Goal: Information Seeking & Learning: Learn about a topic

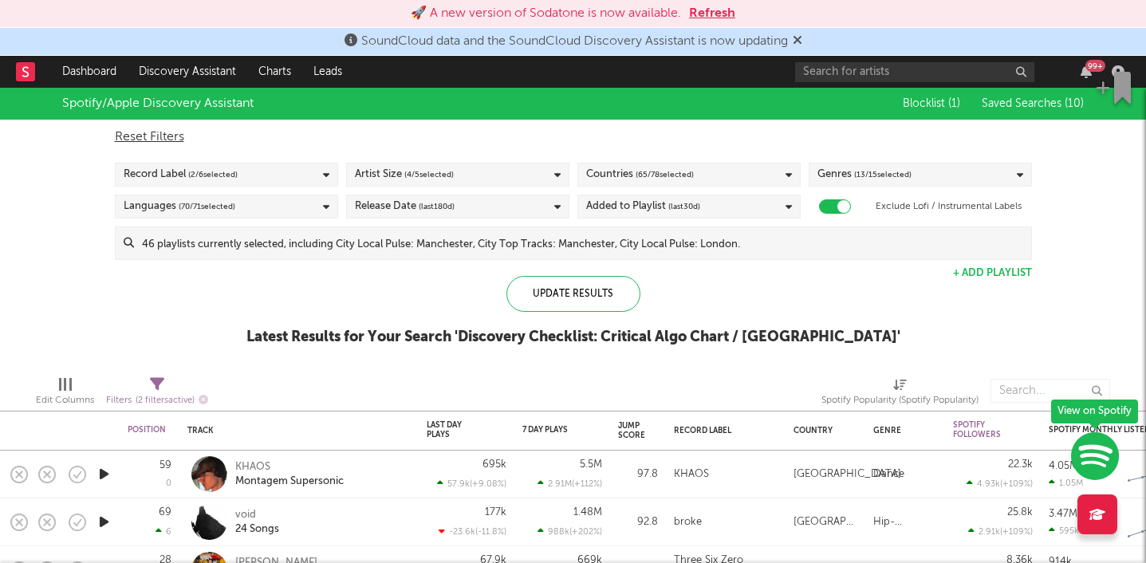
click at [802, 36] on icon at bounding box center [798, 40] width 10 height 13
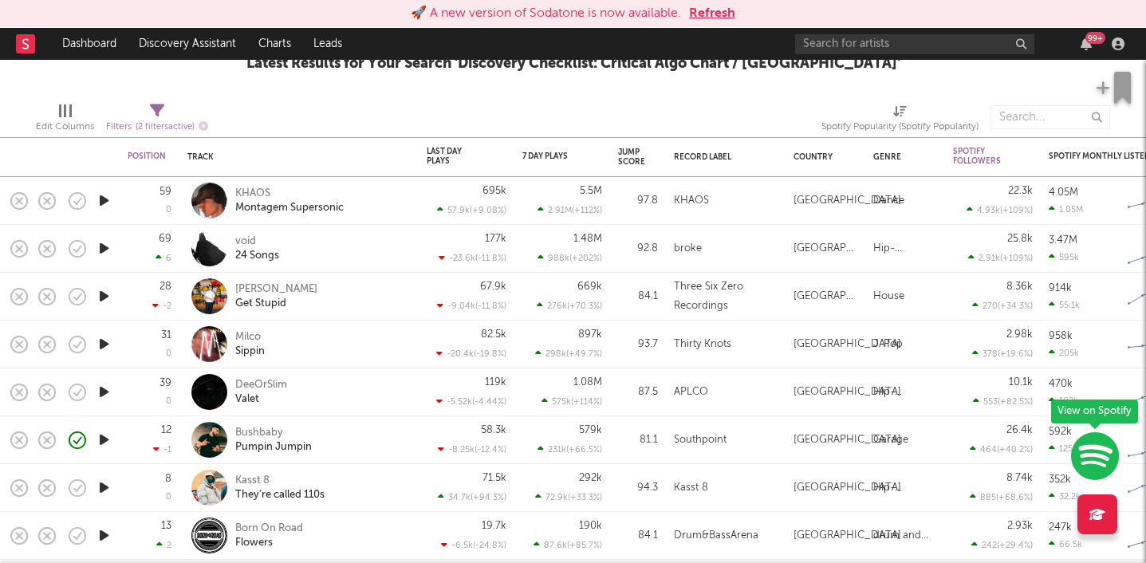
click at [104, 295] on icon "button" at bounding box center [104, 296] width 17 height 20
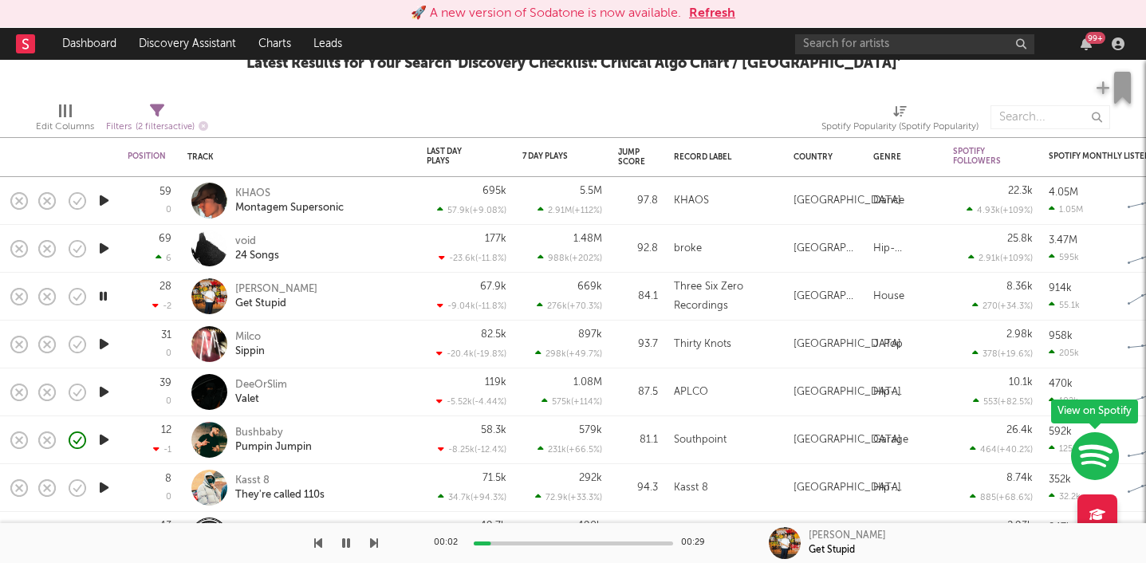
click at [104, 295] on icon "button" at bounding box center [103, 296] width 15 height 20
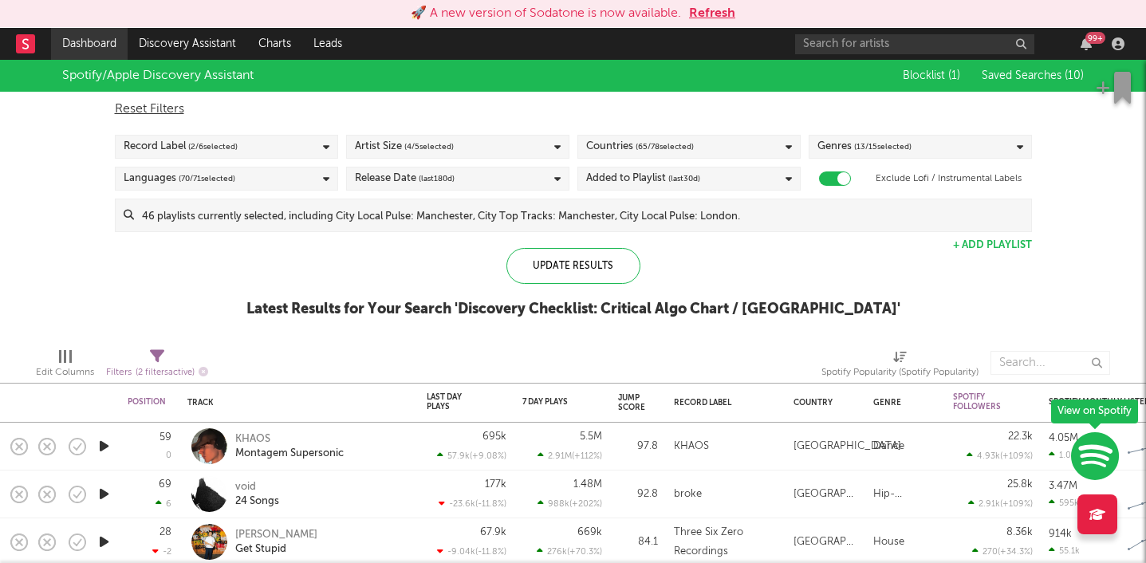
click at [98, 46] on link "Dashboard" at bounding box center [89, 44] width 77 height 32
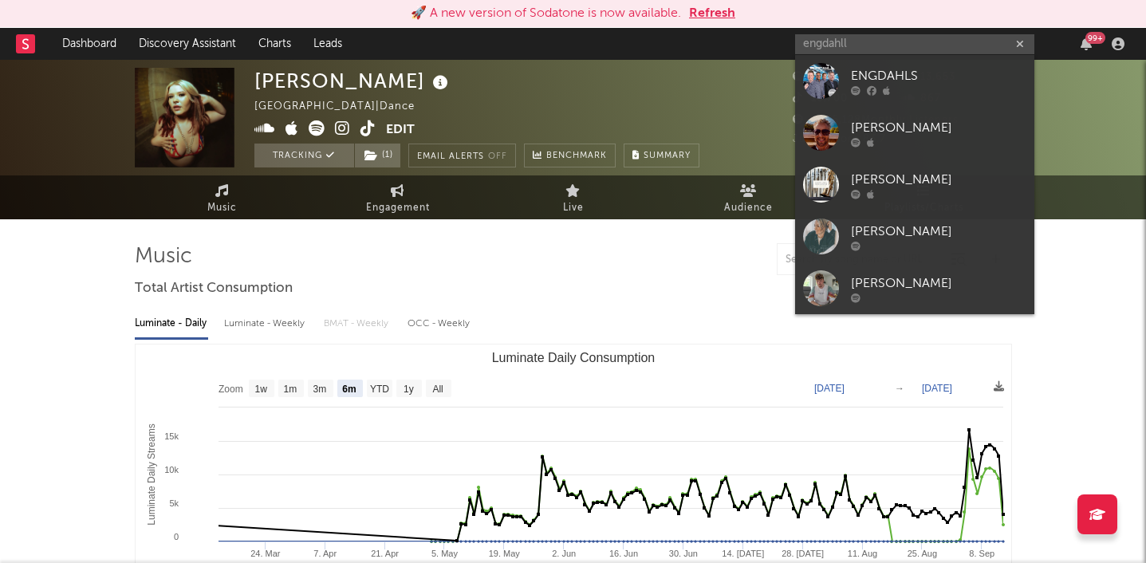
select select "6m"
select select "1w"
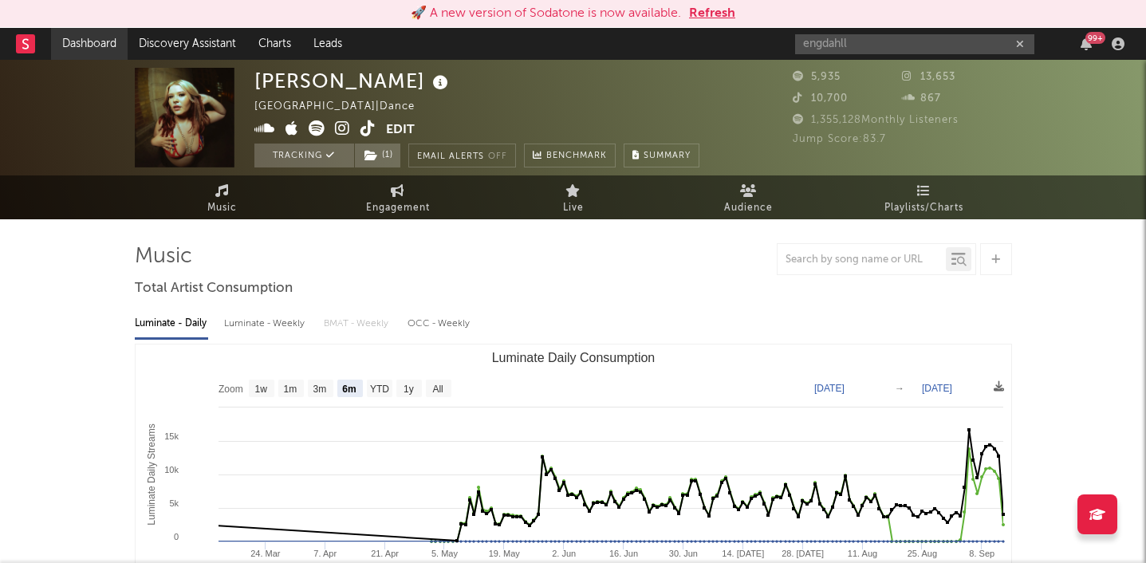
click at [100, 37] on link "Dashboard" at bounding box center [89, 44] width 77 height 32
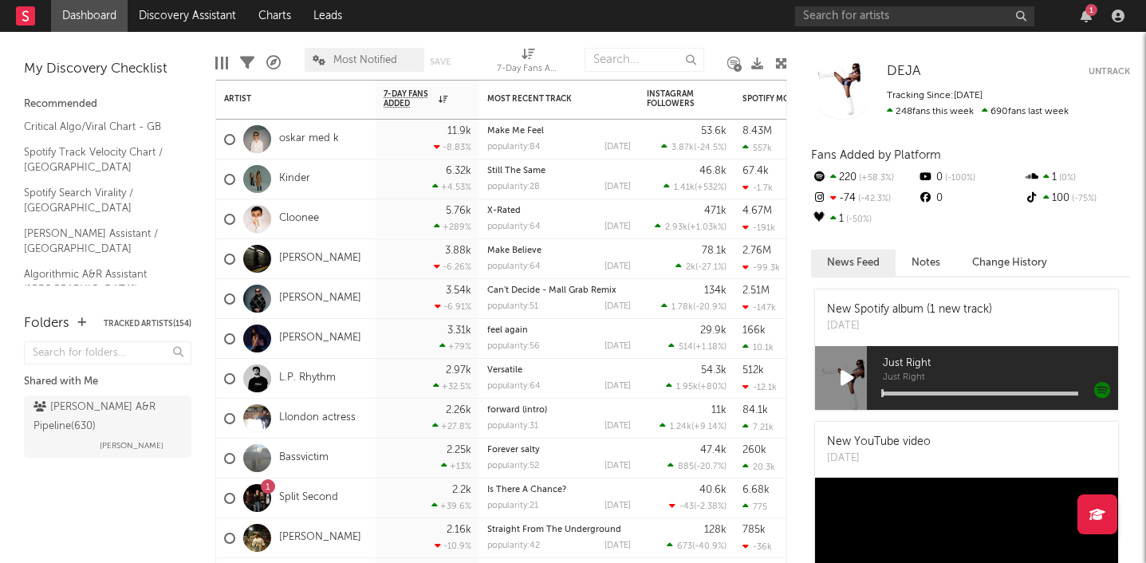
click at [1090, 14] on div "1" at bounding box center [1092, 10] width 12 height 12
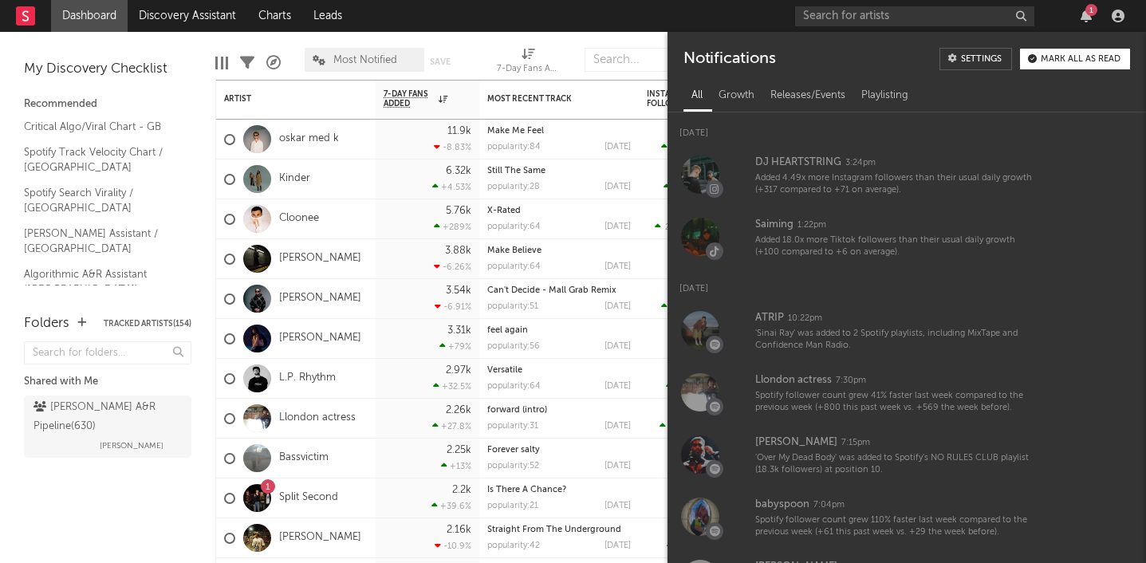
click at [1090, 14] on div "1" at bounding box center [1092, 10] width 12 height 12
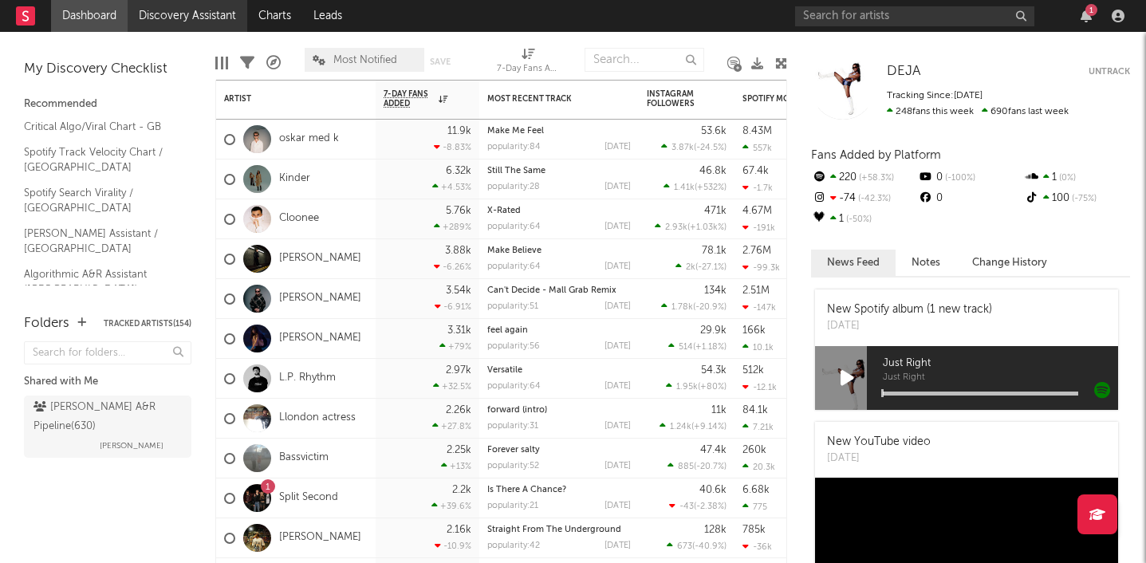
click at [196, 13] on link "Discovery Assistant" at bounding box center [188, 16] width 120 height 32
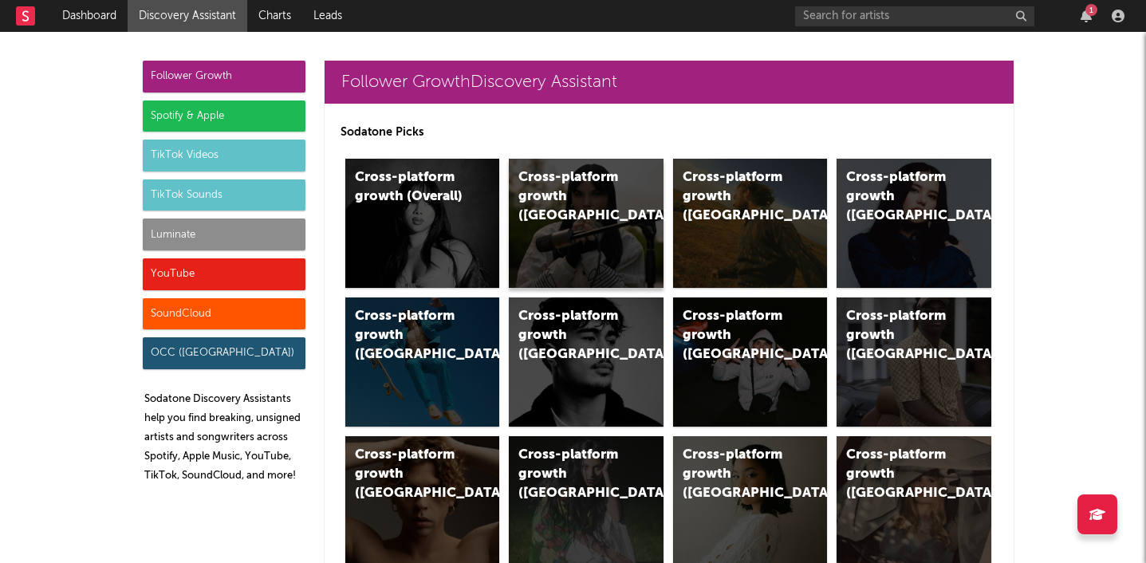
click at [609, 226] on div "Cross-platform growth ([GEOGRAPHIC_DATA])" at bounding box center [586, 223] width 155 height 129
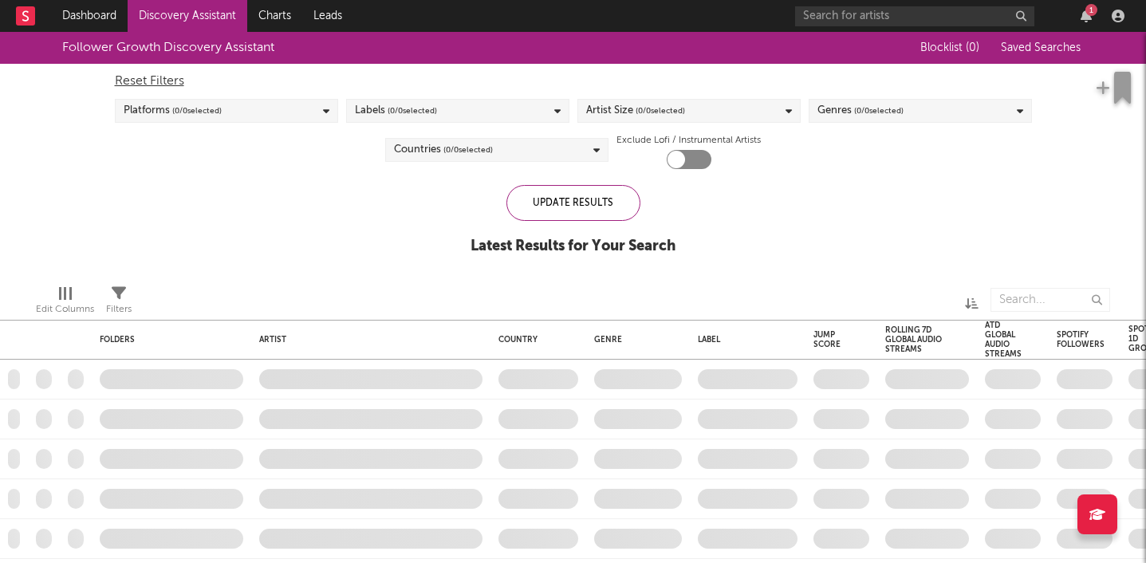
checkbox input "true"
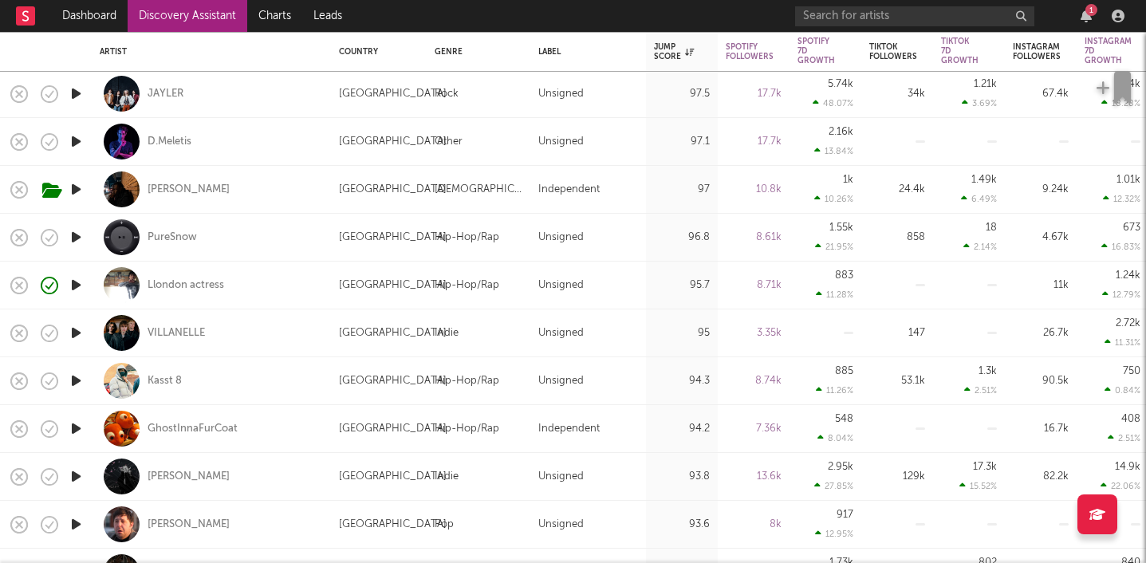
click at [80, 333] on icon "button" at bounding box center [76, 333] width 17 height 20
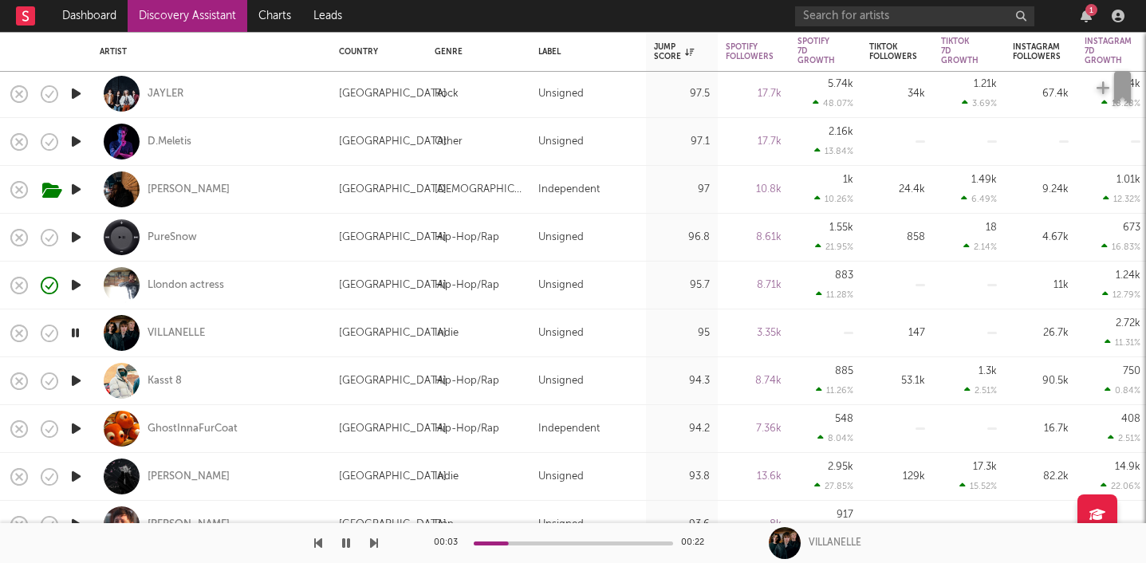
click at [80, 333] on icon "button" at bounding box center [75, 333] width 15 height 20
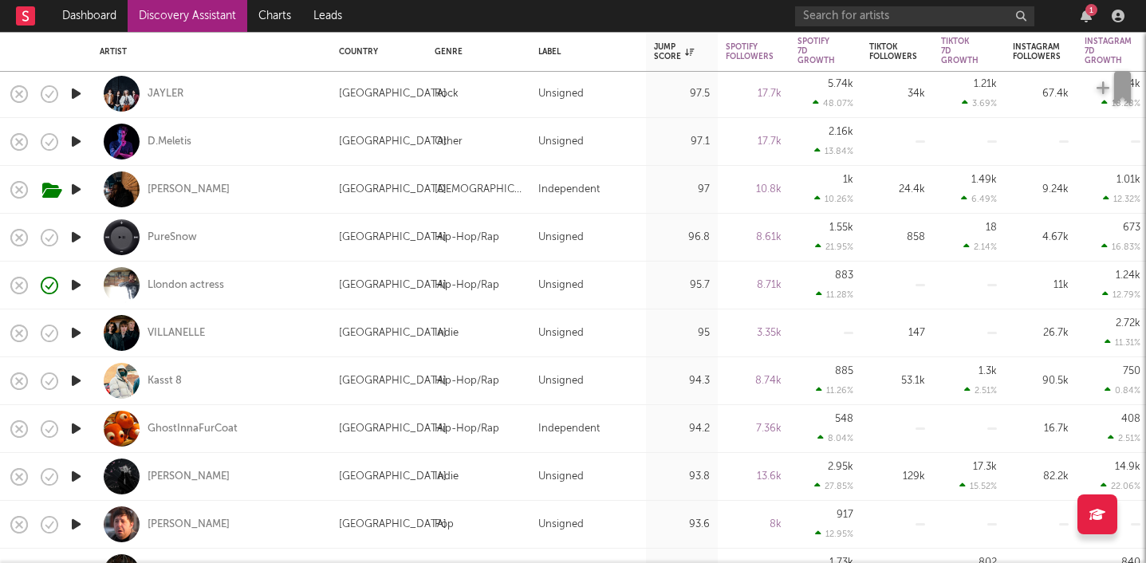
click at [81, 378] on icon "button" at bounding box center [76, 381] width 17 height 20
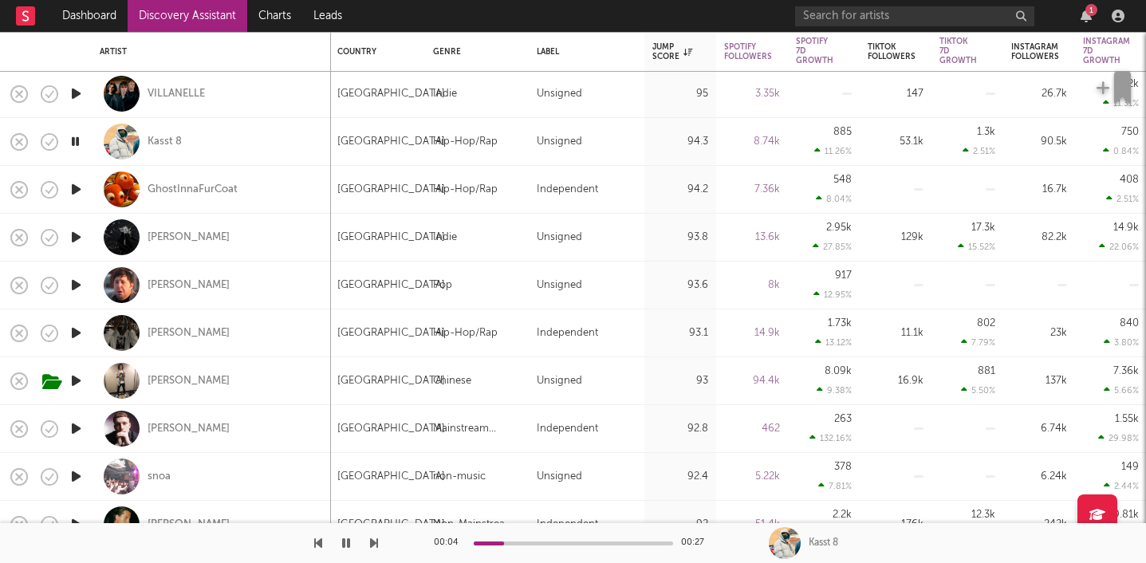
click at [76, 378] on icon "button" at bounding box center [76, 381] width 17 height 20
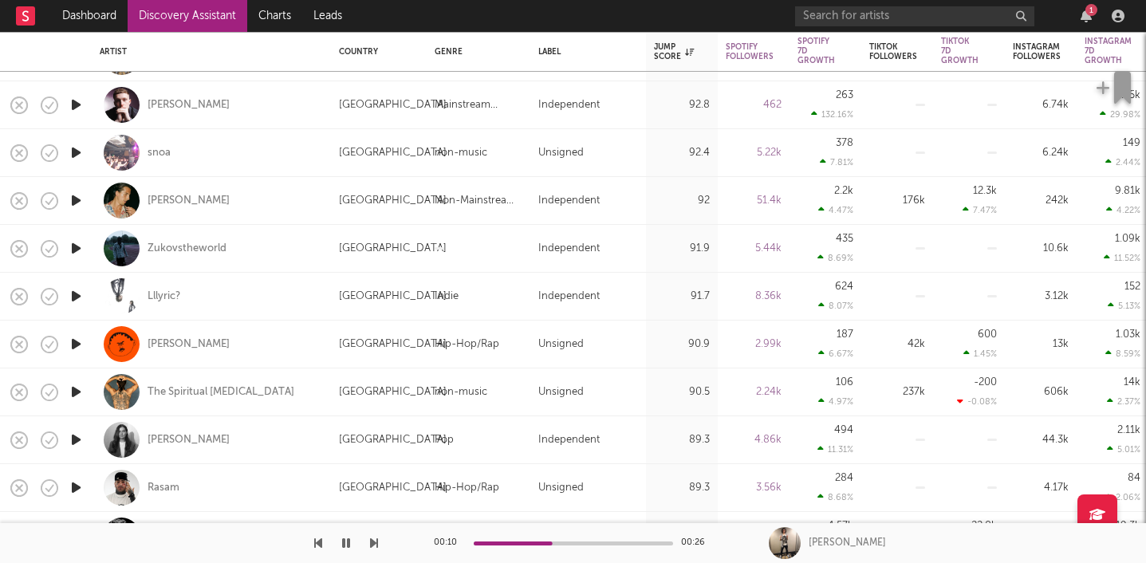
click at [73, 297] on icon "button" at bounding box center [76, 296] width 17 height 20
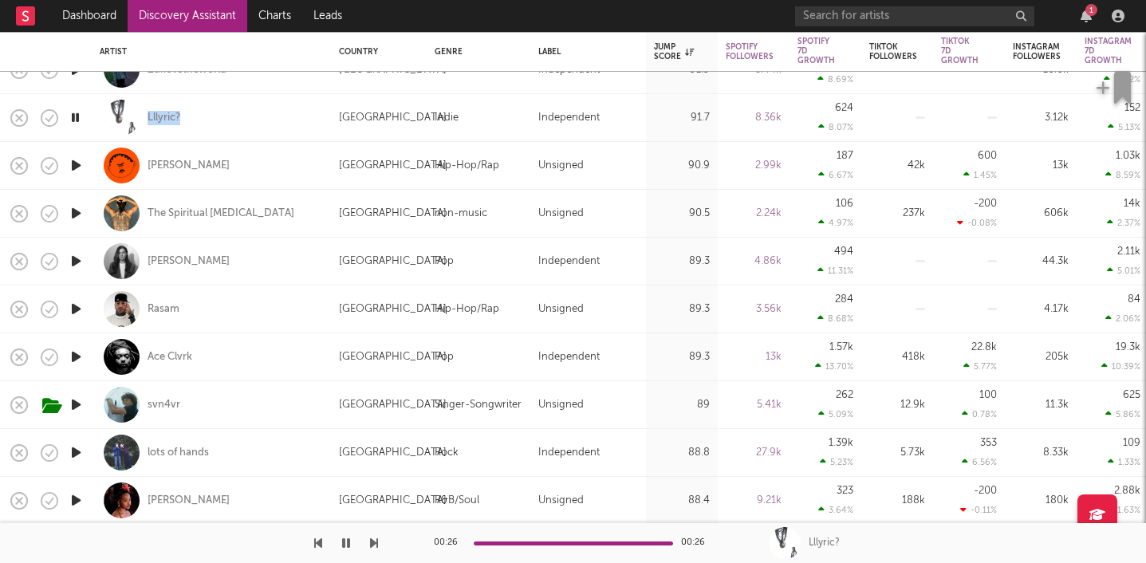
click at [77, 357] on icon "button" at bounding box center [76, 357] width 17 height 20
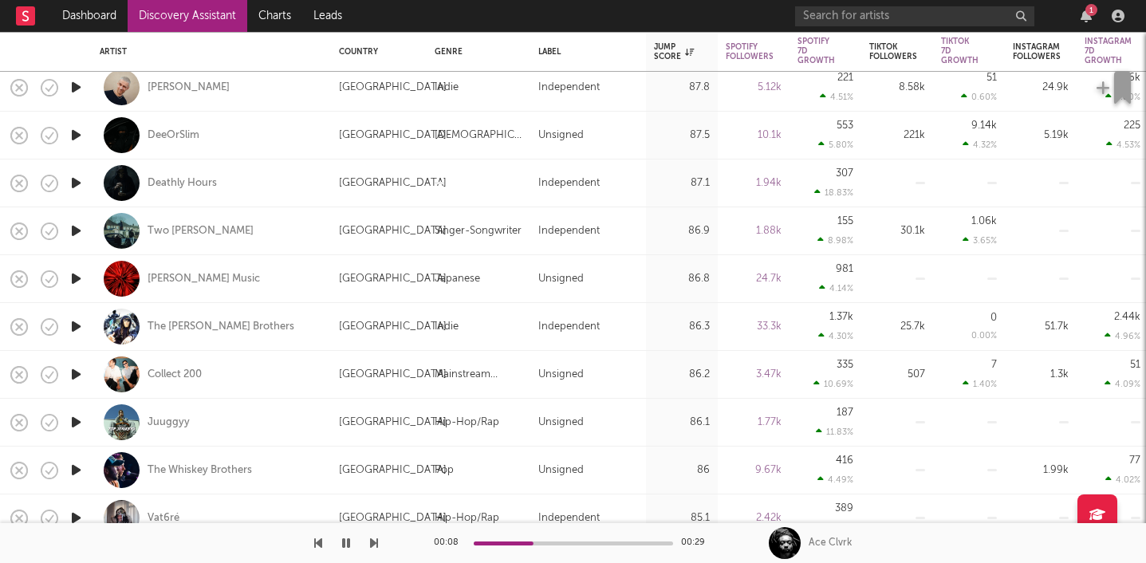
click at [76, 323] on icon "button" at bounding box center [76, 327] width 17 height 20
click at [74, 376] on icon "button" at bounding box center [76, 375] width 17 height 20
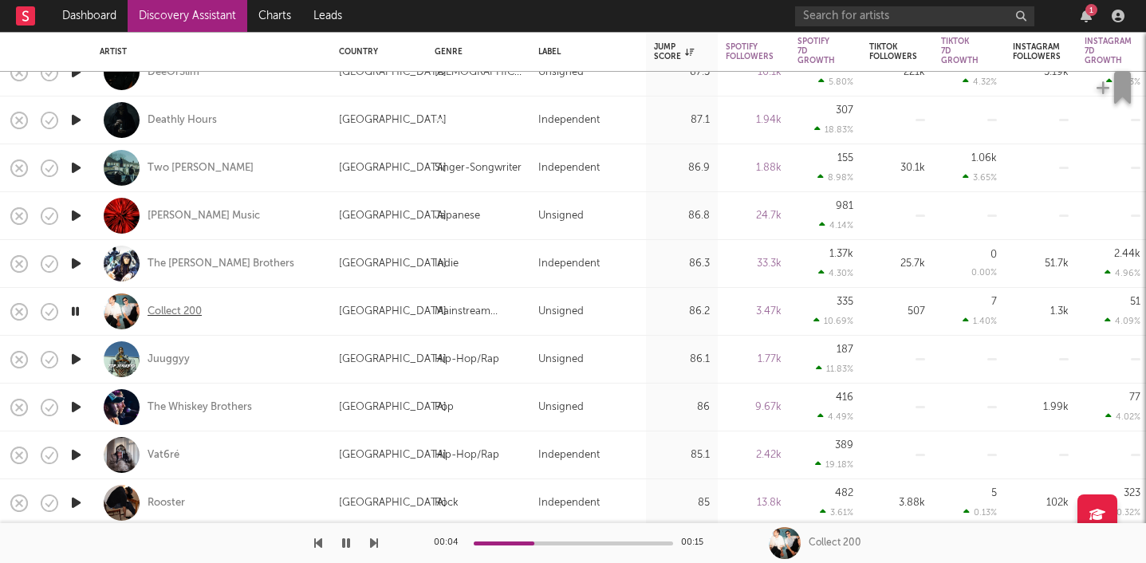
click at [188, 310] on div "Collect 200" at bounding box center [175, 312] width 54 height 14
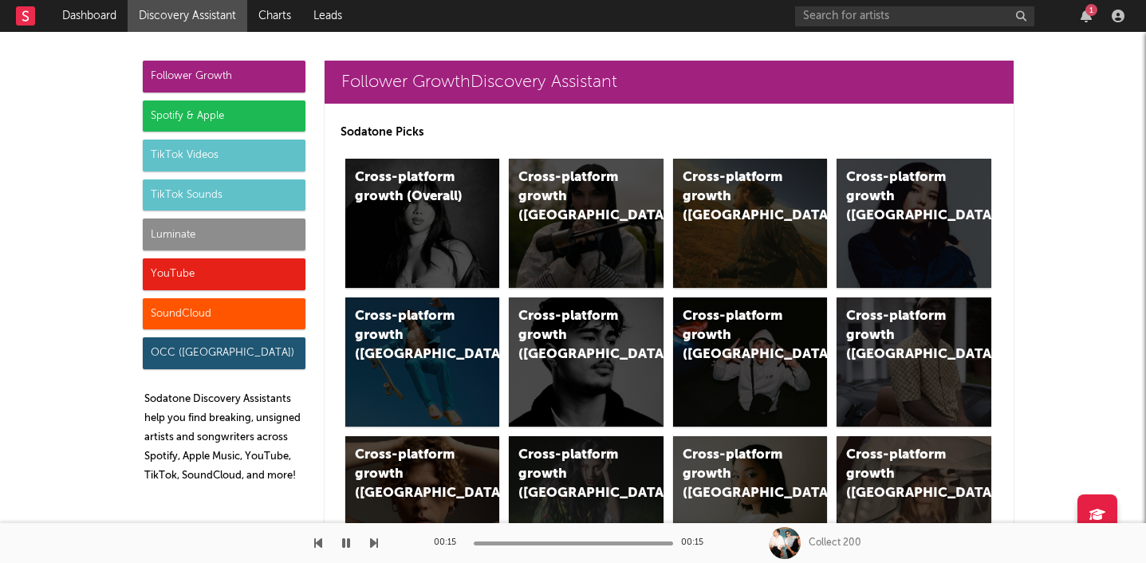
click at [897, 6] on div "1" at bounding box center [962, 16] width 335 height 32
click at [889, 12] on input "text" at bounding box center [914, 16] width 239 height 20
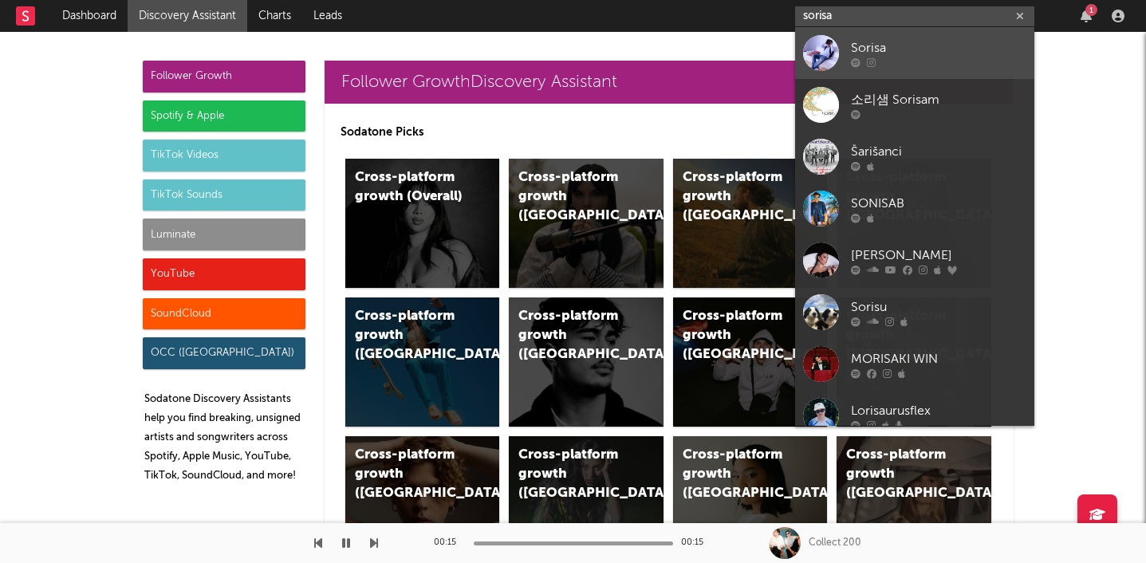
type input "sorisa"
click at [928, 49] on div "Sorisa" at bounding box center [938, 47] width 175 height 19
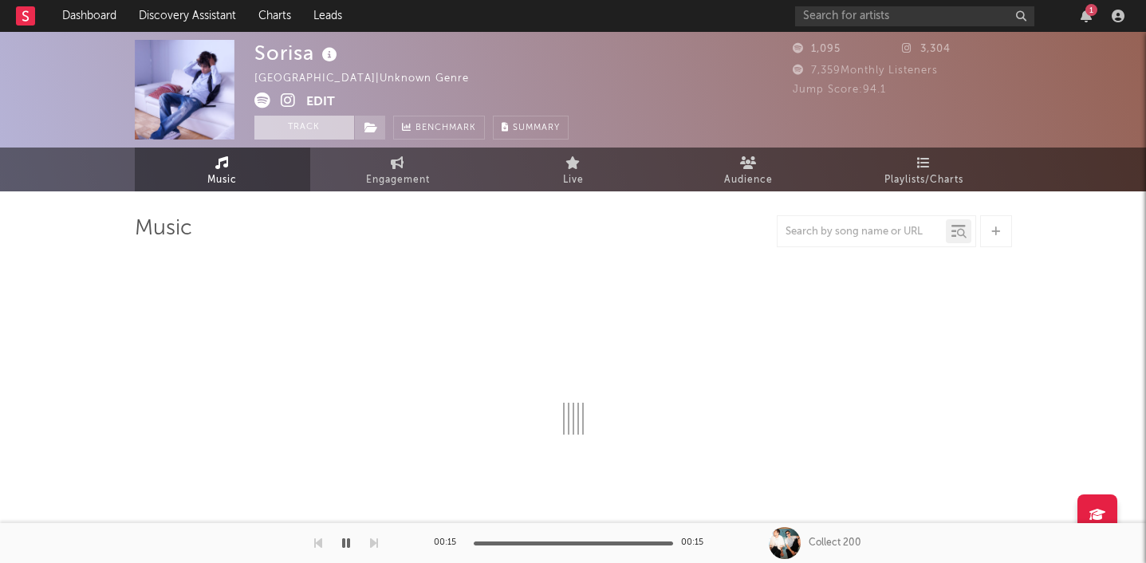
select select "1w"
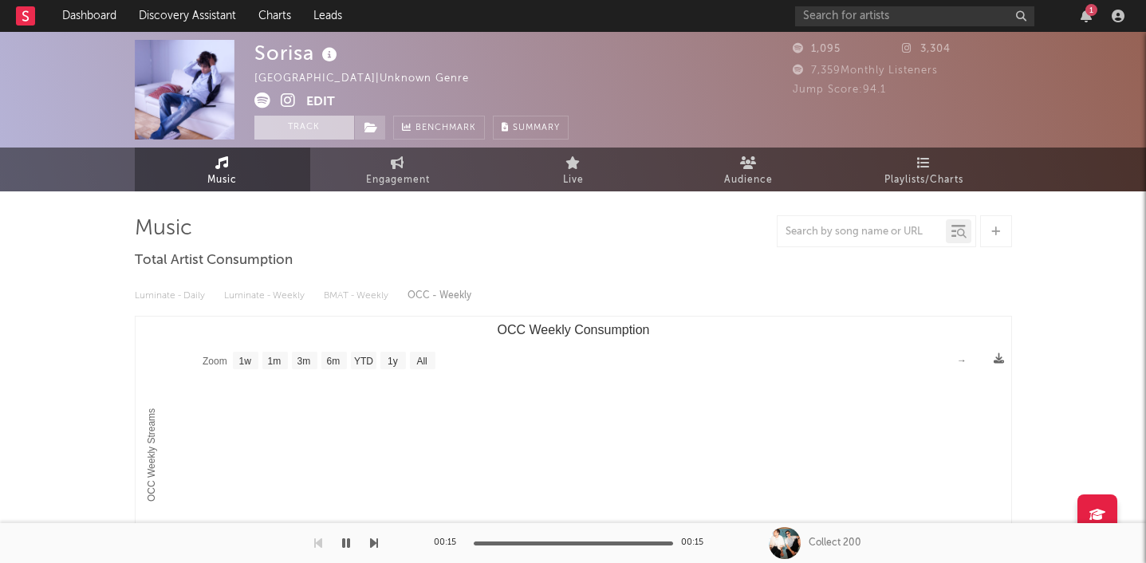
click at [302, 134] on button "Track" at bounding box center [304, 128] width 100 height 24
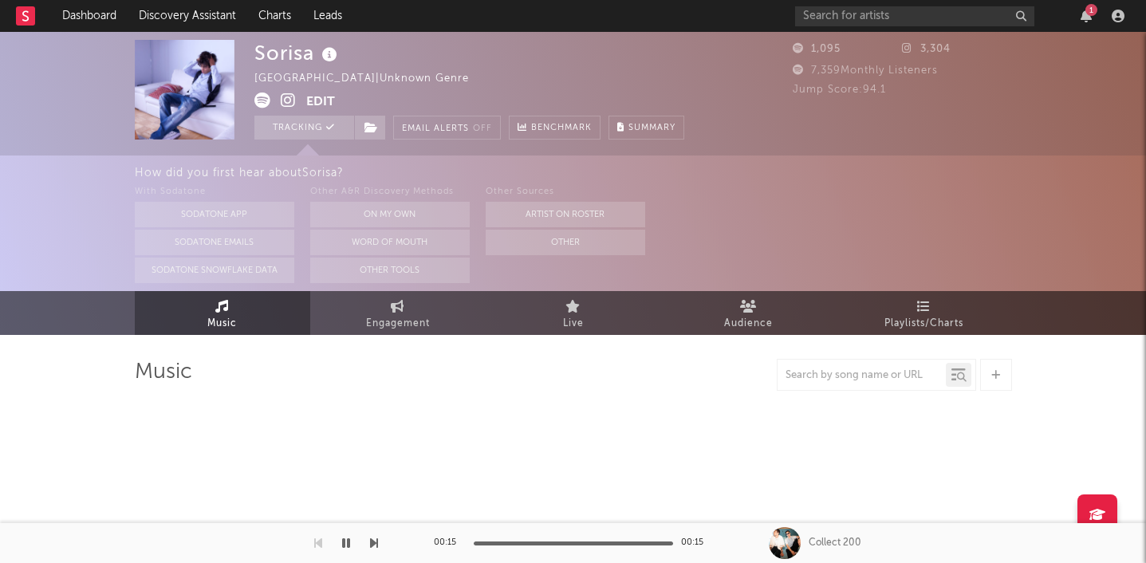
select select "1w"
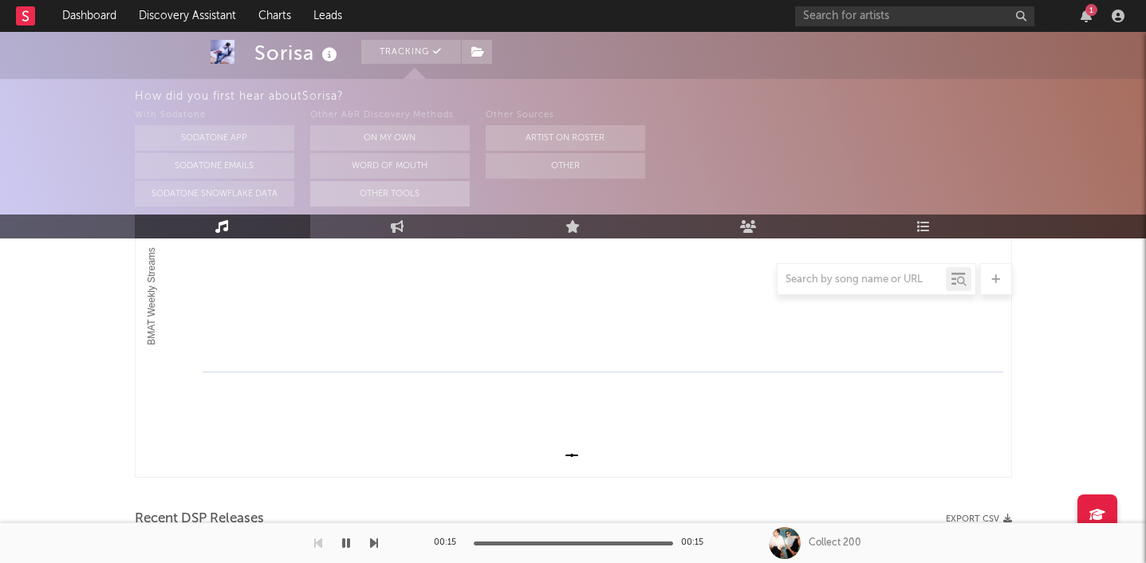
scroll to position [323, 0]
click at [389, 221] on link "Engagement" at bounding box center [397, 227] width 175 height 24
select select "1w"
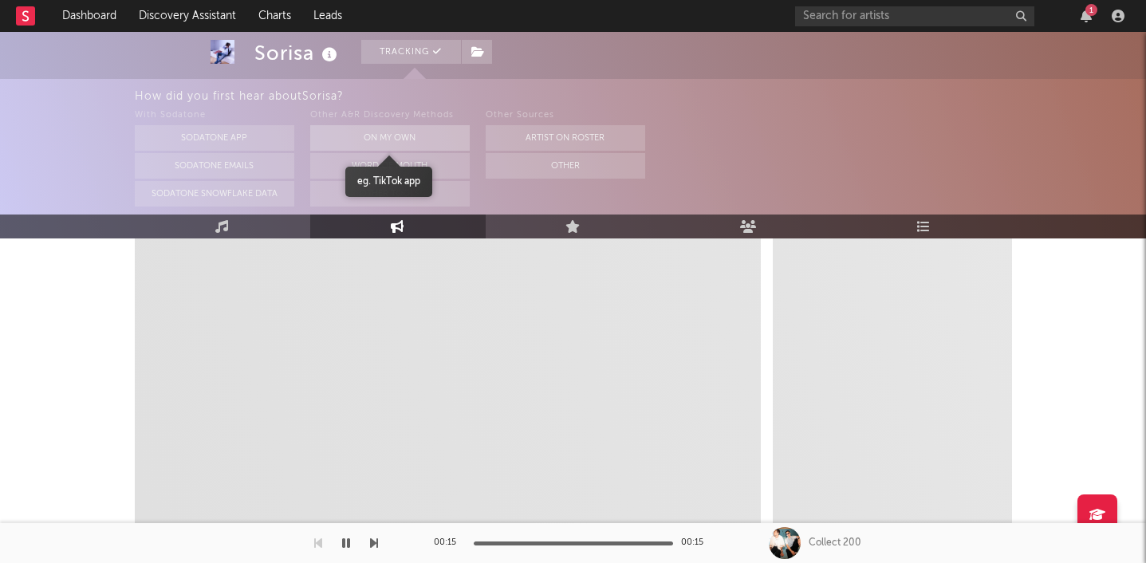
click at [393, 128] on button "On My Own" at bounding box center [390, 138] width 160 height 26
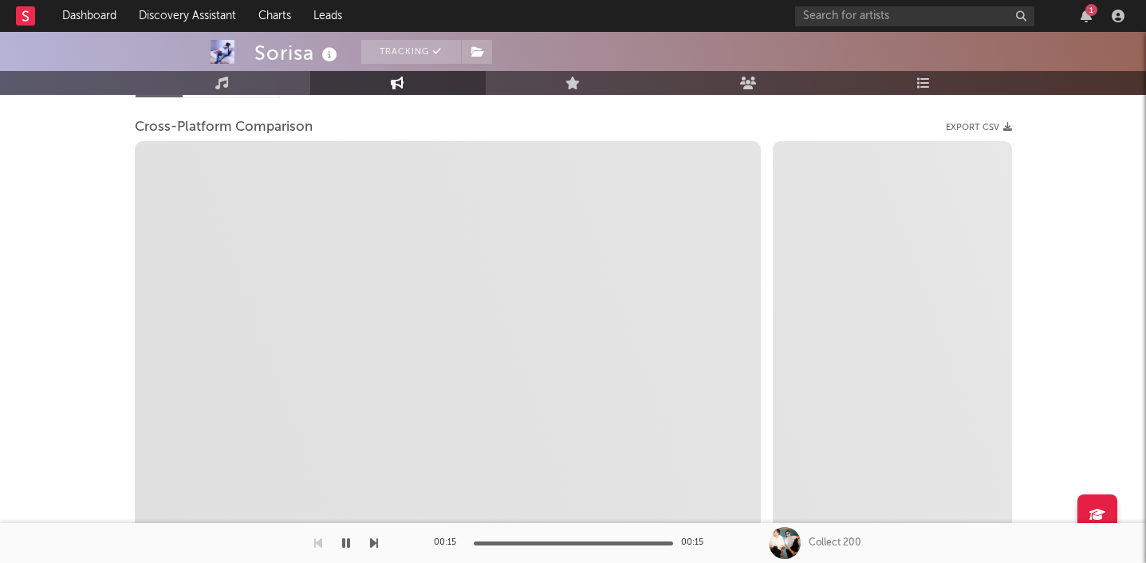
scroll to position [179, 0]
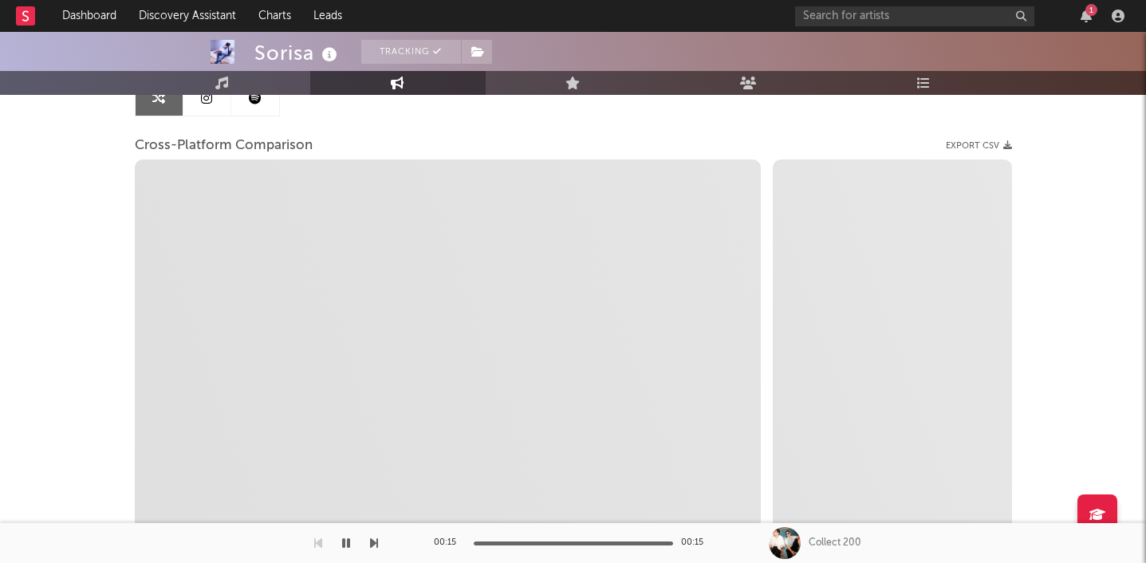
select select "1m"
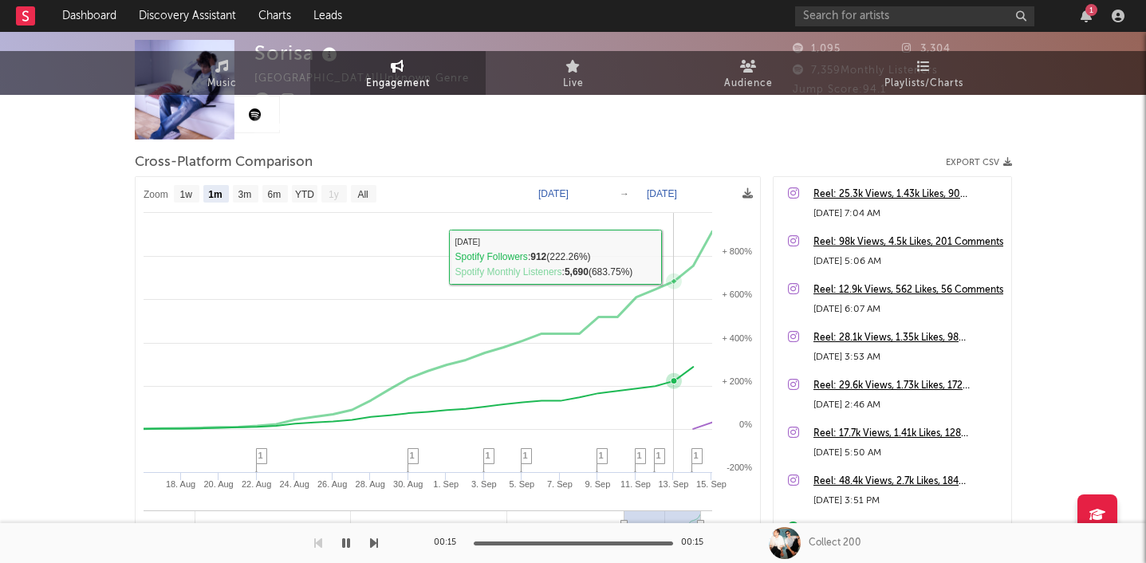
scroll to position [0, 0]
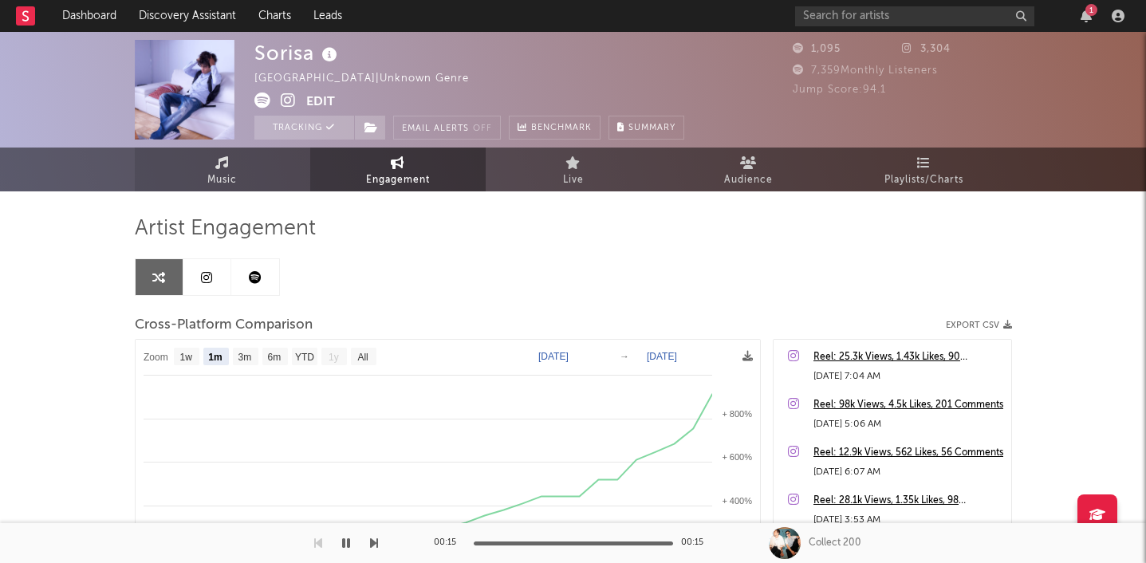
click at [249, 178] on link "Music" at bounding box center [222, 170] width 175 height 44
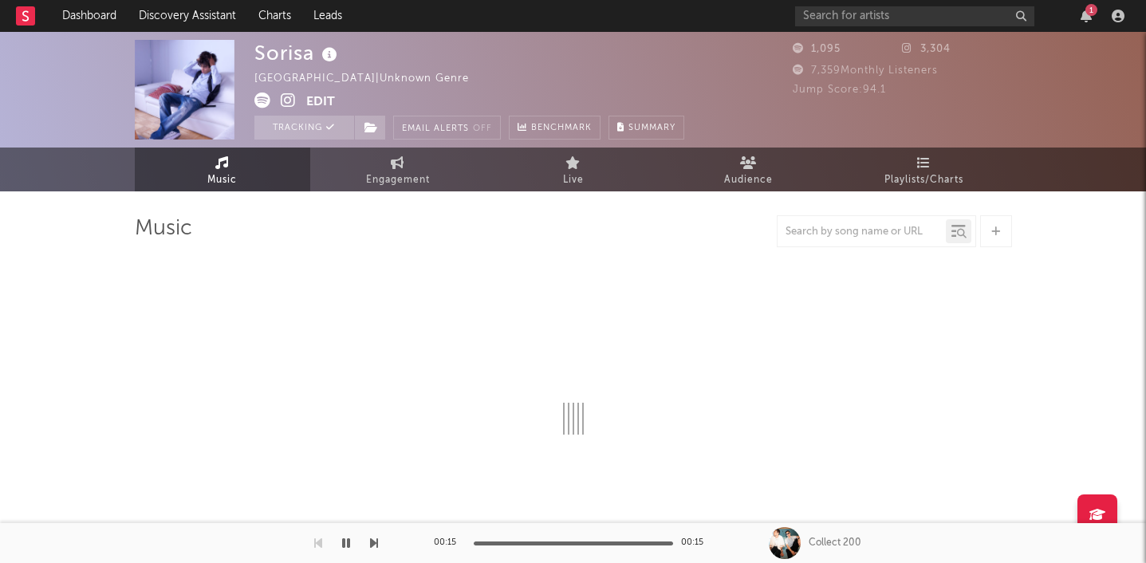
select select "1w"
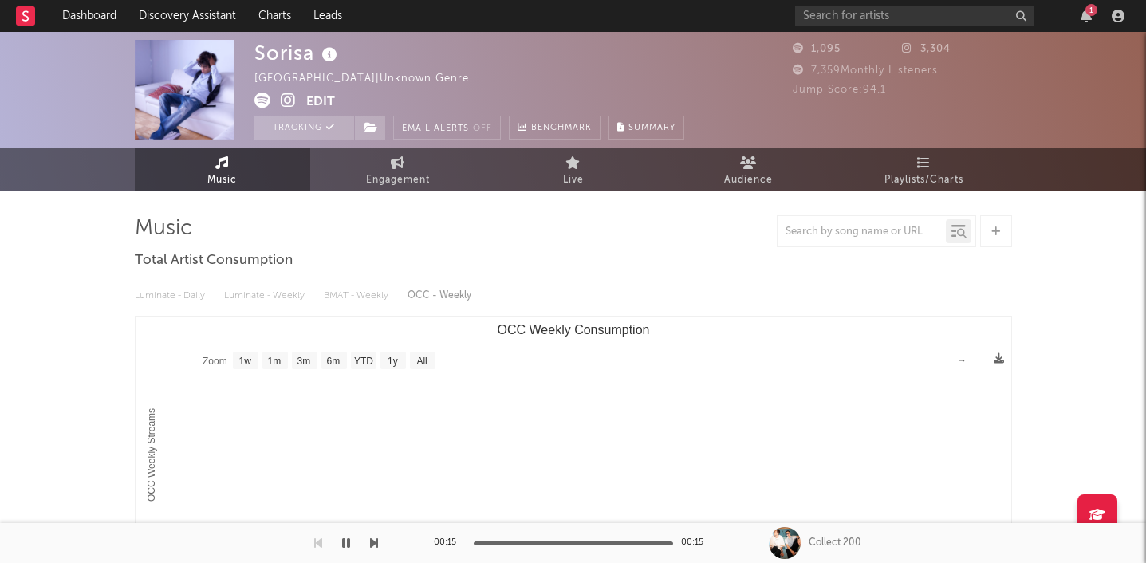
click at [283, 97] on icon at bounding box center [288, 101] width 15 height 16
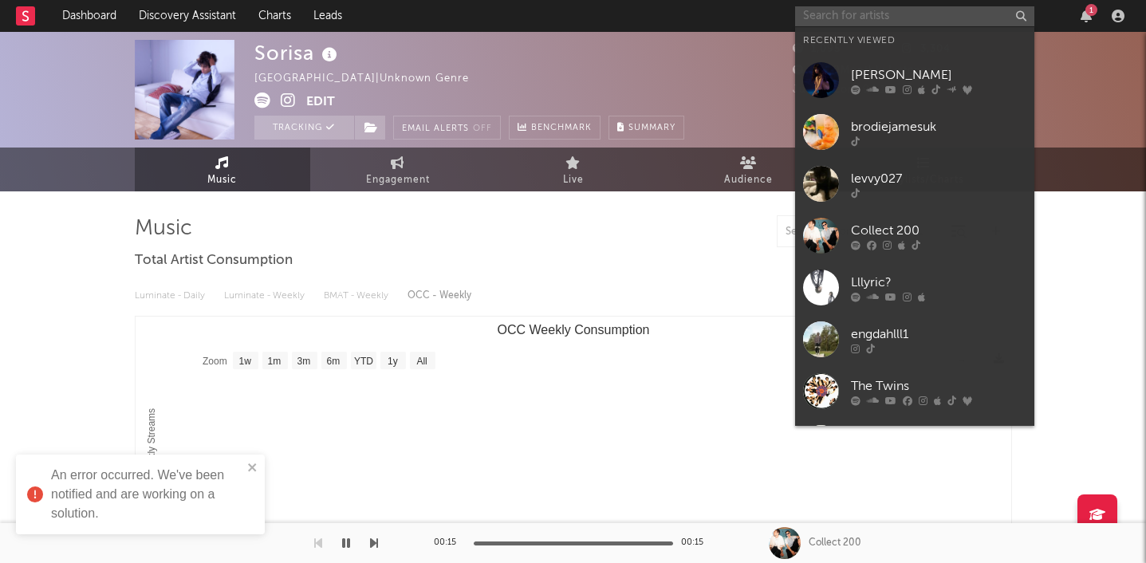
click at [816, 11] on input "text" at bounding box center [914, 16] width 239 height 20
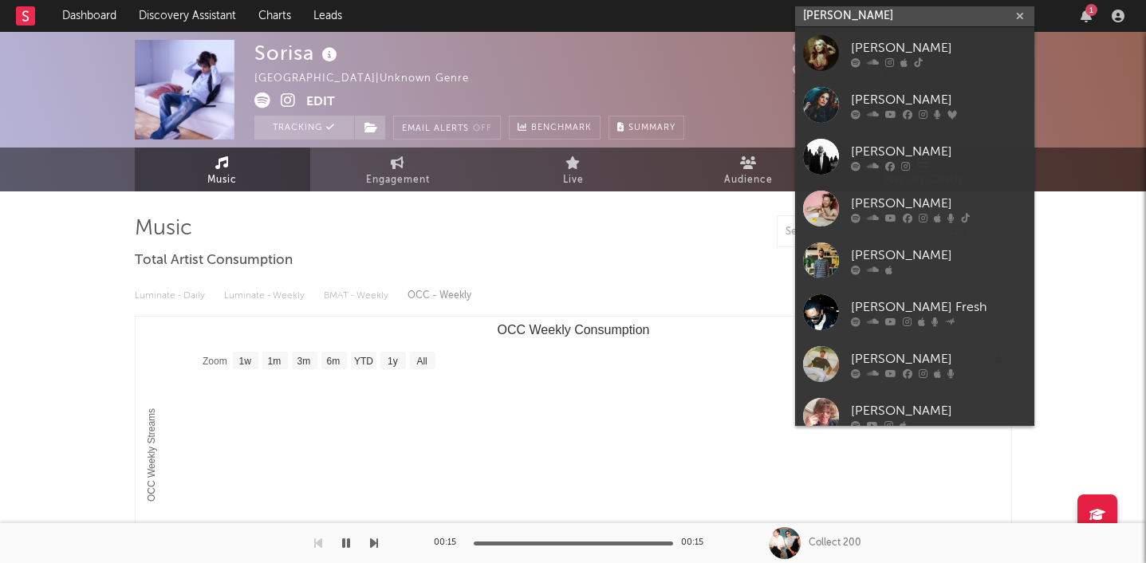
click at [883, 17] on input "brodie james" at bounding box center [914, 16] width 239 height 20
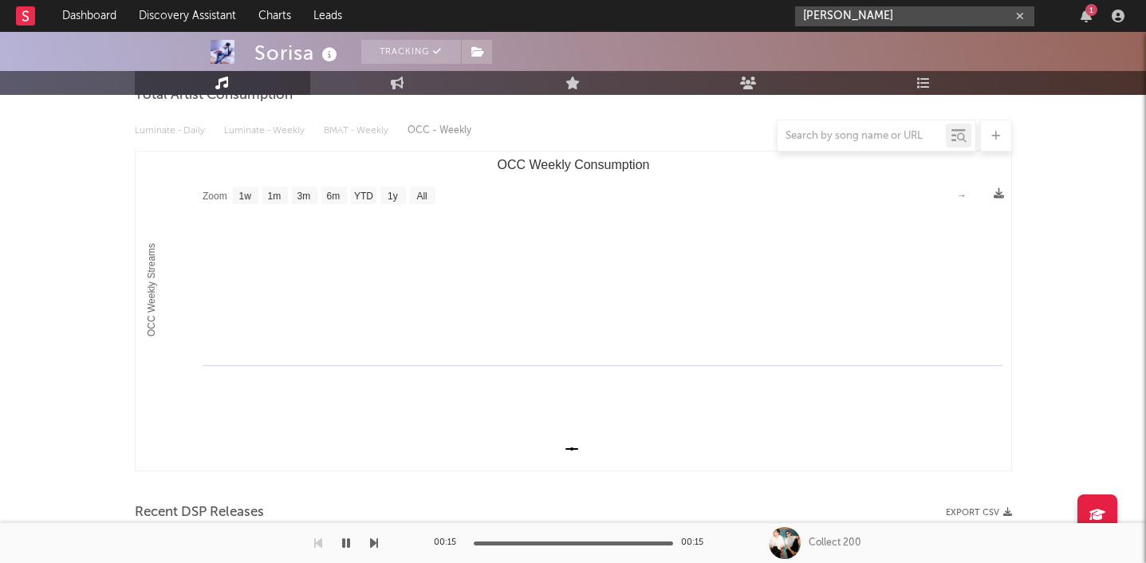
type input "brodie james"
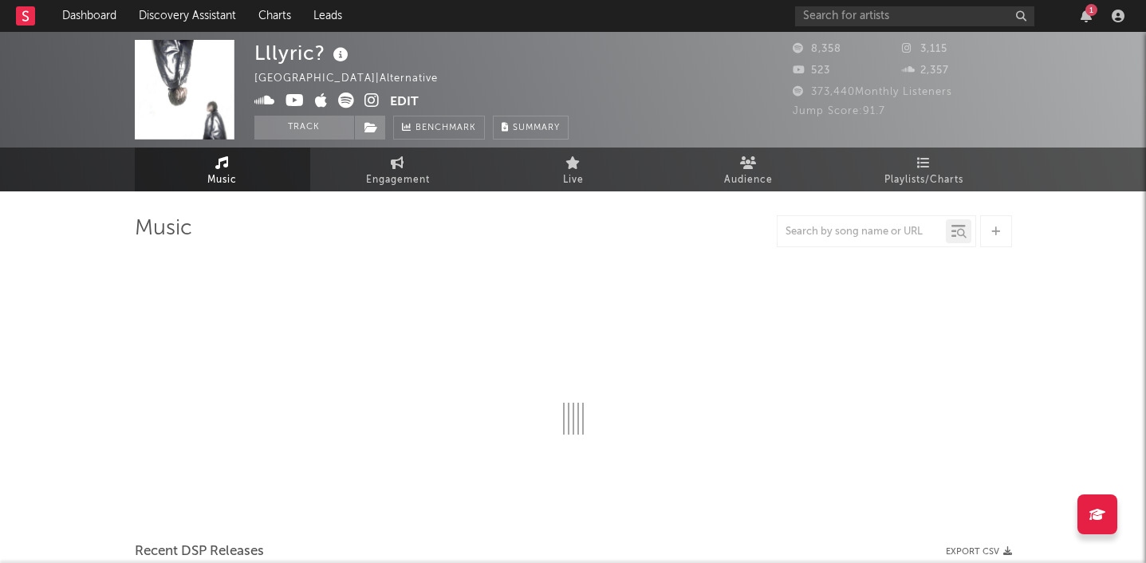
select select "6m"
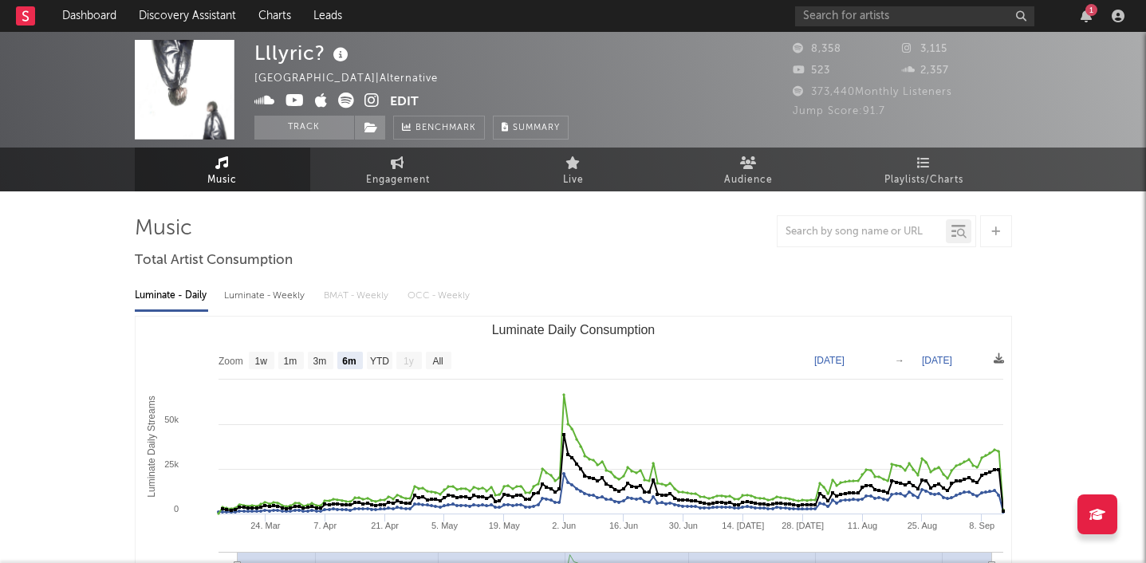
click at [376, 101] on icon at bounding box center [372, 101] width 15 height 16
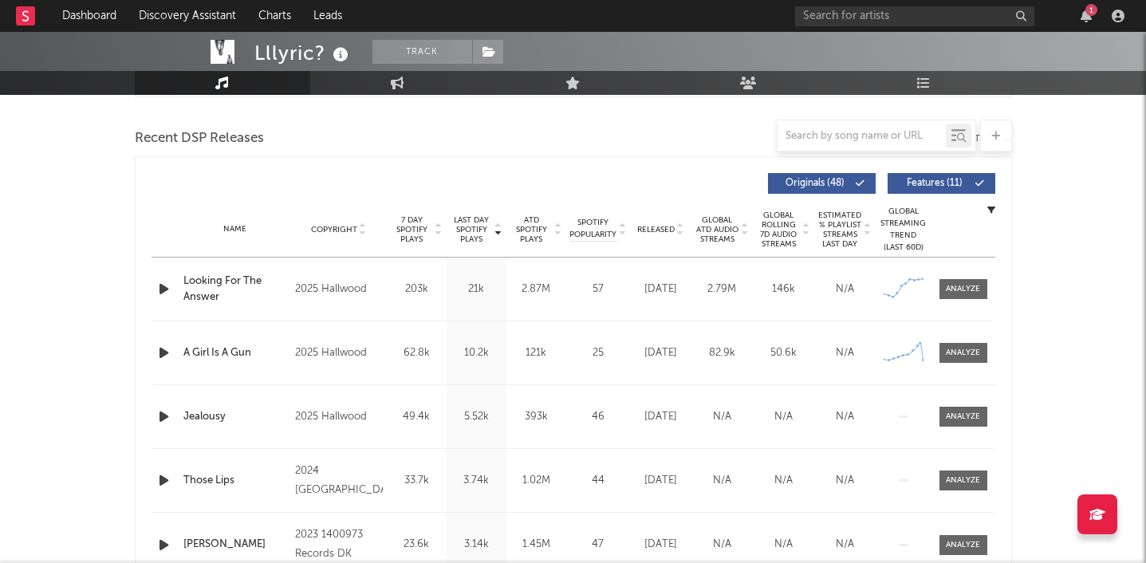
scroll to position [537, 0]
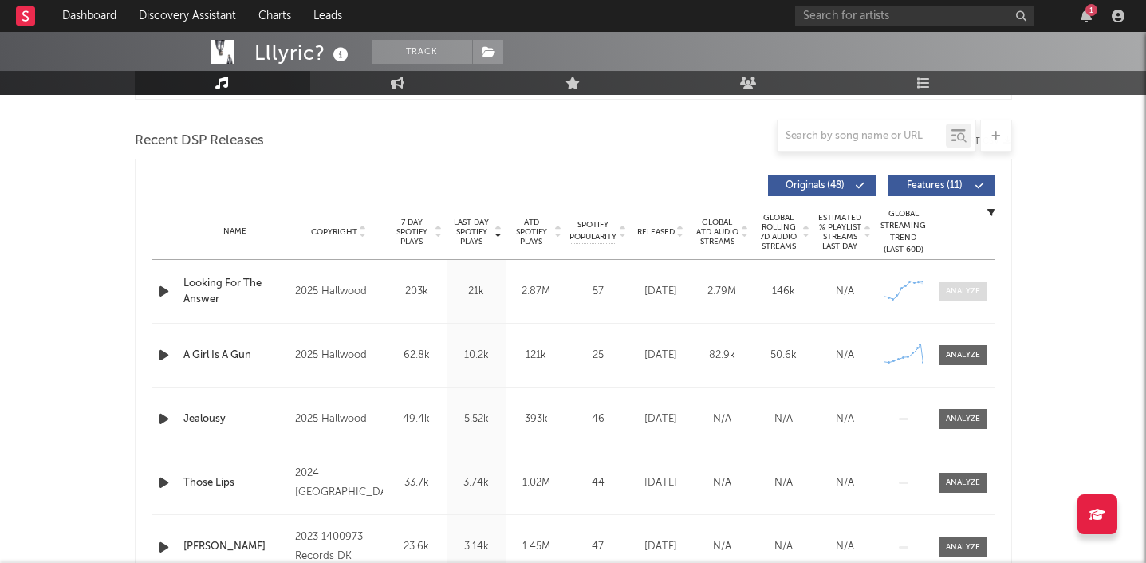
click at [957, 282] on span at bounding box center [964, 292] width 48 height 20
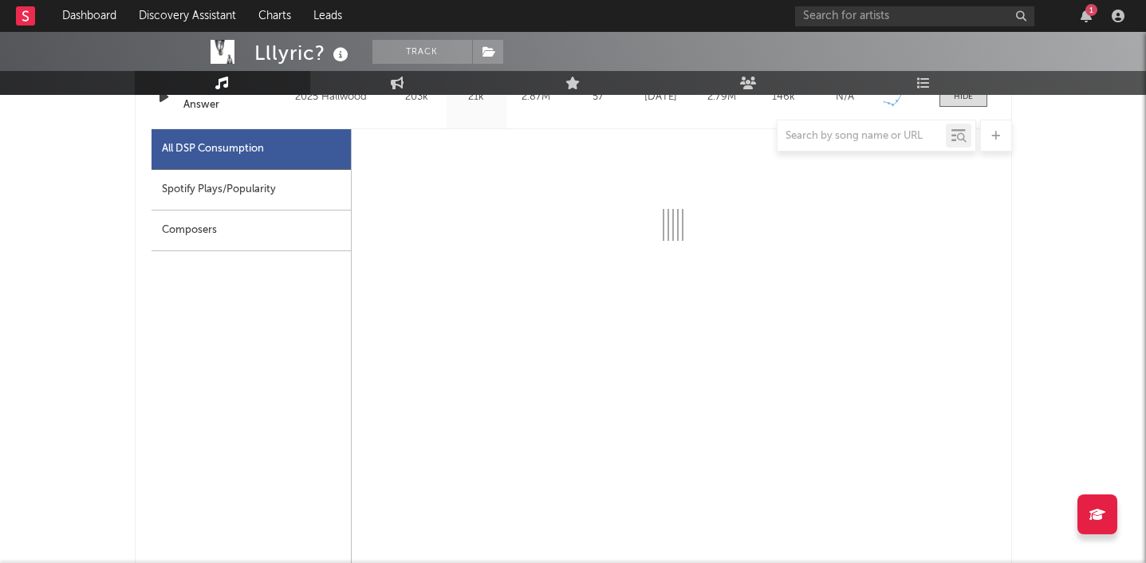
scroll to position [735, 0]
select select "6m"
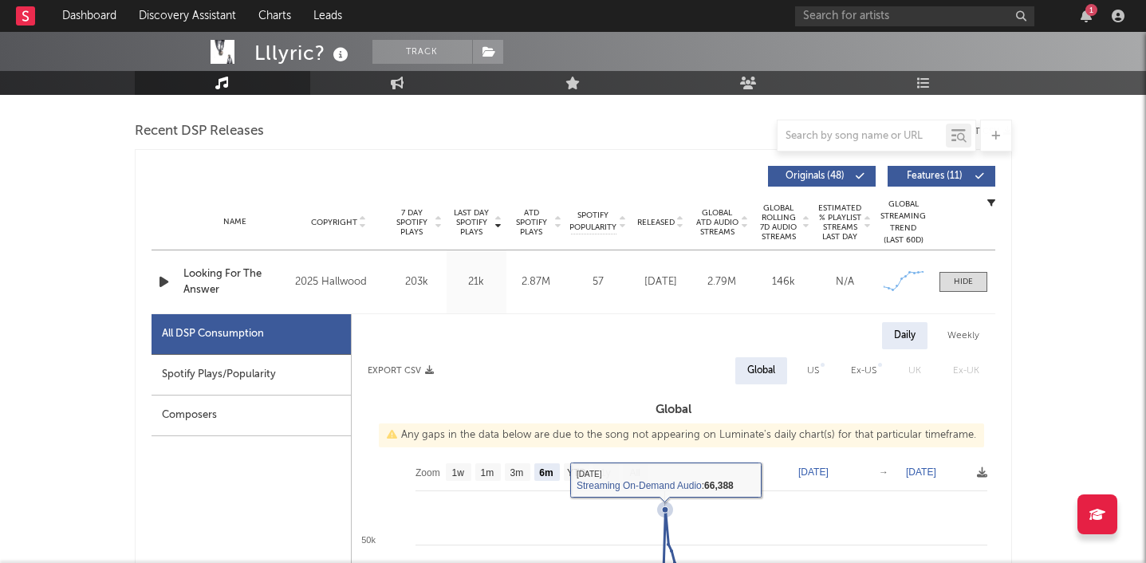
scroll to position [542, 0]
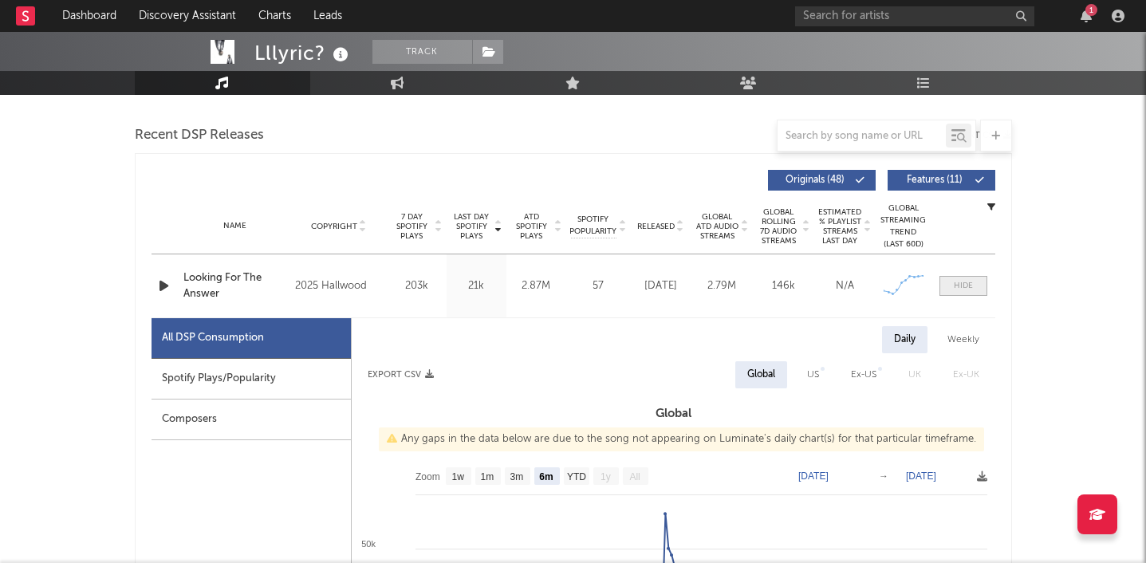
click at [963, 288] on div at bounding box center [963, 286] width 19 height 12
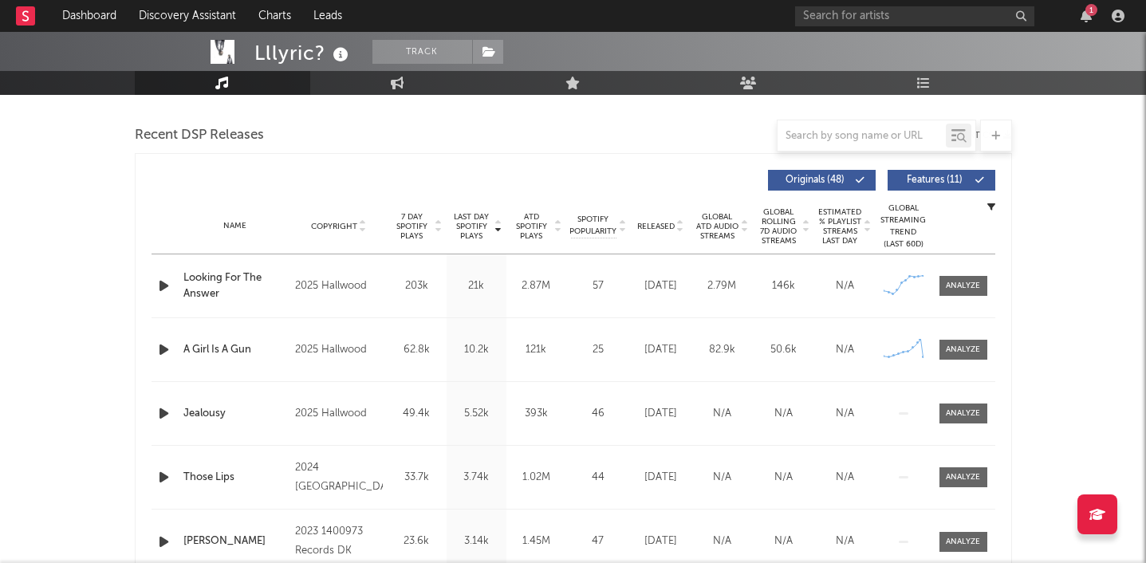
click at [948, 333] on div "Name A Girl Is A Gun Copyright 2025 Hallwood Label Hallwood Album Names A Girl …" at bounding box center [574, 349] width 844 height 63
click at [952, 352] on div at bounding box center [963, 350] width 34 height 12
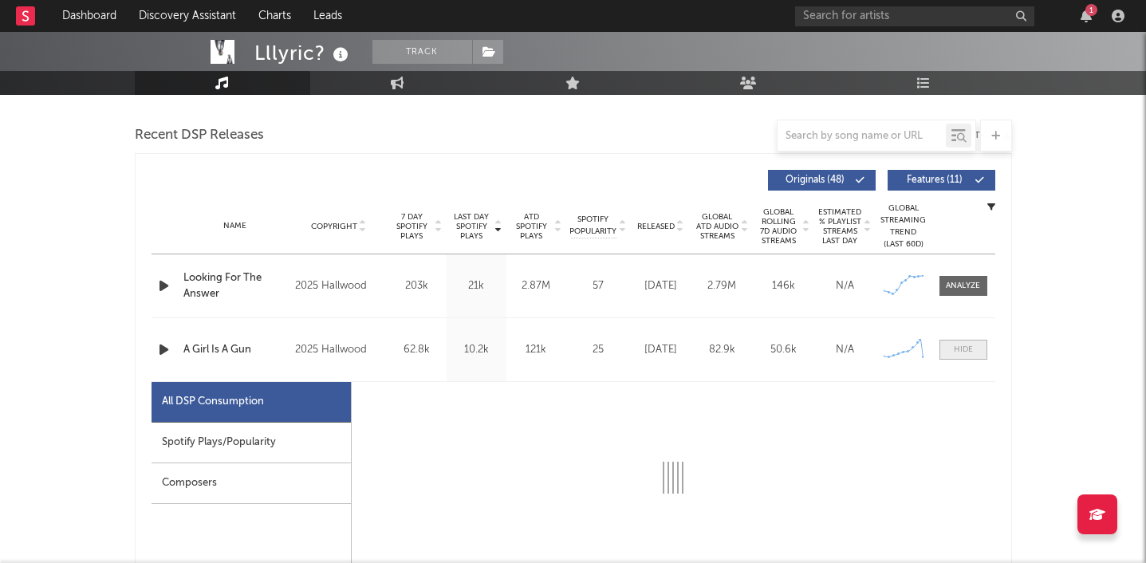
select select "1w"
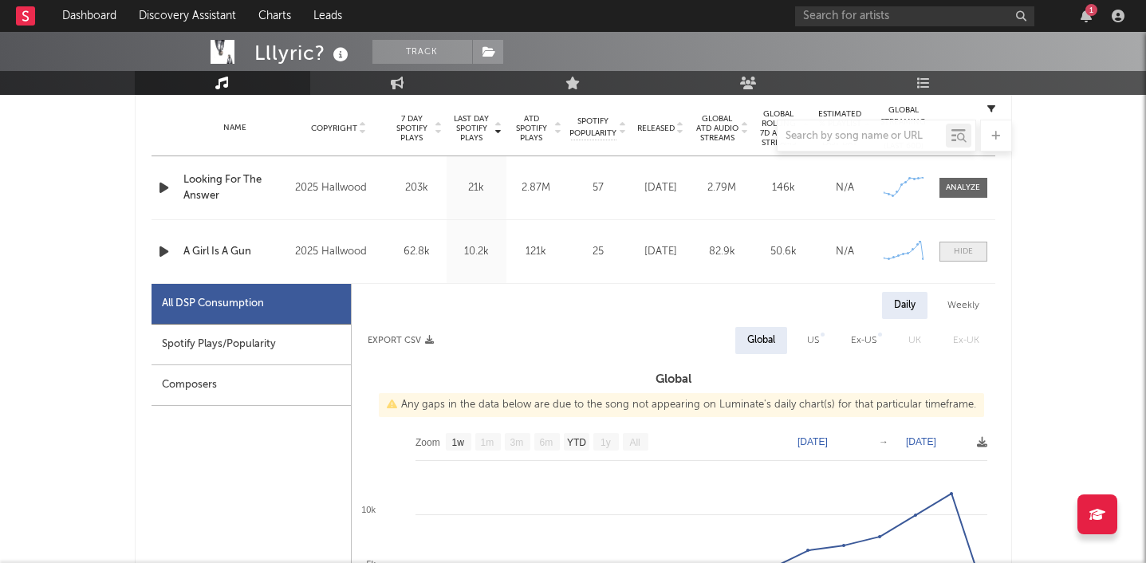
scroll to position [720, 0]
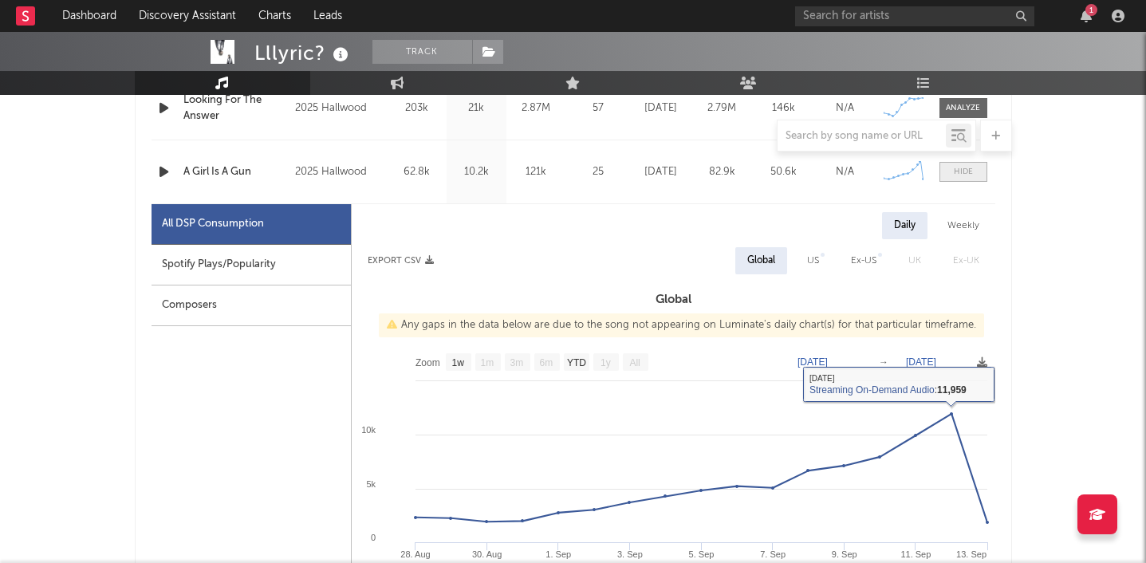
click at [958, 175] on div at bounding box center [963, 172] width 19 height 12
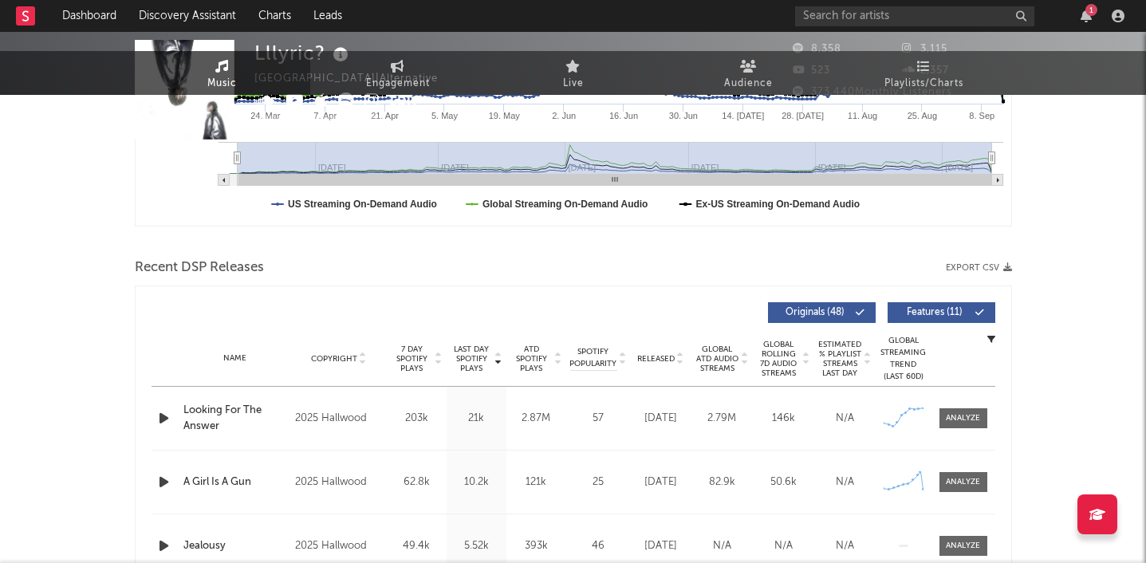
scroll to position [0, 0]
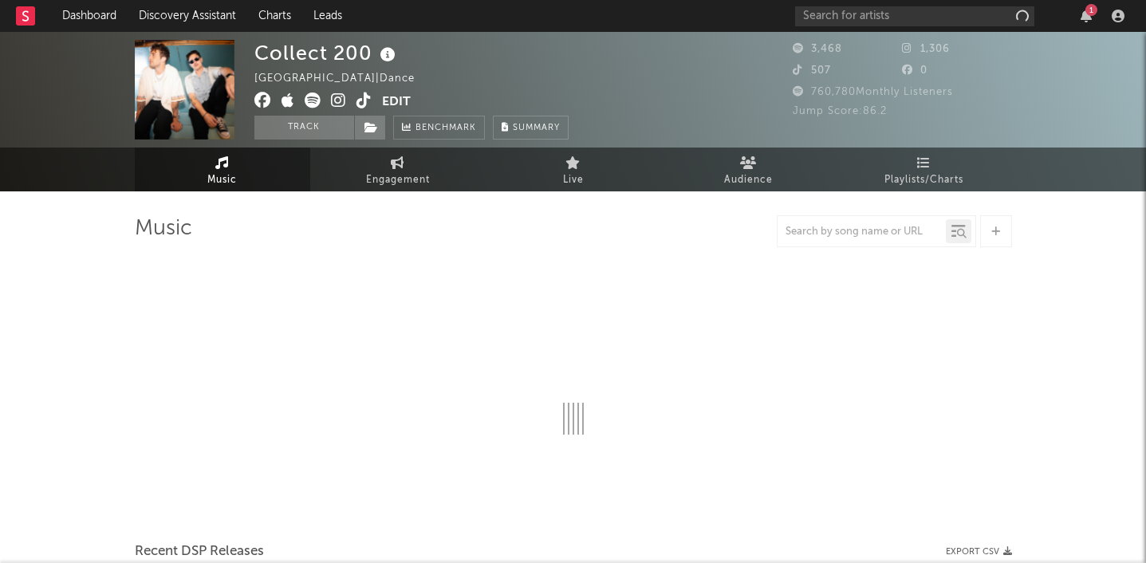
select select "1w"
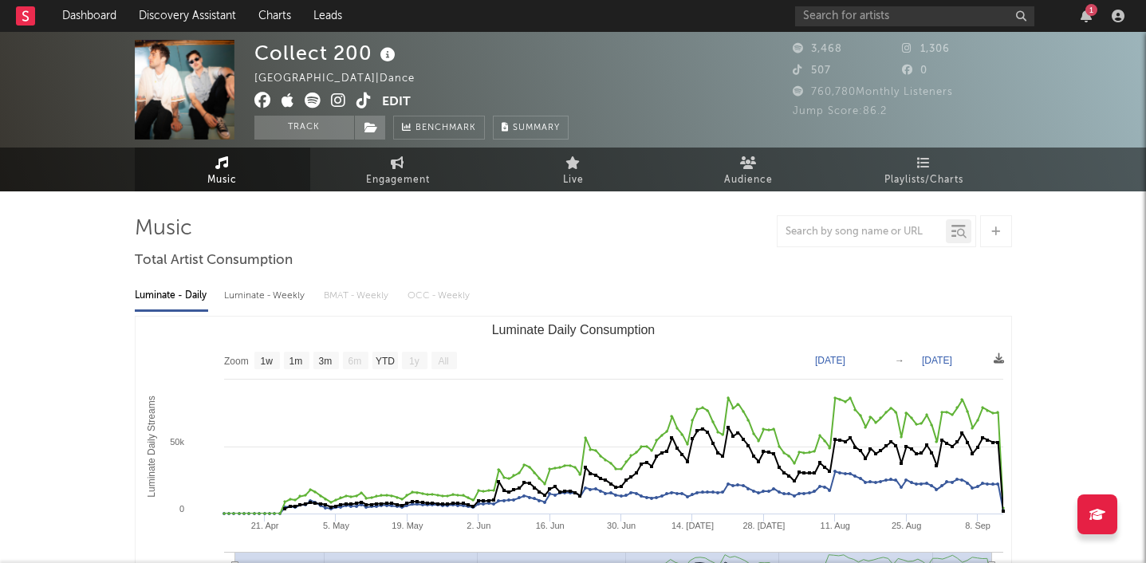
click at [333, 97] on icon at bounding box center [338, 101] width 15 height 16
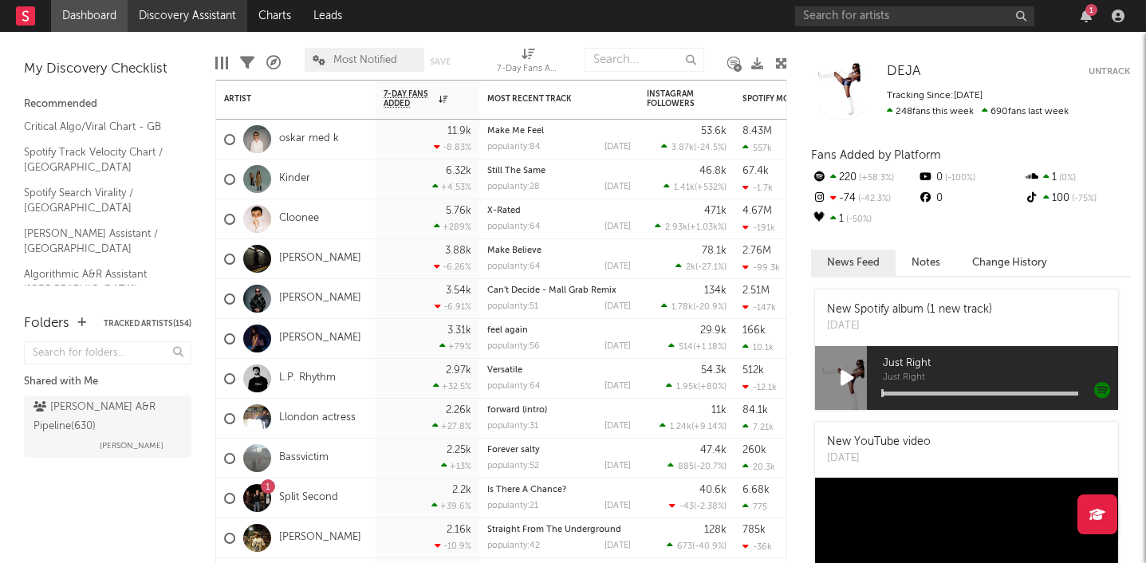
click at [187, 30] on link "Discovery Assistant" at bounding box center [188, 16] width 120 height 32
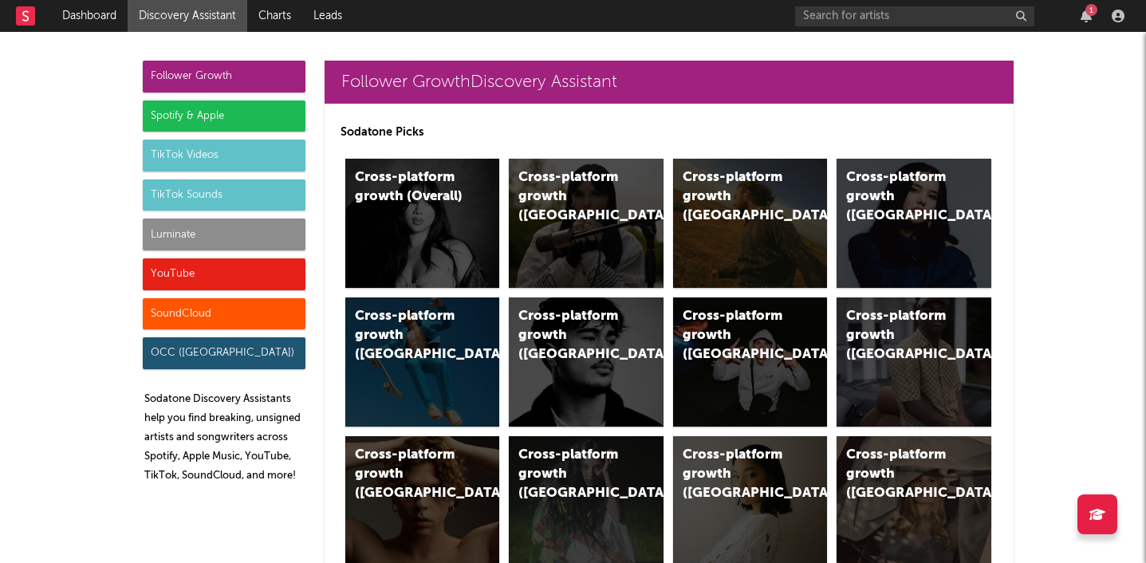
click at [212, 158] on div "TikTok Videos" at bounding box center [224, 156] width 163 height 32
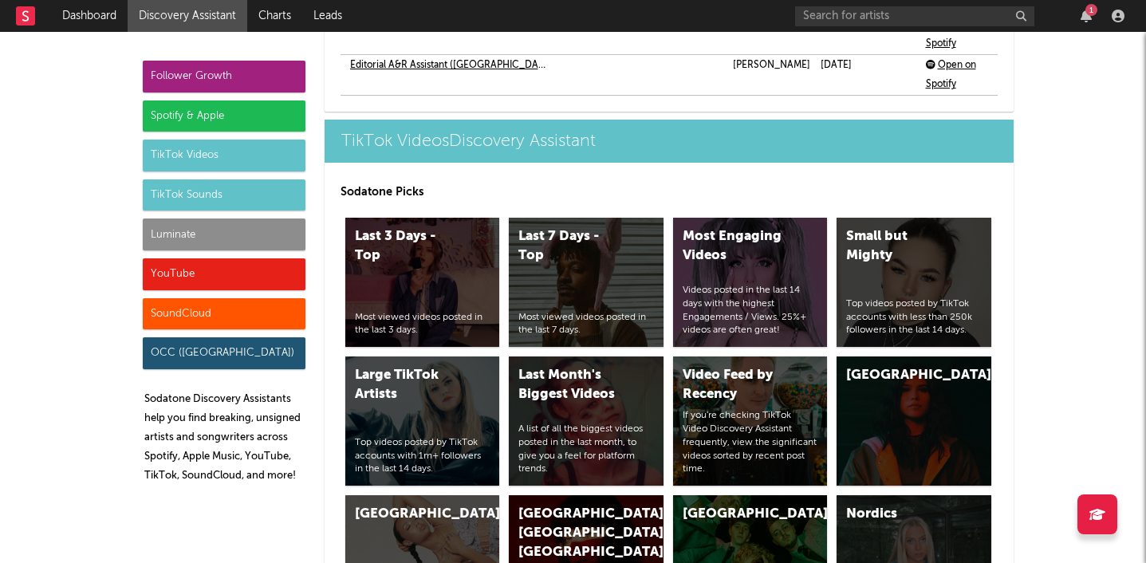
scroll to position [4082, 0]
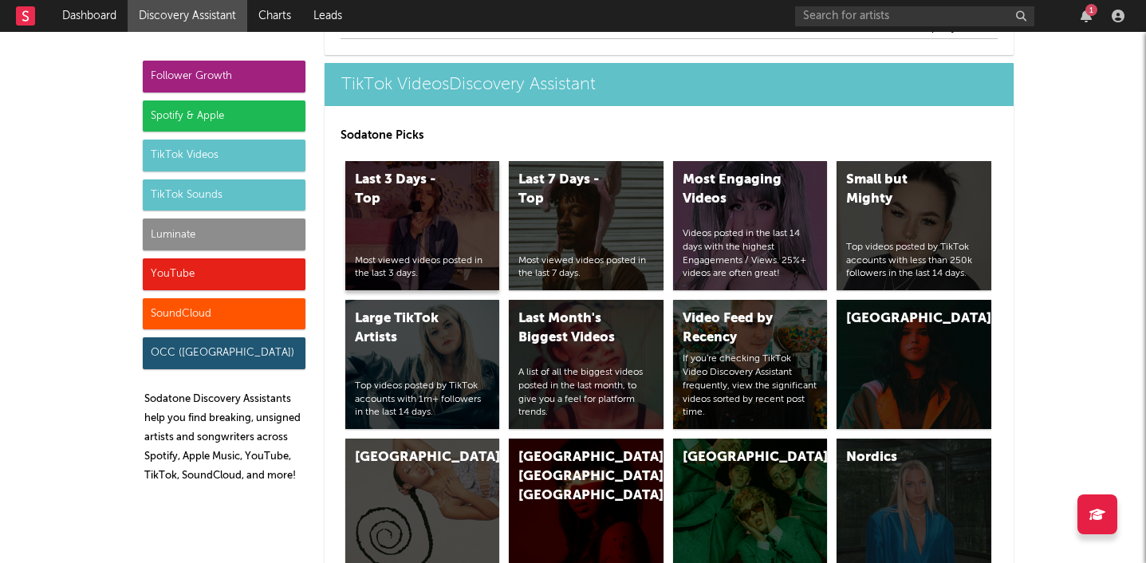
click at [420, 230] on div "Last 3 Days - Top Most viewed videos posted in the last 3 days." at bounding box center [422, 225] width 155 height 129
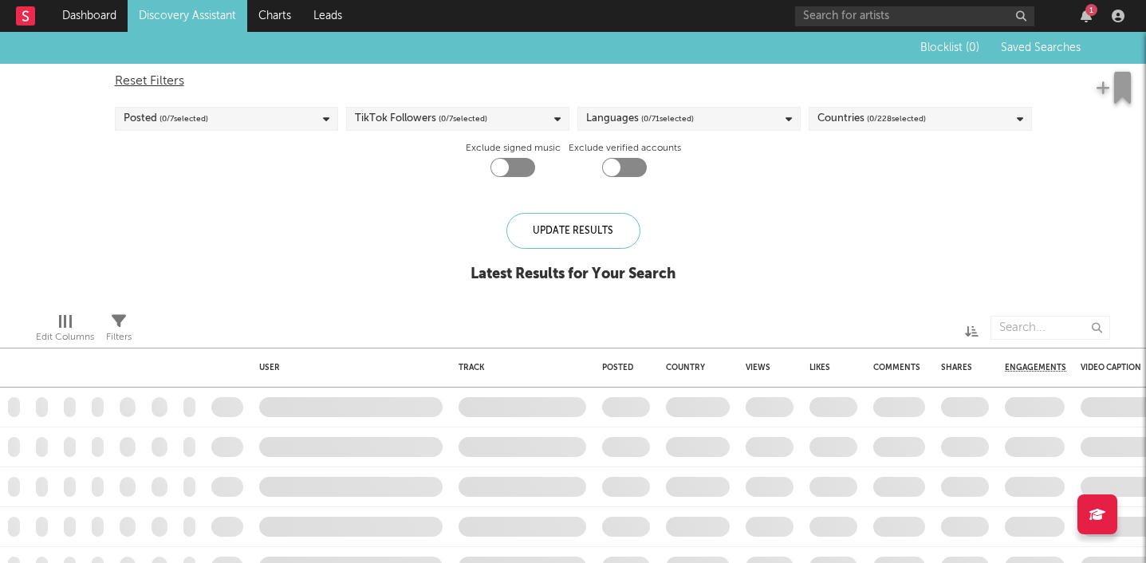
checkbox input "true"
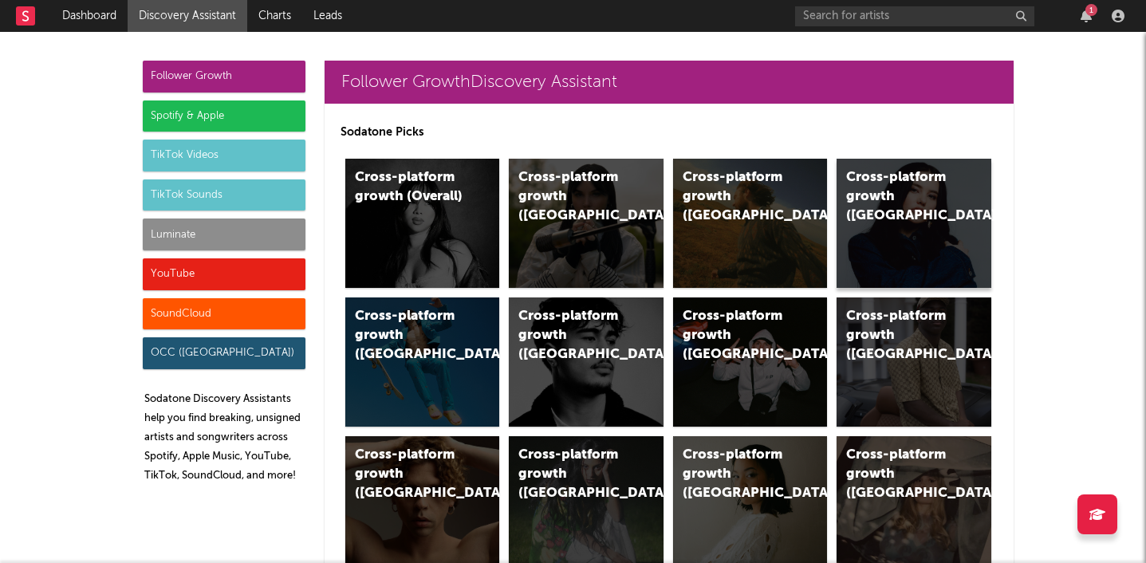
click at [903, 226] on div "Cross-platform growth (Canada)" at bounding box center [914, 223] width 155 height 129
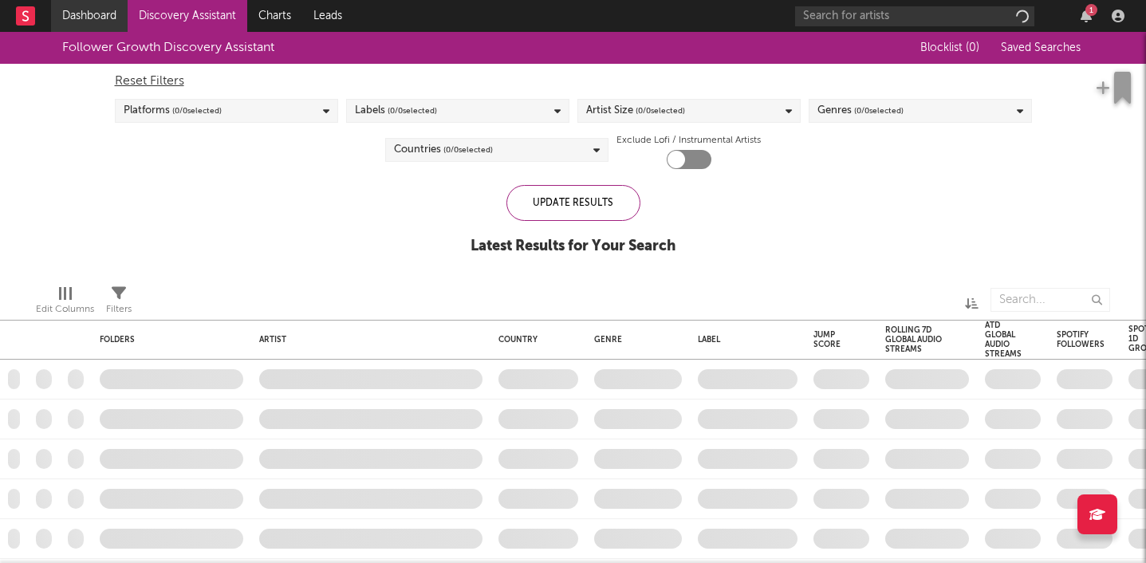
checkbox input "true"
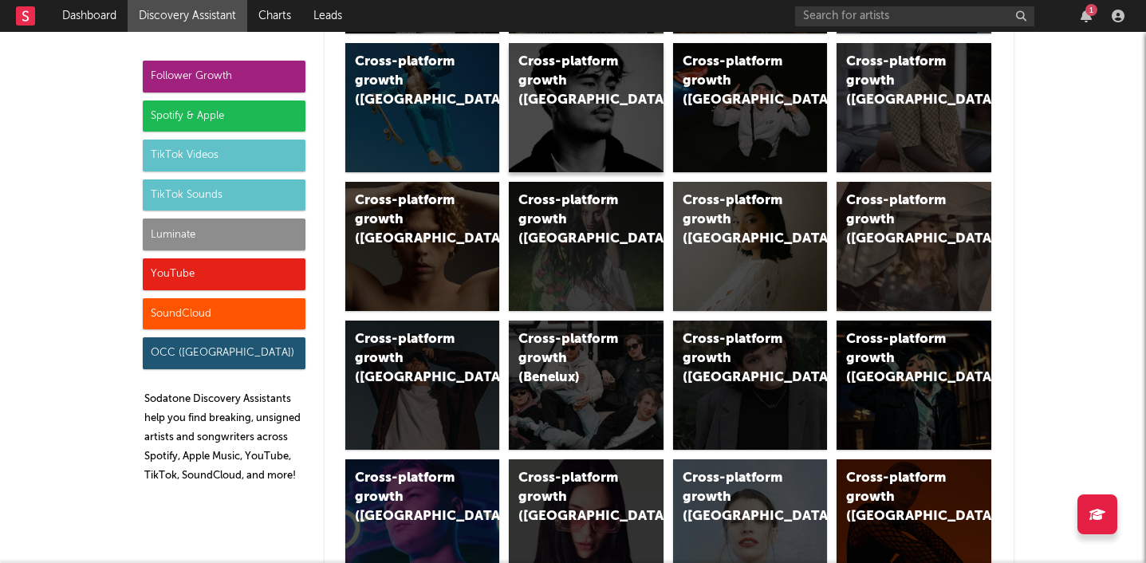
scroll to position [255, 0]
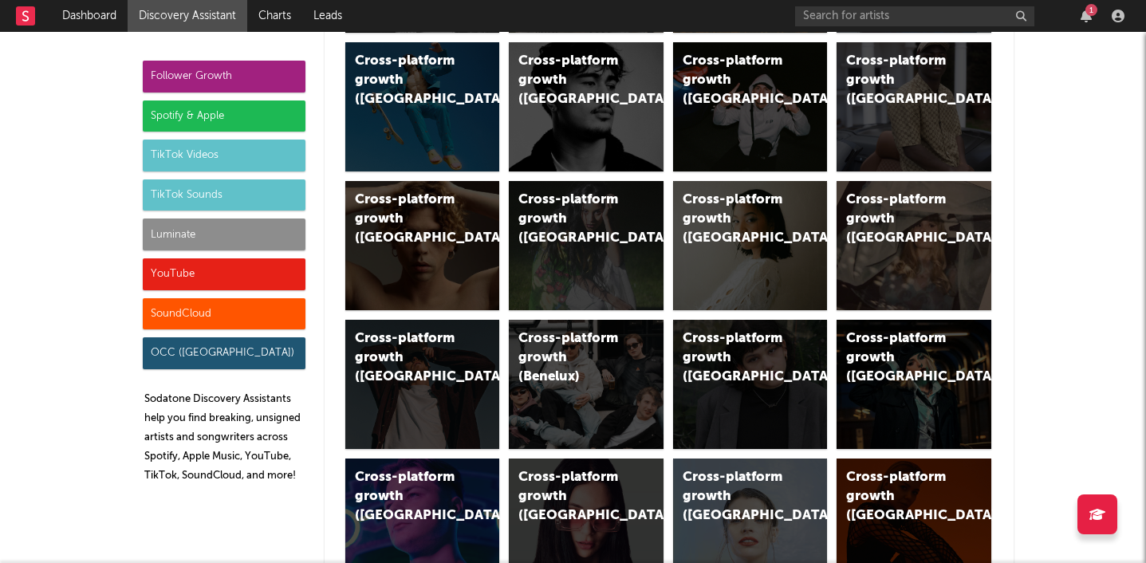
click at [223, 151] on div "TikTok Videos" at bounding box center [224, 156] width 163 height 32
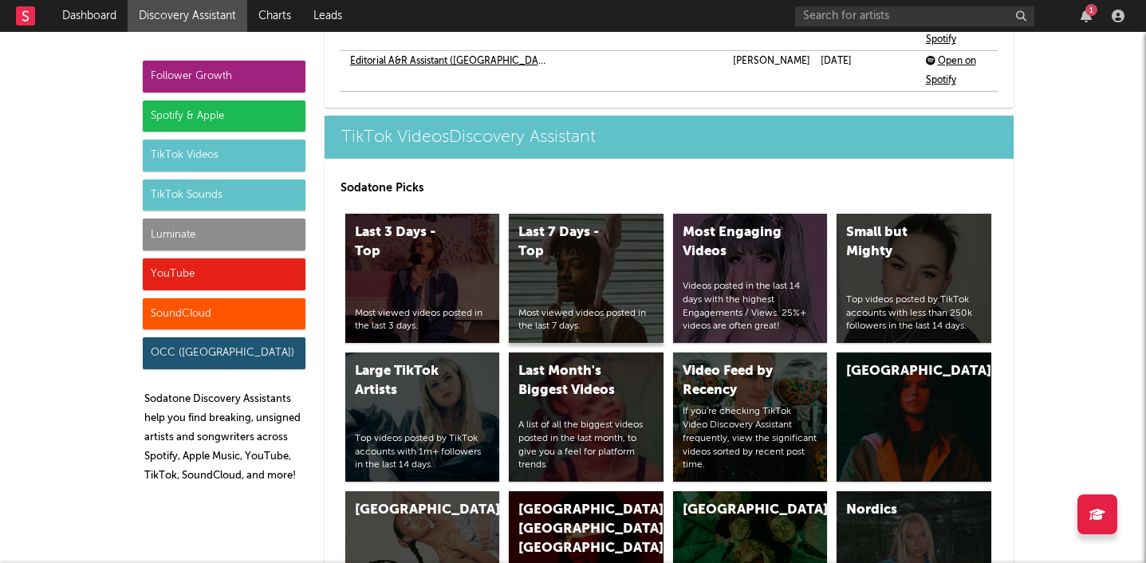
scroll to position [4082, 0]
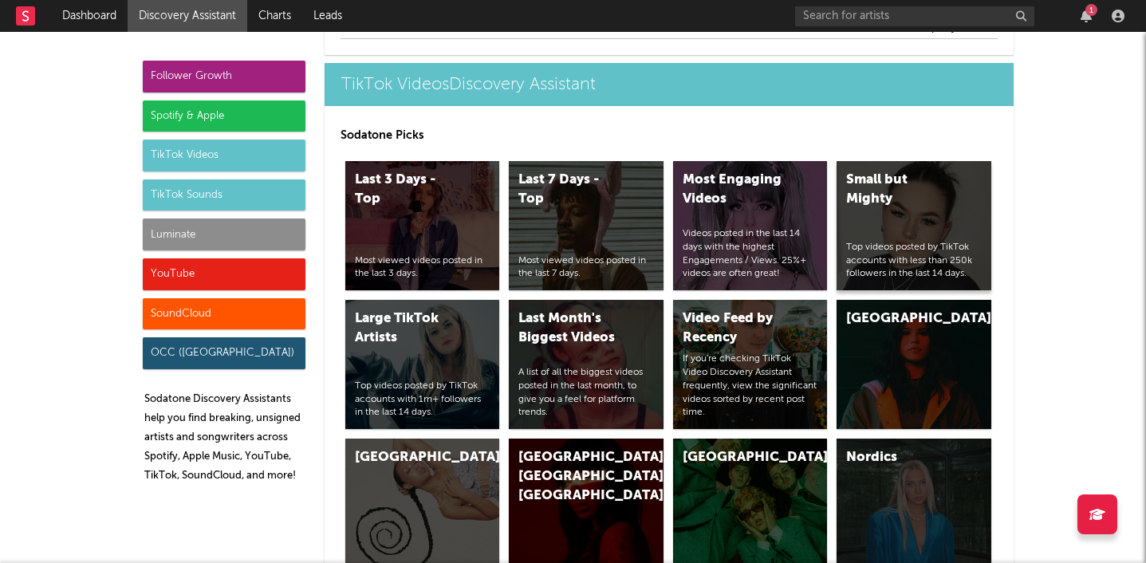
click at [909, 231] on div "Small but Mighty Top videos posted by TikTok accounts with less than 250k follo…" at bounding box center [914, 225] width 155 height 129
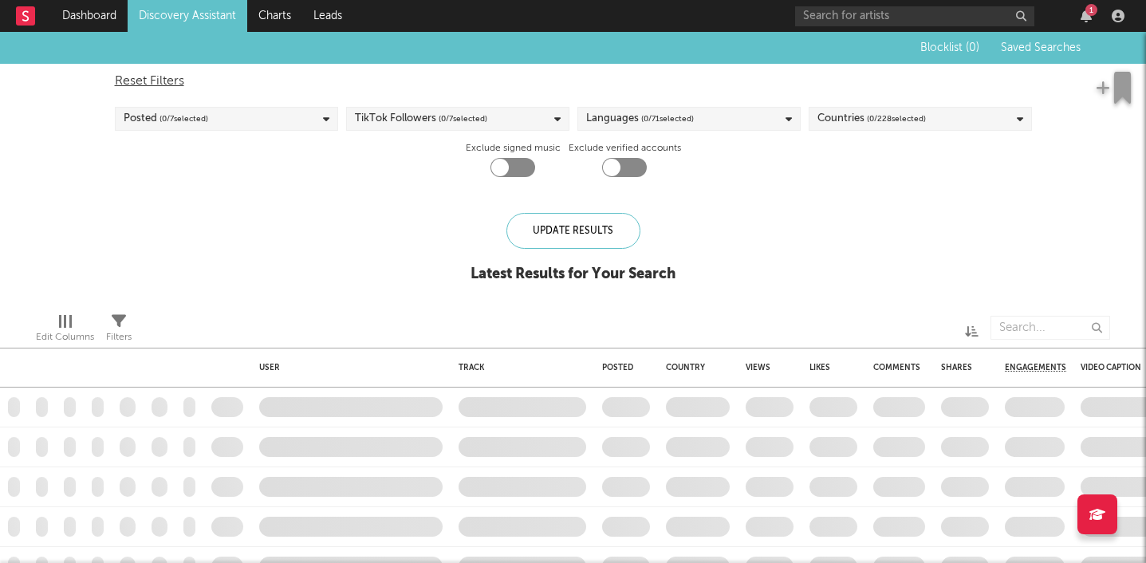
checkbox input "true"
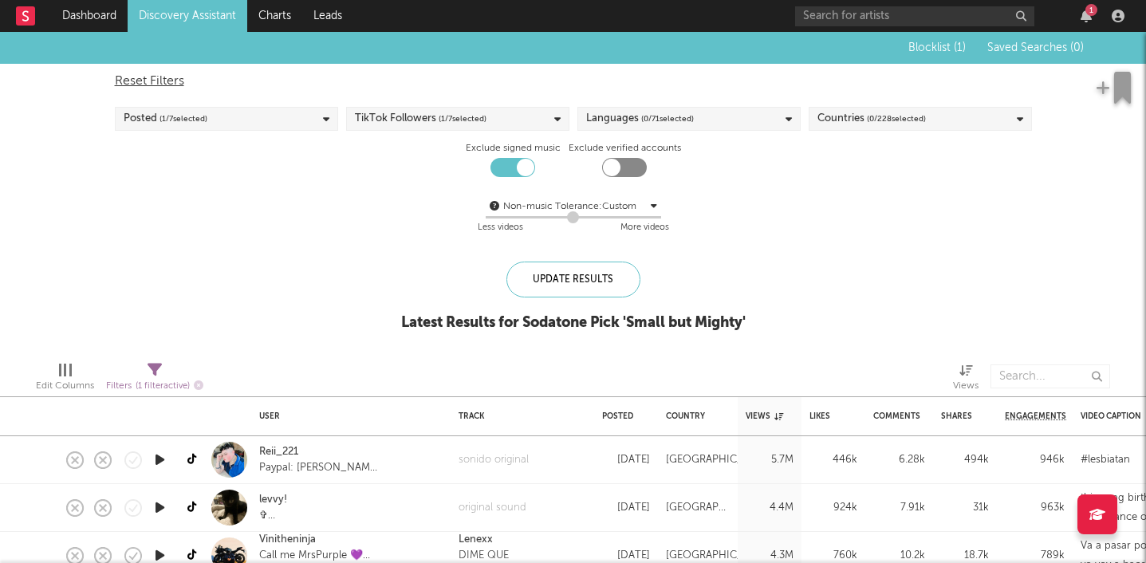
click at [661, 117] on span "( 0 / 71 selected)" at bounding box center [667, 118] width 53 height 19
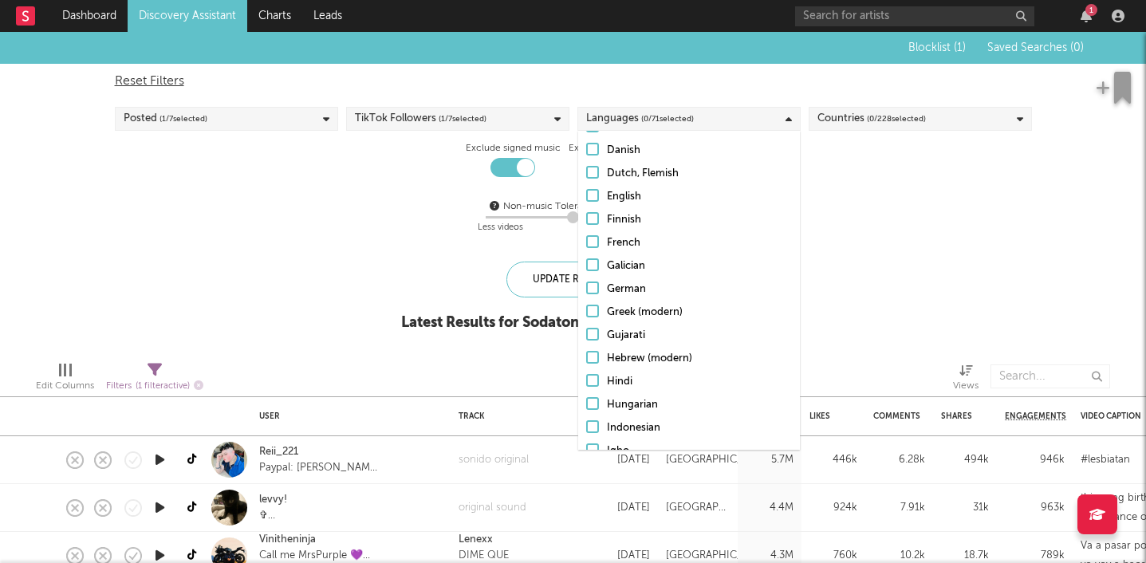
scroll to position [302, 0]
click at [592, 197] on div at bounding box center [592, 194] width 13 height 13
click at [586, 197] on input "English" at bounding box center [586, 196] width 0 height 19
click at [376, 241] on div "Non-music Tolerance: Custom 4 Less videos More videos" at bounding box center [573, 215] width 917 height 61
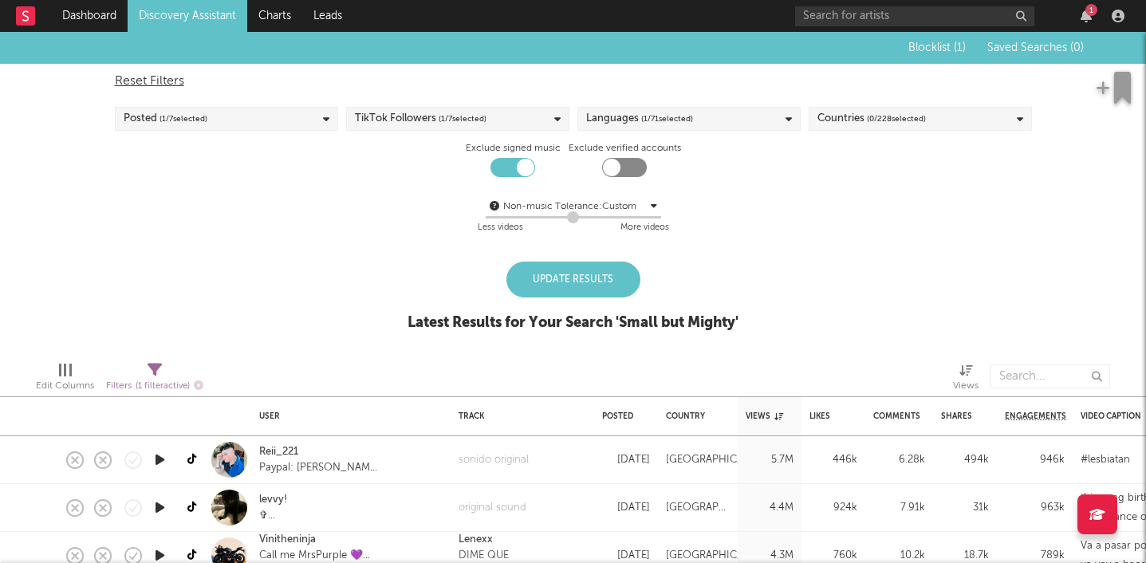
click at [909, 124] on span "( 0 / 228 selected)" at bounding box center [896, 118] width 59 height 19
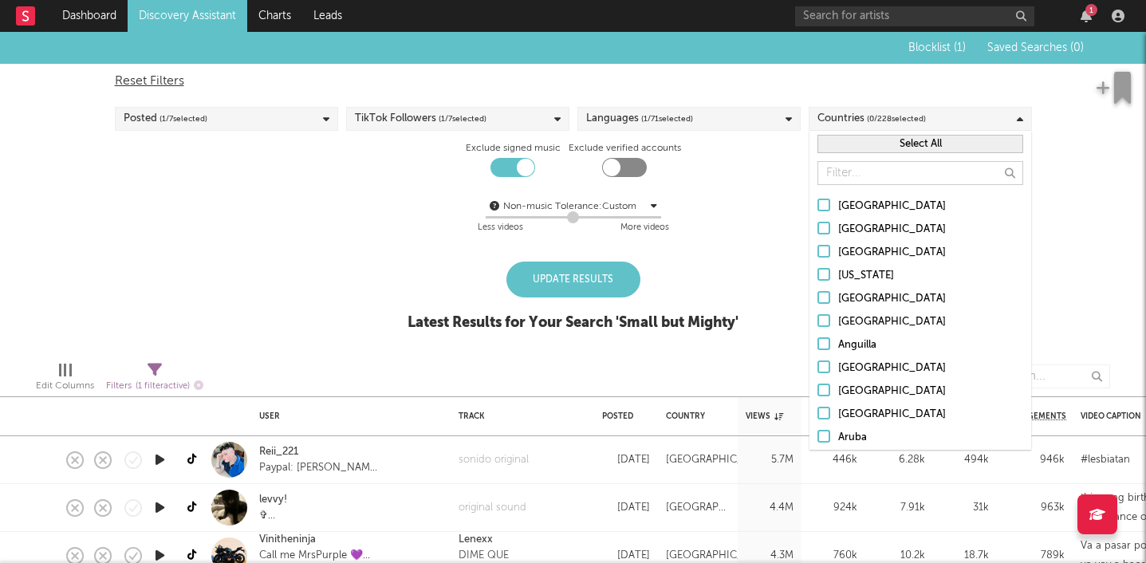
click at [909, 124] on span "( 0 / 228 selected)" at bounding box center [896, 118] width 59 height 19
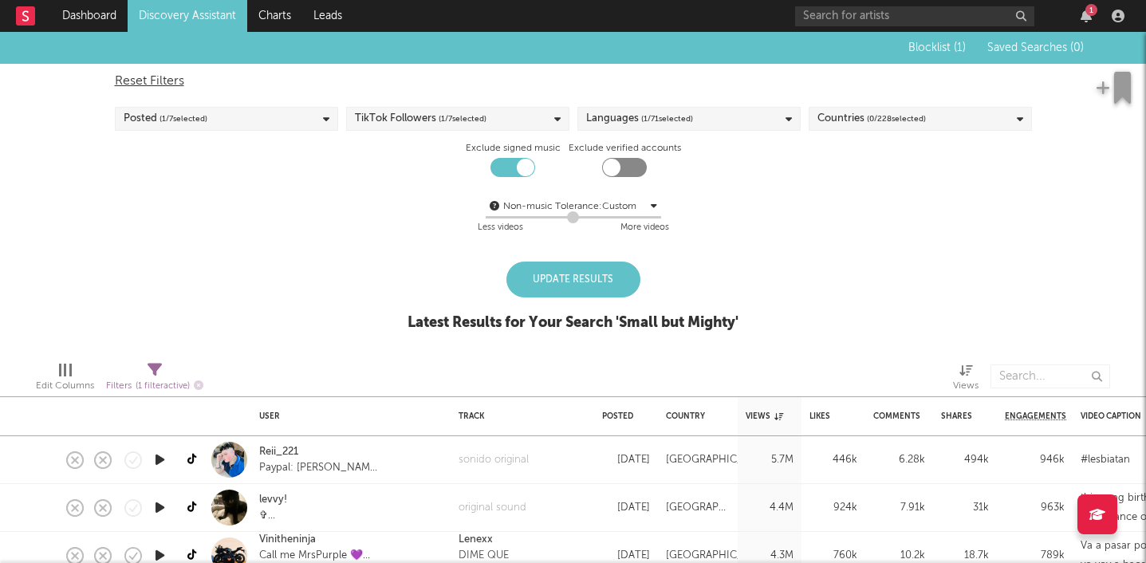
click at [593, 279] on div "Update Results" at bounding box center [574, 280] width 134 height 36
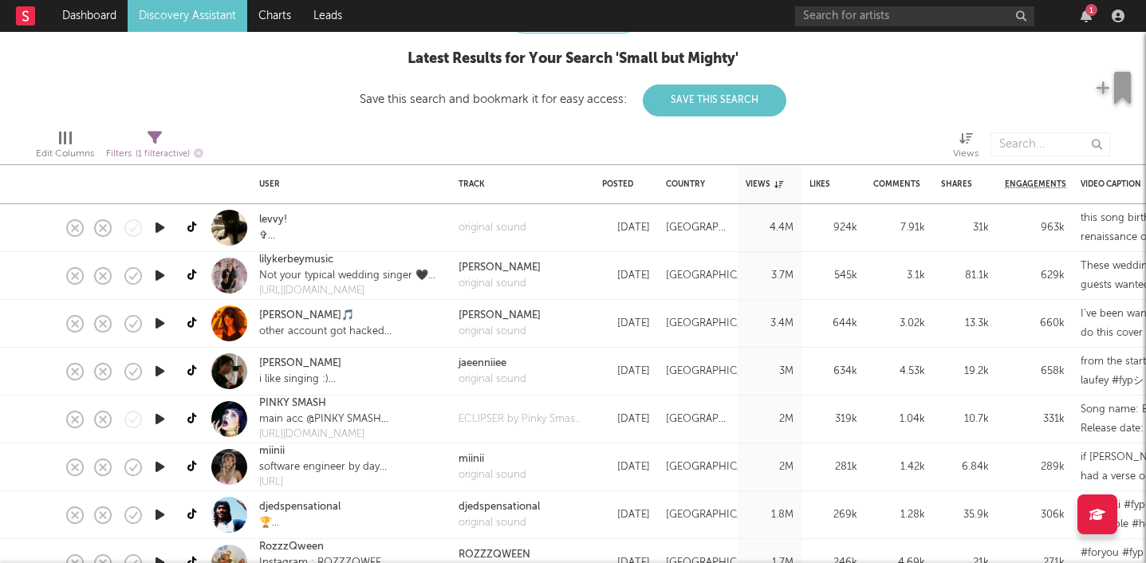
click at [160, 223] on icon "button" at bounding box center [160, 228] width 17 height 20
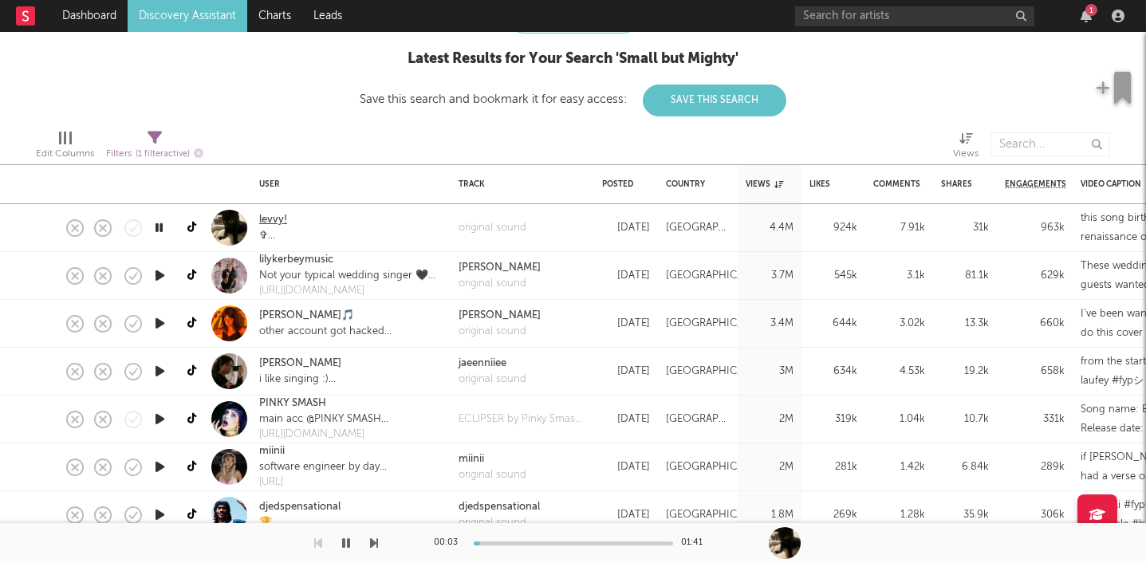
click at [265, 219] on link "levvy!" at bounding box center [273, 220] width 28 height 16
click at [156, 232] on icon "button" at bounding box center [159, 228] width 15 height 20
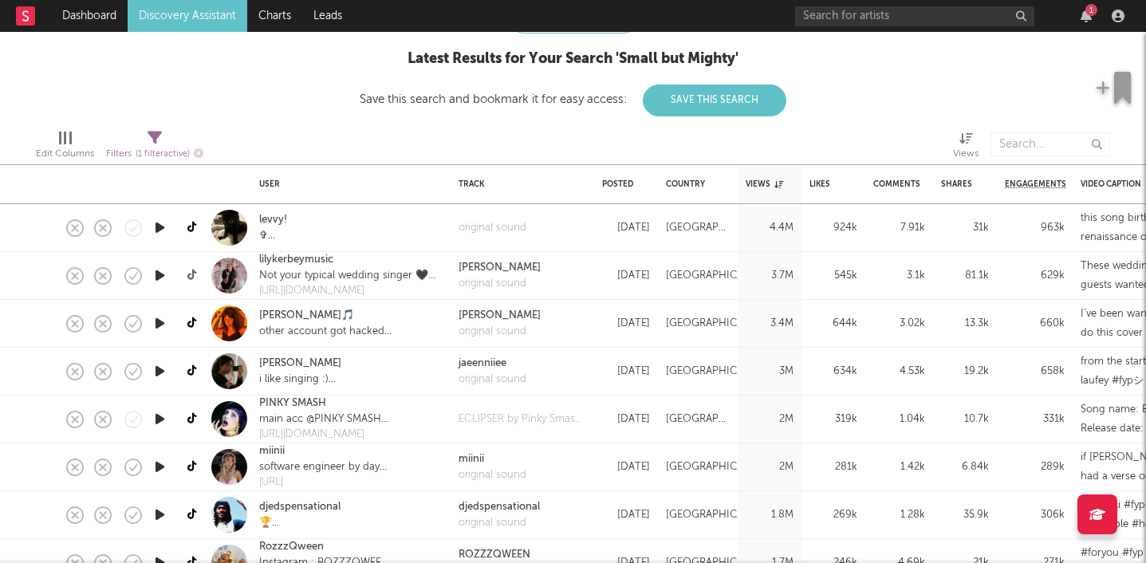
click at [194, 272] on icon at bounding box center [193, 276] width 12 height 12
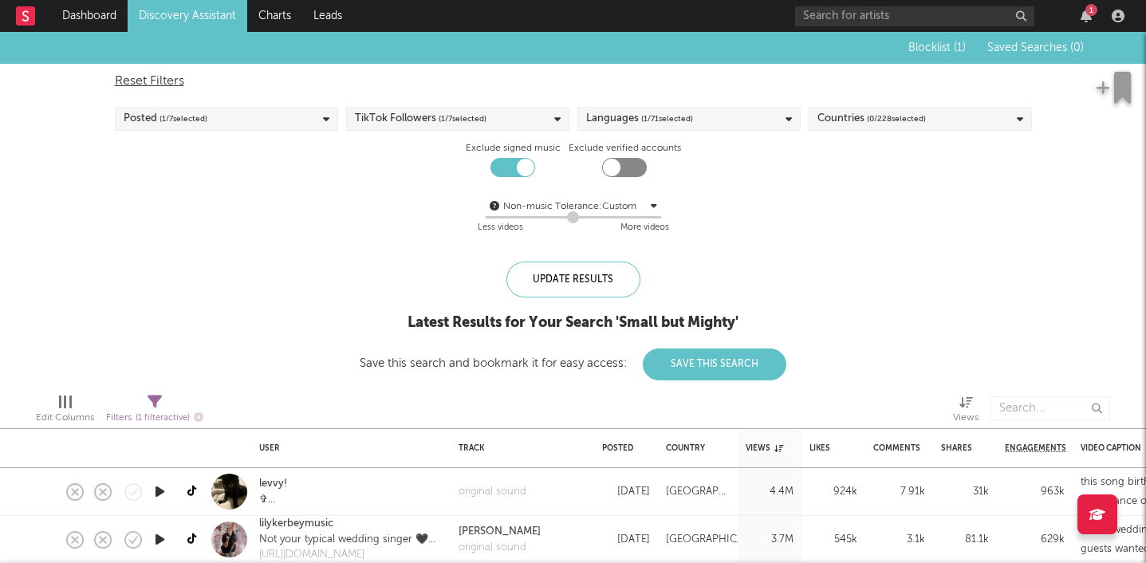
click at [909, 116] on span "( 0 / 228 selected)" at bounding box center [896, 118] width 59 height 19
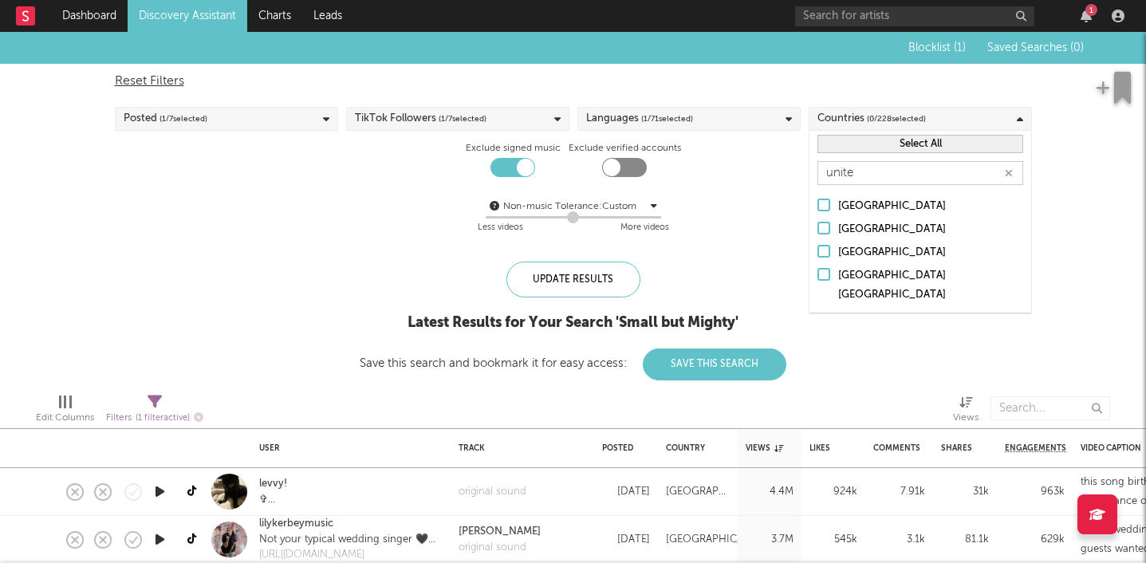
click at [827, 223] on div at bounding box center [824, 228] width 13 height 13
click at [818, 223] on input "[GEOGRAPHIC_DATA]" at bounding box center [818, 229] width 0 height 19
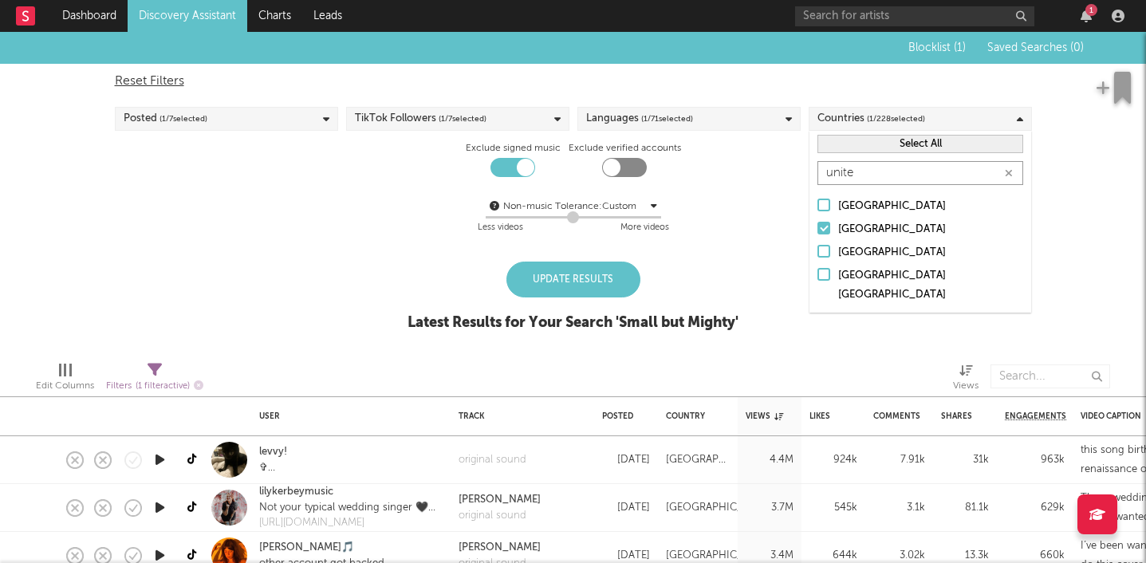
click at [871, 173] on input "unite" at bounding box center [921, 173] width 206 height 24
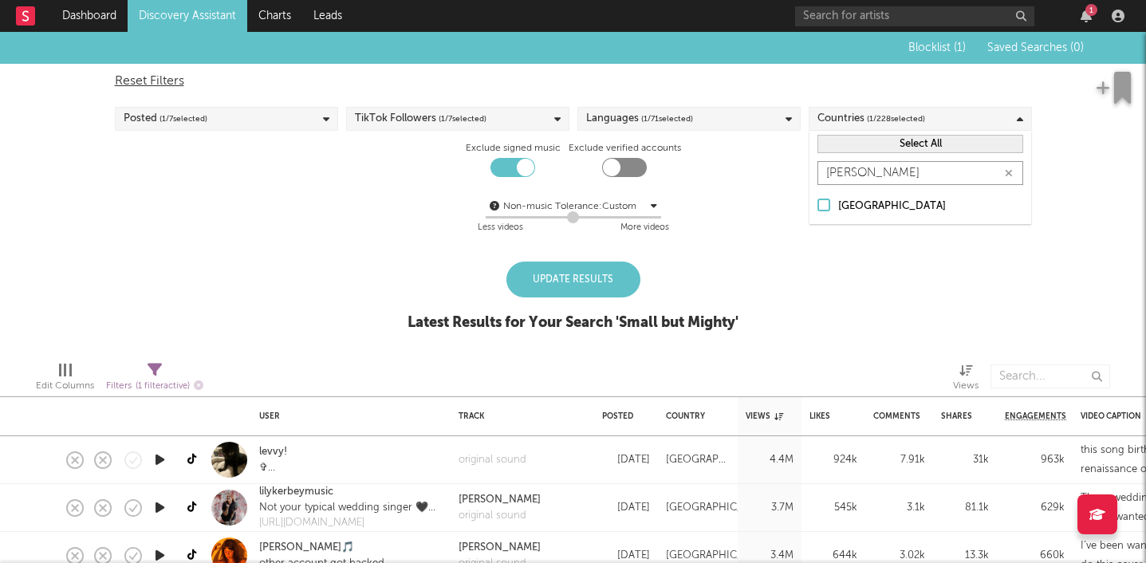
type input "irelan"
click at [822, 205] on div at bounding box center [824, 205] width 13 height 13
click at [818, 205] on input "Ireland" at bounding box center [818, 206] width 0 height 19
click at [553, 284] on div "Update Results" at bounding box center [574, 280] width 134 height 36
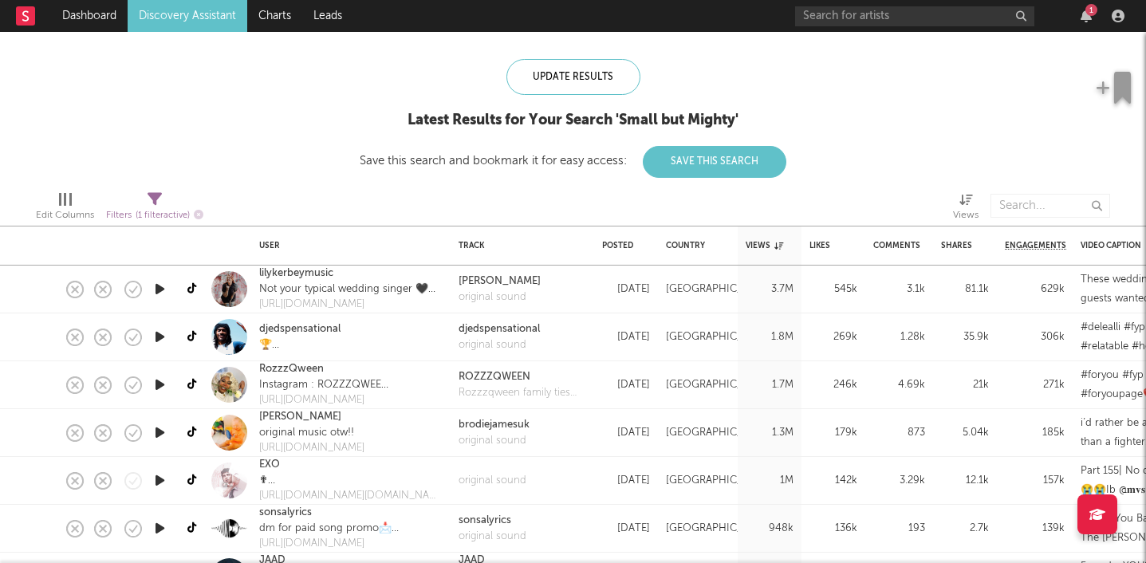
click at [157, 339] on icon "button" at bounding box center [160, 337] width 17 height 20
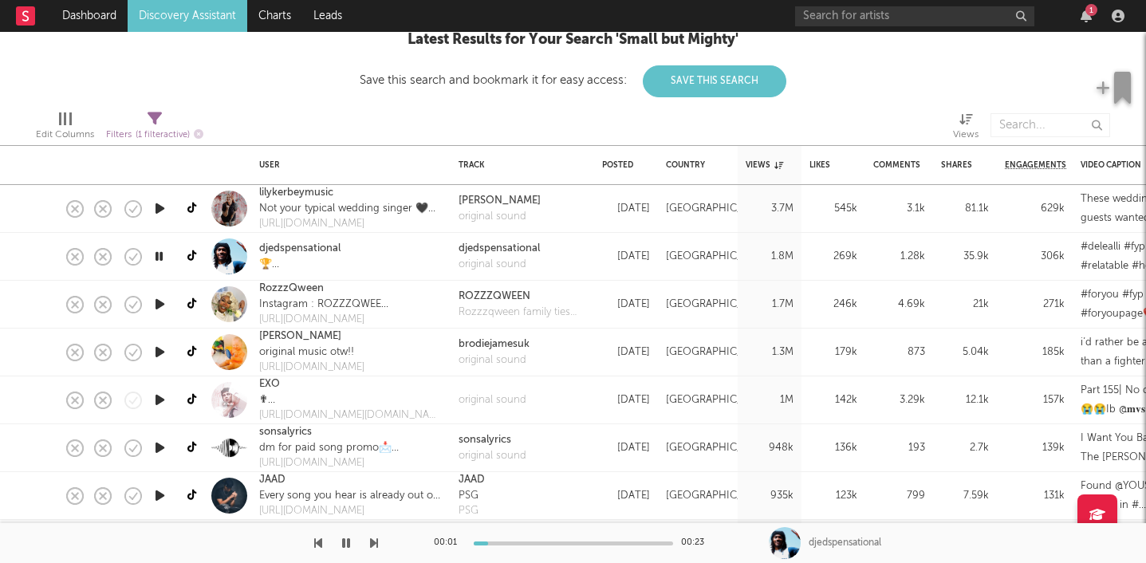
click at [160, 259] on icon "button" at bounding box center [159, 256] width 15 height 20
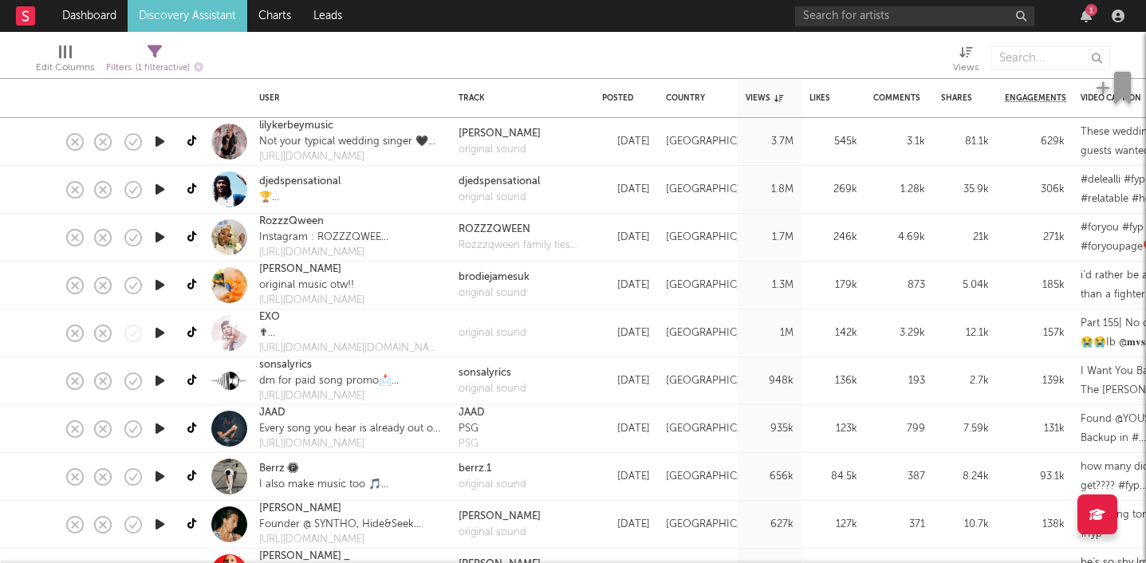
click at [158, 286] on icon "button" at bounding box center [160, 285] width 17 height 20
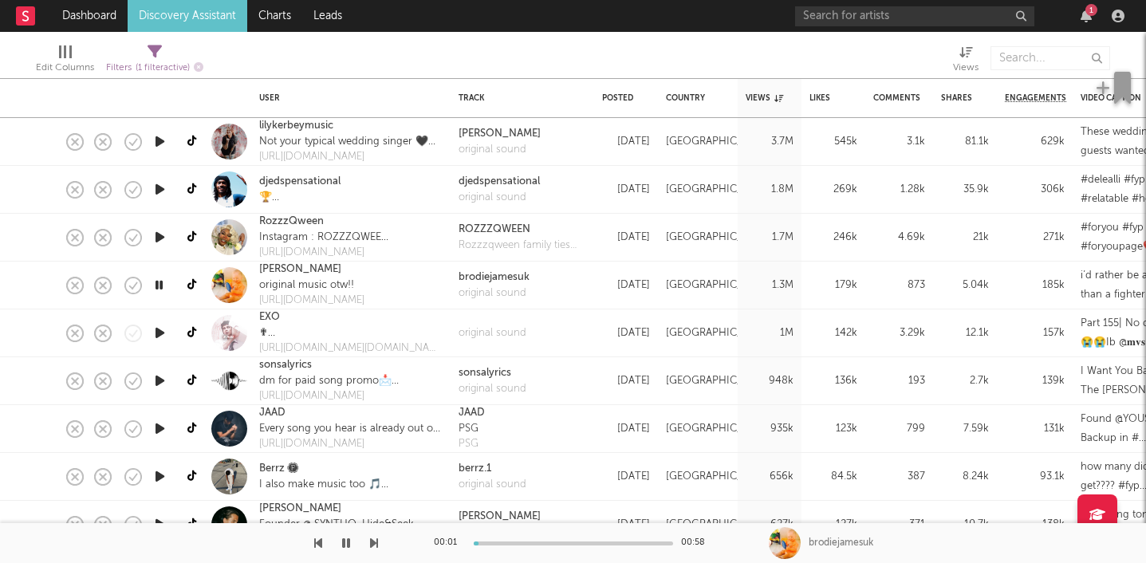
click at [163, 286] on icon "button" at bounding box center [159, 285] width 15 height 20
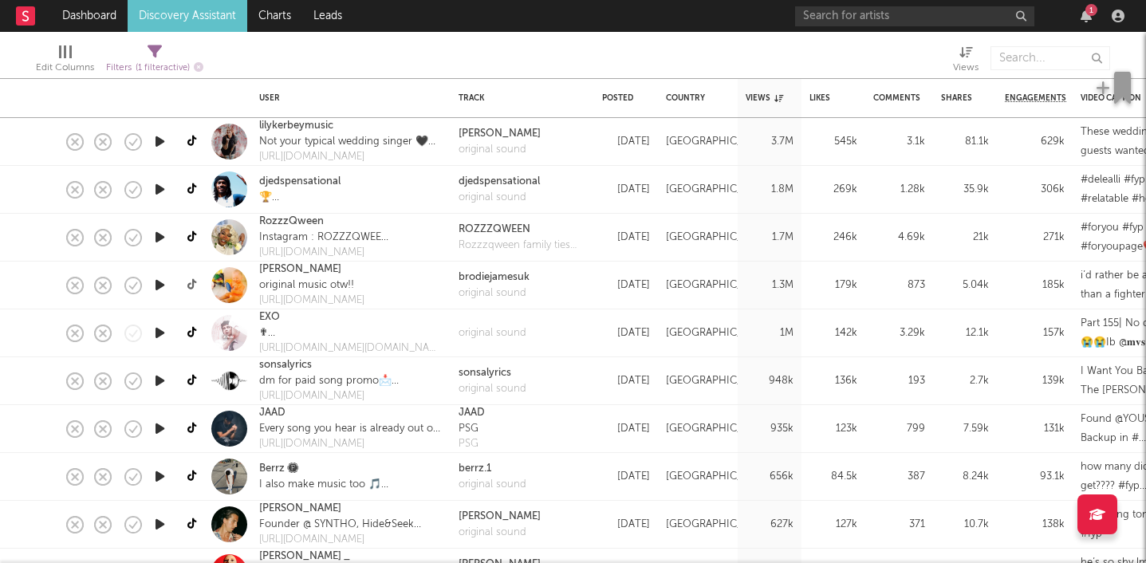
click at [191, 286] on icon at bounding box center [193, 285] width 12 height 12
click at [279, 270] on link "[PERSON_NAME]" at bounding box center [300, 270] width 82 height 16
click at [159, 332] on icon "button" at bounding box center [160, 333] width 17 height 20
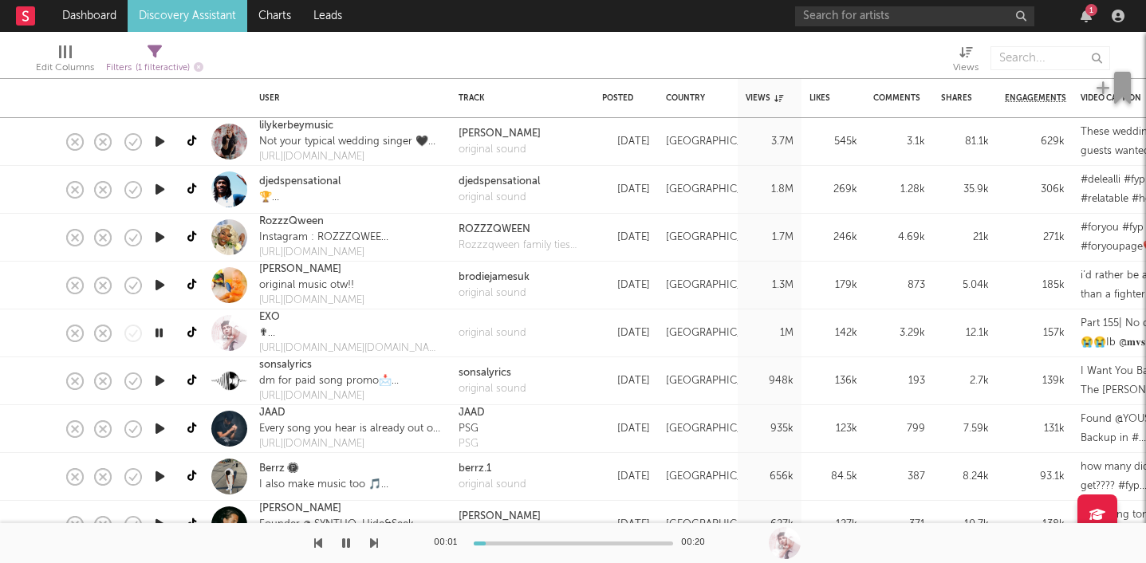
click at [160, 383] on icon "button" at bounding box center [160, 381] width 17 height 20
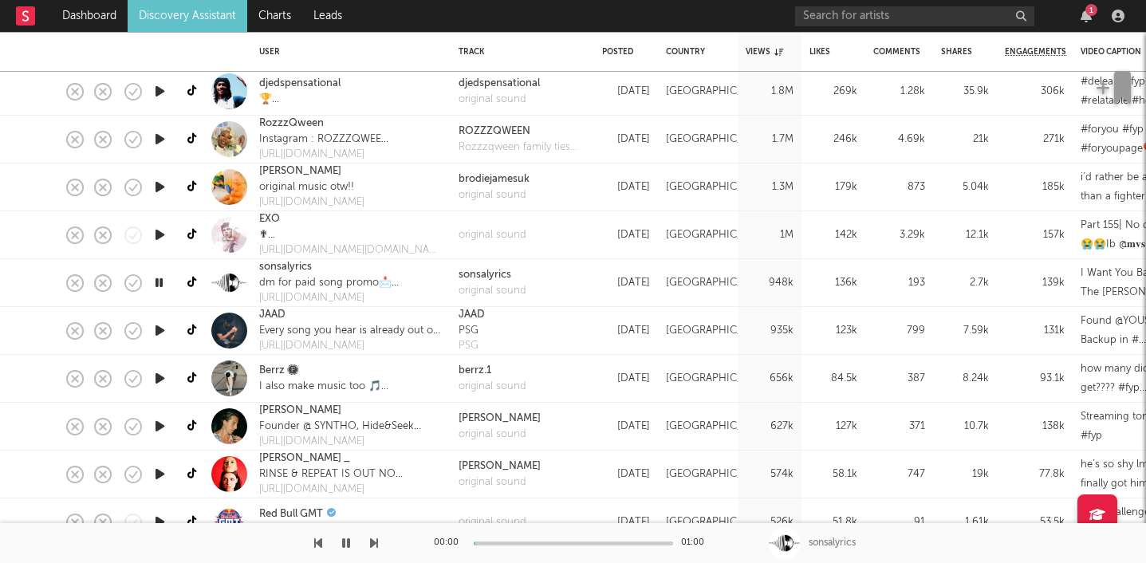
click at [157, 330] on icon "button" at bounding box center [160, 331] width 17 height 20
click at [156, 380] on icon "button" at bounding box center [160, 379] width 17 height 20
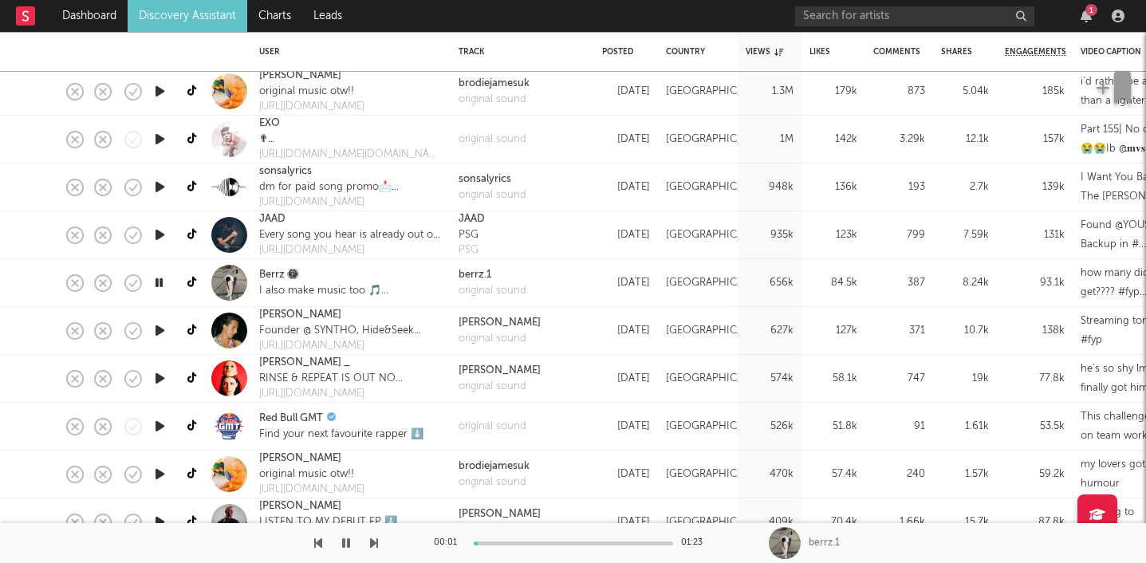
click at [157, 283] on icon "button" at bounding box center [159, 283] width 15 height 20
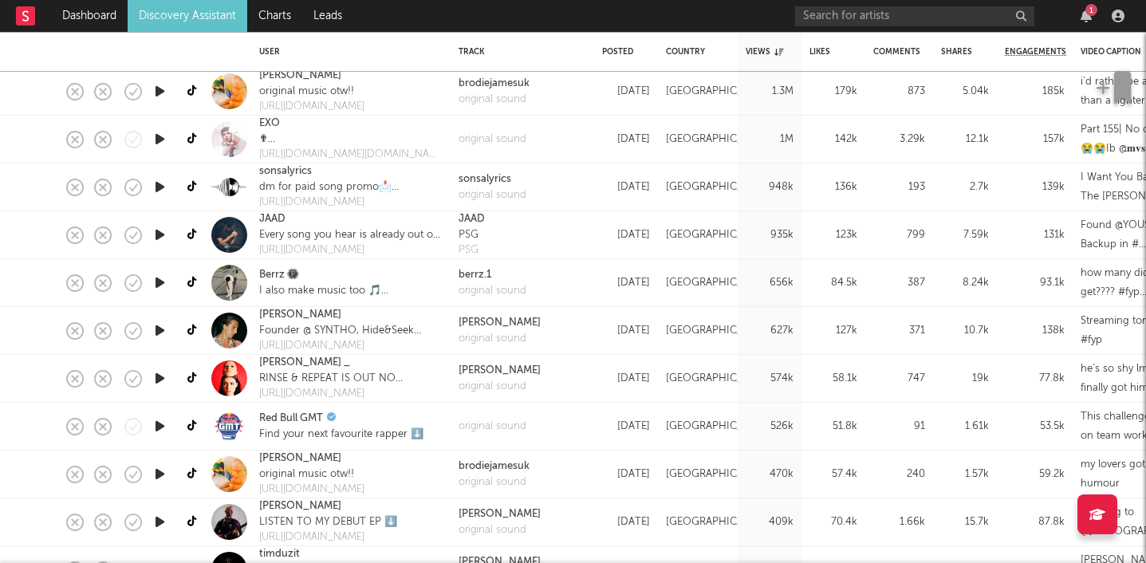
click at [163, 373] on icon "button" at bounding box center [160, 379] width 17 height 20
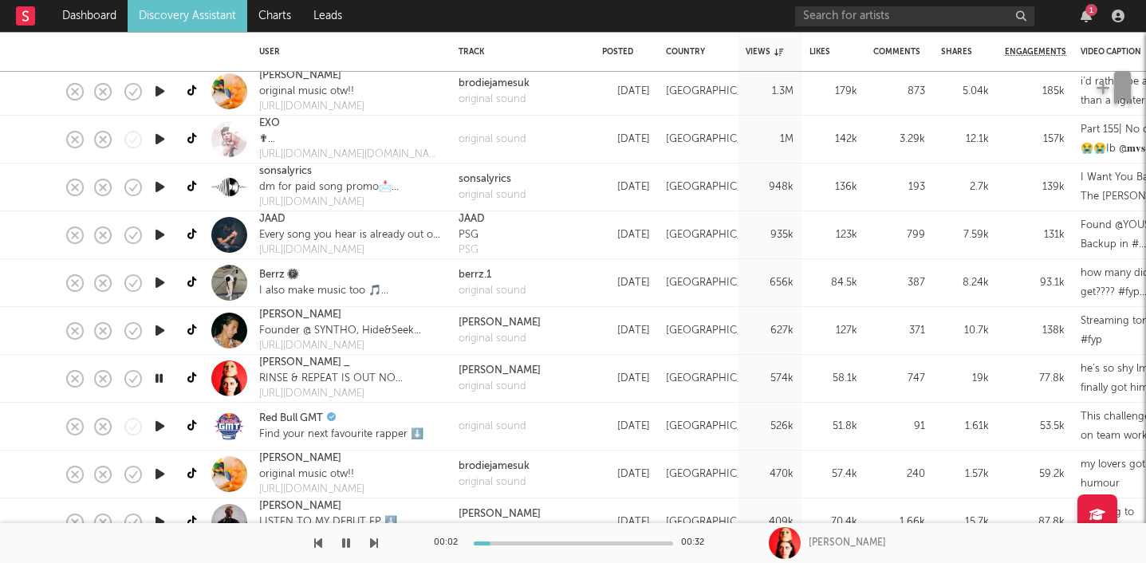
click at [163, 373] on icon "button" at bounding box center [159, 379] width 15 height 20
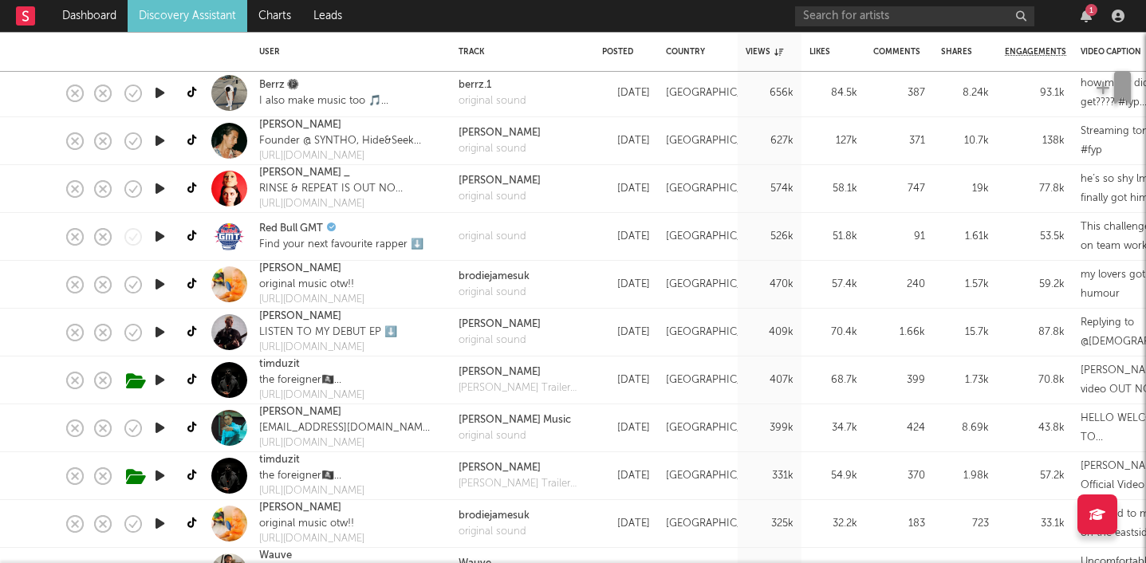
click at [160, 329] on icon "button" at bounding box center [160, 332] width 17 height 20
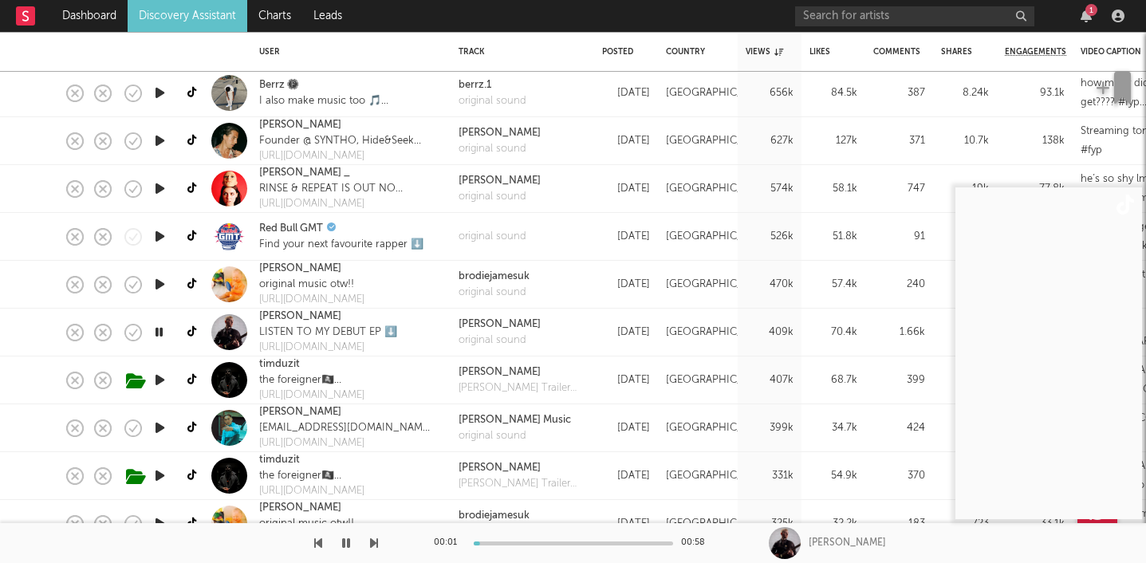
click at [160, 329] on icon "button" at bounding box center [159, 332] width 15 height 20
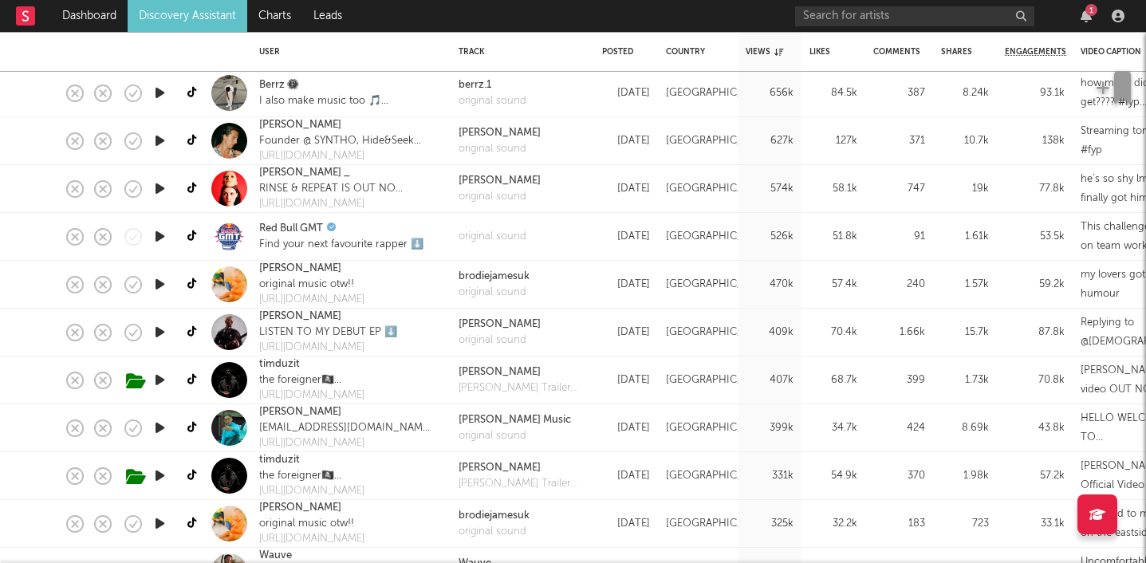
click at [159, 383] on icon "button" at bounding box center [160, 380] width 17 height 20
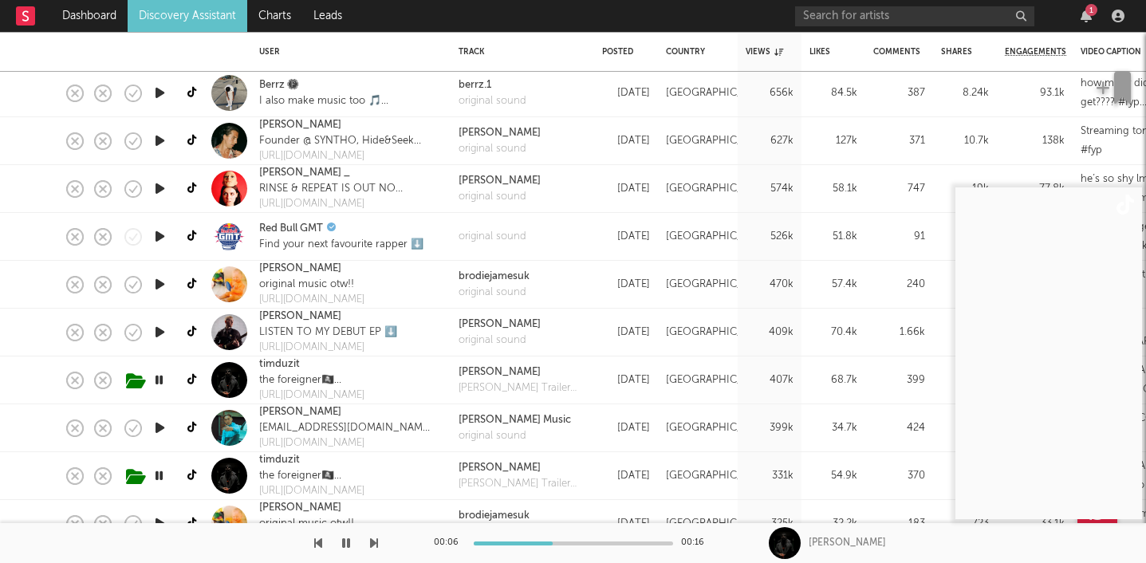
click at [159, 383] on icon "button" at bounding box center [159, 380] width 15 height 20
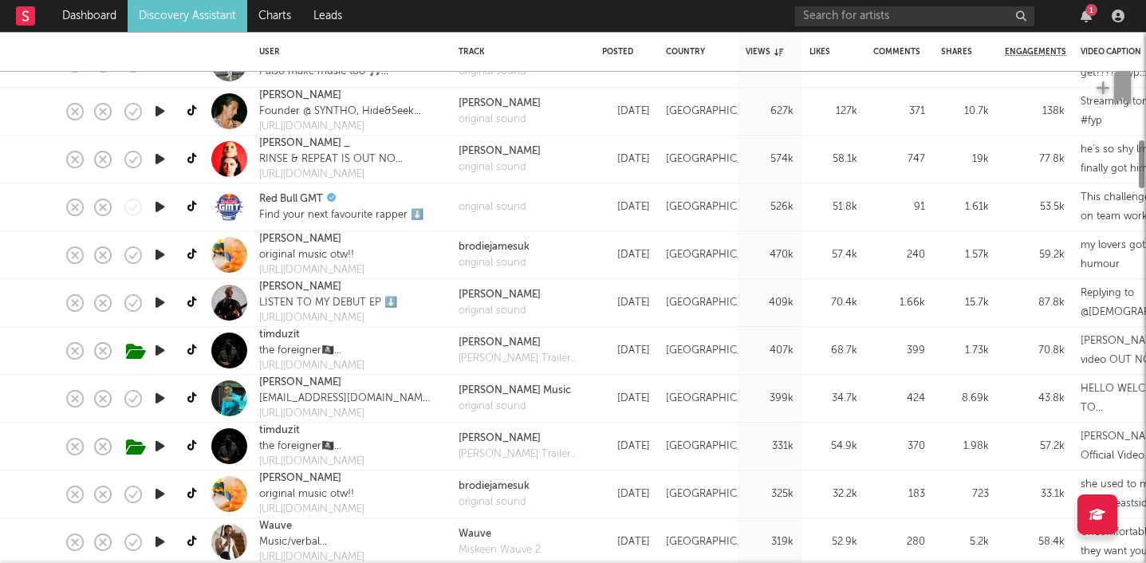
click at [160, 396] on icon "button" at bounding box center [160, 398] width 17 height 20
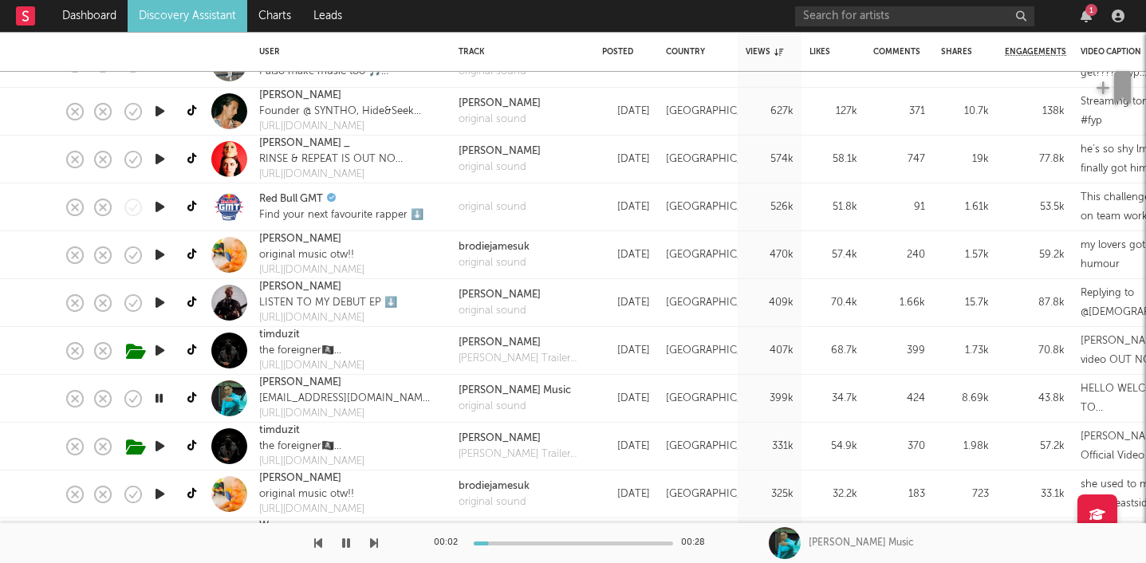
click at [160, 396] on icon "button" at bounding box center [159, 398] width 15 height 20
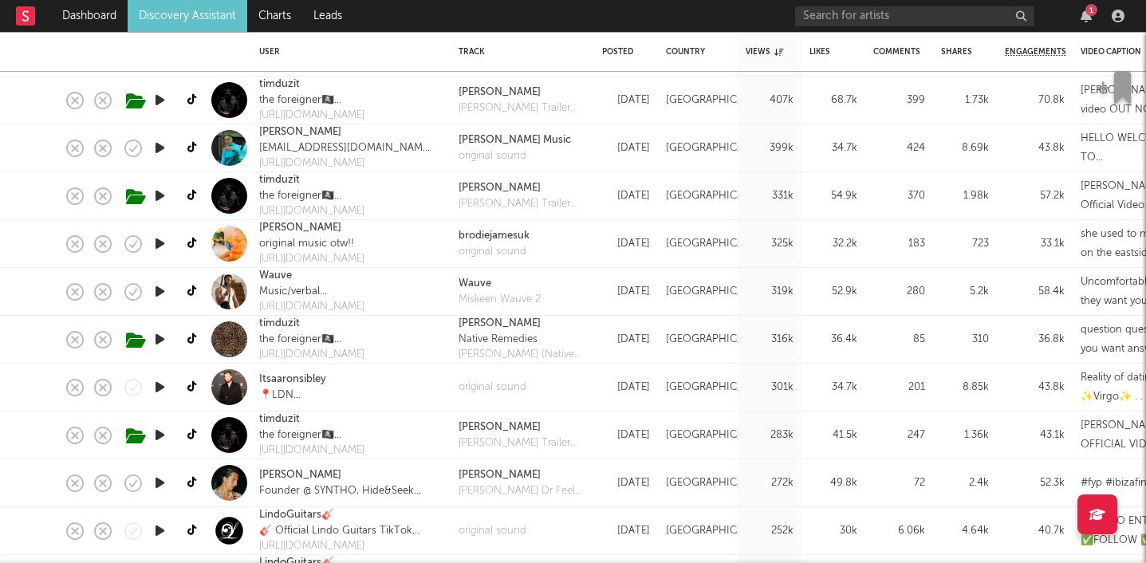
click at [160, 293] on icon "button" at bounding box center [160, 292] width 17 height 20
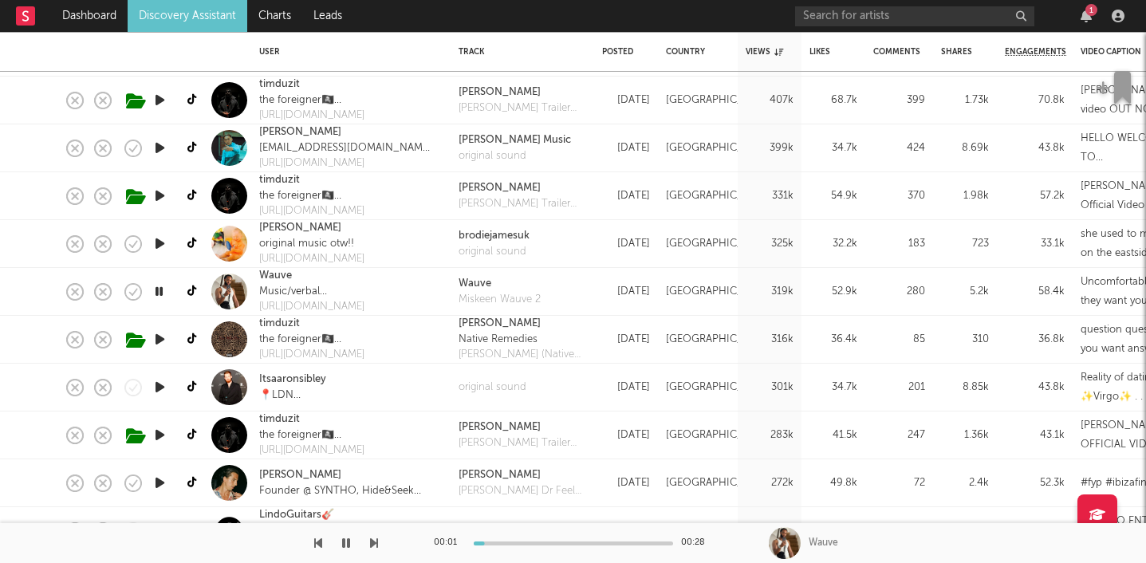
click at [156, 392] on icon "button" at bounding box center [160, 387] width 17 height 20
click at [160, 341] on icon "button" at bounding box center [160, 339] width 17 height 20
click at [157, 342] on icon "button" at bounding box center [159, 339] width 15 height 20
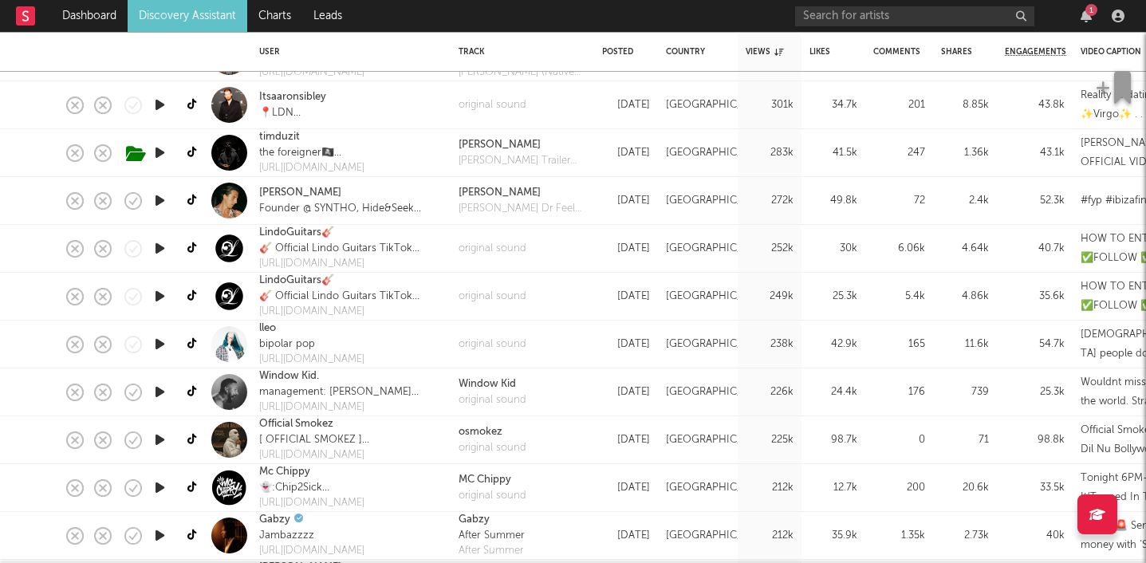
click at [158, 345] on icon "button" at bounding box center [160, 344] width 17 height 20
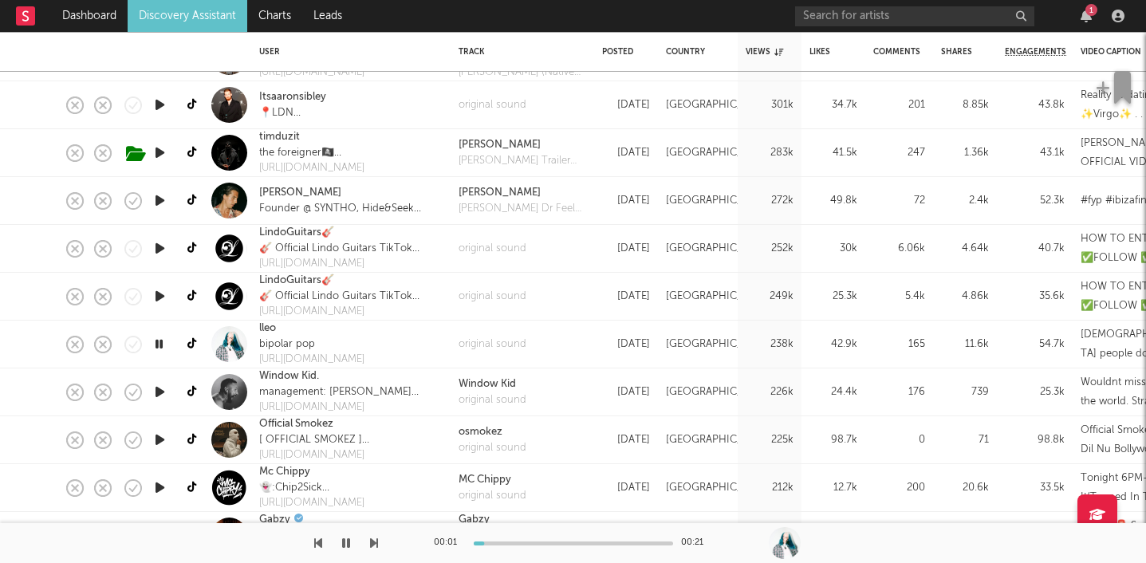
click at [158, 345] on icon "button" at bounding box center [159, 344] width 15 height 20
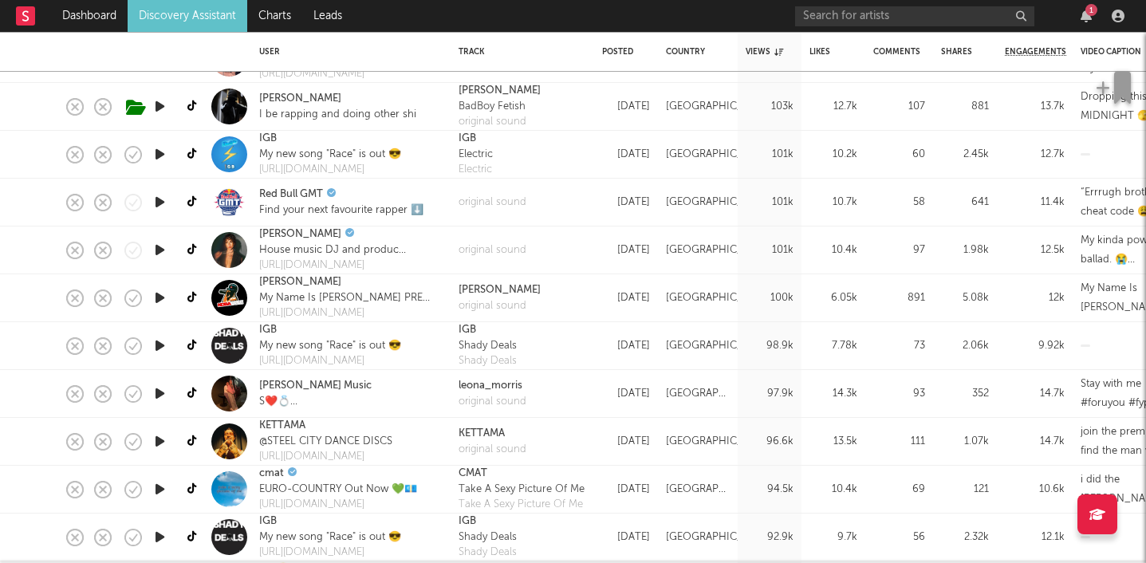
click at [161, 439] on icon "button" at bounding box center [160, 442] width 17 height 20
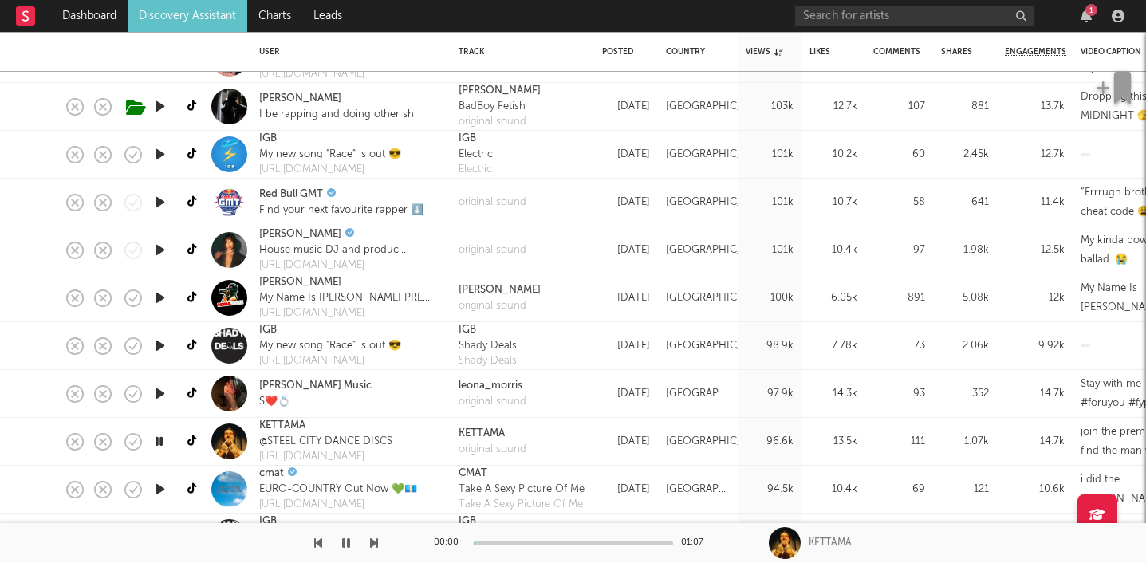
click at [161, 439] on icon "button" at bounding box center [159, 442] width 15 height 20
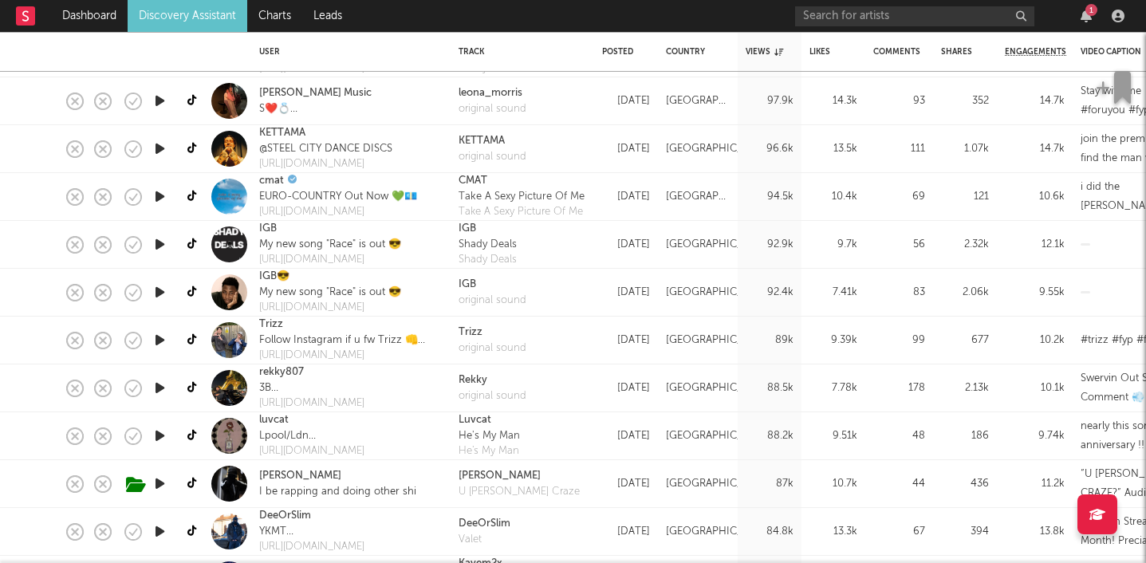
click at [161, 439] on icon "button" at bounding box center [160, 436] width 17 height 20
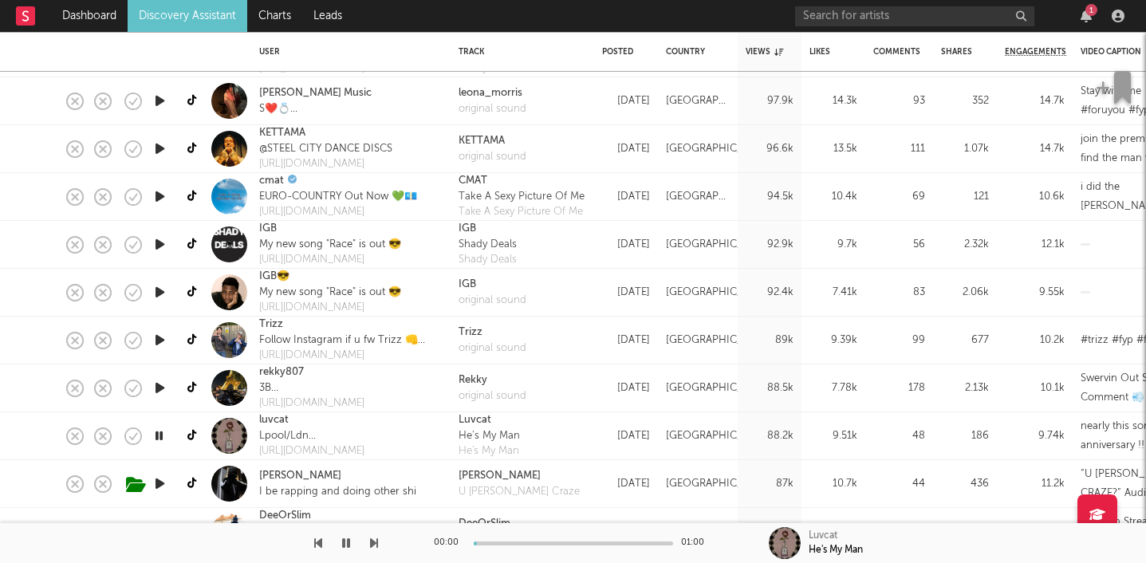
click at [161, 439] on icon "button" at bounding box center [159, 436] width 15 height 20
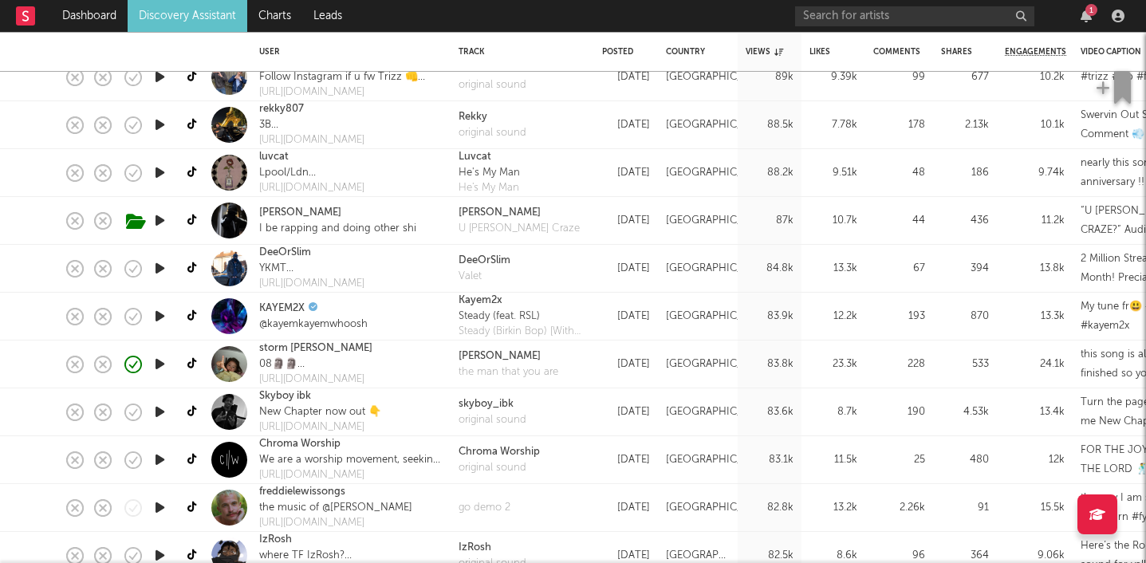
click at [155, 363] on icon "button" at bounding box center [160, 364] width 17 height 20
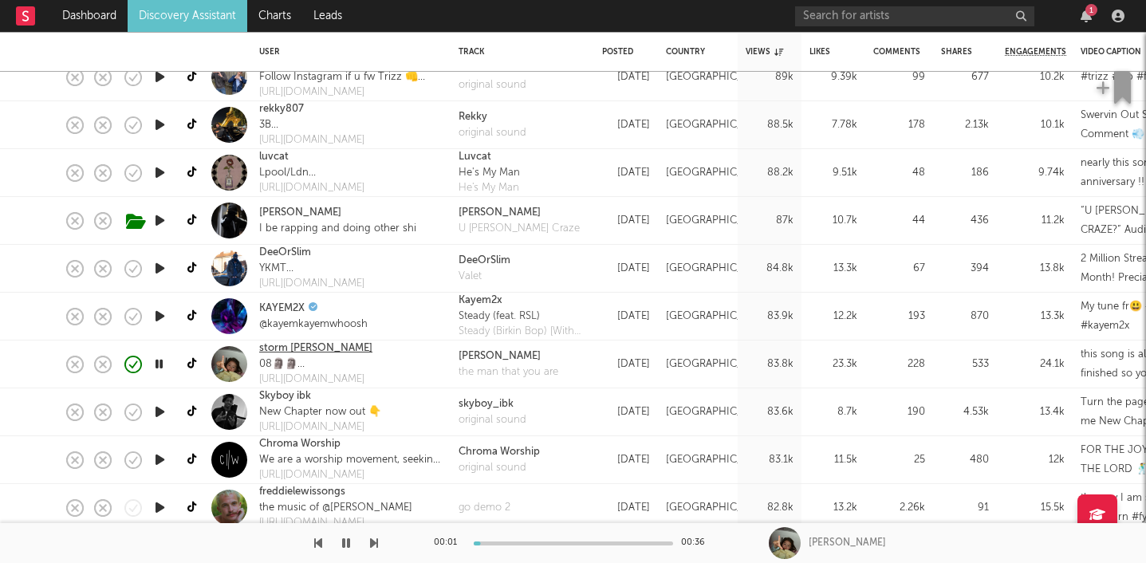
click at [281, 349] on link "storm henshaw" at bounding box center [315, 349] width 113 height 16
click at [346, 550] on icon "button" at bounding box center [346, 543] width 8 height 13
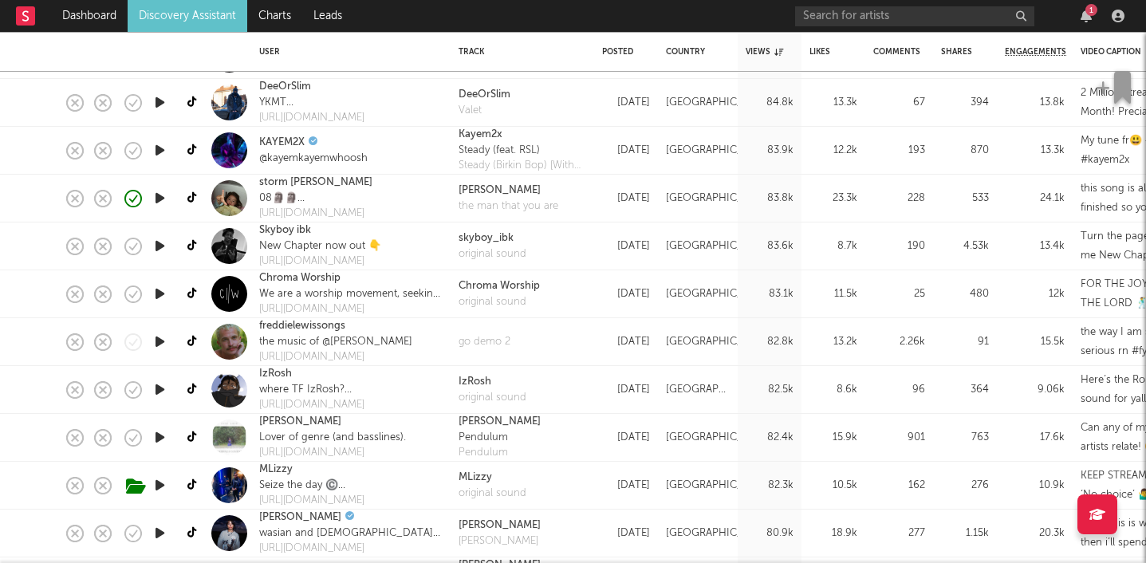
click at [163, 242] on icon "button" at bounding box center [160, 246] width 17 height 20
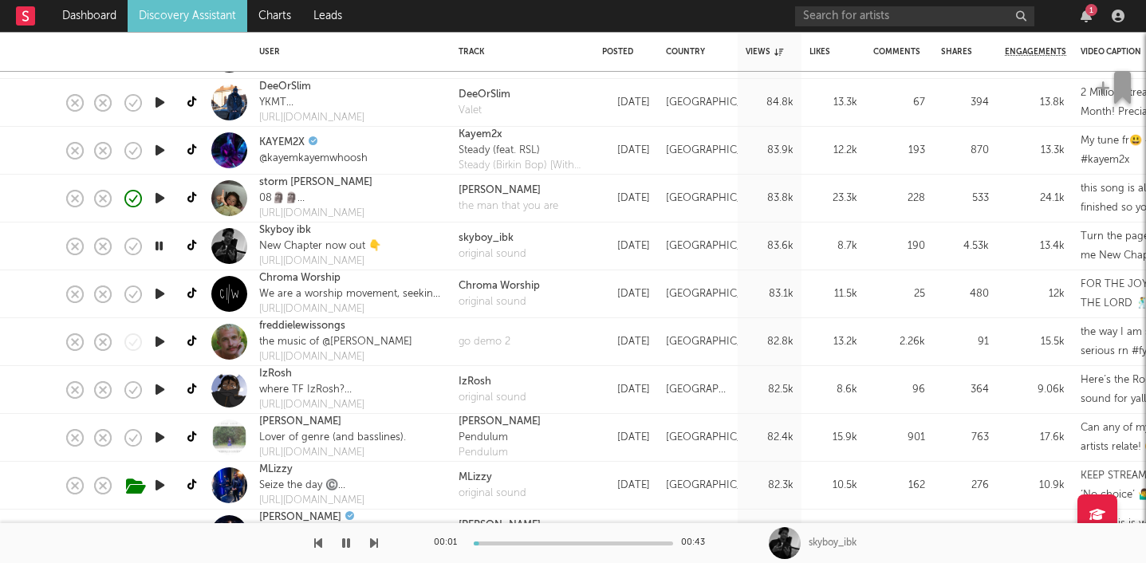
click at [163, 242] on icon "button" at bounding box center [159, 246] width 15 height 20
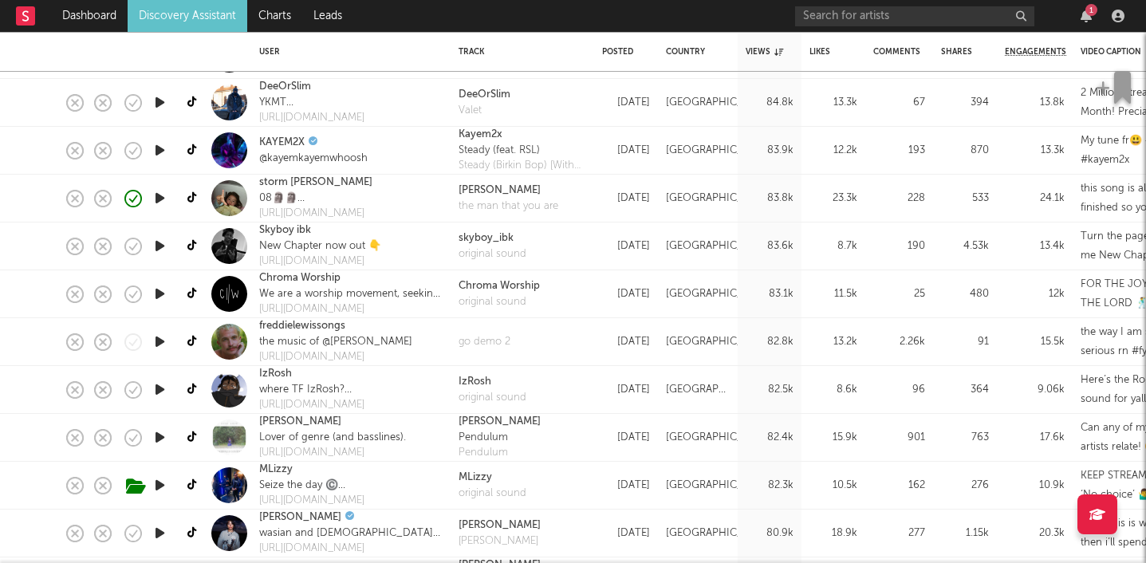
click at [160, 341] on icon "button" at bounding box center [160, 342] width 17 height 20
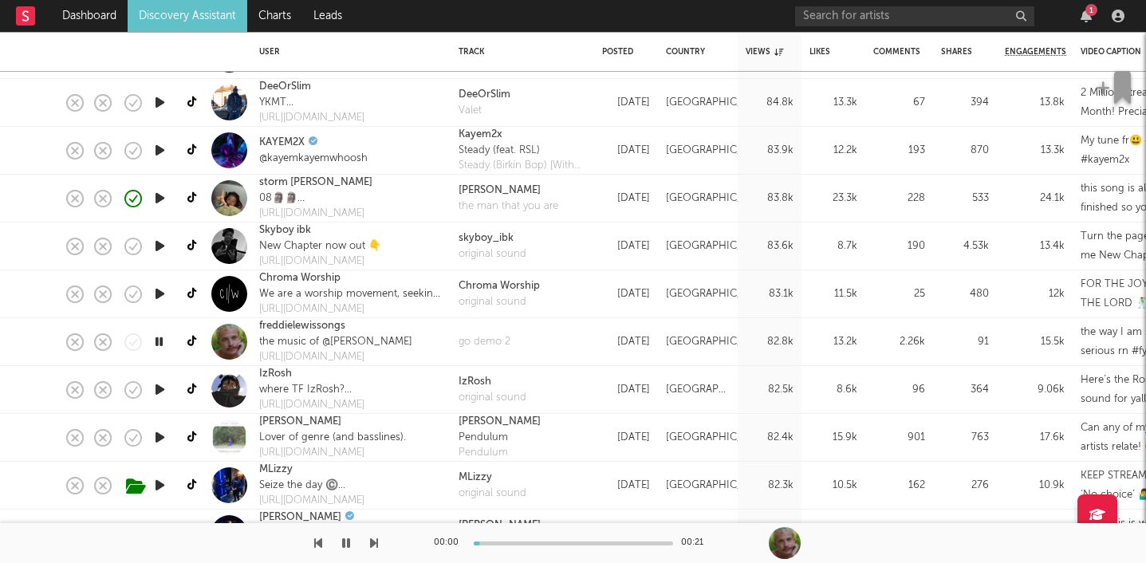
click at [160, 341] on icon "button" at bounding box center [159, 342] width 15 height 20
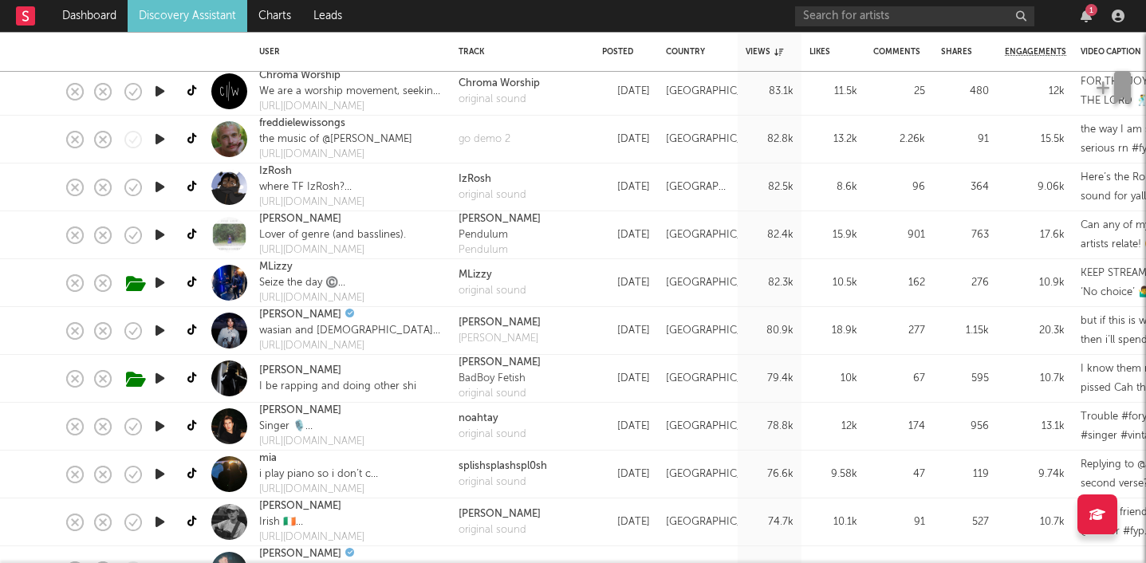
click at [161, 238] on icon "button" at bounding box center [160, 235] width 17 height 20
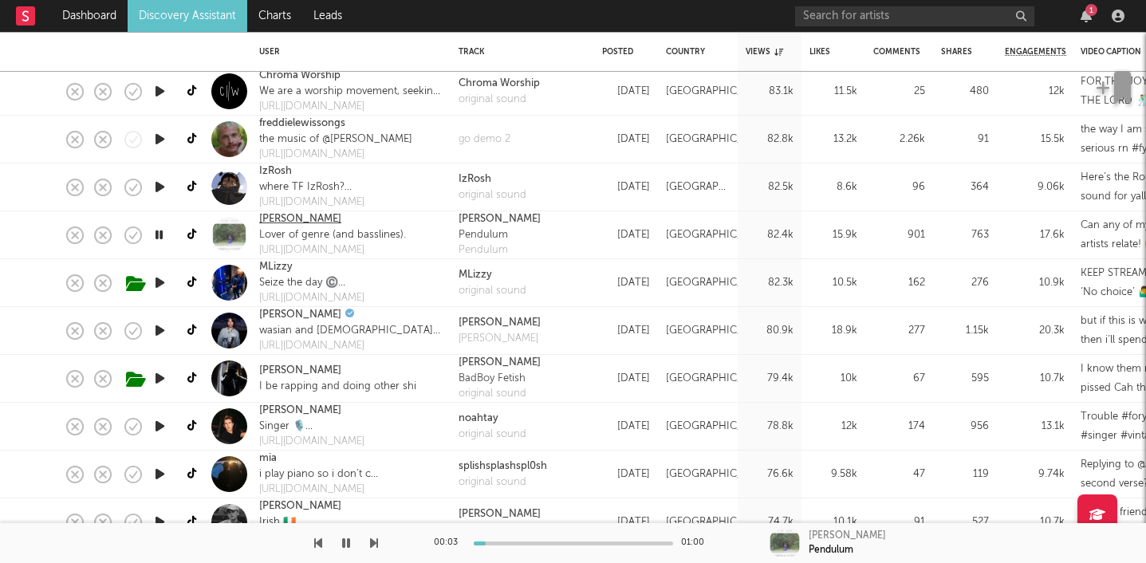
click at [288, 215] on link "Evie Asio" at bounding box center [300, 219] width 82 height 16
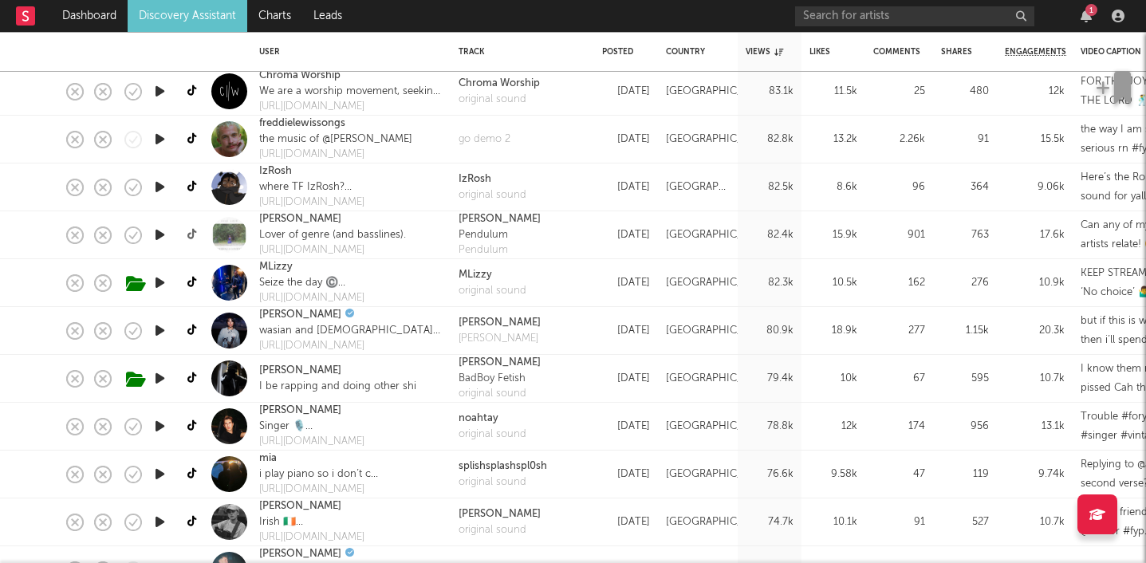
click at [194, 237] on icon at bounding box center [193, 235] width 12 height 12
click at [156, 331] on icon "button" at bounding box center [160, 331] width 17 height 20
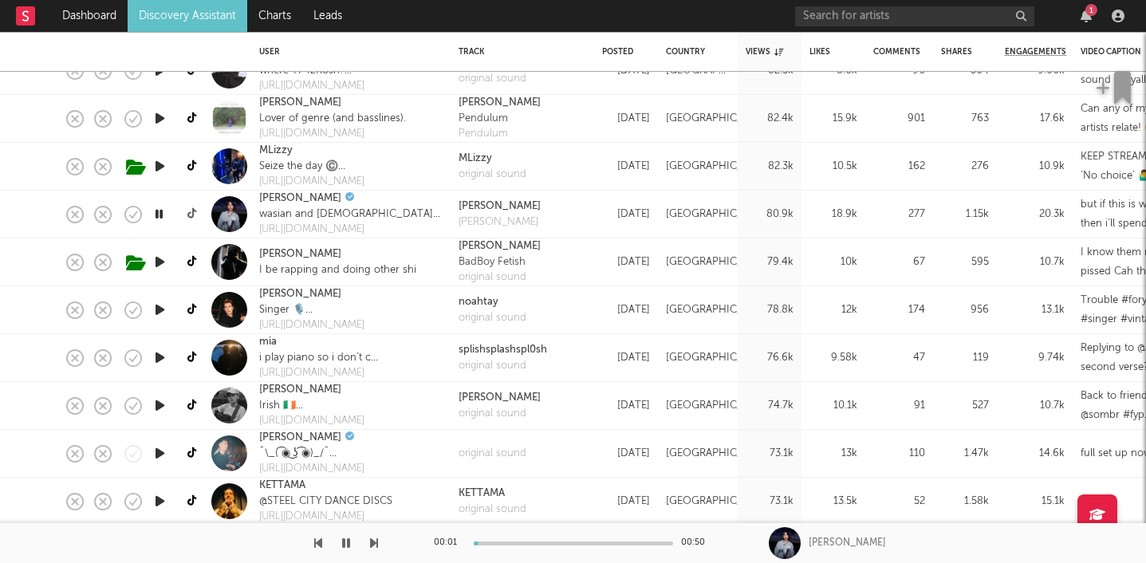
click at [190, 212] on icon at bounding box center [193, 214] width 12 height 12
click at [164, 210] on icon "button" at bounding box center [159, 214] width 15 height 20
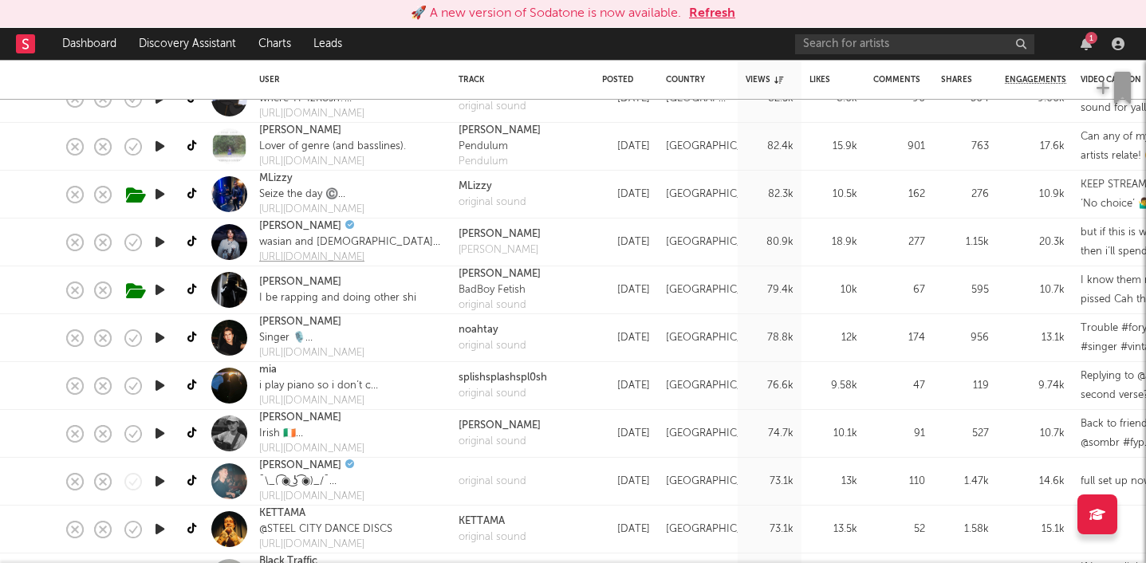
click at [321, 262] on div "https://linktr.ee/Kaylagracemusic" at bounding box center [350, 258] width 183 height 16
click at [287, 228] on link "Kayla Grace" at bounding box center [300, 227] width 82 height 16
click at [158, 388] on icon "button" at bounding box center [160, 386] width 17 height 20
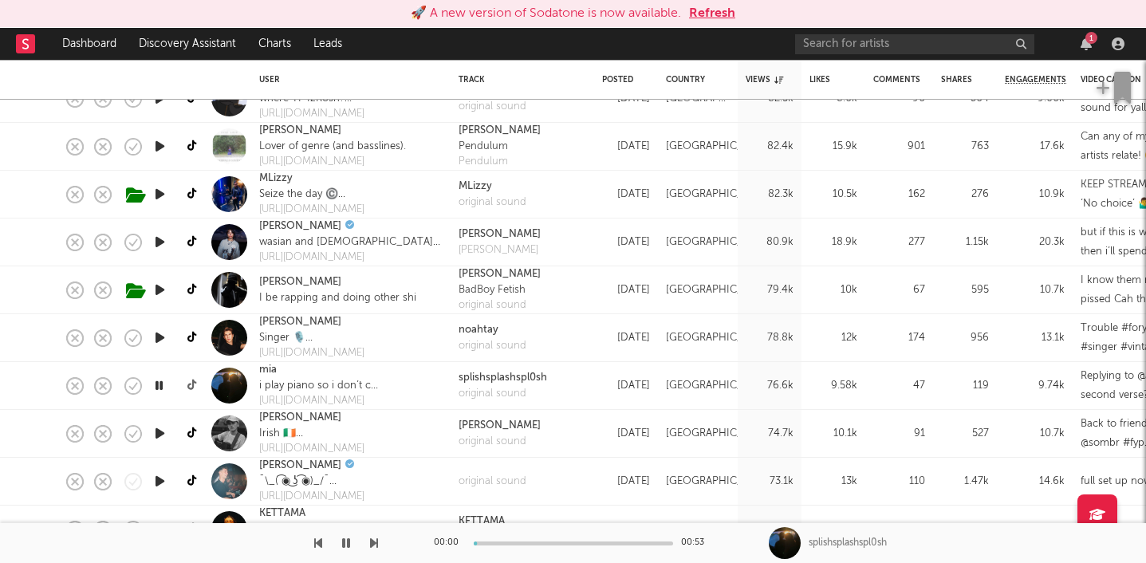
click at [193, 384] on icon at bounding box center [193, 386] width 12 height 12
click at [156, 385] on icon "button" at bounding box center [159, 386] width 15 height 20
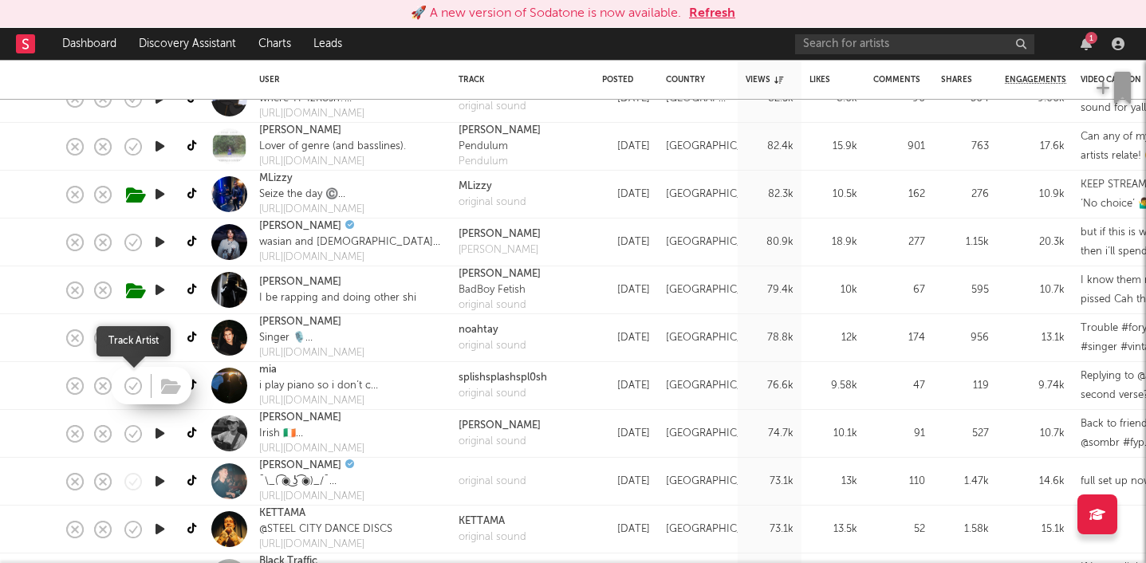
click at [129, 381] on icon "button" at bounding box center [133, 386] width 22 height 22
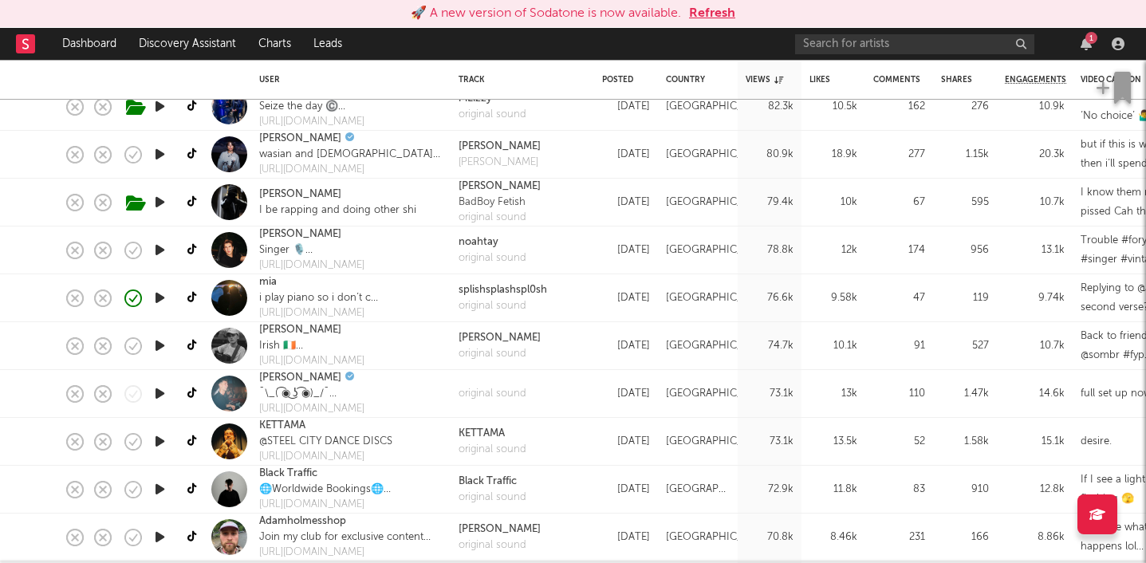
click at [155, 345] on icon "button" at bounding box center [160, 346] width 17 height 20
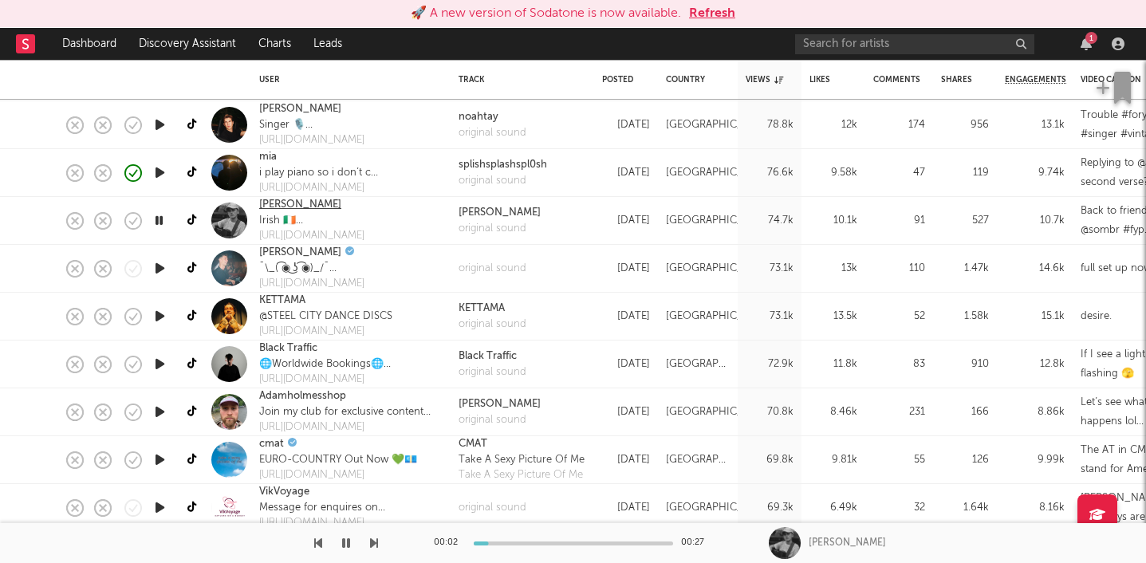
click at [284, 206] on link "Peter Byrne" at bounding box center [300, 205] width 82 height 16
click at [191, 221] on icon at bounding box center [193, 221] width 12 height 12
click at [347, 544] on icon "button" at bounding box center [346, 543] width 8 height 13
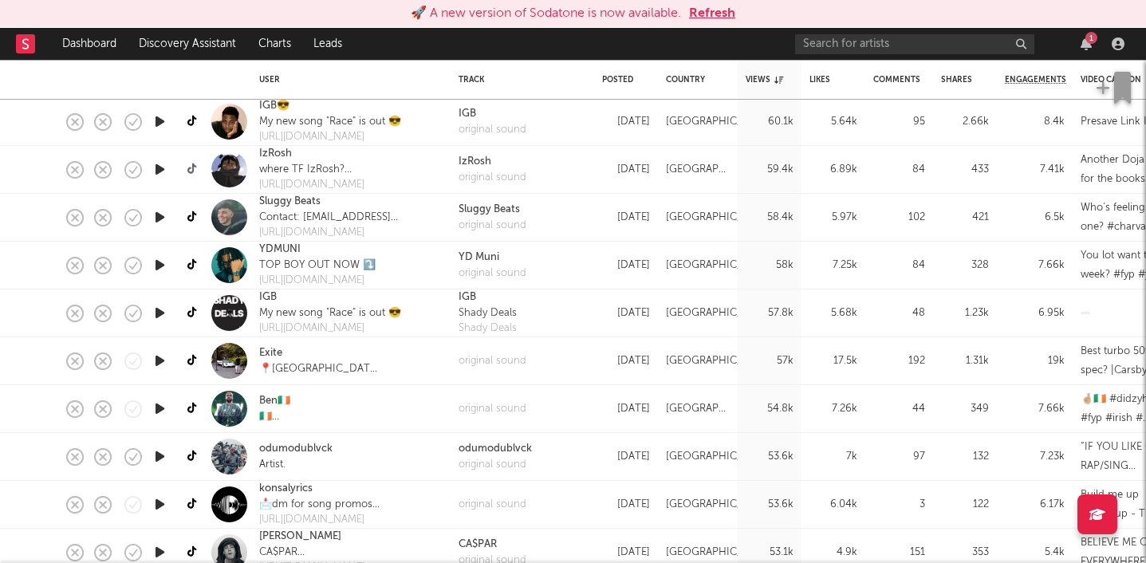
click at [189, 168] on icon at bounding box center [193, 170] width 12 height 12
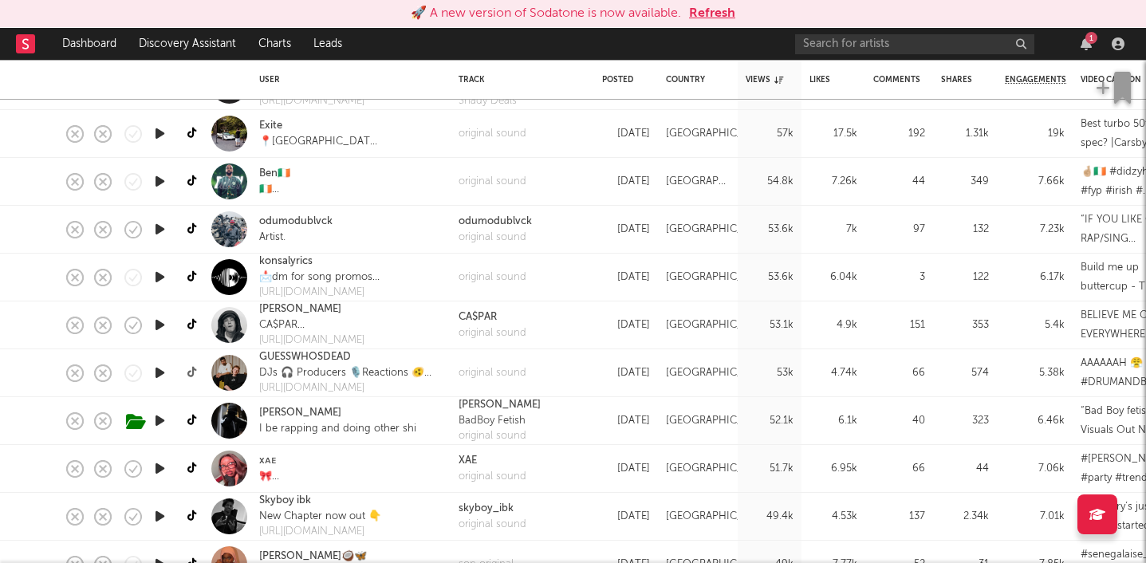
click at [189, 375] on icon at bounding box center [193, 373] width 12 height 12
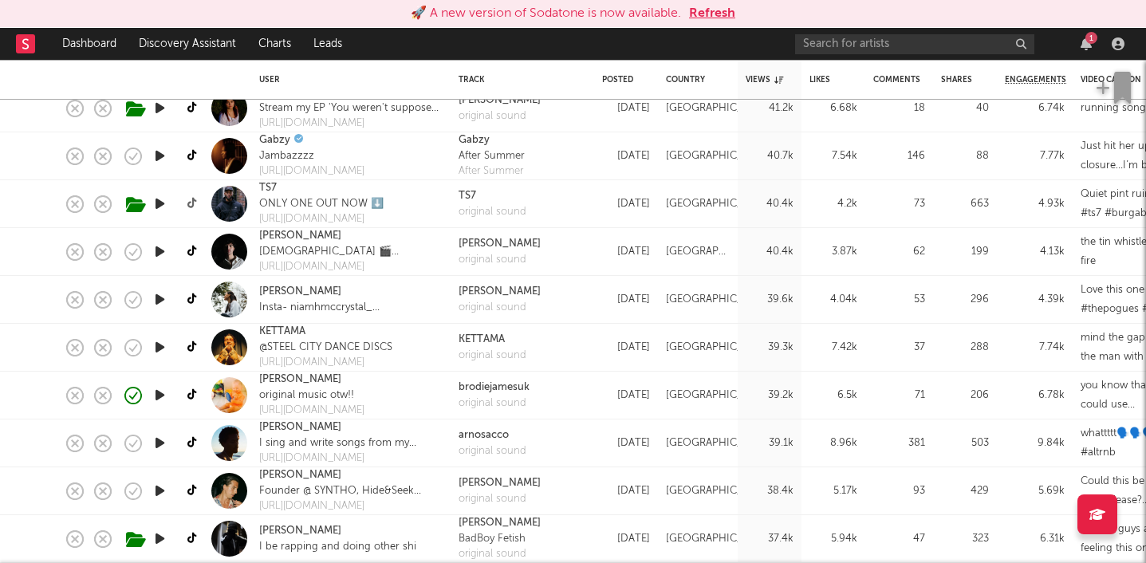
click at [192, 203] on icon at bounding box center [193, 204] width 12 height 12
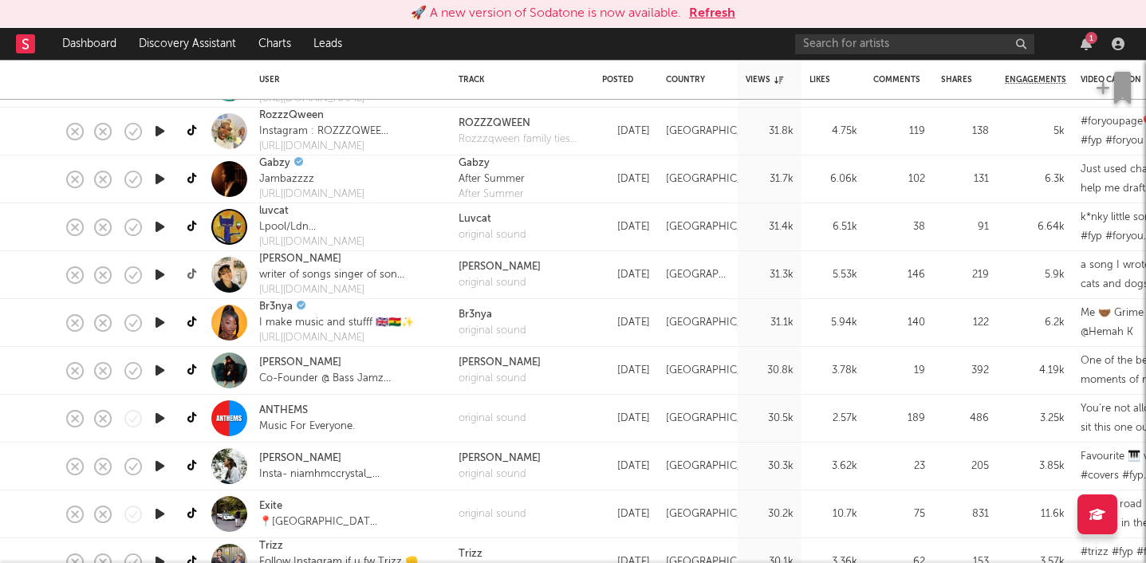
click at [197, 271] on icon at bounding box center [193, 275] width 12 height 12
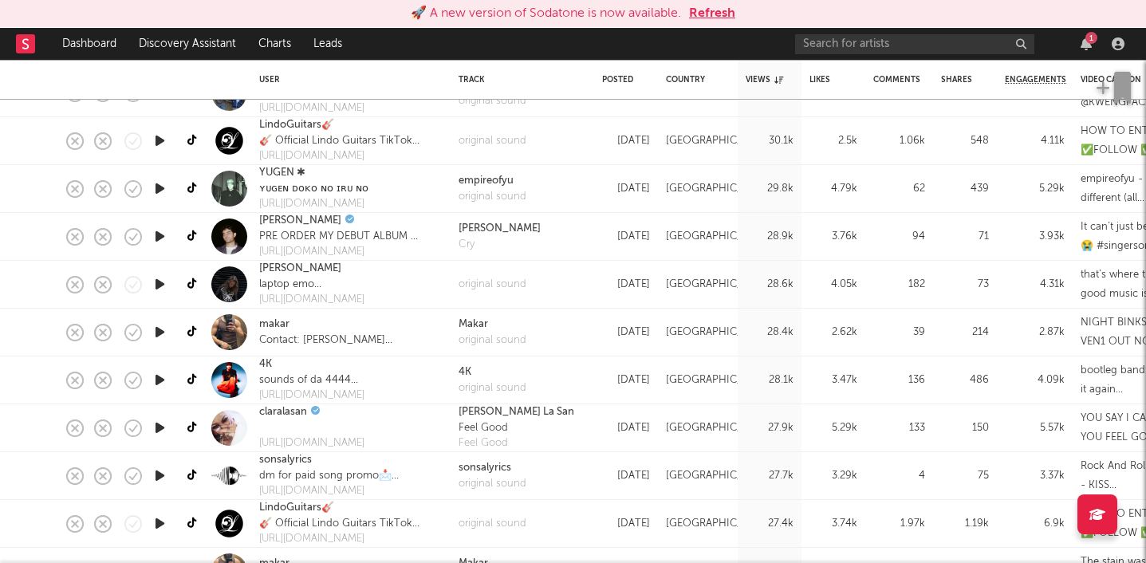
click at [160, 383] on icon "button" at bounding box center [160, 380] width 17 height 20
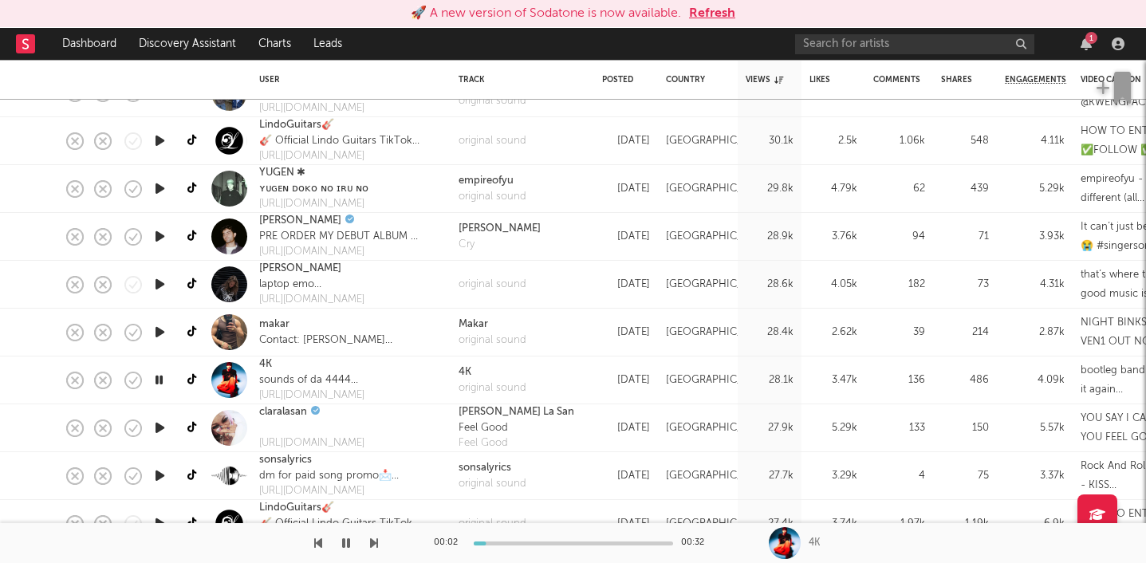
click at [160, 383] on icon "button" at bounding box center [159, 380] width 15 height 20
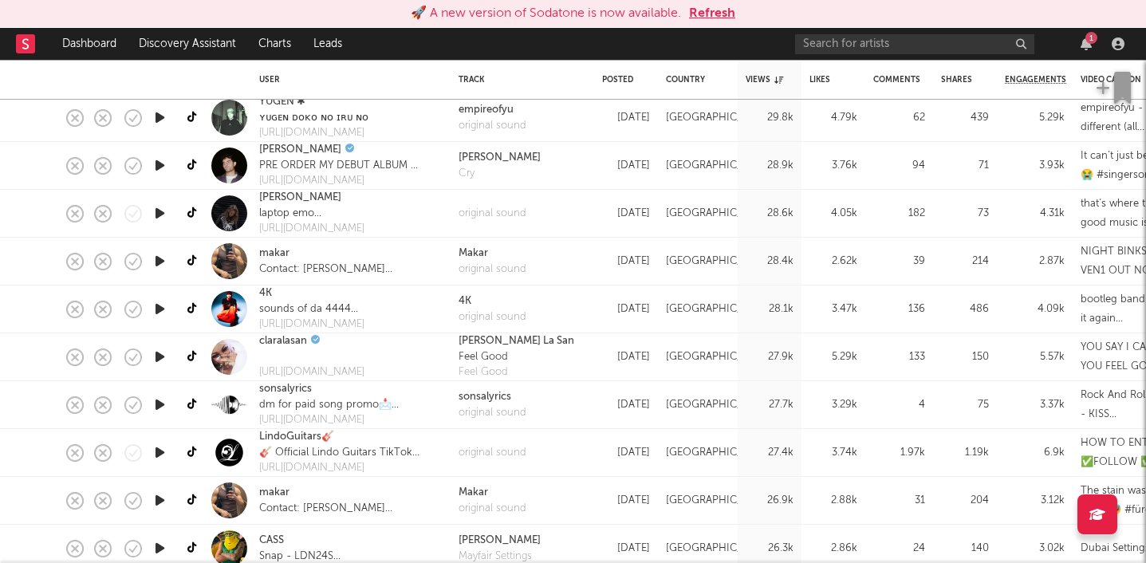
click at [156, 358] on icon "button" at bounding box center [160, 357] width 17 height 20
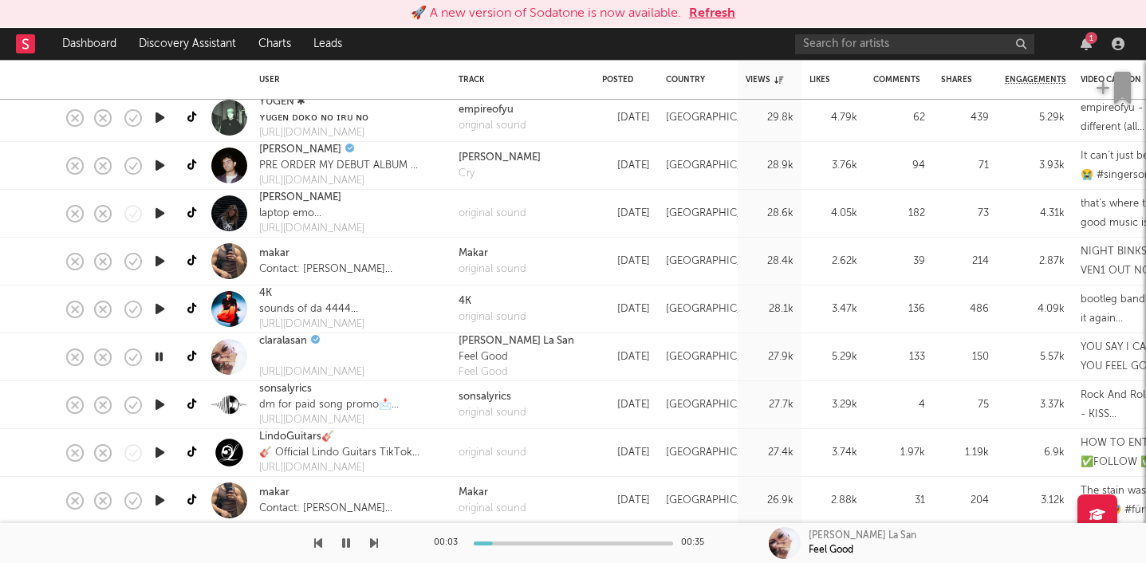
click at [156, 358] on icon "button" at bounding box center [159, 357] width 15 height 20
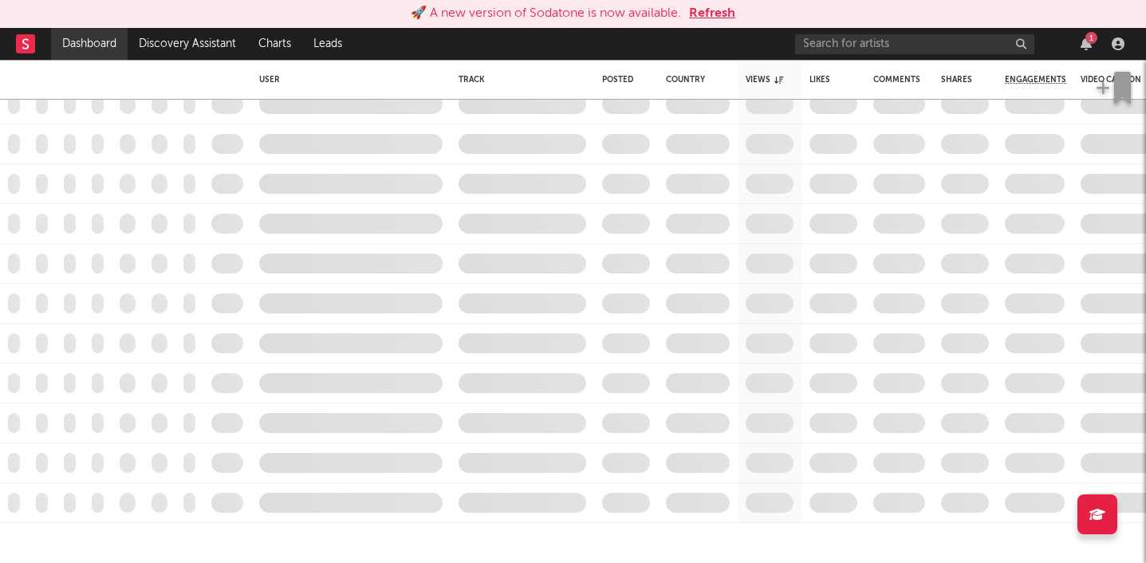
click at [99, 40] on link "Dashboard" at bounding box center [89, 44] width 77 height 32
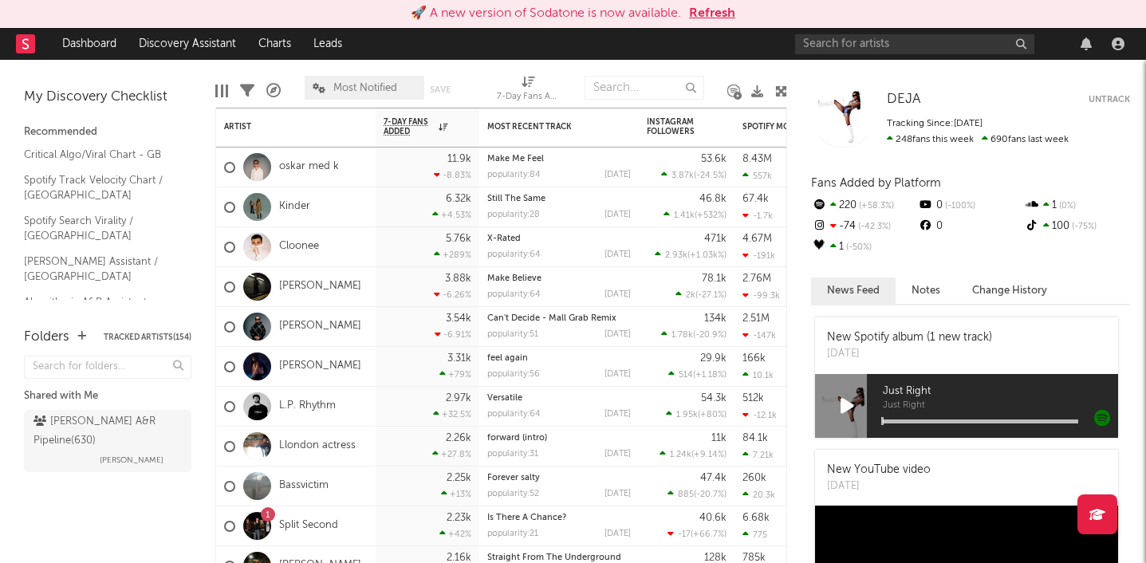
scroll to position [1733, 0]
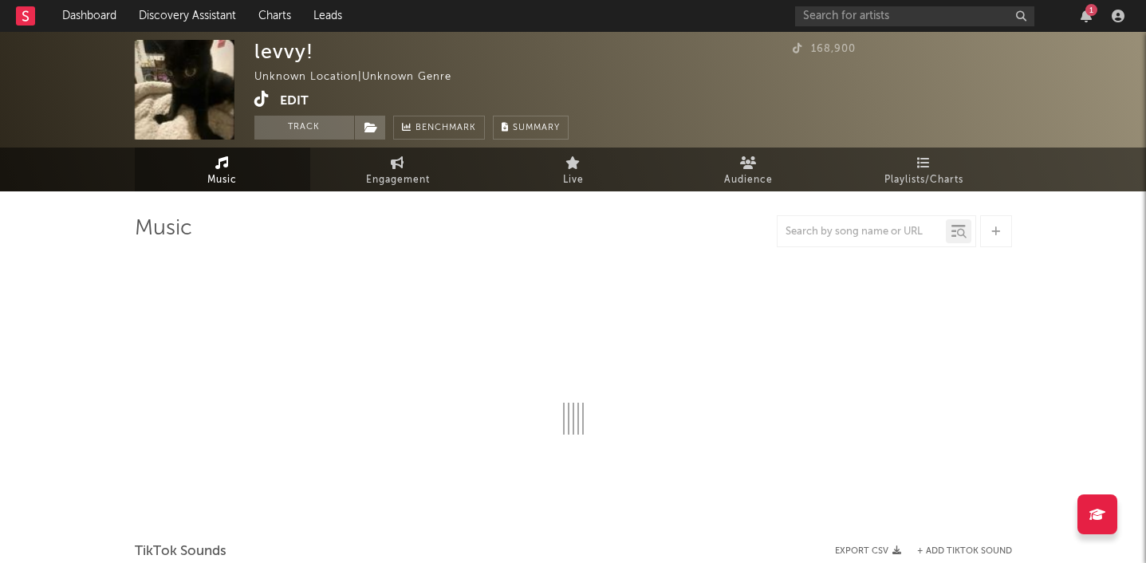
select select "1w"
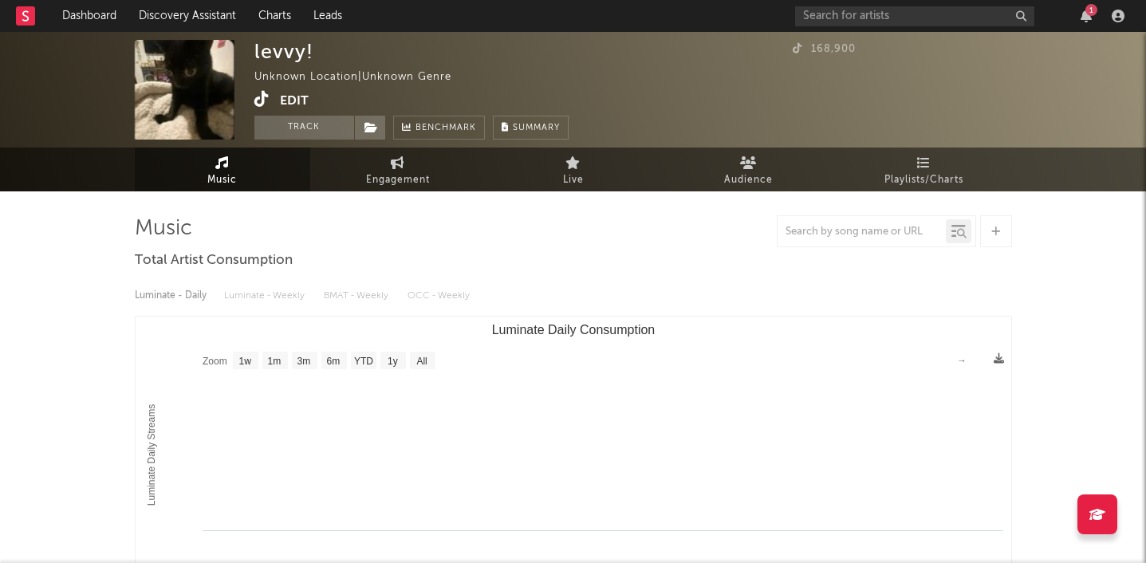
click at [259, 96] on icon at bounding box center [261, 99] width 15 height 16
click at [312, 119] on button "Track" at bounding box center [304, 128] width 100 height 24
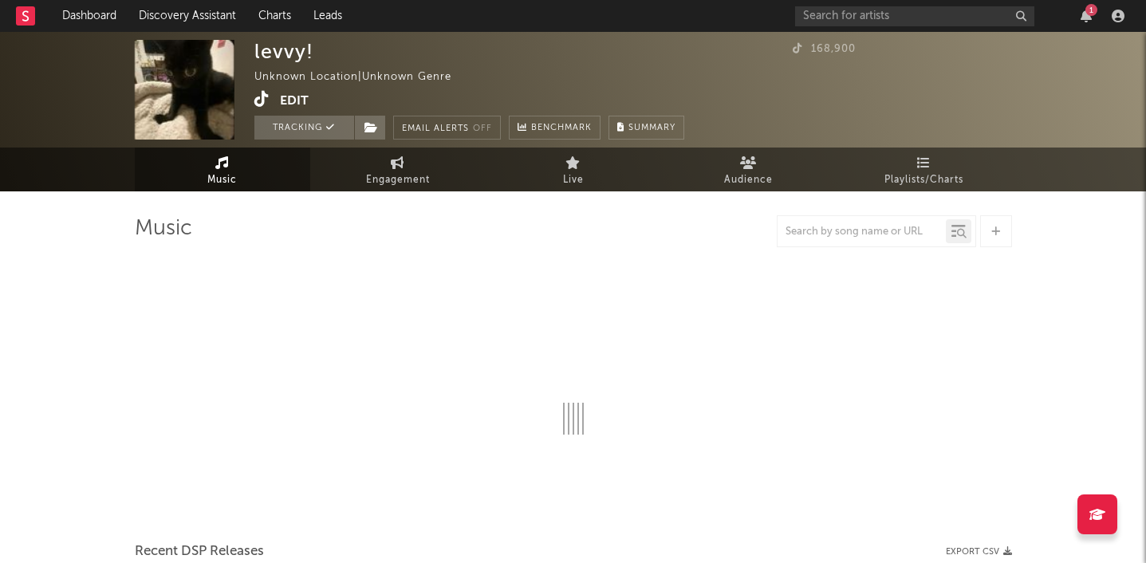
select select "1w"
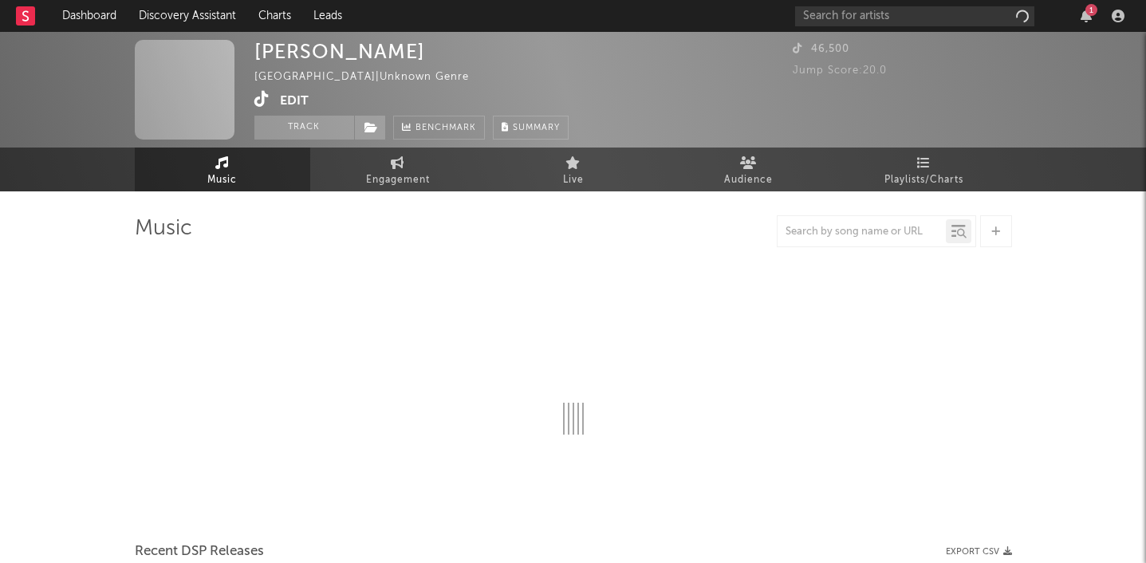
select select "1w"
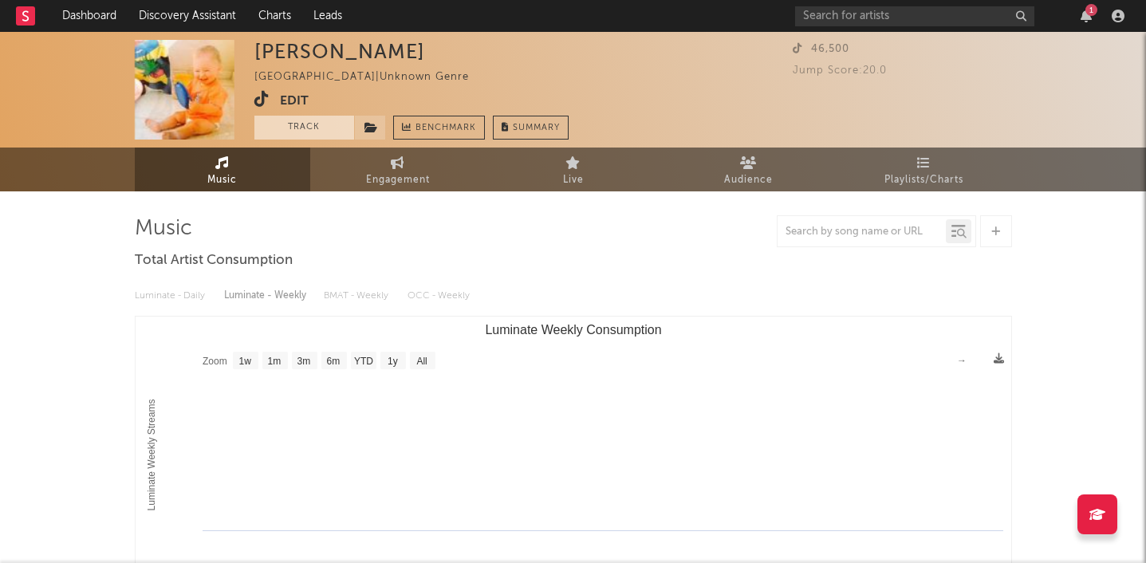
click at [321, 124] on button "Track" at bounding box center [304, 128] width 100 height 24
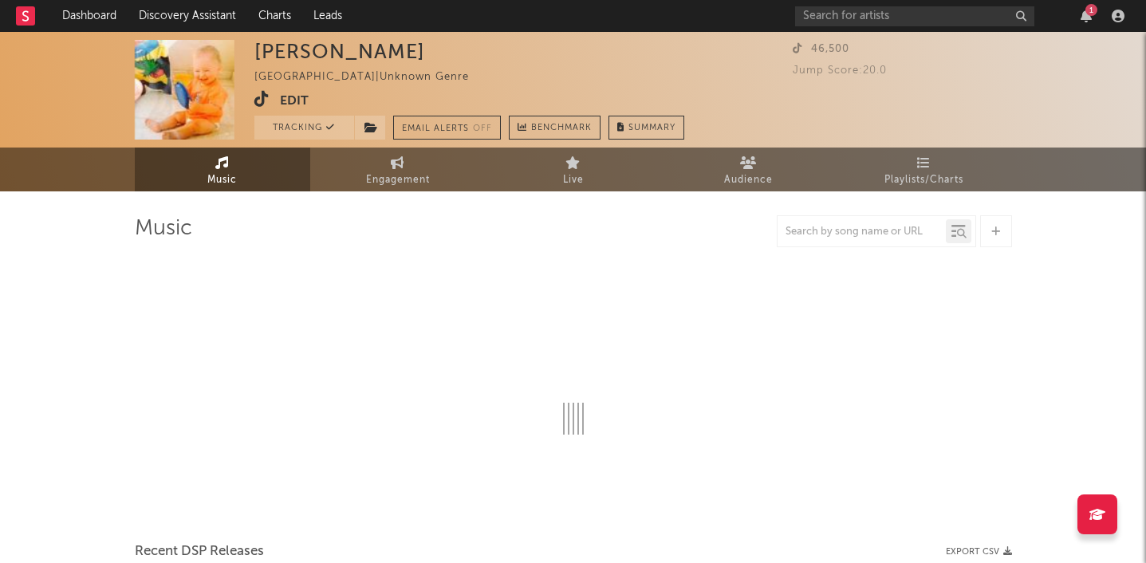
select select "1w"
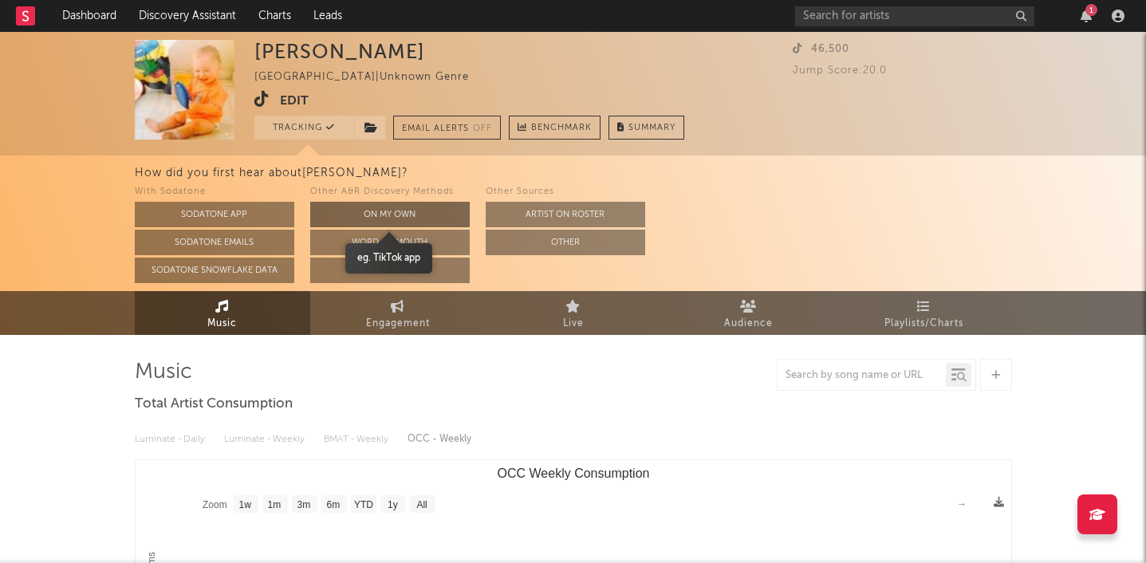
click at [355, 207] on button "On My Own" at bounding box center [390, 215] width 160 height 26
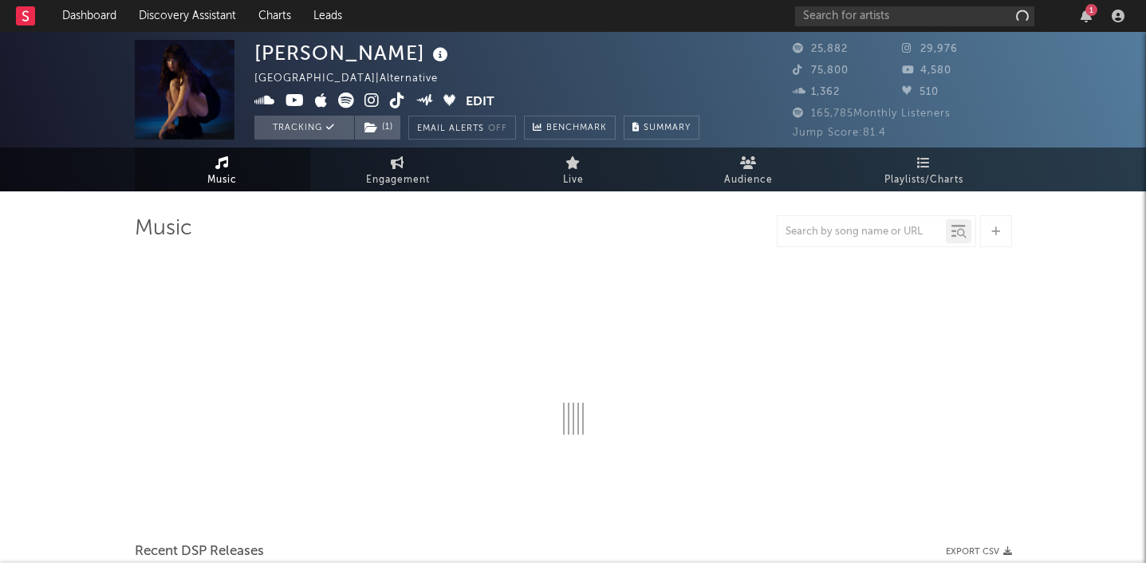
select select "6m"
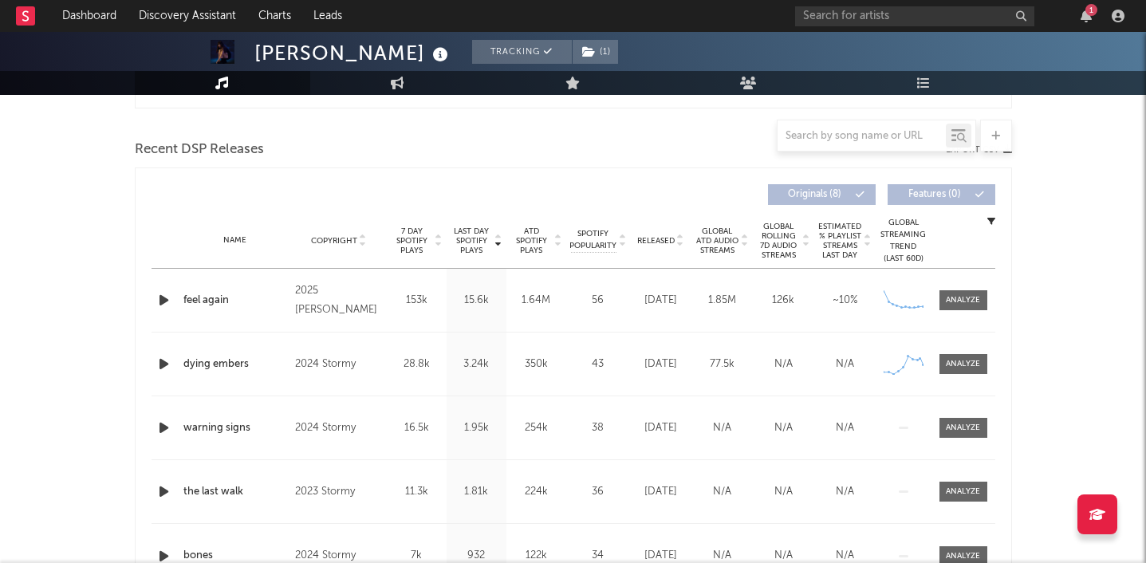
scroll to position [529, 0]
click at [958, 290] on span at bounding box center [964, 300] width 48 height 20
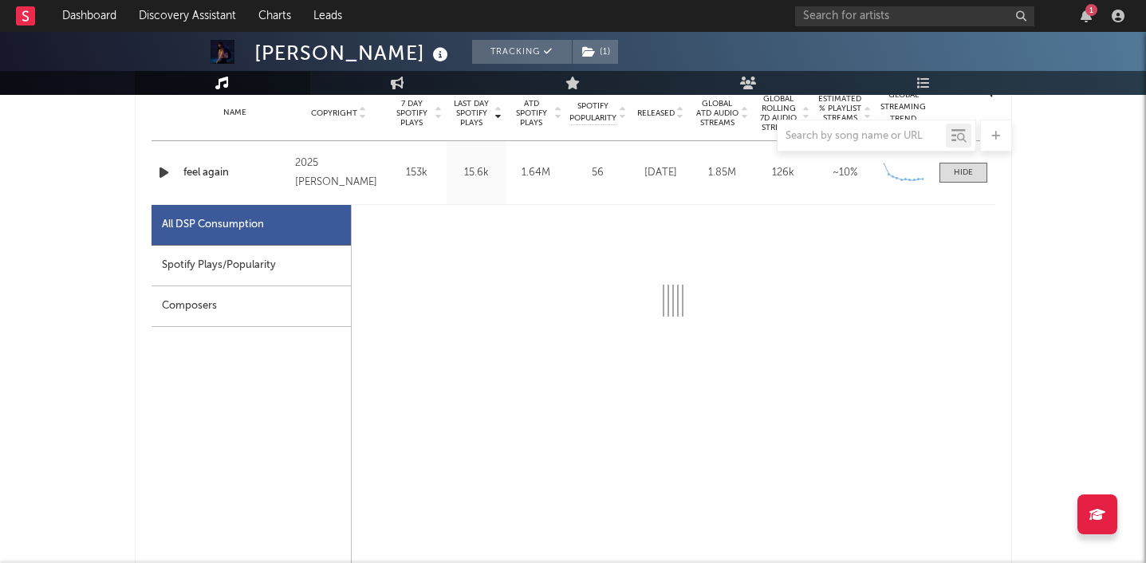
select select "1w"
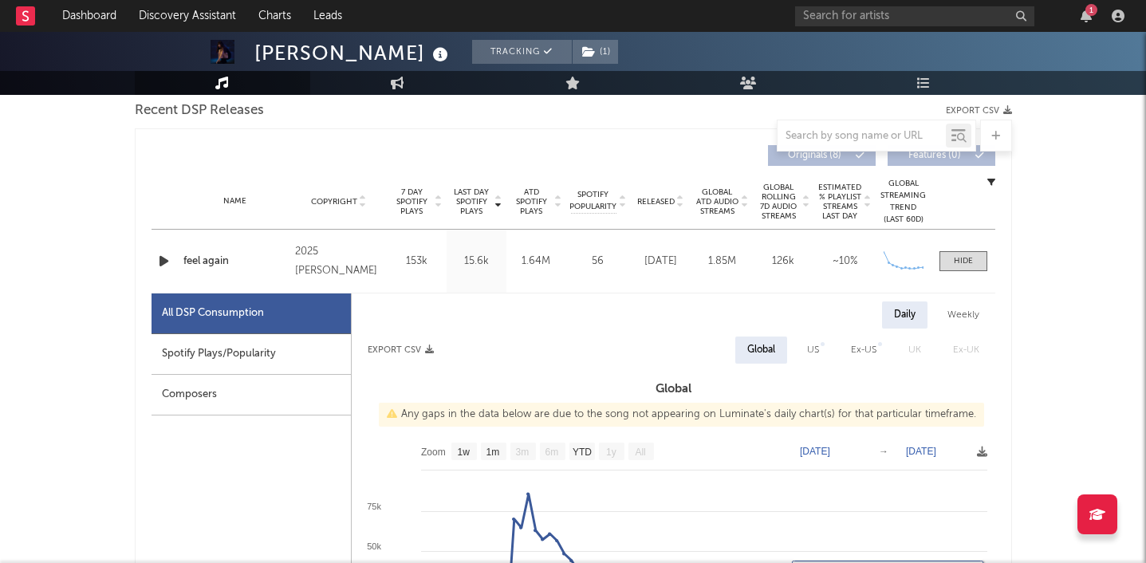
scroll to position [543, 0]
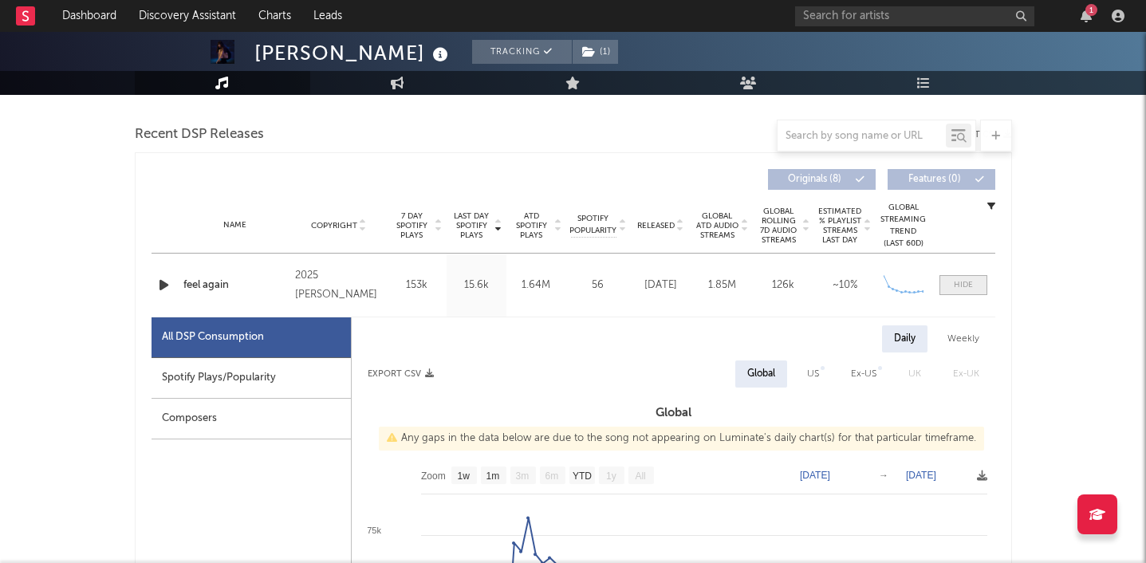
click at [955, 285] on div at bounding box center [963, 285] width 19 height 12
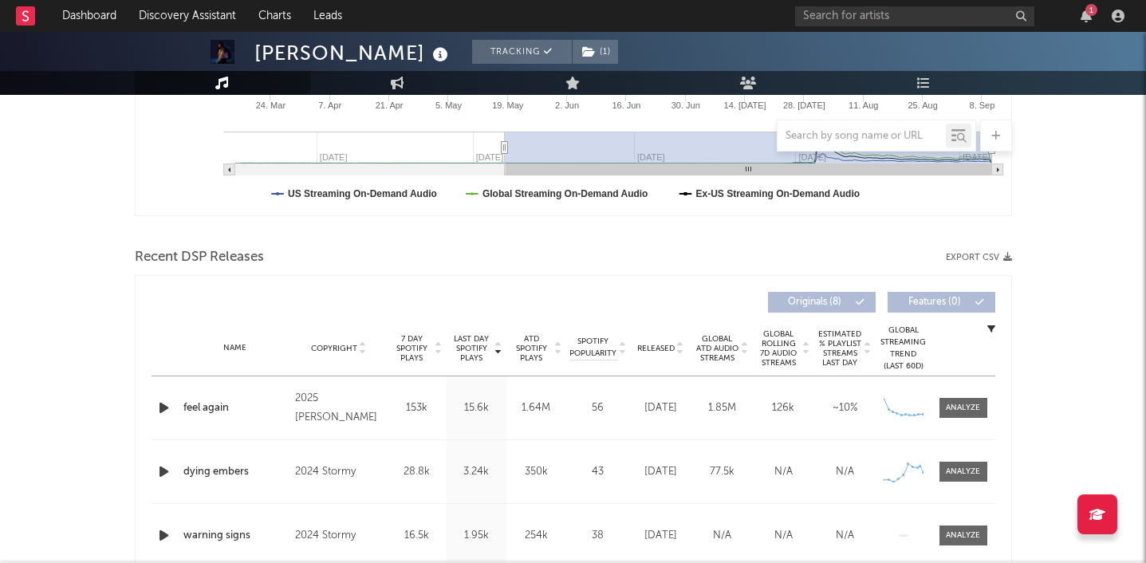
scroll to position [0, 0]
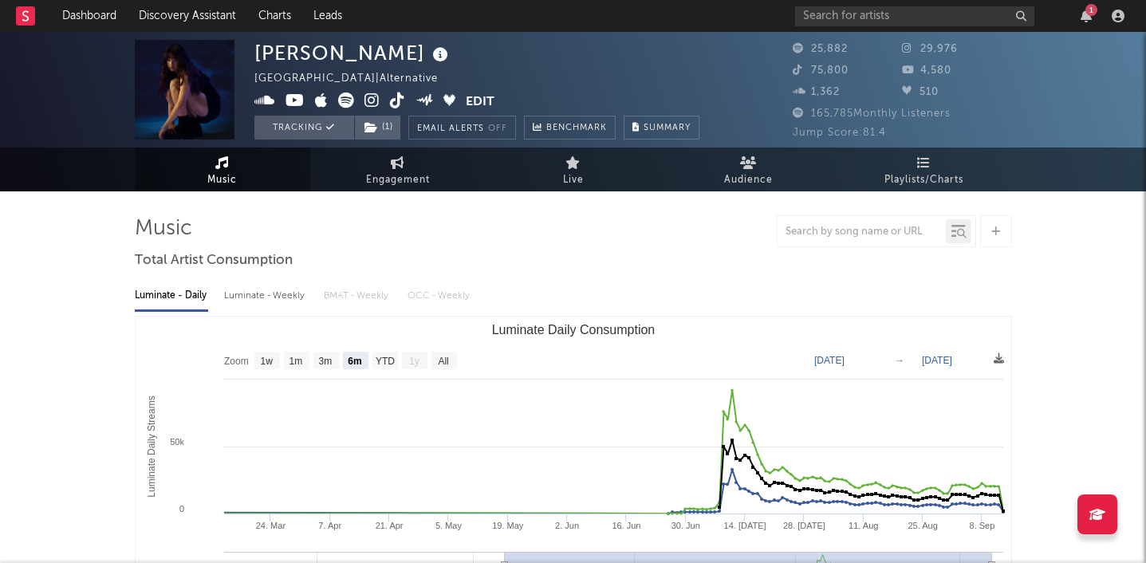
click at [375, 99] on icon at bounding box center [372, 101] width 15 height 16
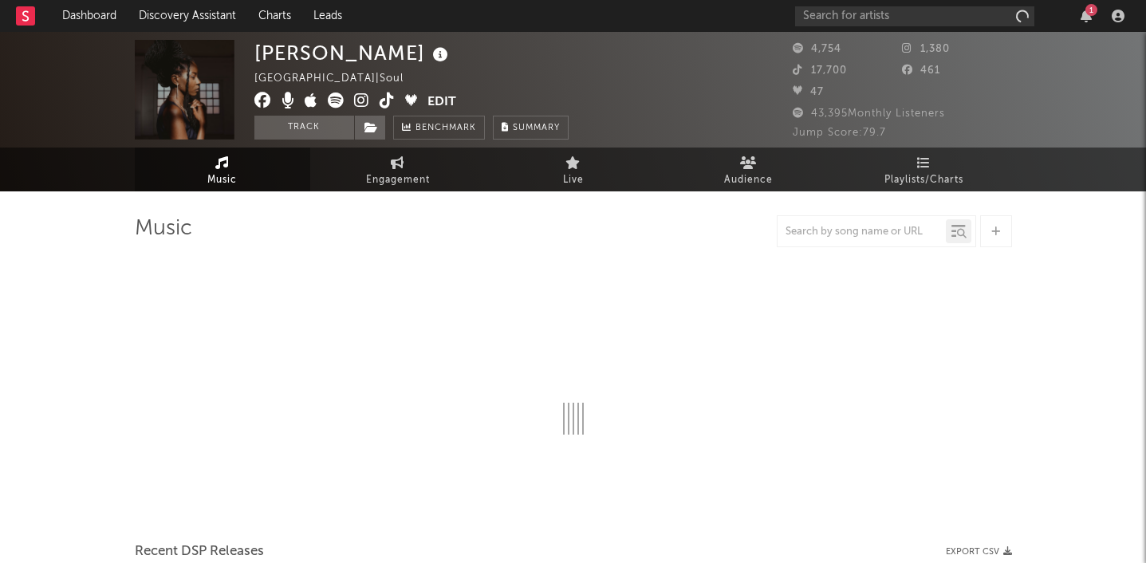
select select "1w"
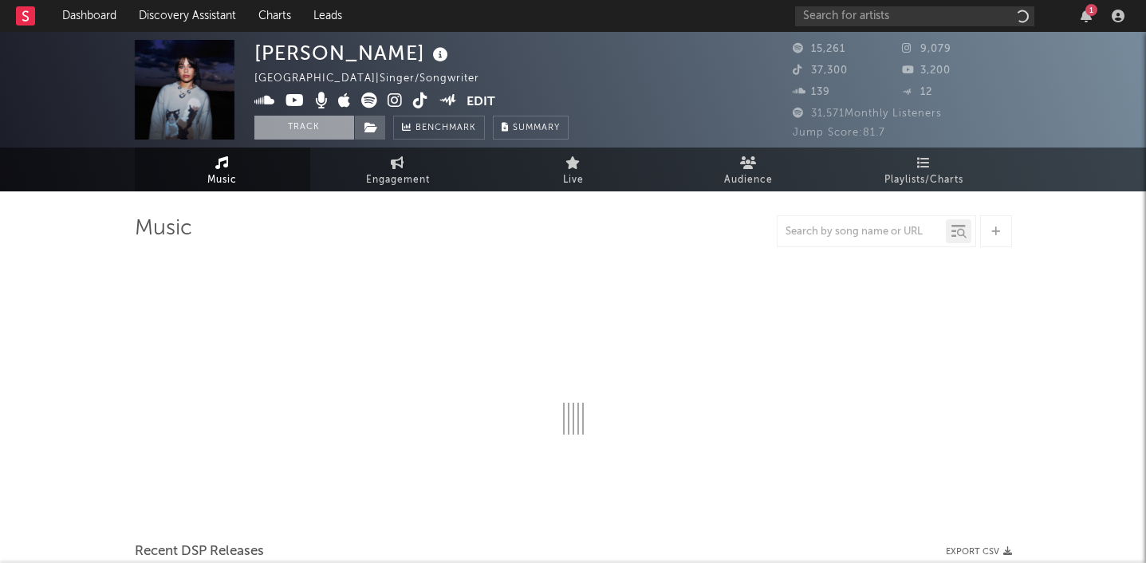
select select "1w"
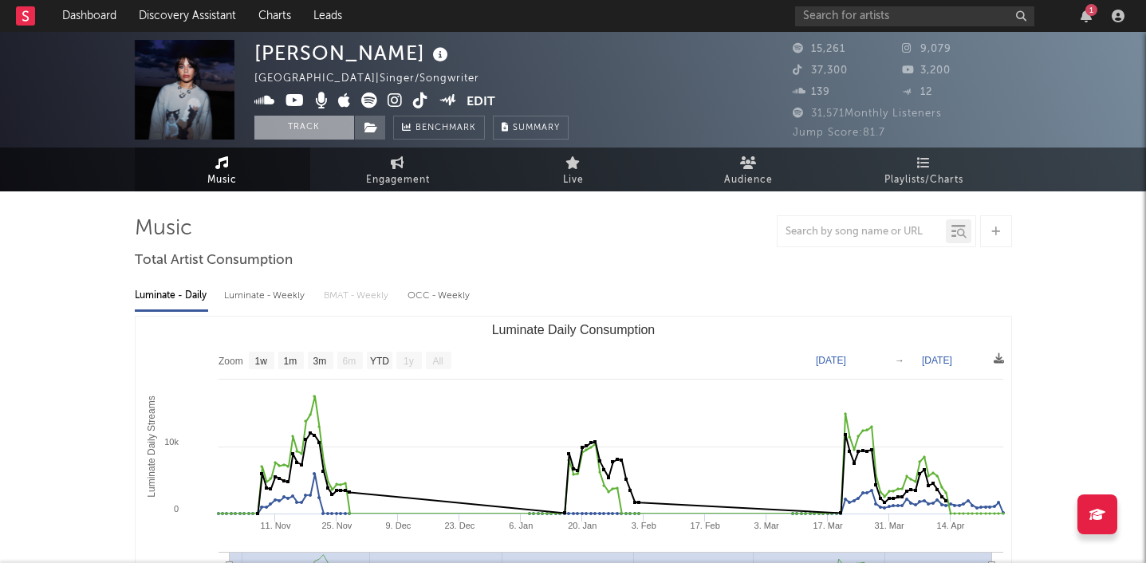
click at [302, 126] on button "Track" at bounding box center [304, 128] width 100 height 24
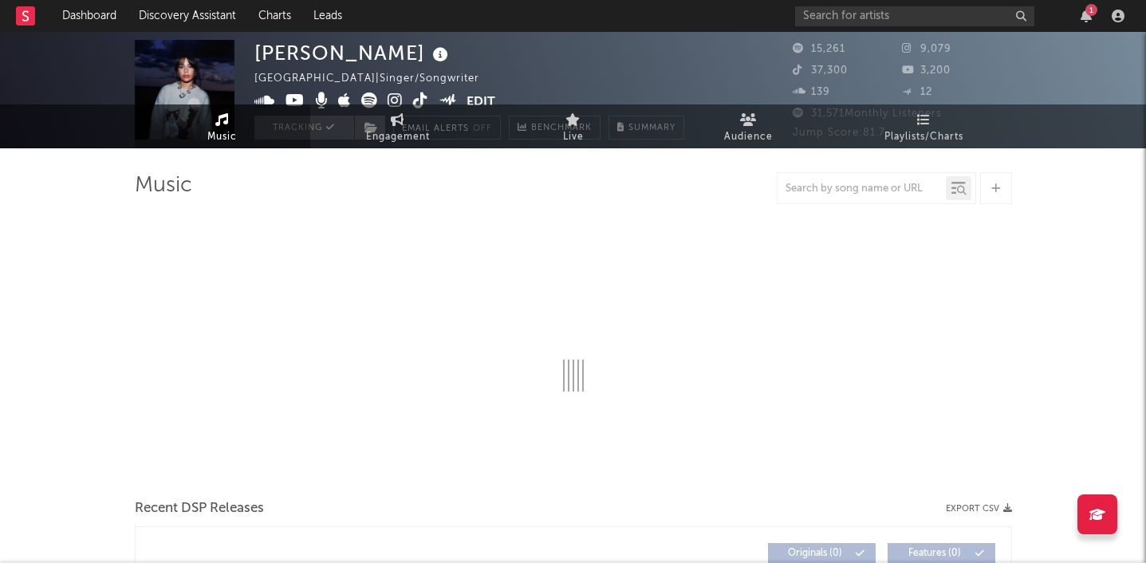
select select "1w"
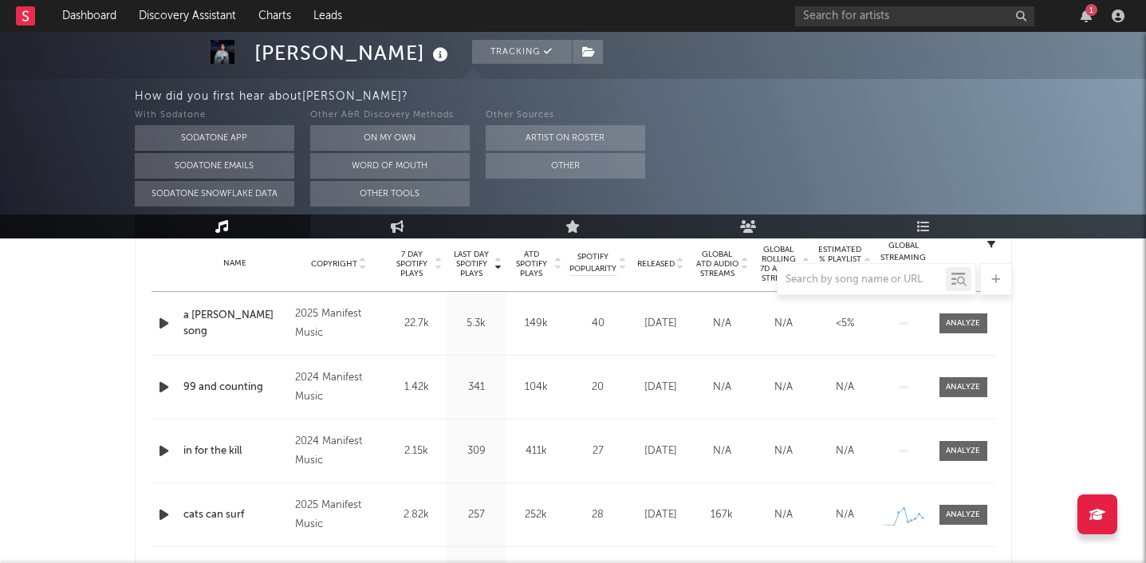
scroll to position [644, 0]
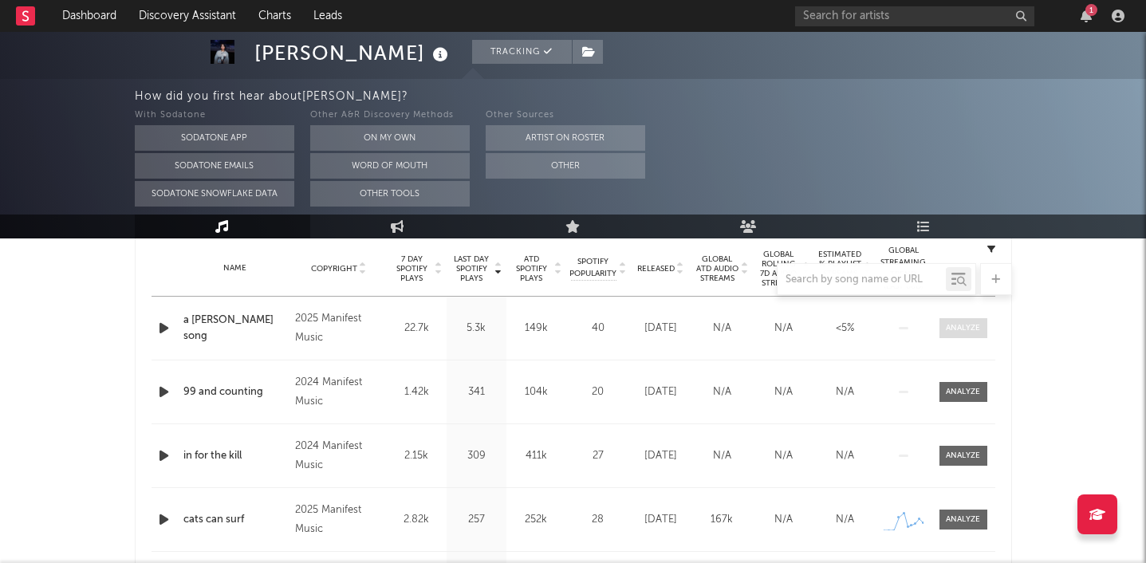
click at [973, 330] on div at bounding box center [963, 328] width 34 height 12
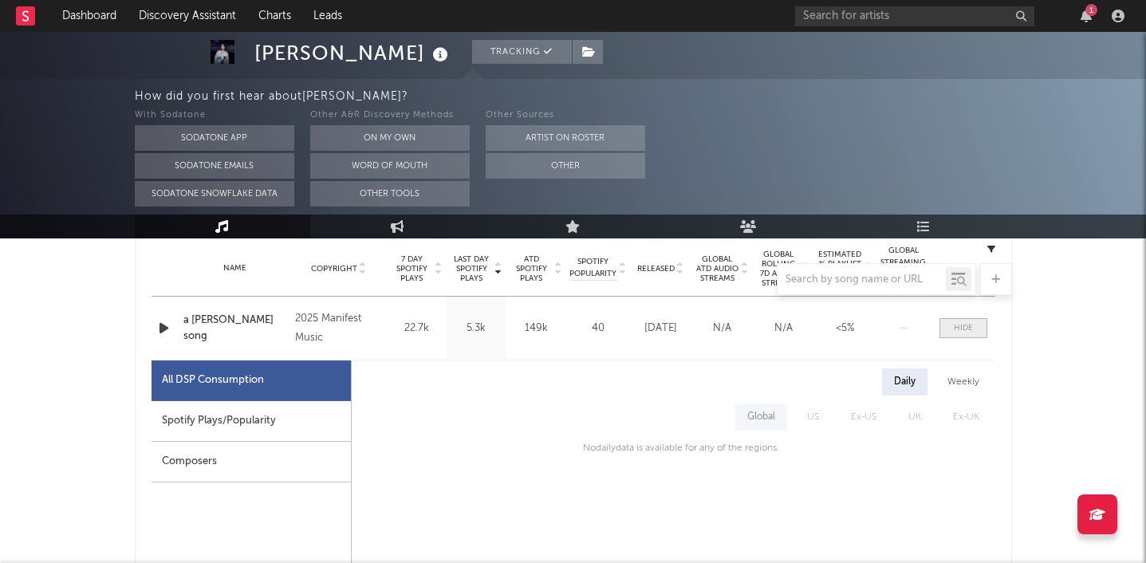
click at [973, 330] on span at bounding box center [964, 328] width 48 height 20
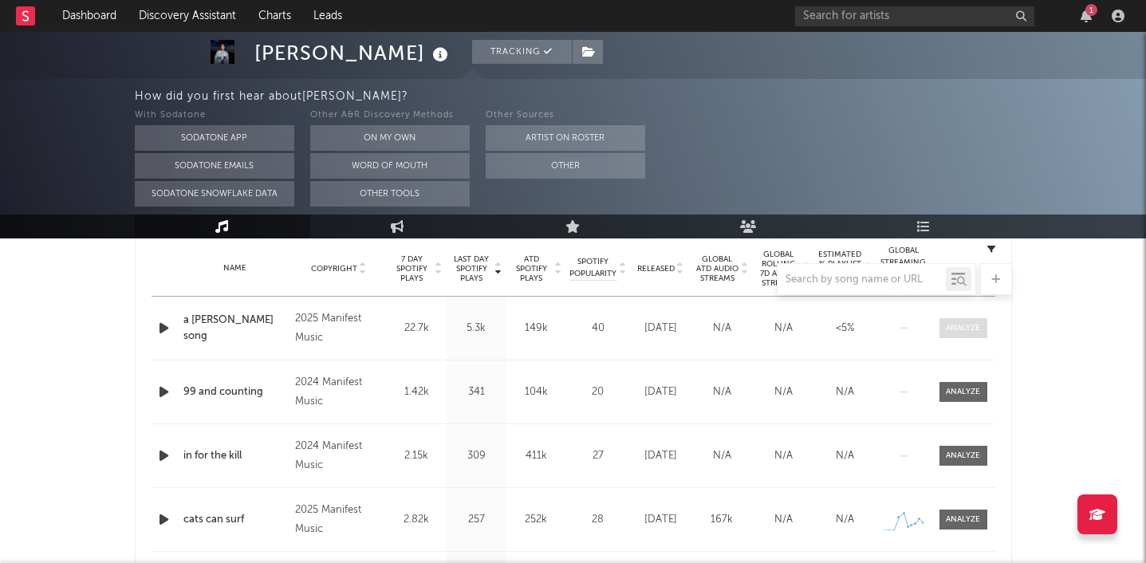
click at [973, 330] on div at bounding box center [963, 328] width 34 height 12
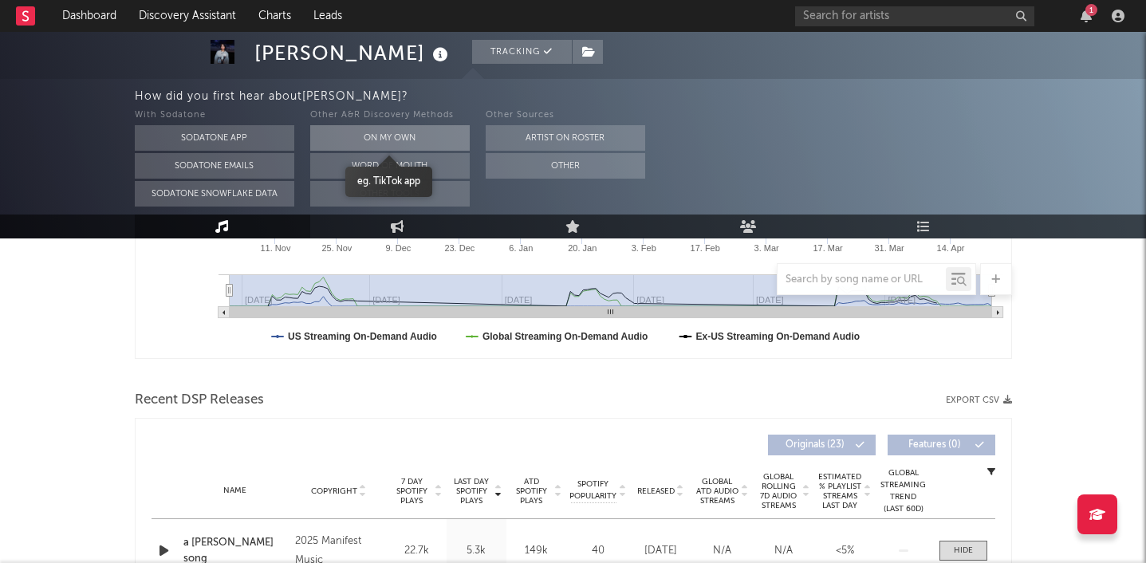
click at [425, 141] on button "On My Own" at bounding box center [390, 138] width 160 height 26
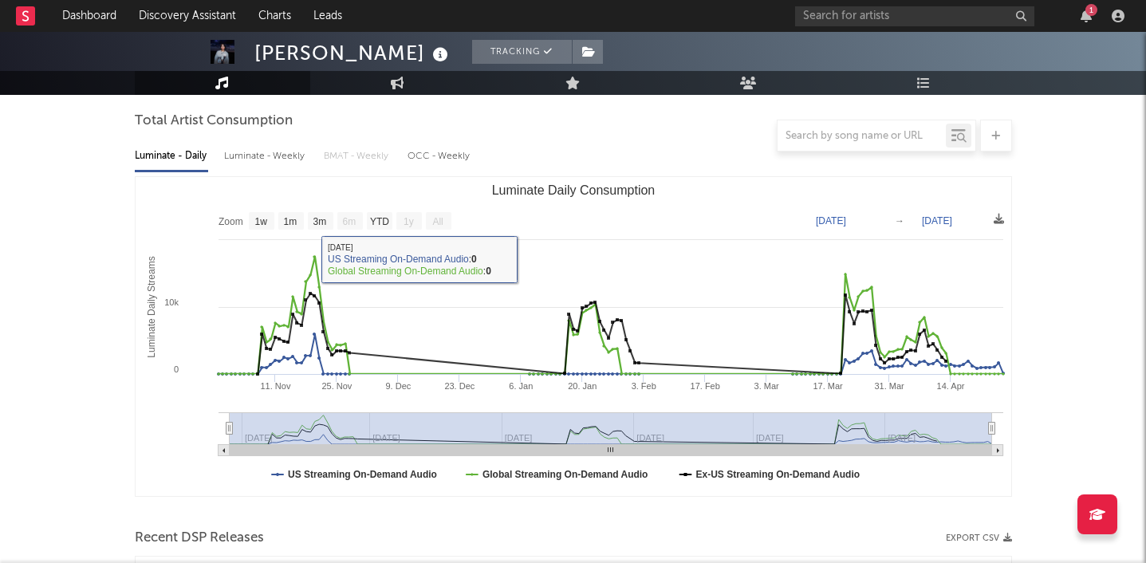
scroll to position [0, 0]
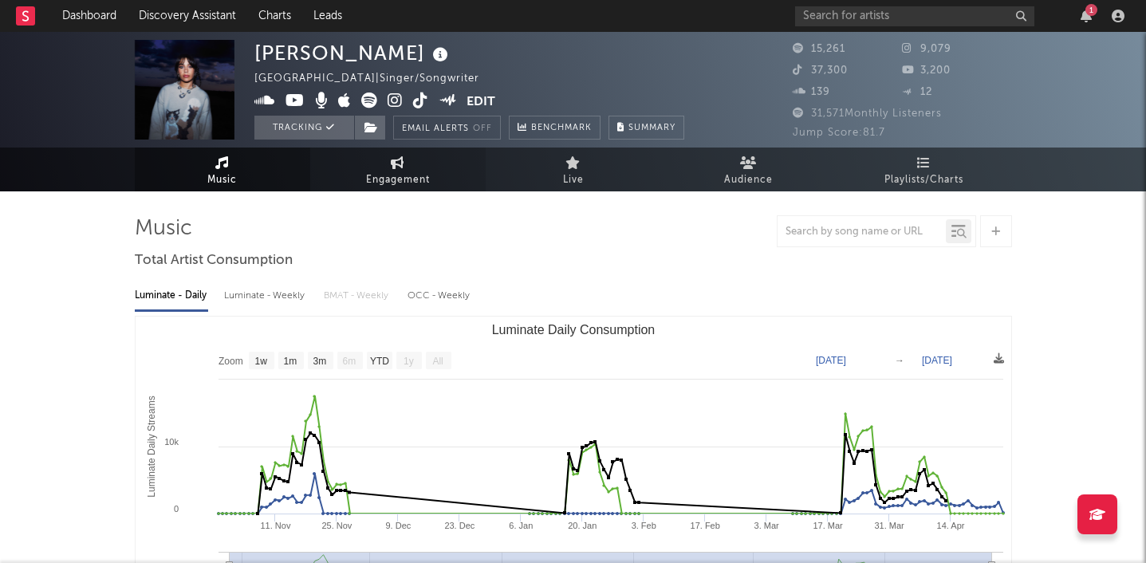
click at [388, 171] on span "Engagement" at bounding box center [398, 180] width 64 height 19
select select "1w"
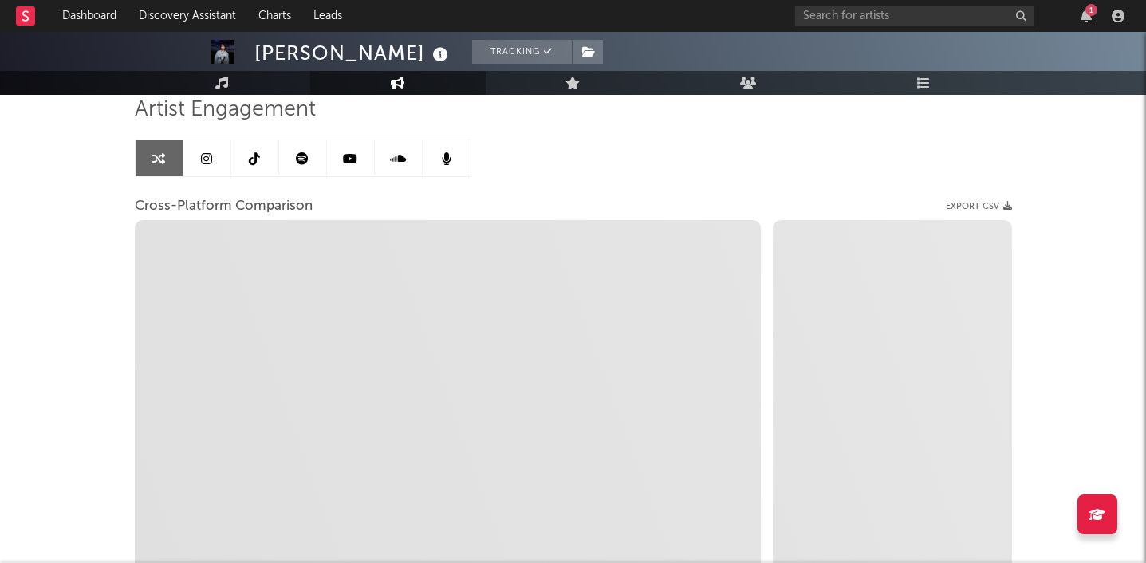
scroll to position [122, 0]
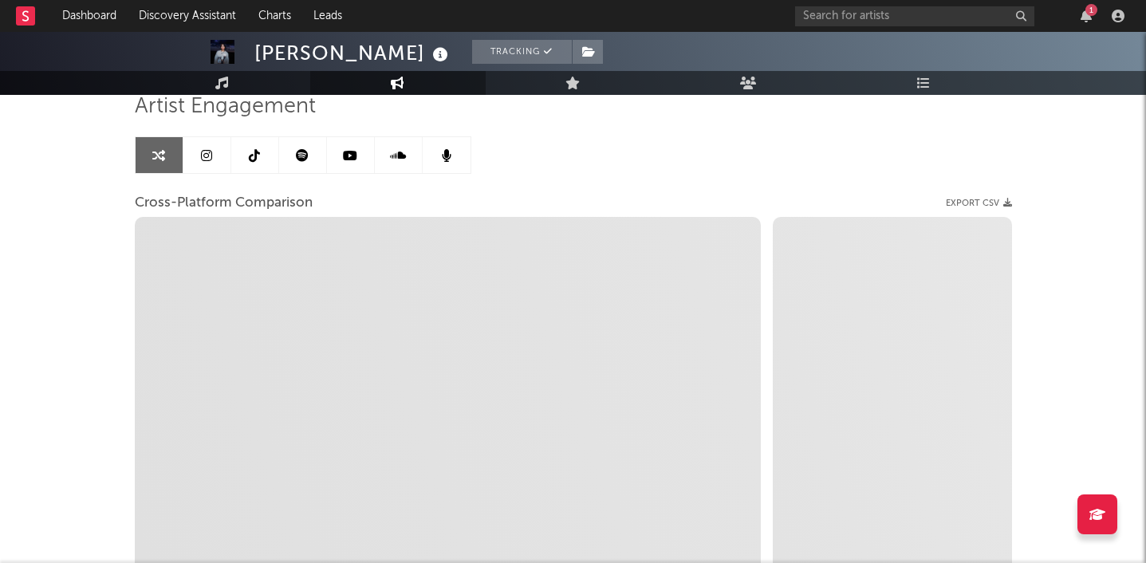
select select "1m"
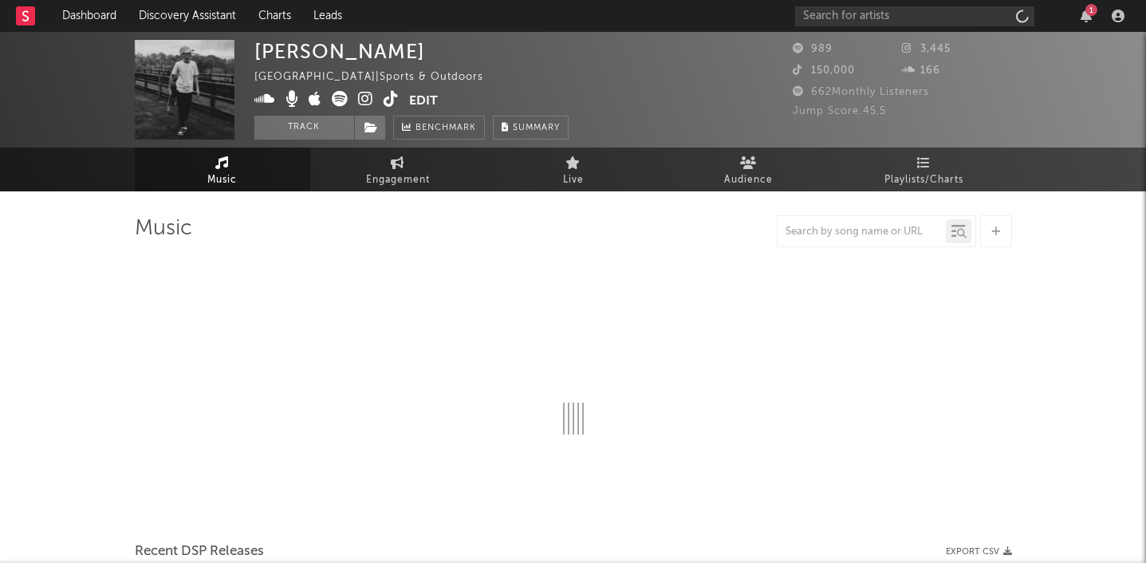
select select "6m"
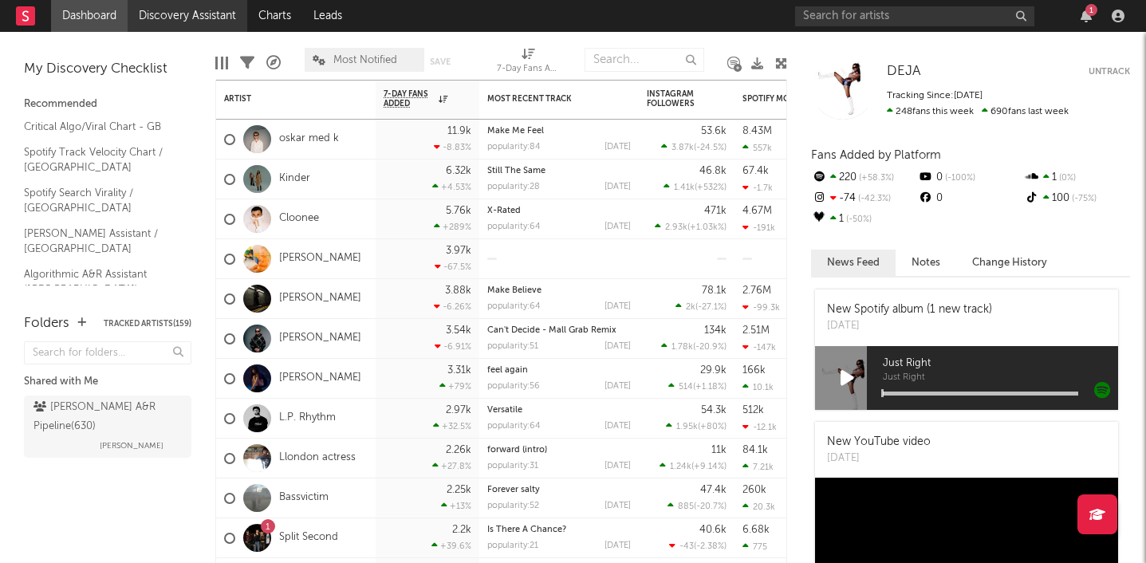
click at [183, 12] on link "Discovery Assistant" at bounding box center [188, 16] width 120 height 32
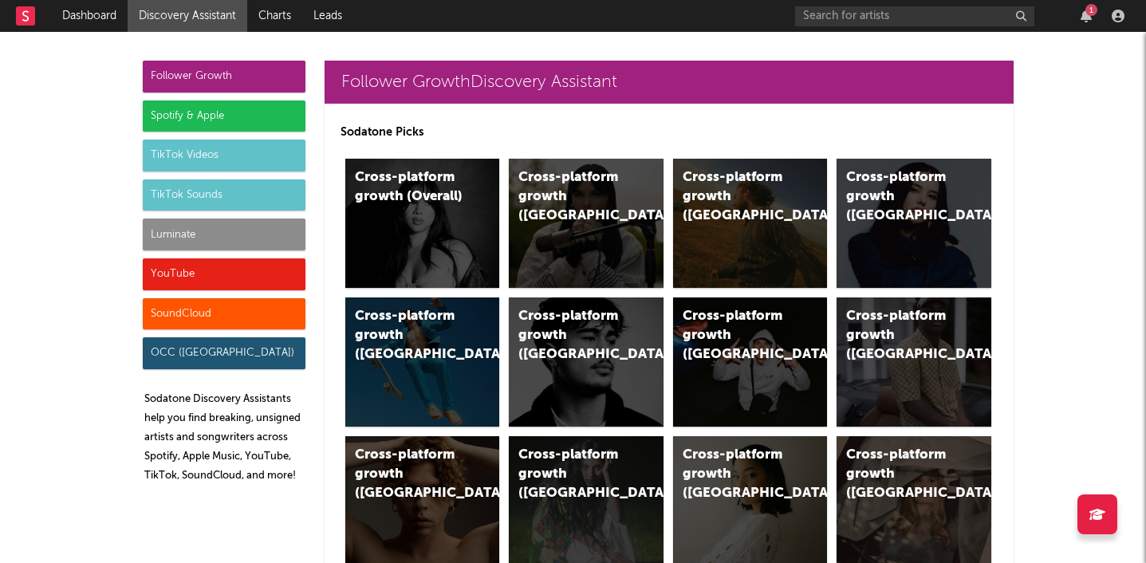
click at [223, 152] on div "TikTok Videos" at bounding box center [224, 156] width 163 height 32
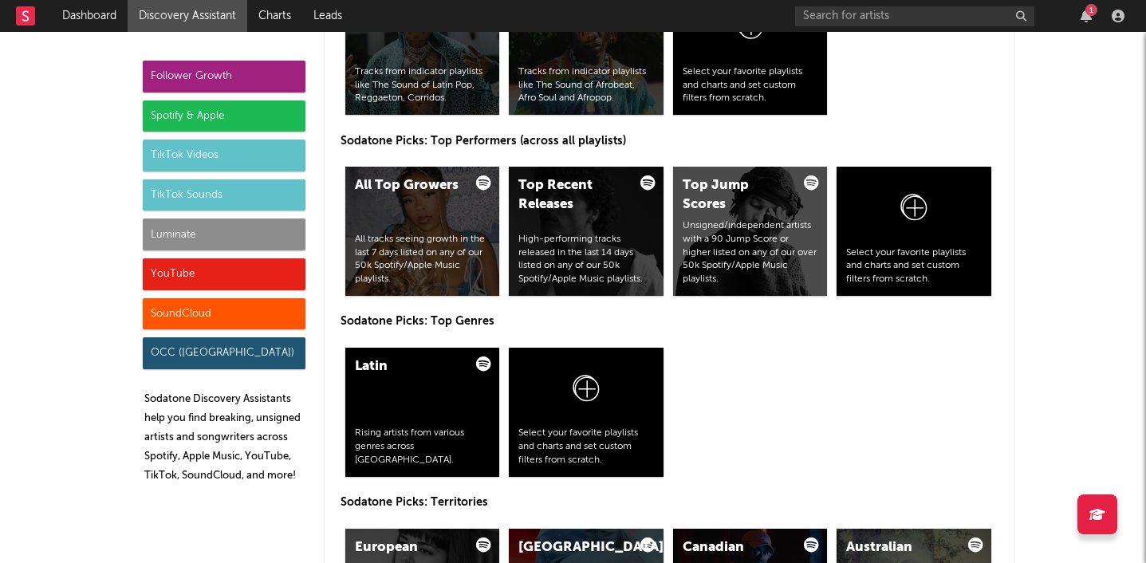
scroll to position [4082, 0]
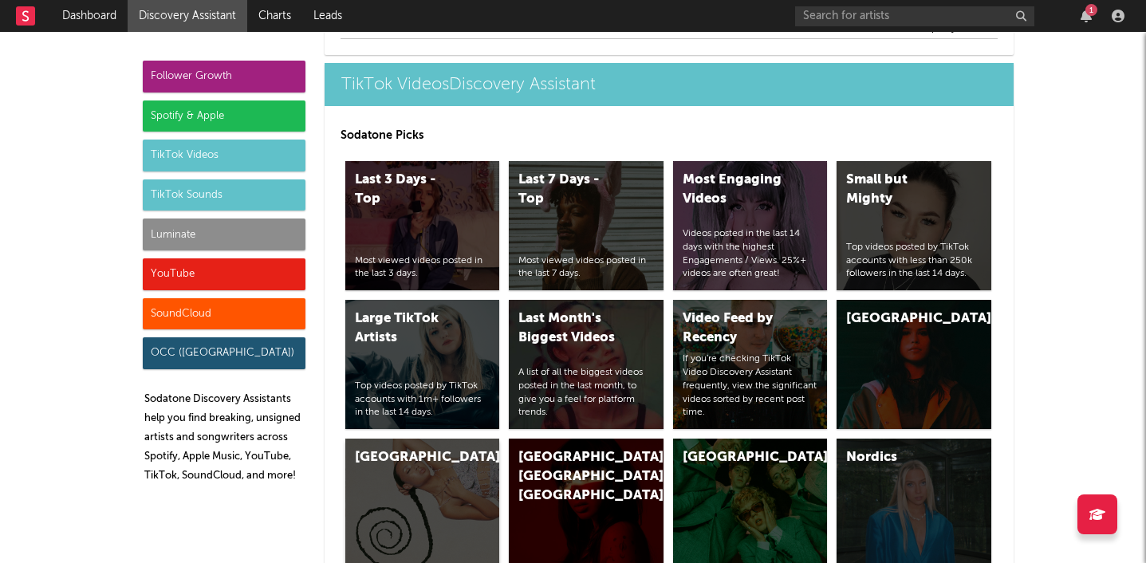
click at [436, 502] on div "[GEOGRAPHIC_DATA]" at bounding box center [422, 503] width 155 height 129
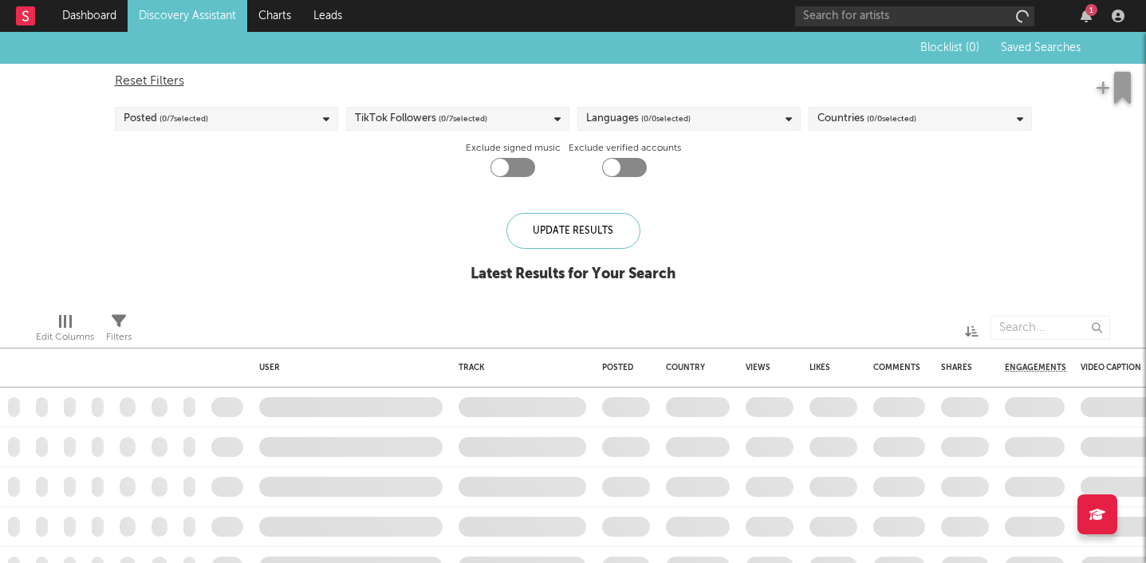
checkbox input "true"
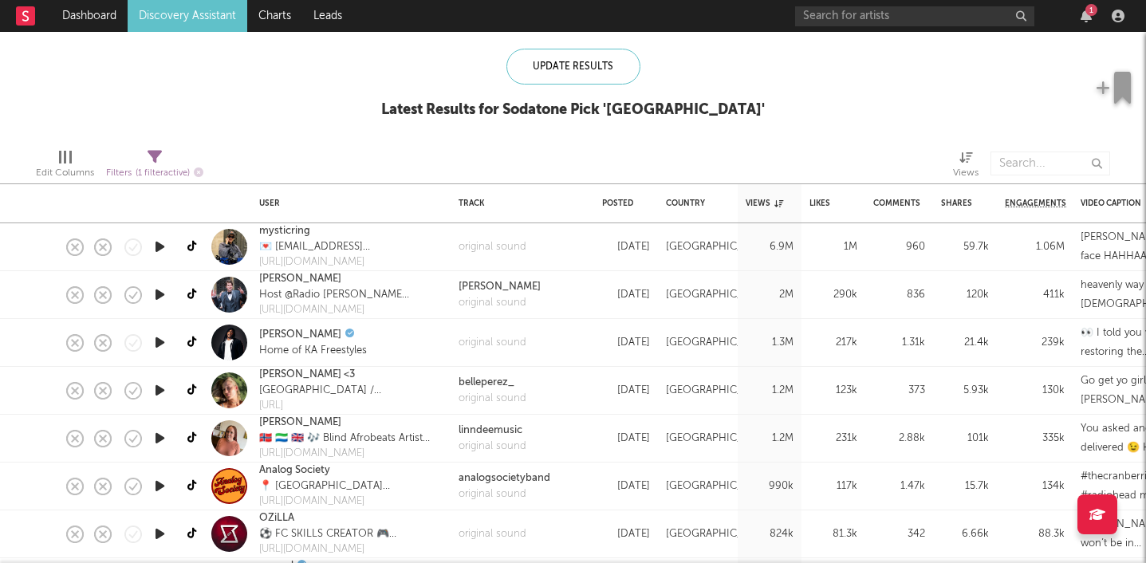
click at [160, 248] on icon "button" at bounding box center [160, 247] width 17 height 20
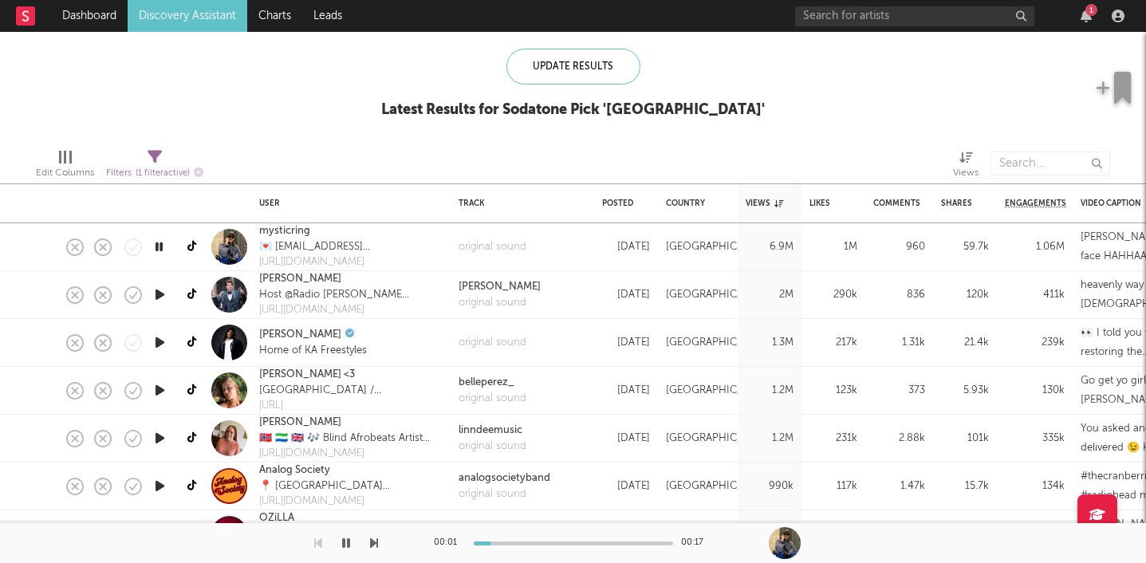
click at [160, 248] on icon "button" at bounding box center [159, 247] width 15 height 20
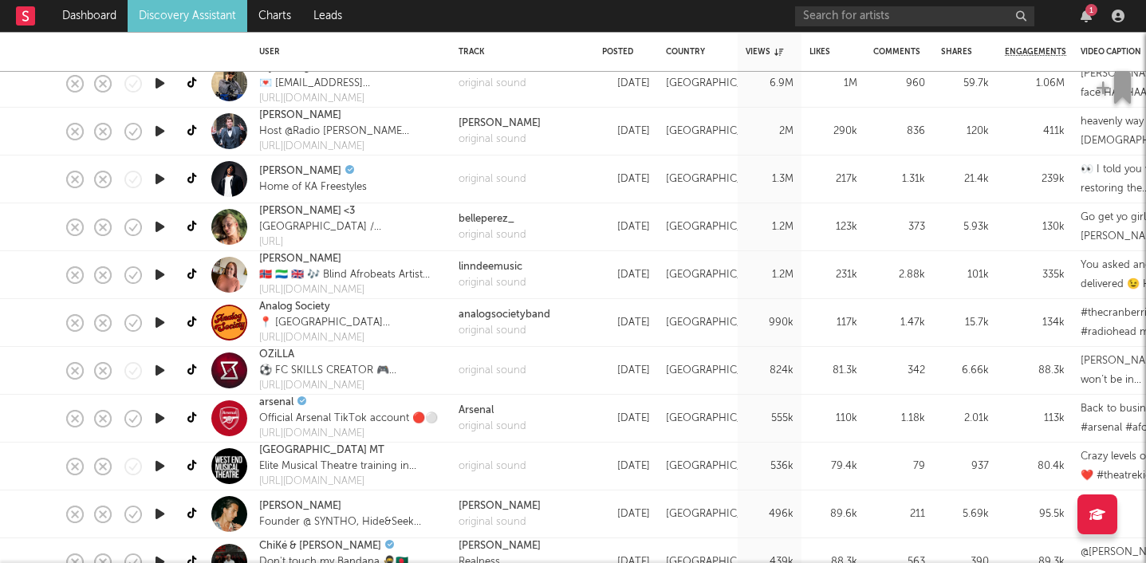
click at [163, 230] on icon "button" at bounding box center [160, 227] width 17 height 20
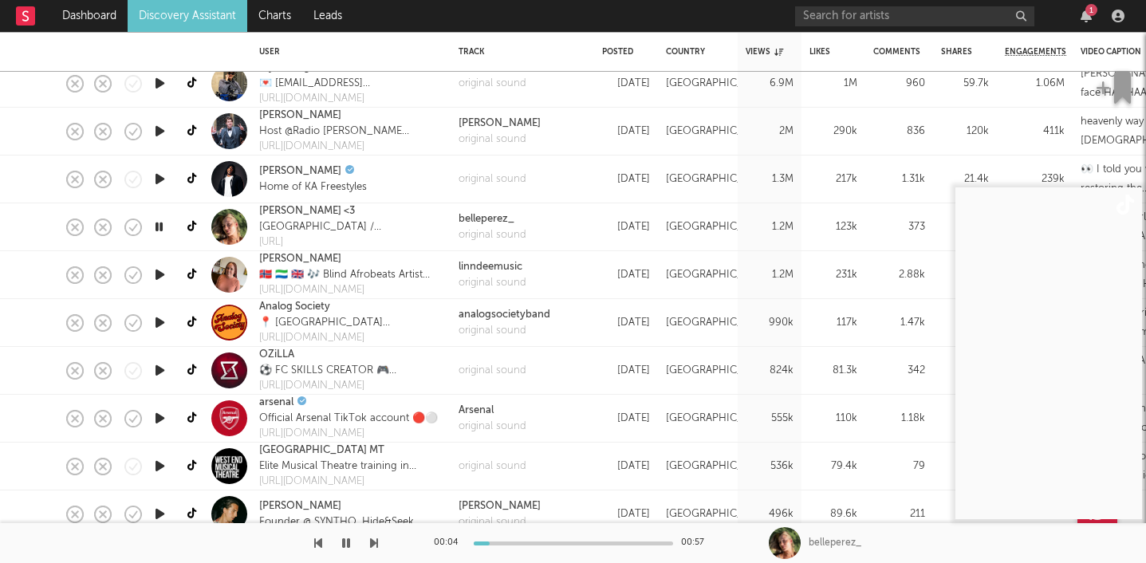
click at [164, 231] on icon "button" at bounding box center [159, 227] width 15 height 20
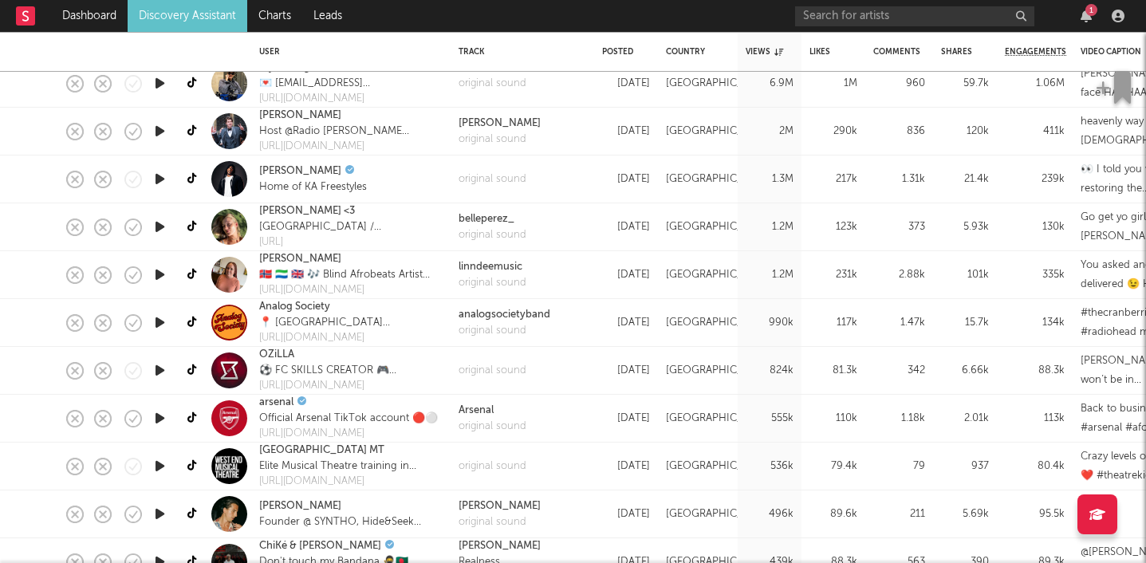
click at [162, 276] on icon "button" at bounding box center [160, 275] width 17 height 20
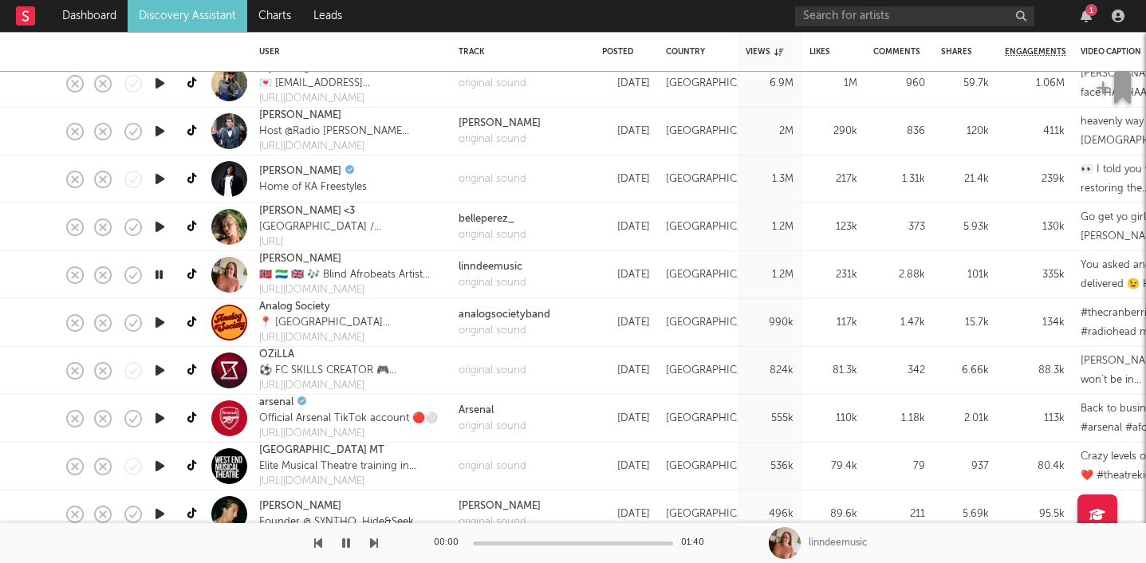
click at [162, 276] on icon "button" at bounding box center [159, 275] width 15 height 20
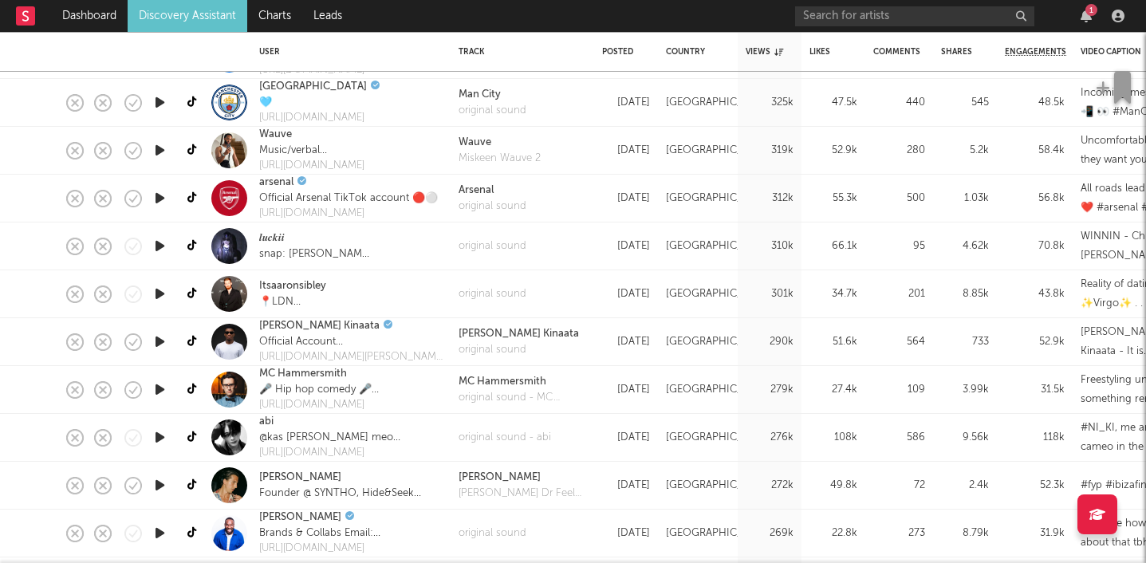
click at [157, 245] on icon "button" at bounding box center [160, 246] width 17 height 20
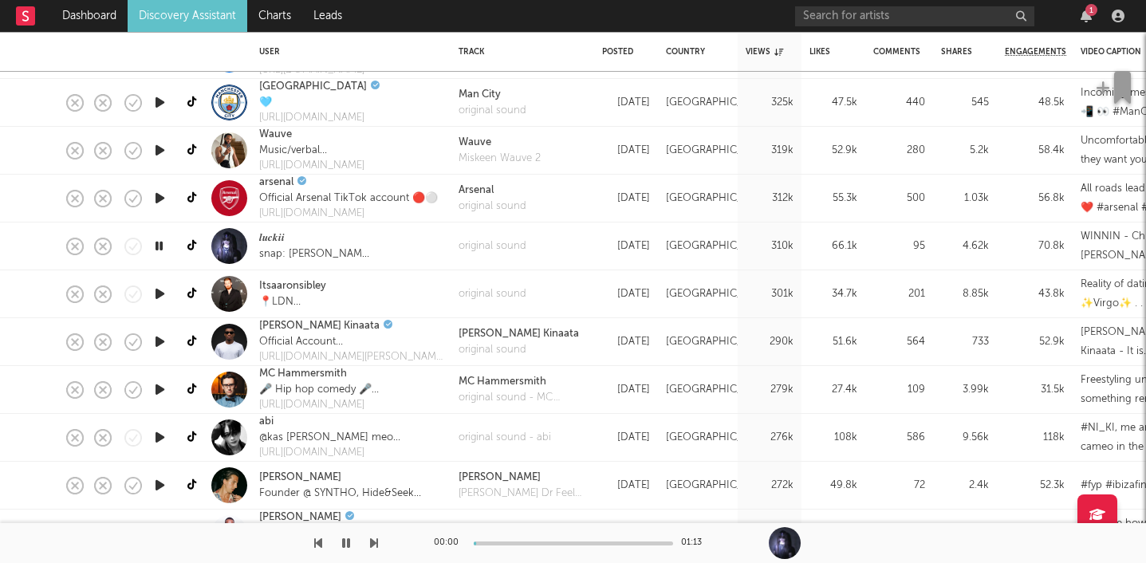
click at [157, 245] on icon "button" at bounding box center [159, 246] width 15 height 20
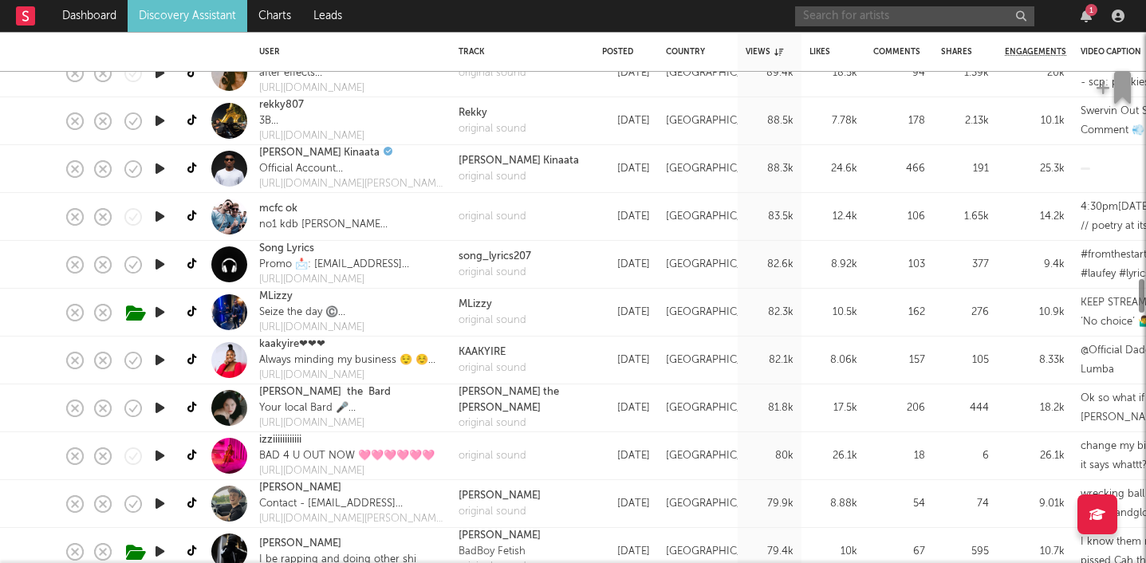
click at [866, 12] on input "text" at bounding box center [914, 16] width 239 height 20
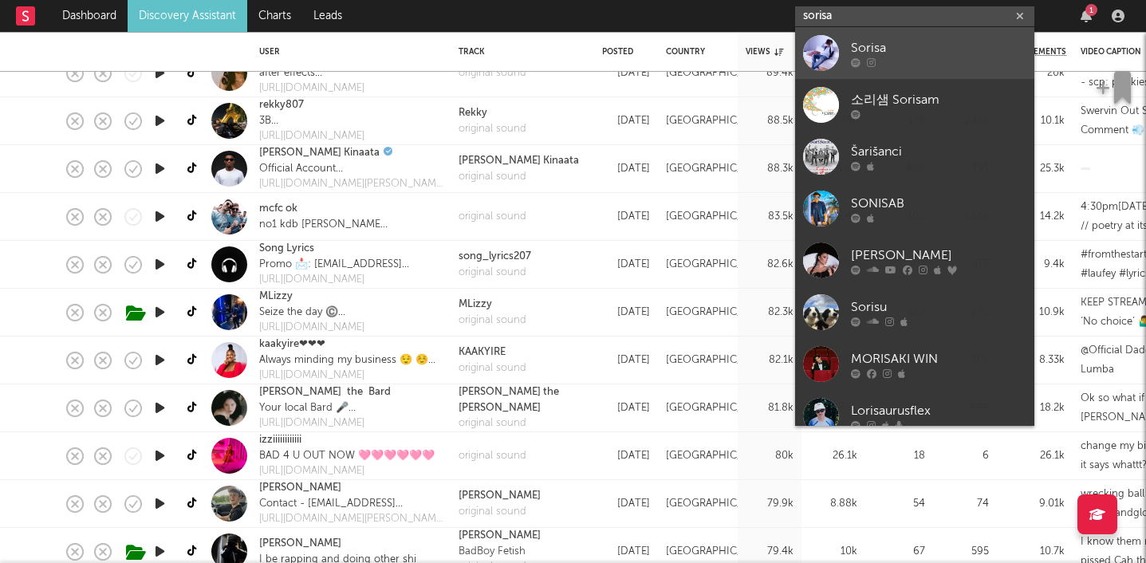
type input "sorisa"
click at [855, 45] on div "Sorisa" at bounding box center [938, 47] width 175 height 19
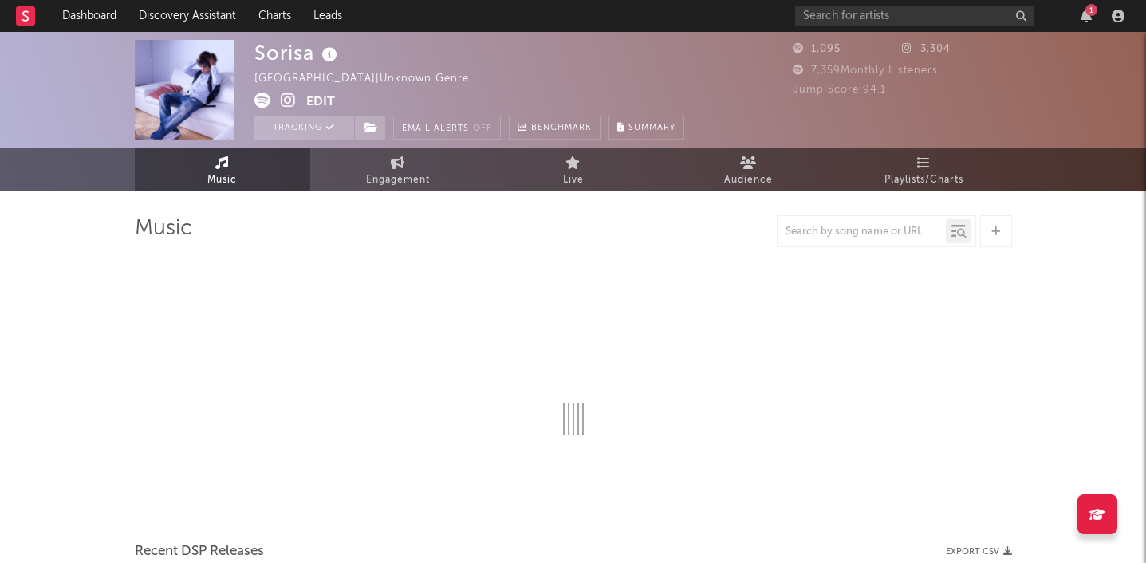
select select "1w"
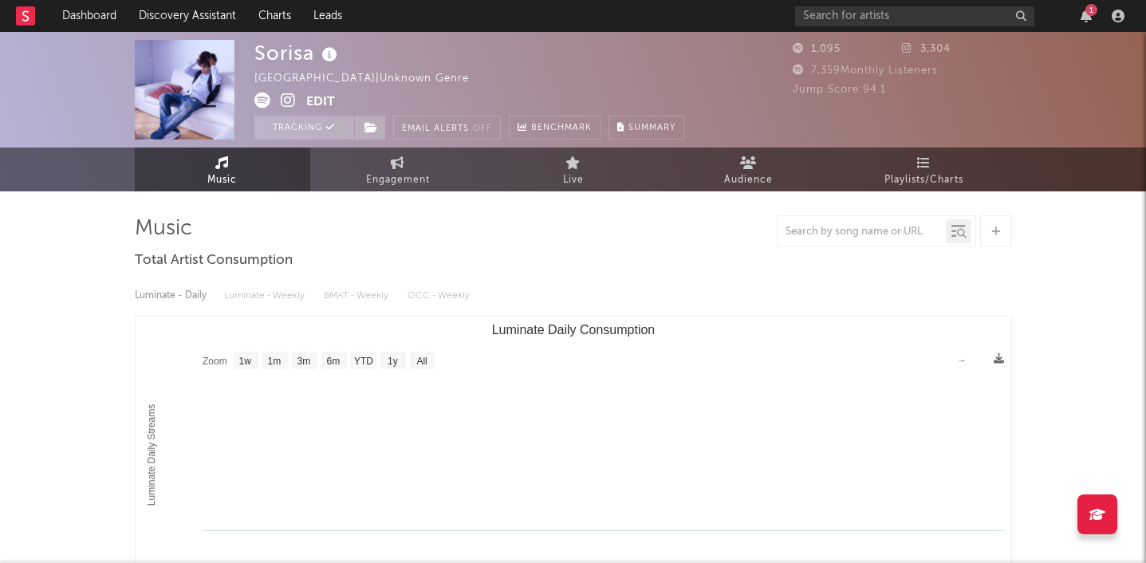
click at [319, 101] on button "Edit" at bounding box center [320, 103] width 29 height 20
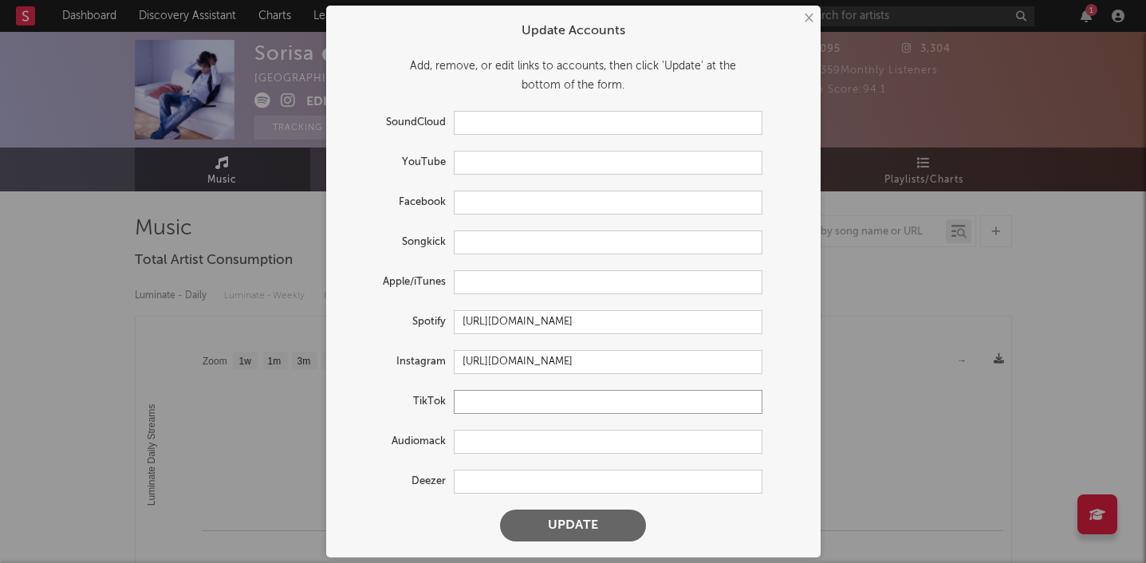
click at [479, 400] on input "text" at bounding box center [608, 402] width 309 height 24
paste input "https://www.tiktok.com/@sorisa11"
type input "https://www.tiktok.com/@sorisa11"
click at [500, 510] on button "Update" at bounding box center [573, 526] width 146 height 32
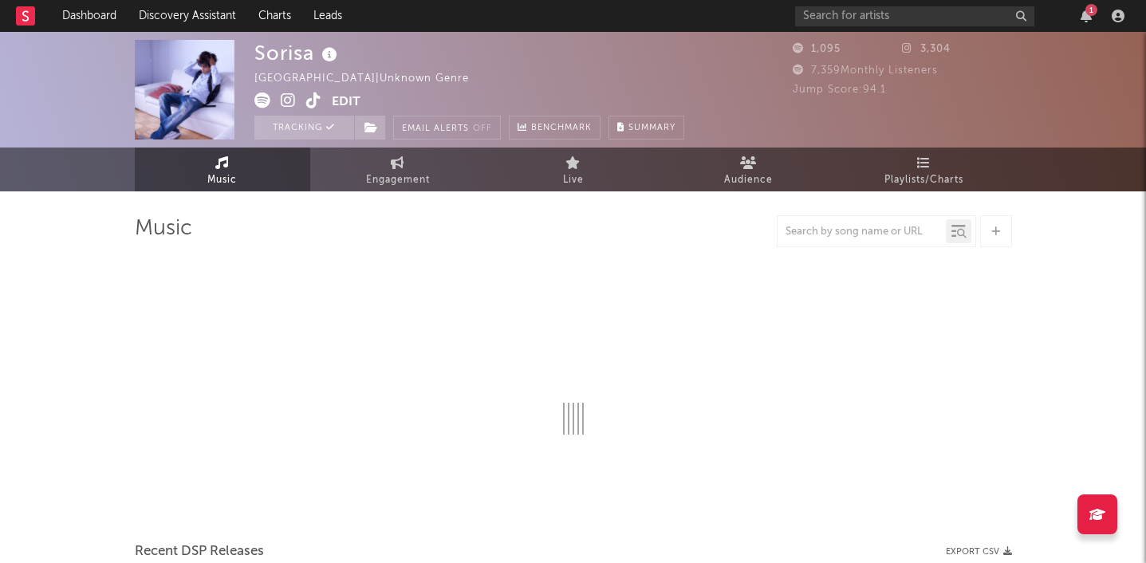
select select "1w"
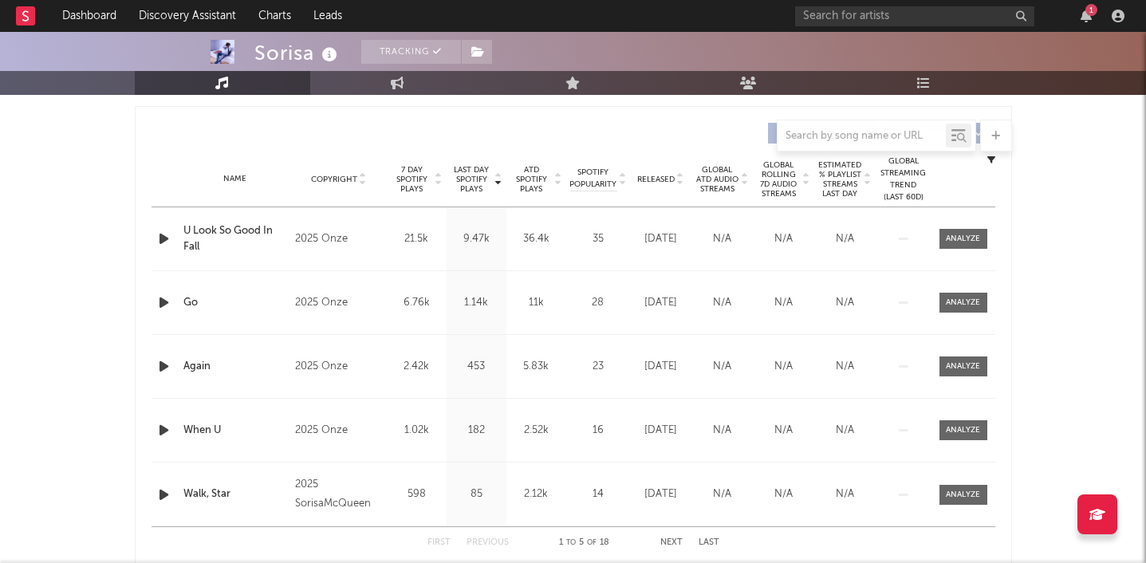
scroll to position [633, 0]
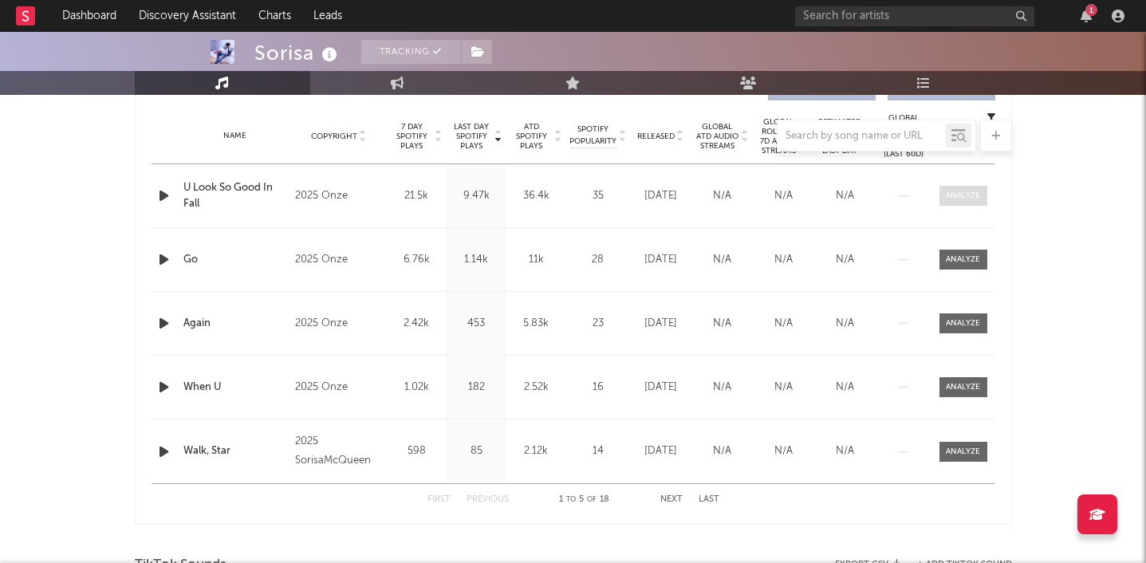
click at [970, 191] on div at bounding box center [963, 196] width 34 height 12
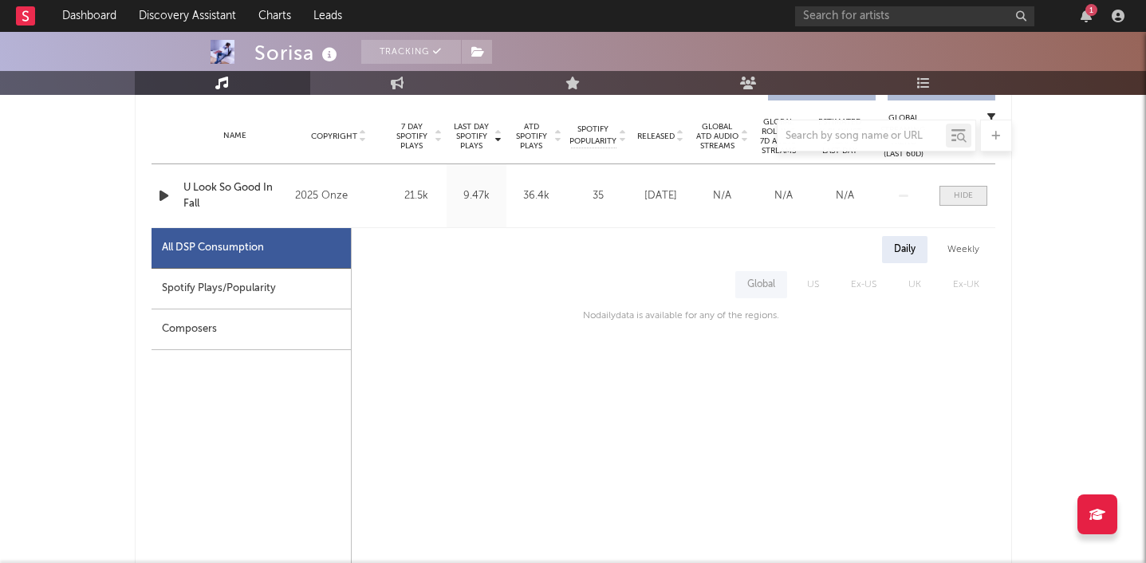
click at [954, 191] on div at bounding box center [963, 196] width 19 height 12
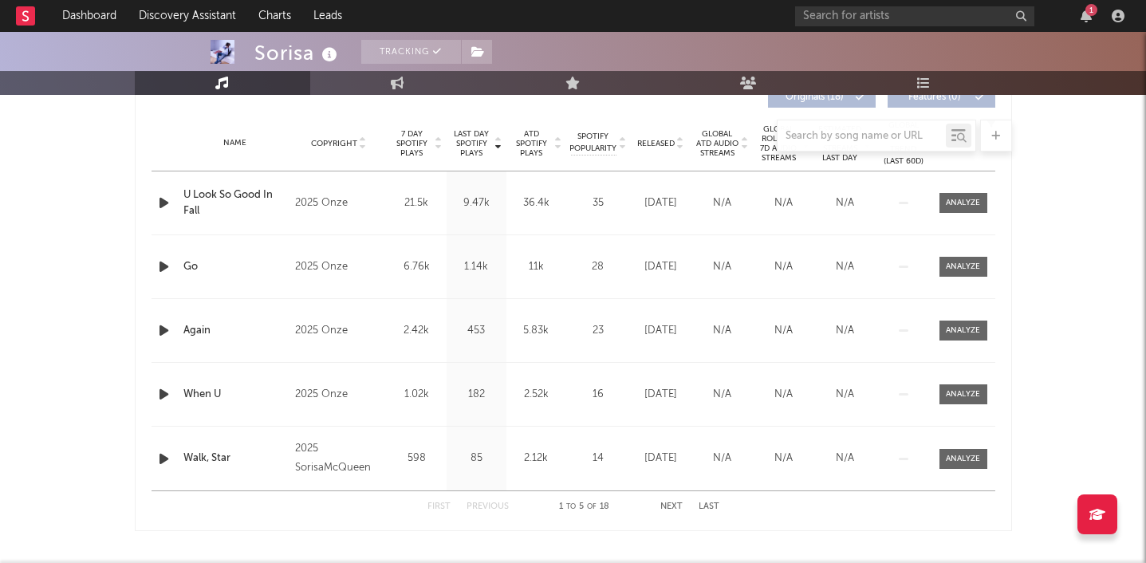
scroll to position [0, 0]
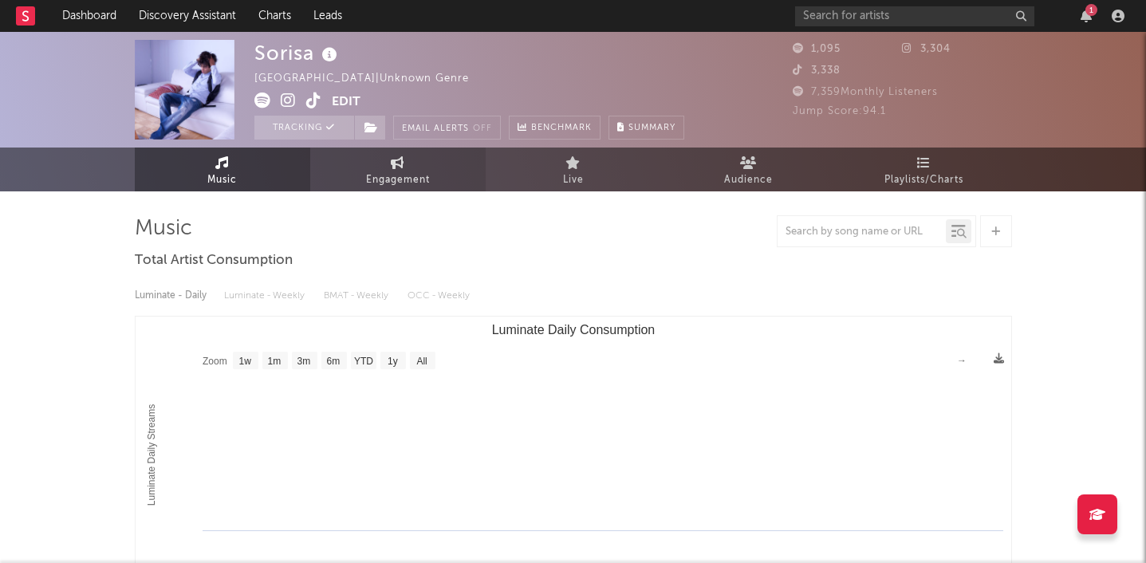
click at [369, 165] on link "Engagement" at bounding box center [397, 170] width 175 height 44
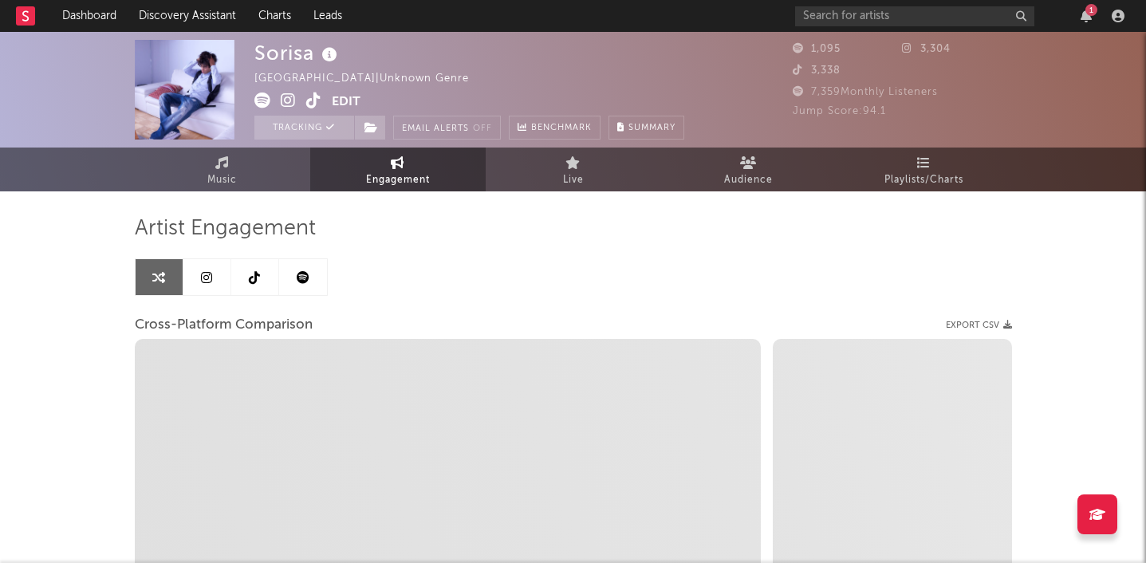
select select "1w"
select select "1m"
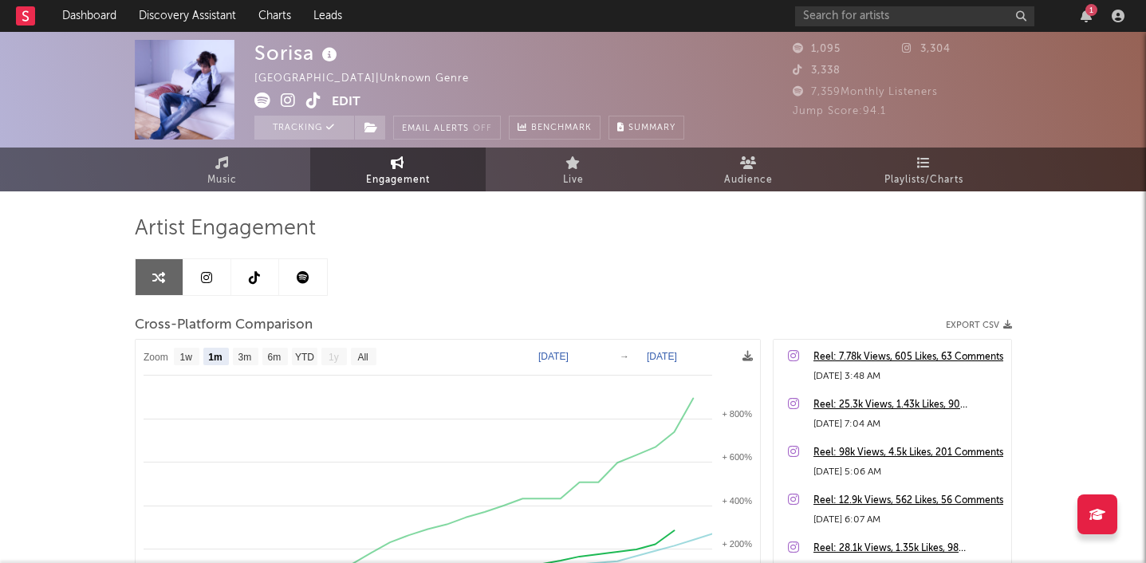
click at [287, 101] on icon at bounding box center [288, 101] width 15 height 16
click at [1084, 19] on icon "button" at bounding box center [1086, 16] width 11 height 13
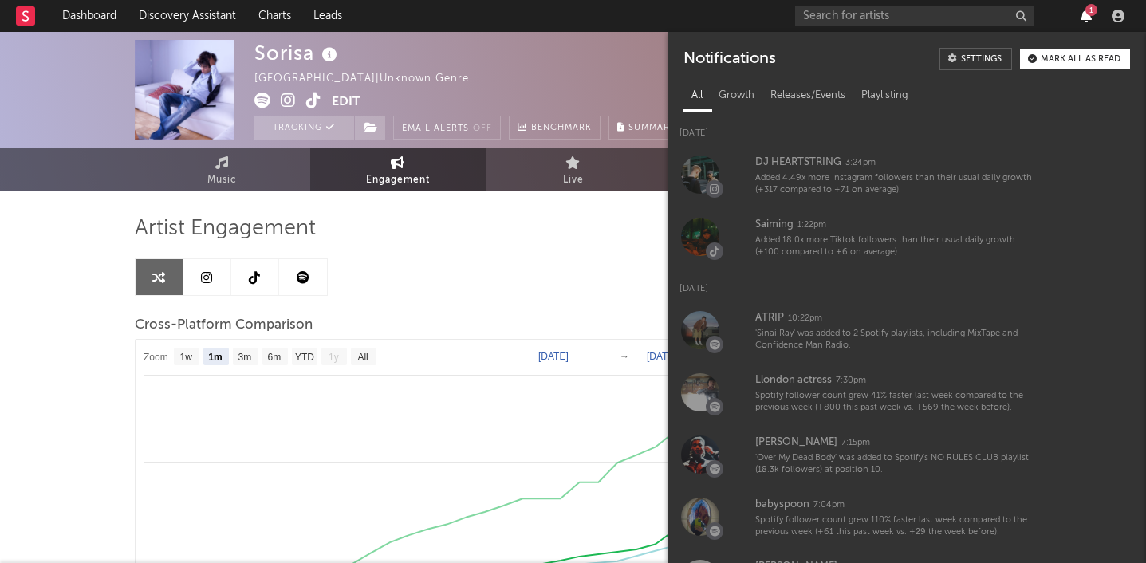
click at [1084, 19] on icon "button" at bounding box center [1086, 16] width 11 height 13
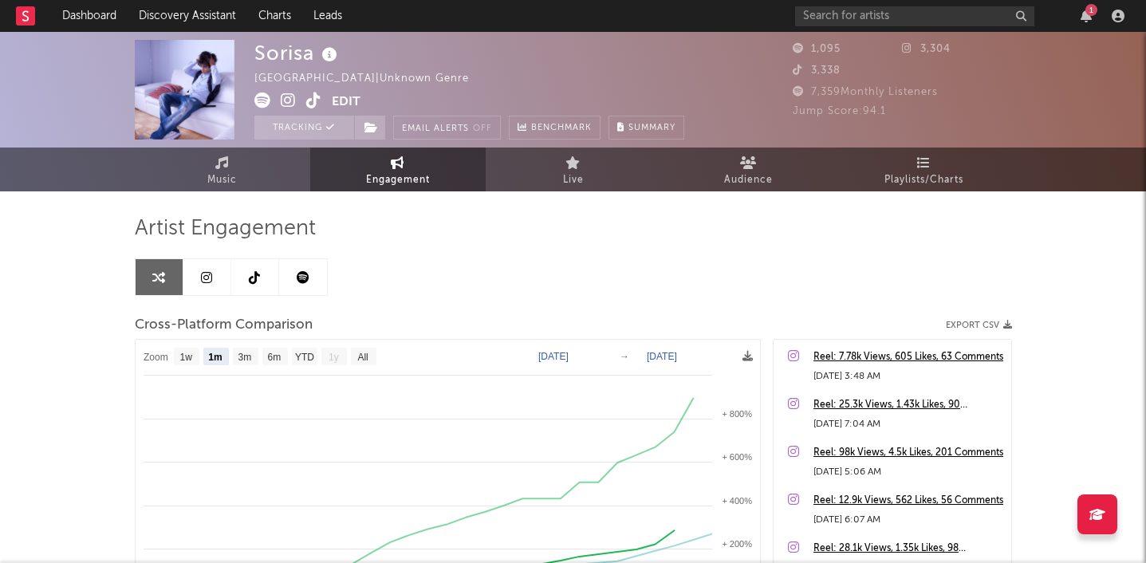
click at [1080, 18] on div "1" at bounding box center [1086, 16] width 24 height 13
click at [1087, 17] on icon "button" at bounding box center [1086, 16] width 11 height 13
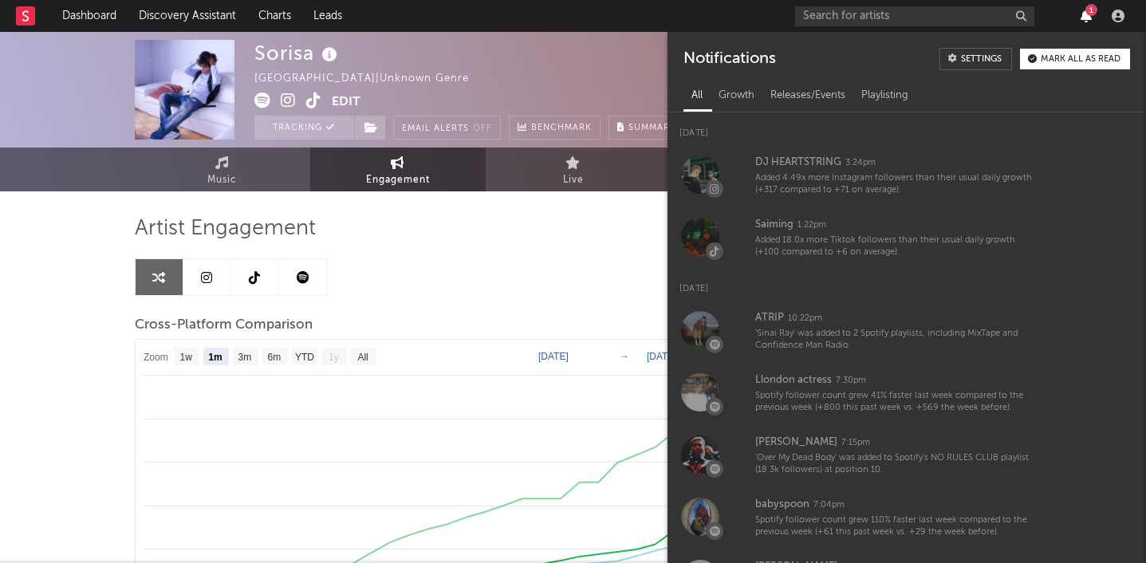
click at [1087, 17] on icon "button" at bounding box center [1086, 16] width 11 height 13
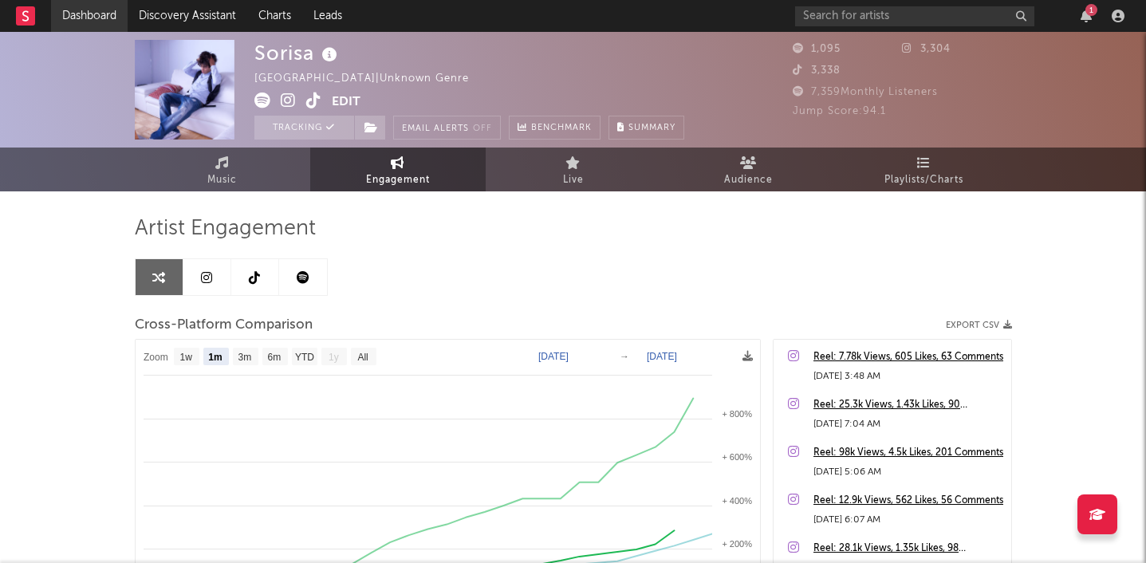
click at [86, 8] on link "Dashboard" at bounding box center [89, 16] width 77 height 32
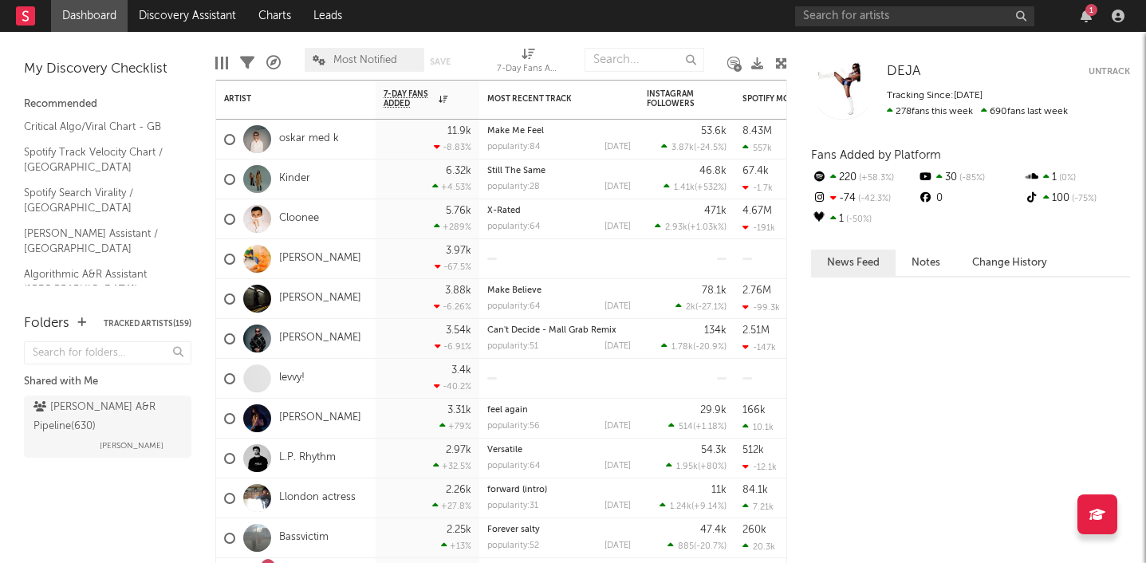
click at [100, 306] on link "Editorial A&R Assistant (UK)" at bounding box center [100, 322] width 152 height 33
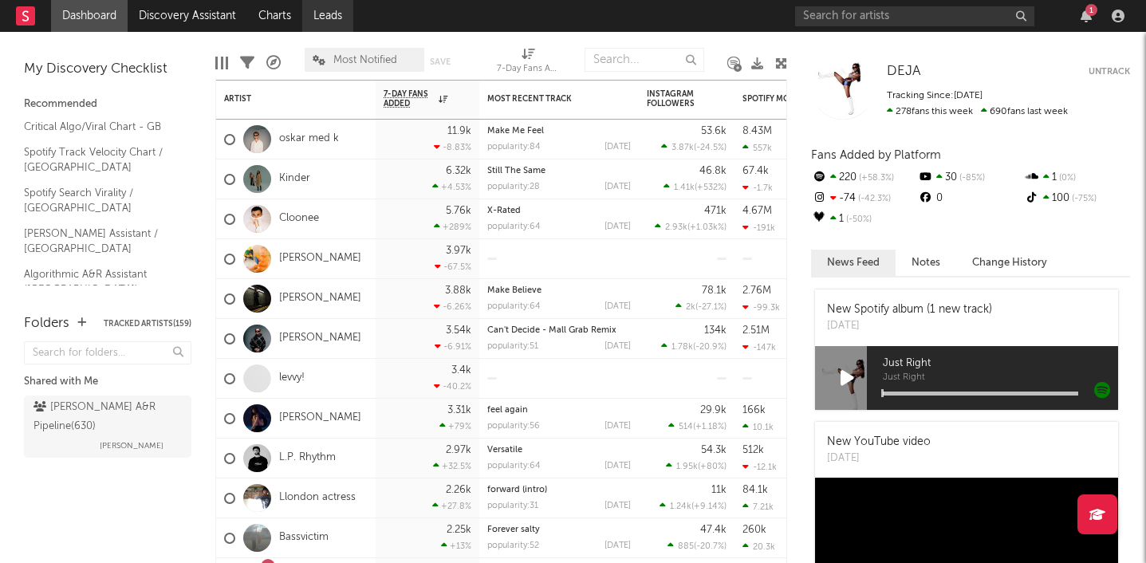
click at [317, 15] on link "Leads" at bounding box center [327, 16] width 51 height 32
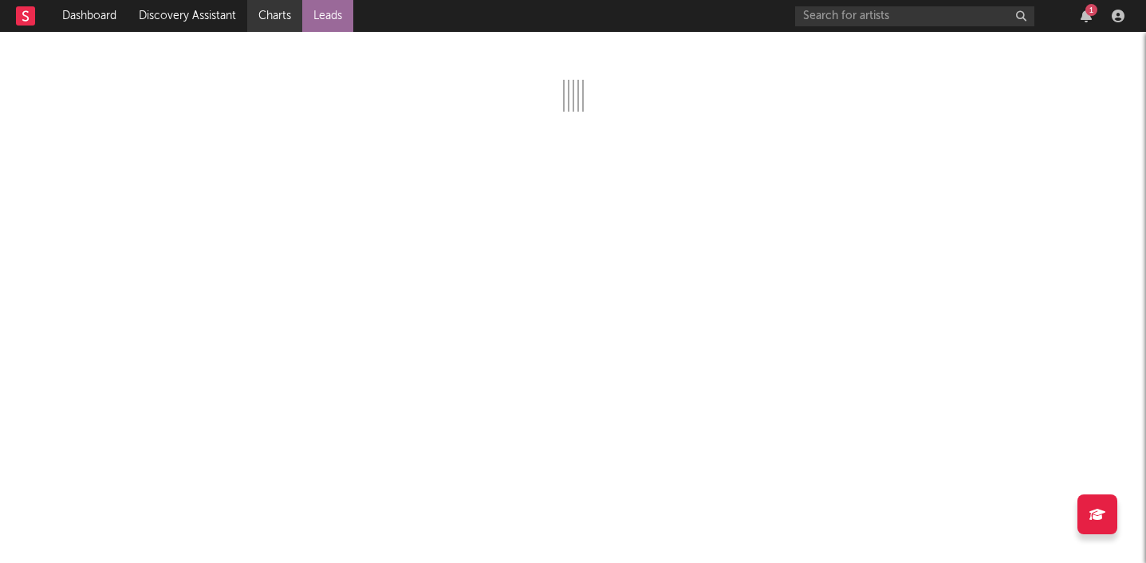
click at [274, 18] on link "Charts" at bounding box center [274, 16] width 55 height 32
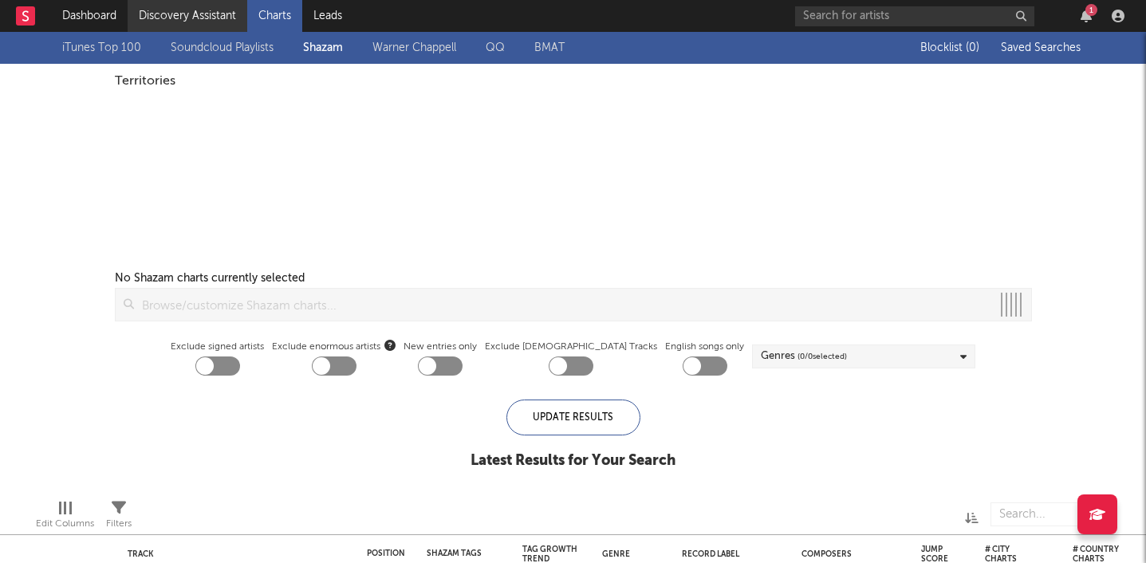
click at [195, 19] on link "Discovery Assistant" at bounding box center [188, 16] width 120 height 32
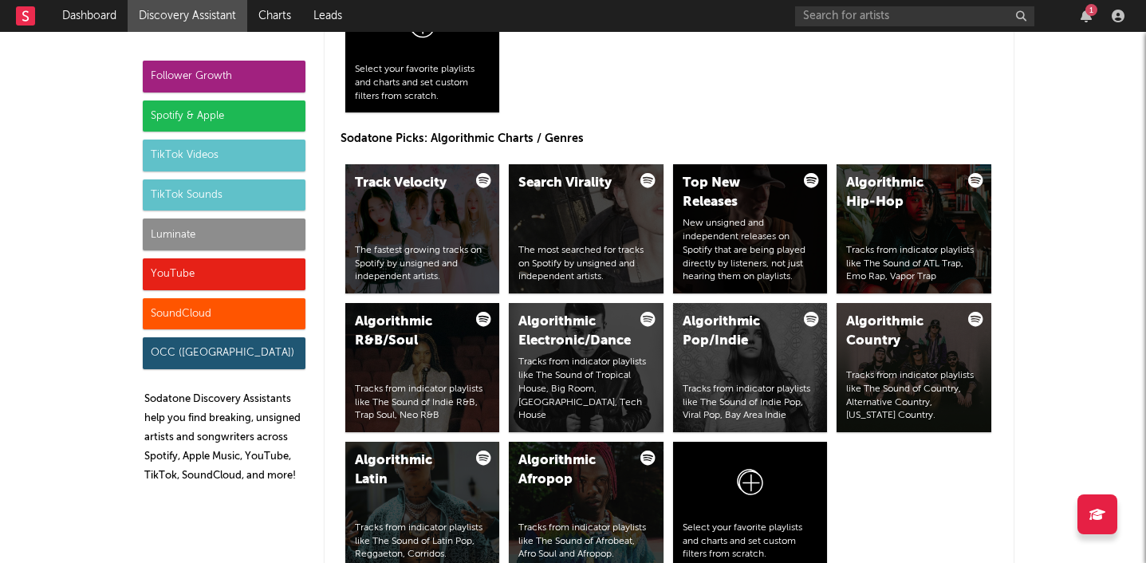
scroll to position [1907, 0]
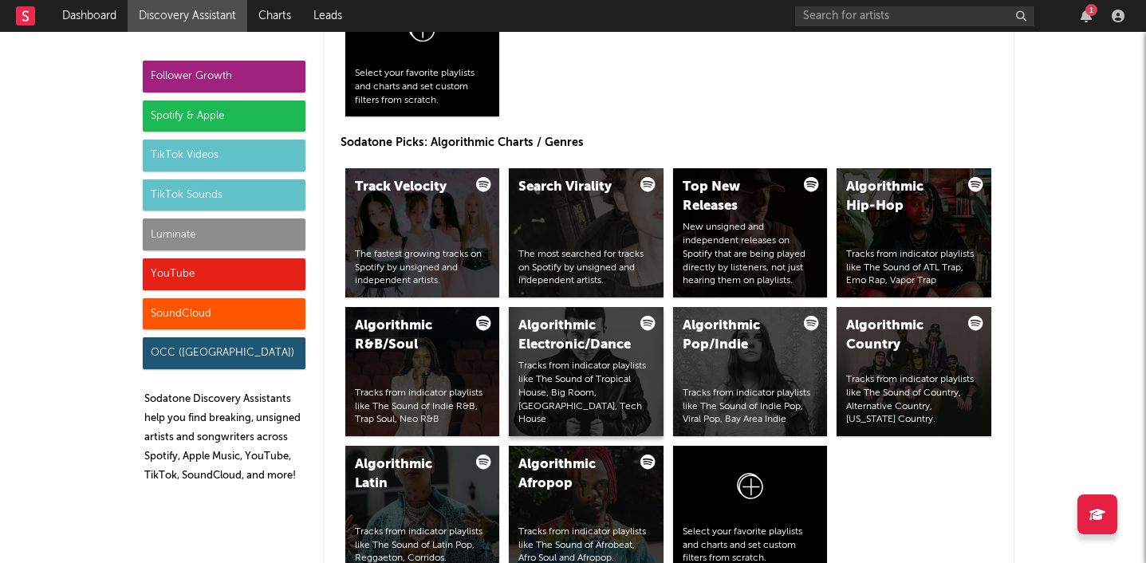
click at [592, 365] on div "Algorithmic Electronic/Dance Tracks from indicator playlists like The Sound of …" at bounding box center [586, 371] width 155 height 129
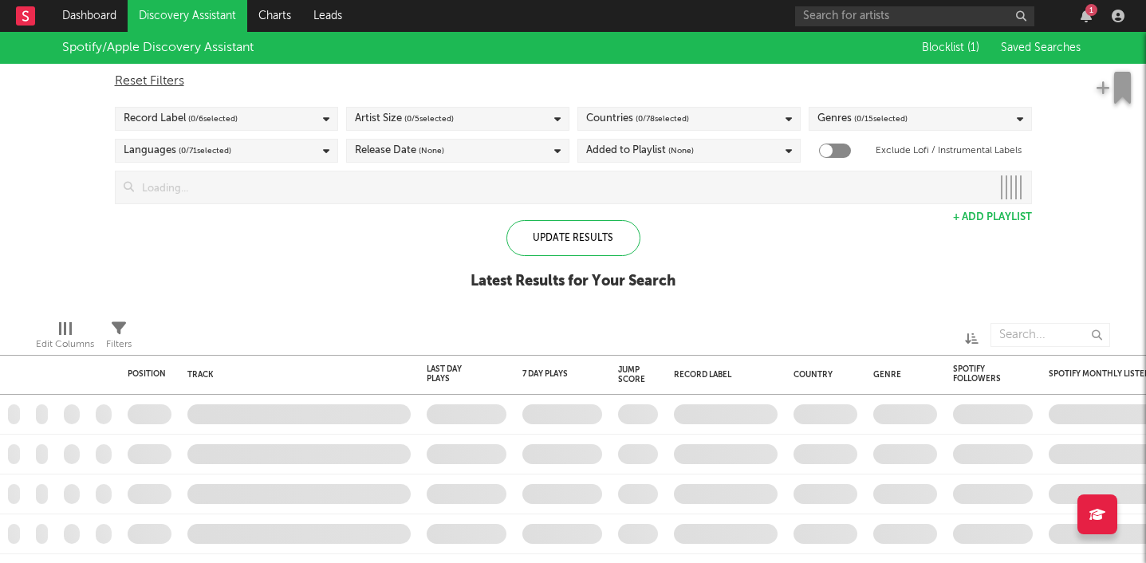
checkbox input "true"
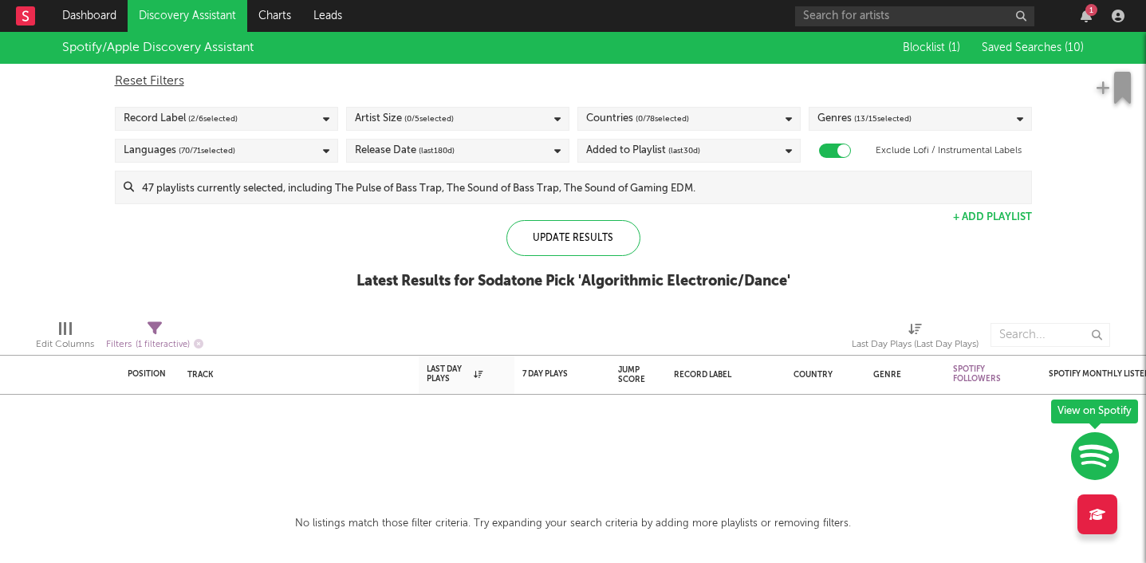
click at [522, 116] on div "Artist Size ( 0 / 5 selected)" at bounding box center [457, 119] width 223 height 24
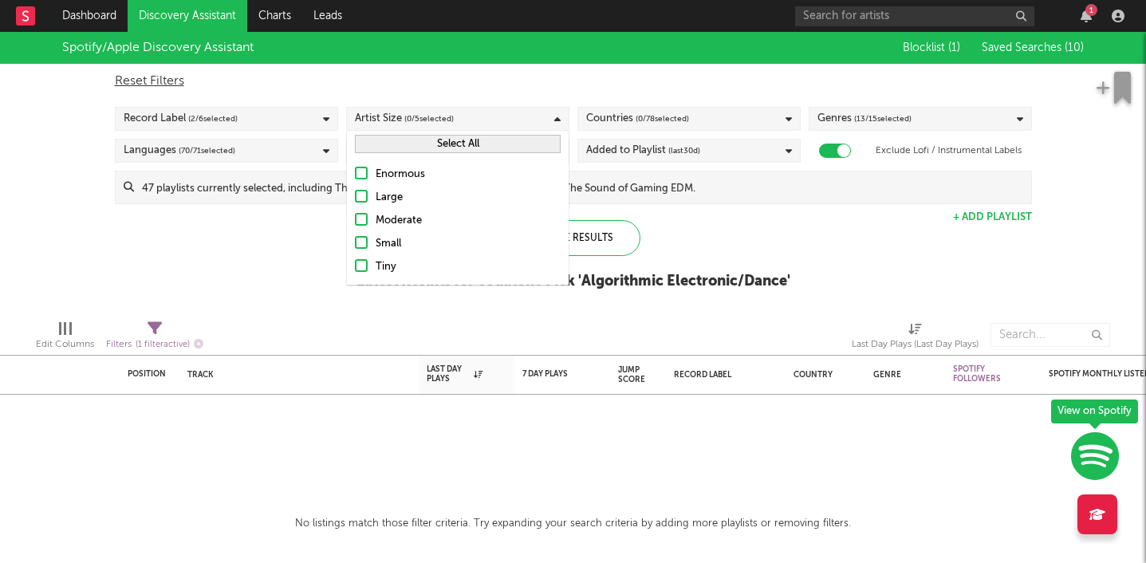
click at [481, 150] on button "Select All" at bounding box center [458, 144] width 206 height 18
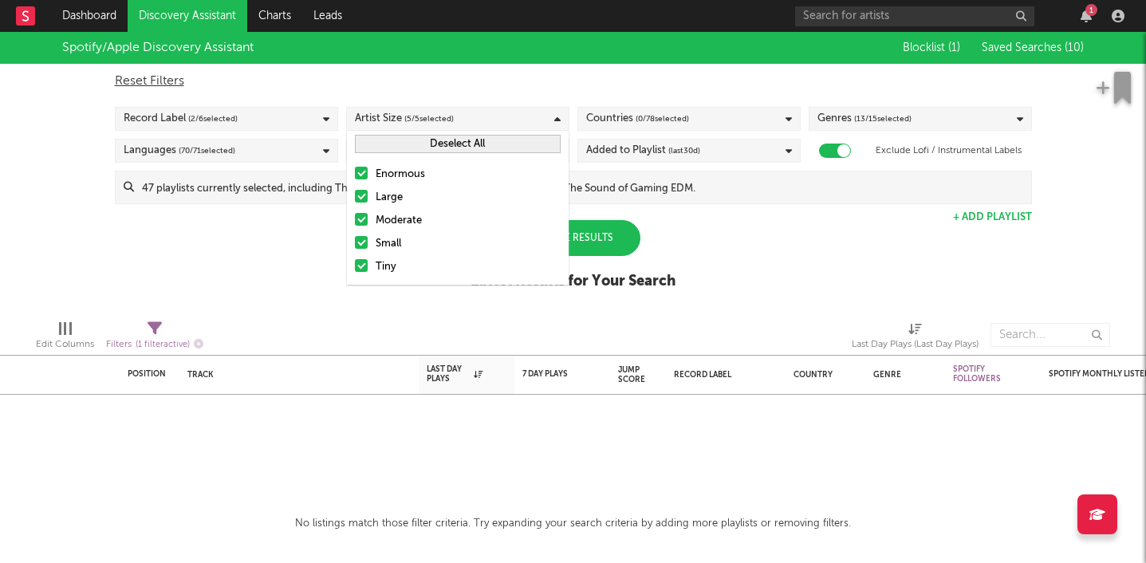
click at [667, 108] on div "Countries ( 0 / 78 selected)" at bounding box center [688, 119] width 223 height 24
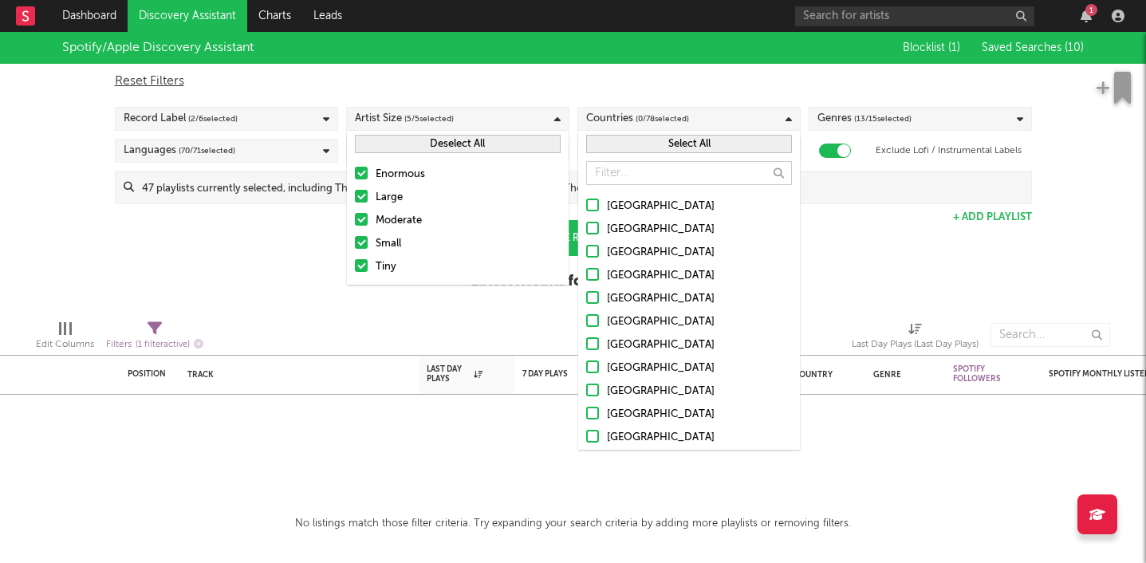
click at [664, 140] on button "Select All" at bounding box center [689, 144] width 206 height 18
click at [664, 140] on button "Deselect All" at bounding box center [689, 144] width 206 height 18
click at [629, 169] on input "text" at bounding box center [689, 173] width 206 height 24
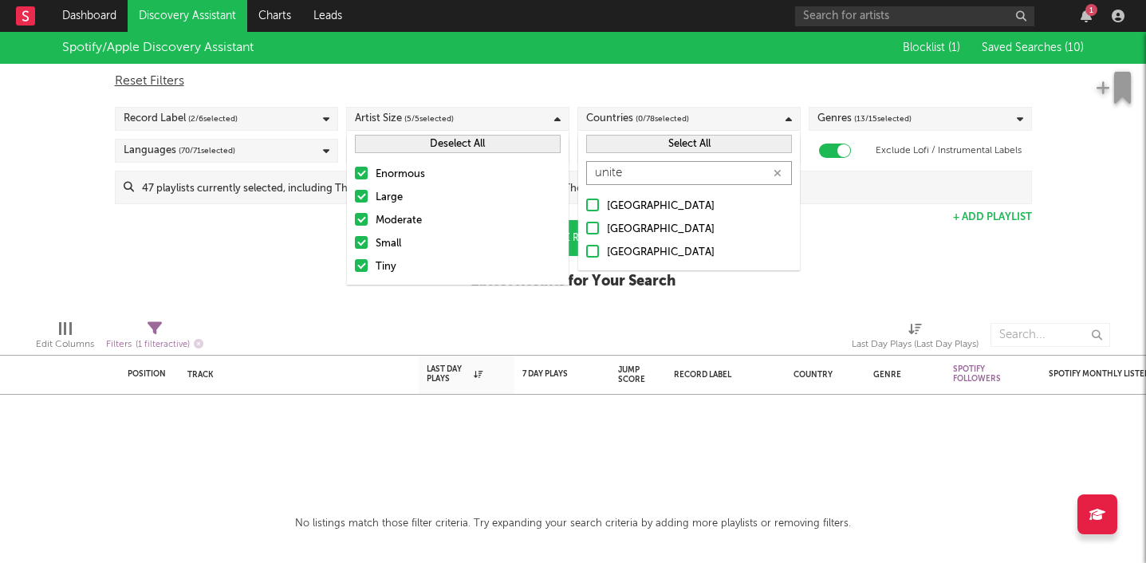
type input "unite"
click at [586, 227] on div at bounding box center [592, 228] width 13 height 13
click at [586, 227] on input "[GEOGRAPHIC_DATA]" at bounding box center [586, 229] width 0 height 19
click at [360, 173] on div at bounding box center [361, 173] width 13 height 13
click at [355, 173] on input "Enormous" at bounding box center [355, 174] width 0 height 19
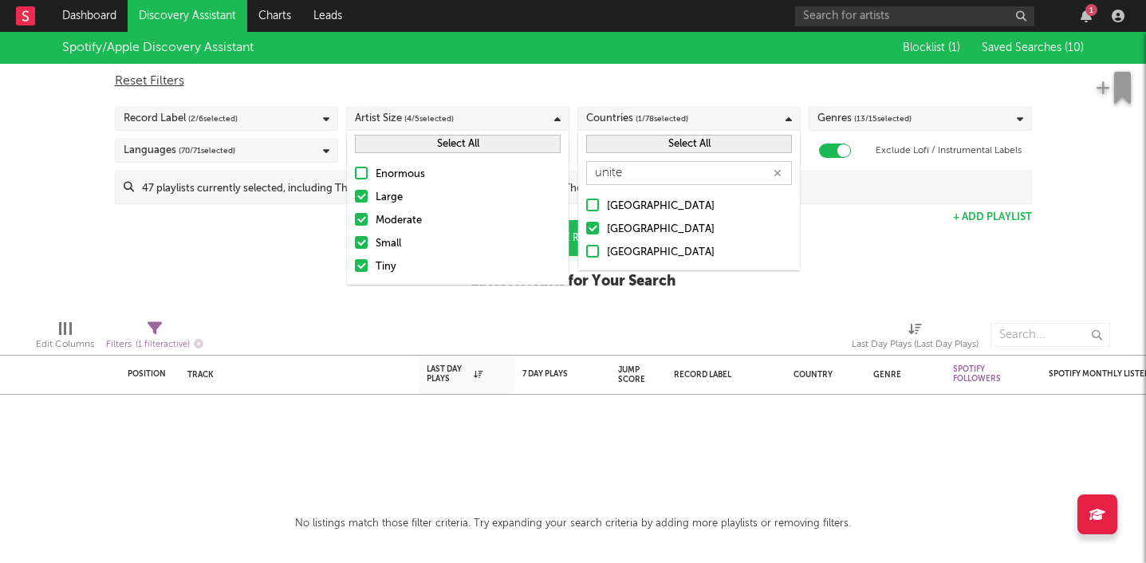
click at [360, 192] on div at bounding box center [361, 196] width 13 height 13
click at [355, 192] on input "Large" at bounding box center [355, 197] width 0 height 19
click at [360, 212] on label "Moderate" at bounding box center [458, 220] width 206 height 19
click at [355, 212] on input "Moderate" at bounding box center [355, 220] width 0 height 19
click at [360, 221] on div at bounding box center [361, 219] width 13 height 13
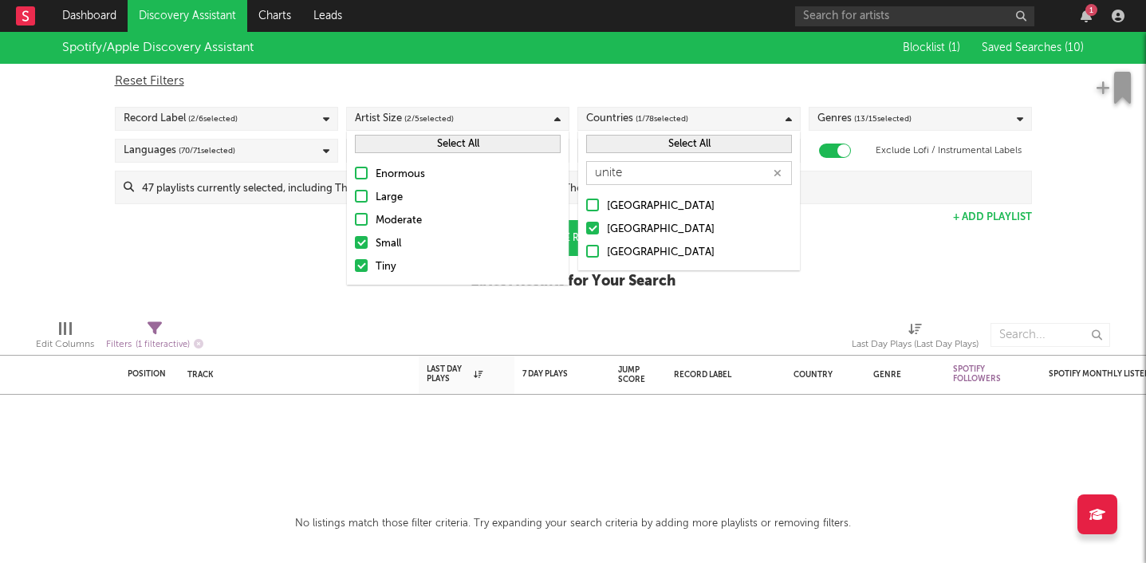
click at [355, 221] on input "Moderate" at bounding box center [355, 220] width 0 height 19
click at [261, 271] on div "Spotify/Apple Discovery Assistant Blocklist ( 1 ) Saved Searches ( 10 ) Reset F…" at bounding box center [573, 169] width 1146 height 275
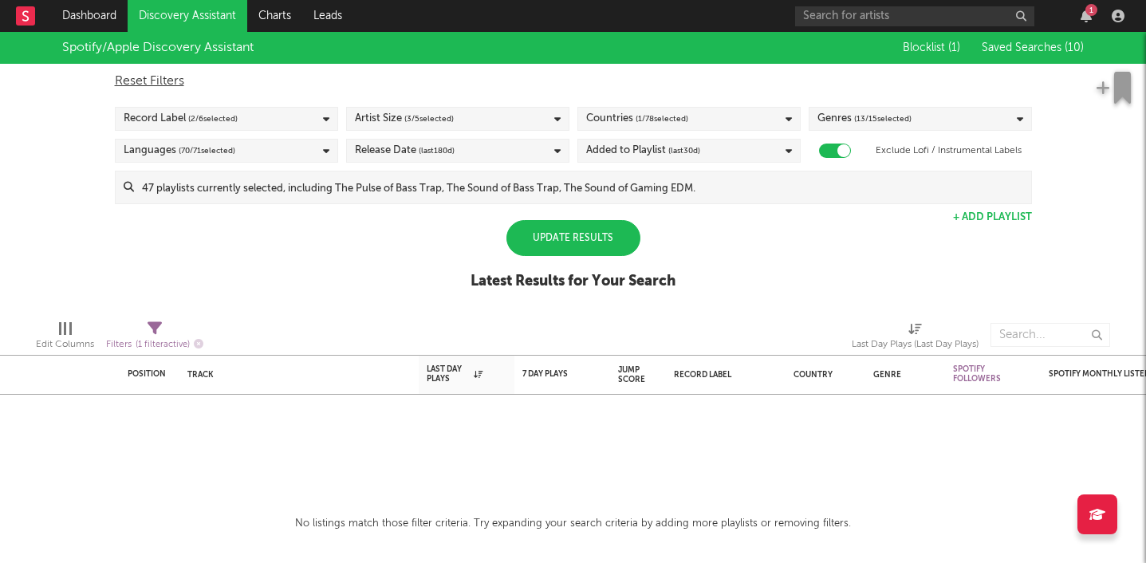
click at [588, 244] on div "Update Results" at bounding box center [574, 238] width 134 height 36
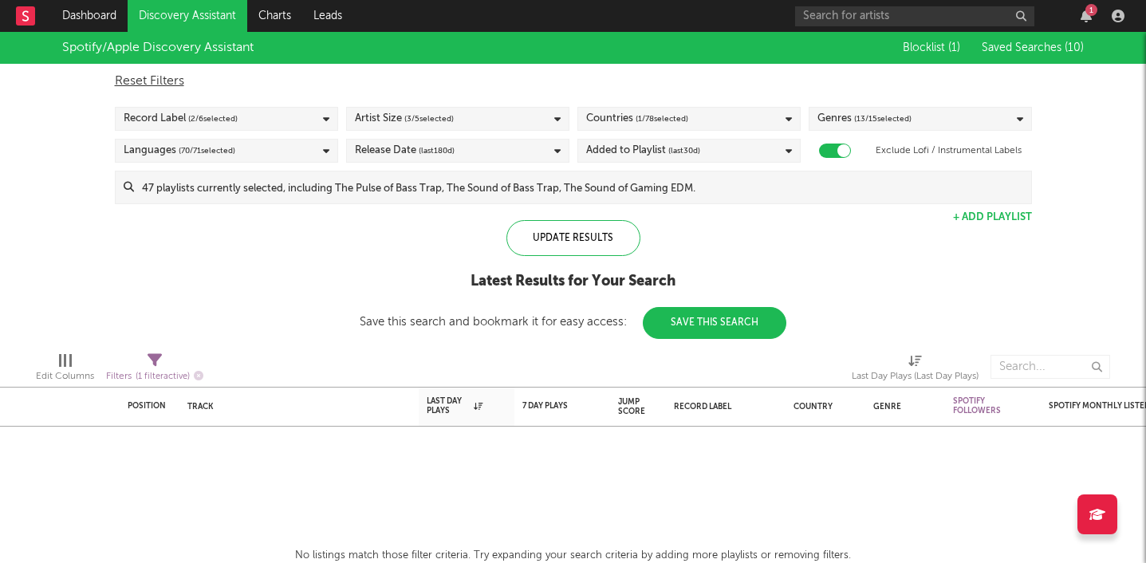
click at [940, 101] on div "Reset Filters Record Label ( 2 / 6 selected) Artist Size ( 3 / 5 selected) Coun…" at bounding box center [573, 134] width 933 height 140
click at [940, 118] on div "Genres ( 13 / 15 selected)" at bounding box center [920, 119] width 223 height 24
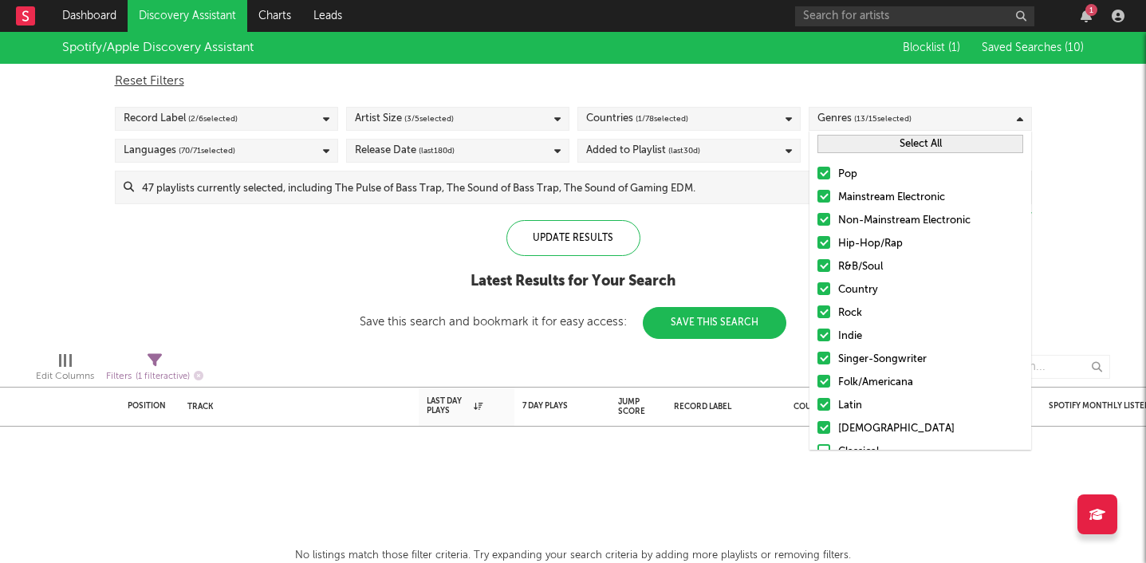
click at [940, 117] on div "Genres ( 13 / 15 selected)" at bounding box center [920, 119] width 223 height 24
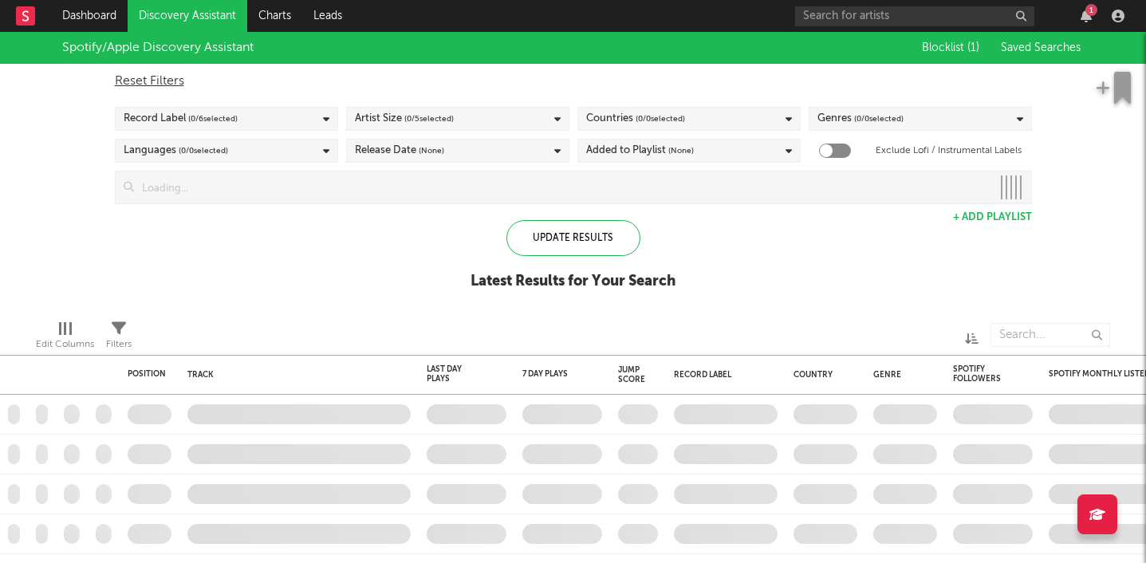
checkbox input "true"
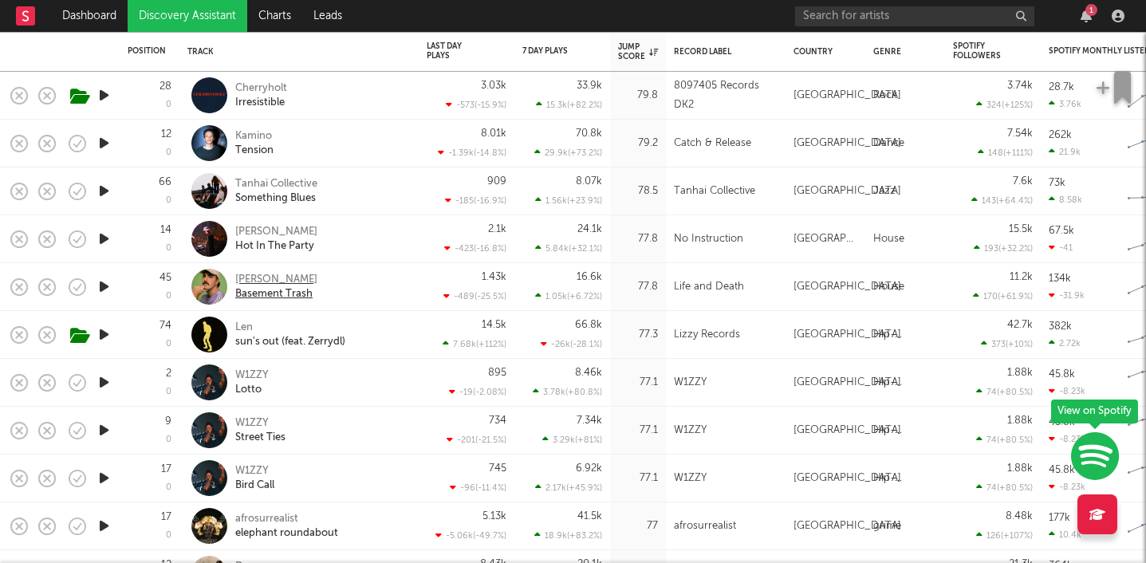
click at [286, 277] on div "[PERSON_NAME]" at bounding box center [276, 280] width 82 height 14
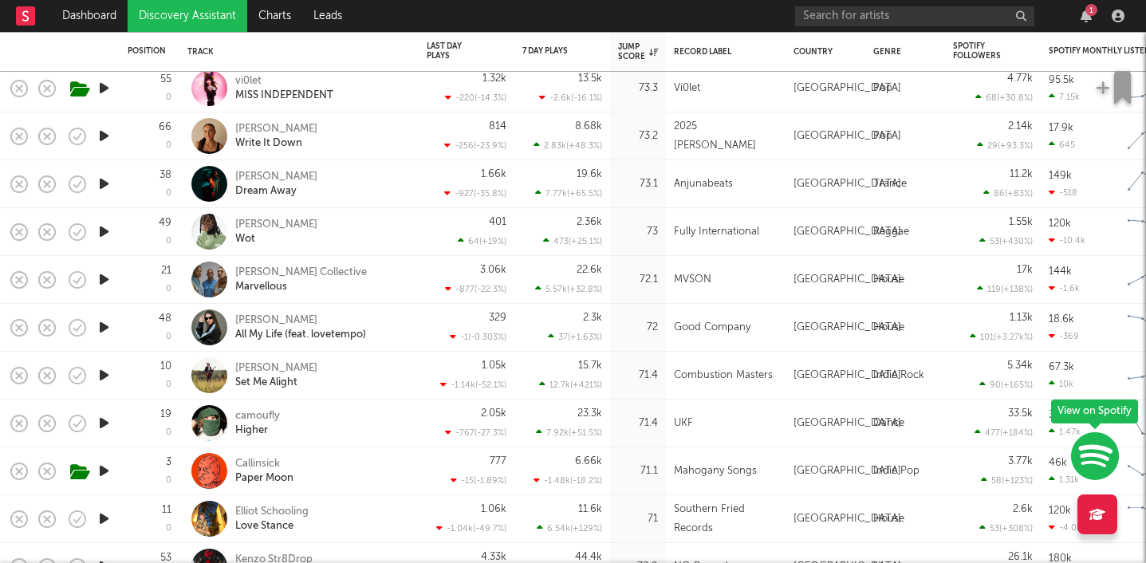
click at [103, 85] on icon "button" at bounding box center [104, 88] width 17 height 20
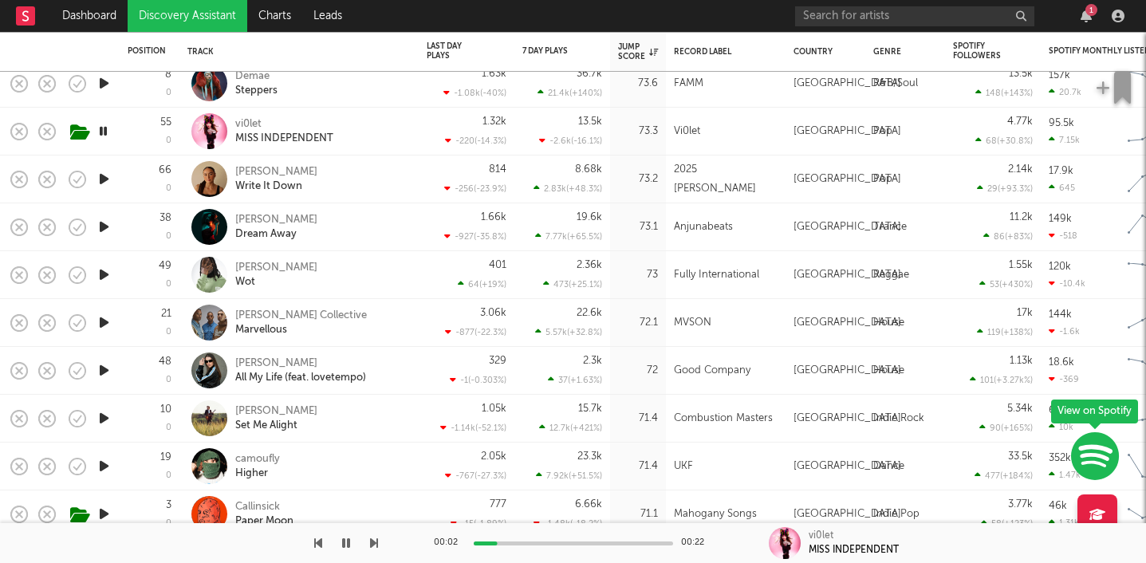
click at [104, 128] on icon "button" at bounding box center [103, 131] width 15 height 20
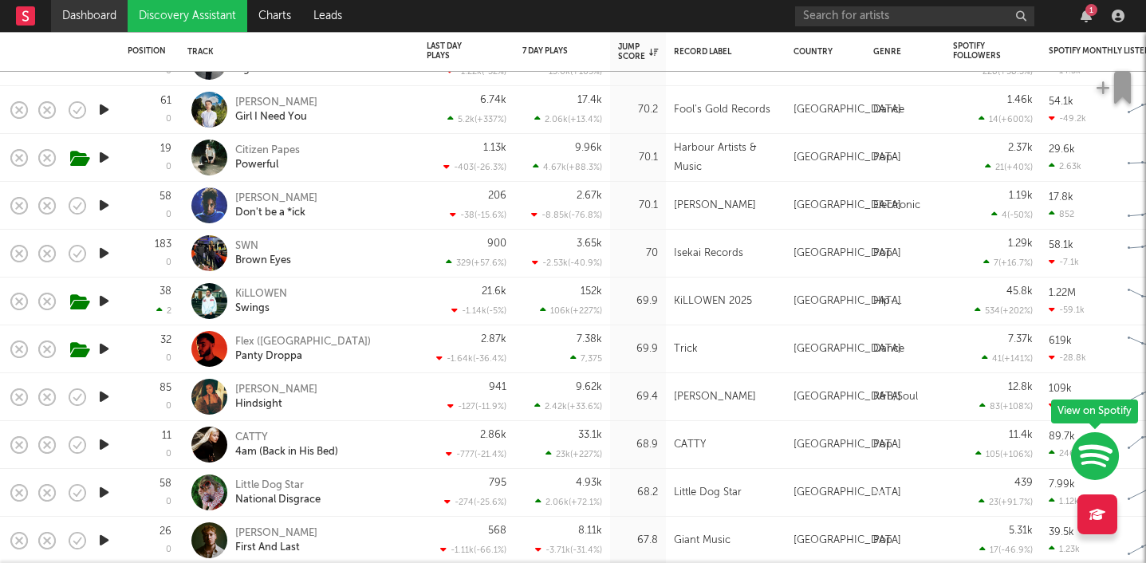
click at [94, 18] on link "Dashboard" at bounding box center [89, 16] width 77 height 32
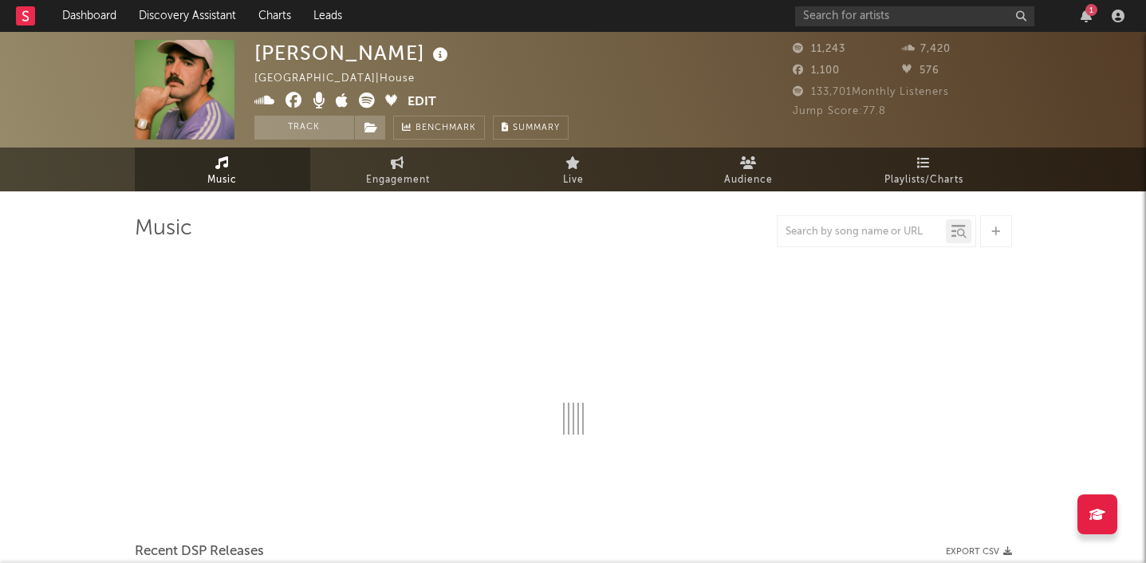
select select "1w"
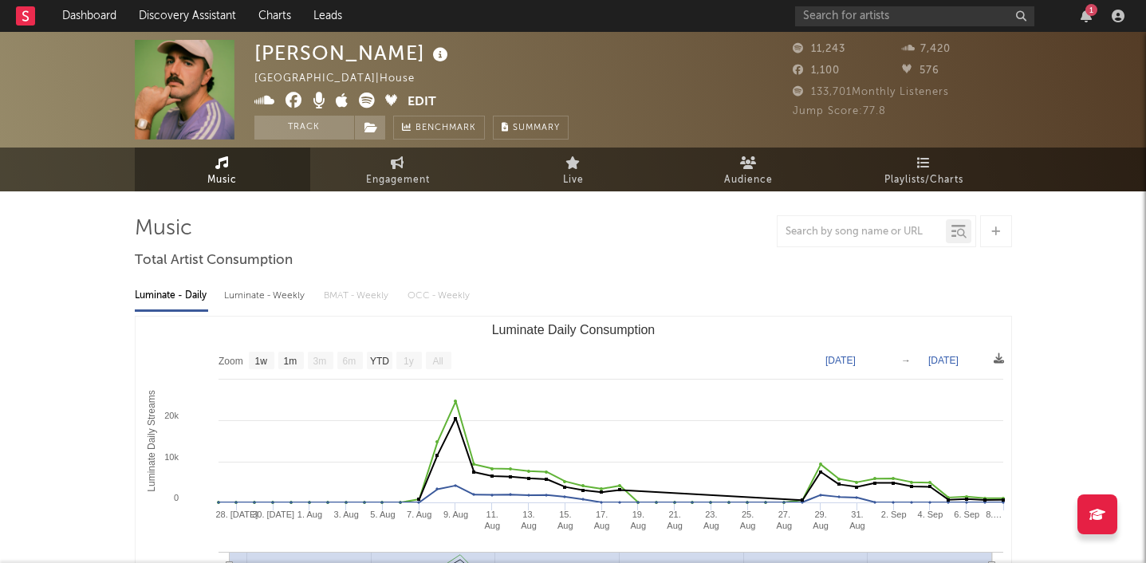
click at [361, 98] on icon at bounding box center [367, 101] width 16 height 16
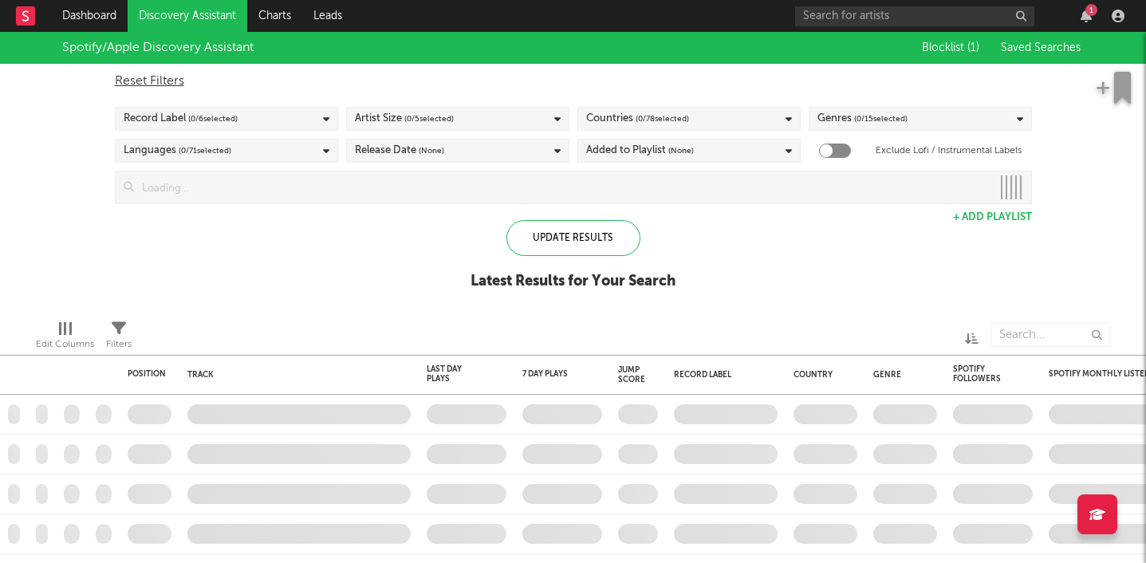
checkbox input "true"
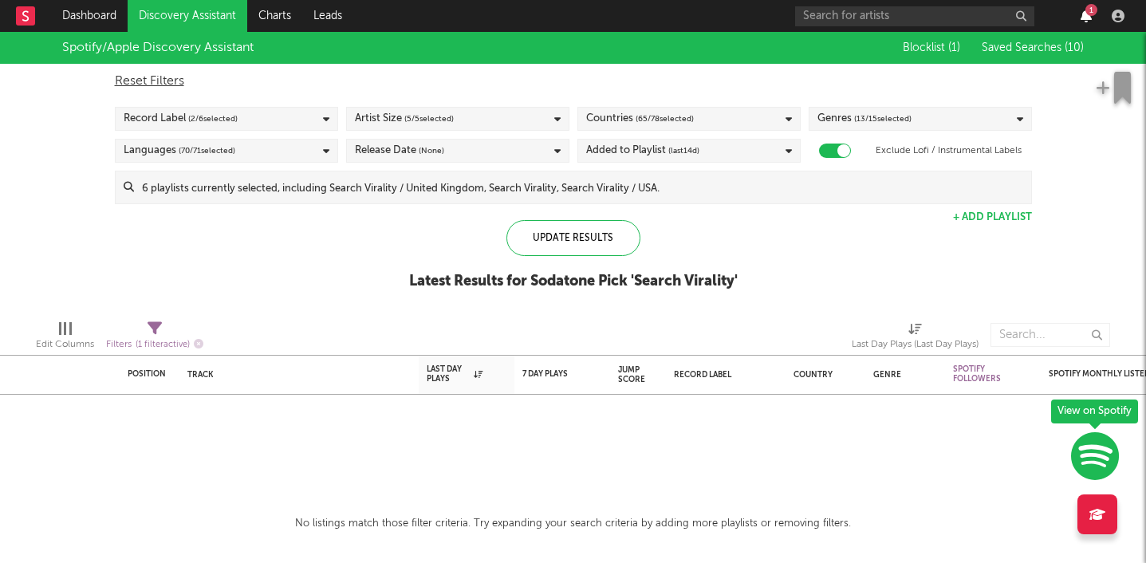
click at [1081, 14] on icon "button" at bounding box center [1086, 16] width 11 height 13
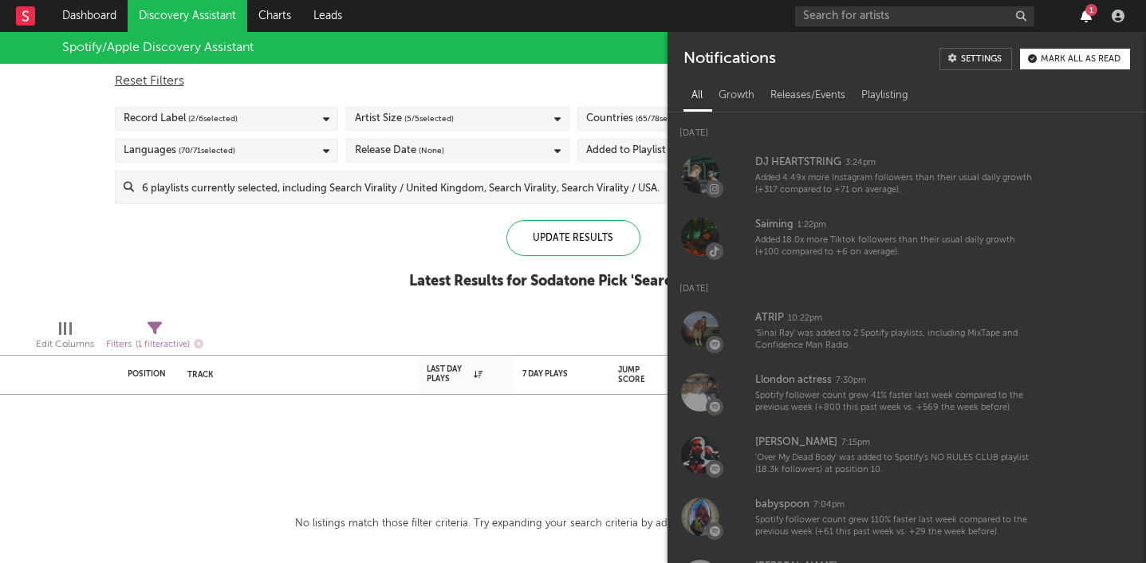
click at [1081, 13] on icon "button" at bounding box center [1086, 16] width 11 height 13
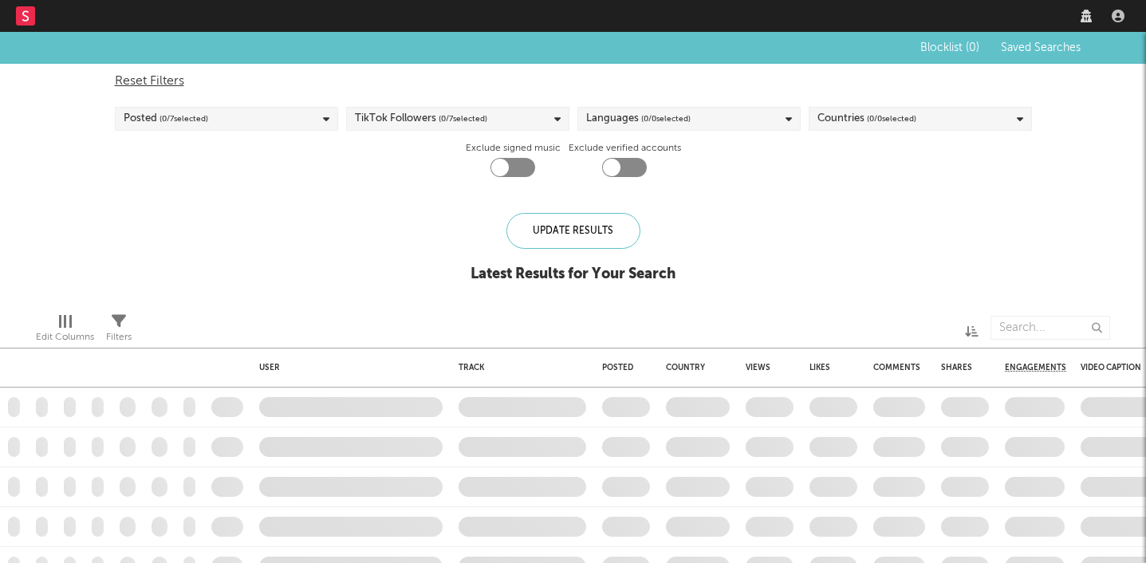
checkbox input "true"
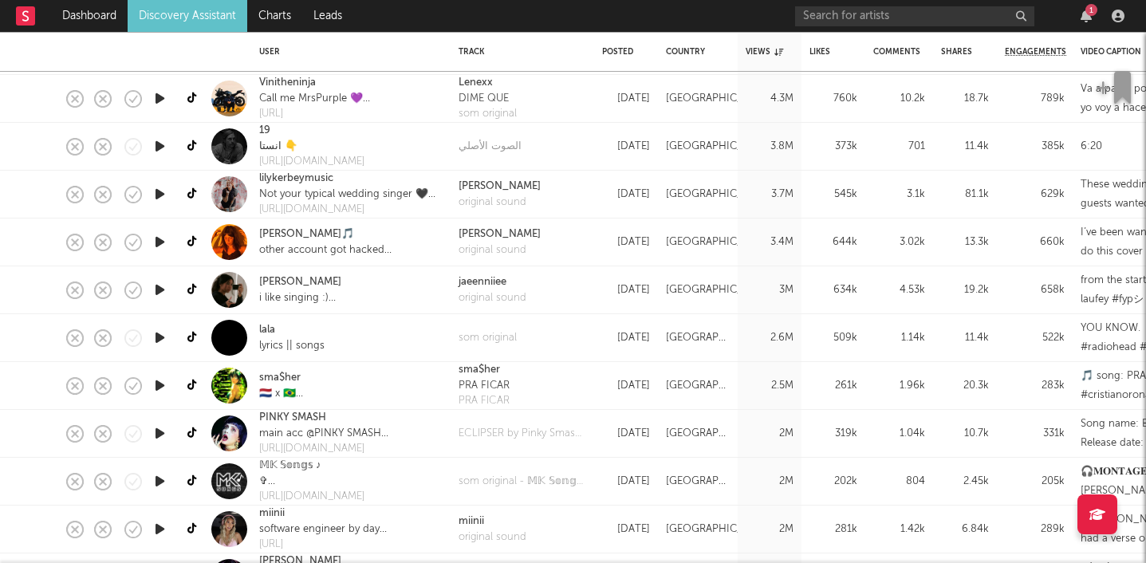
click at [160, 291] on icon "button" at bounding box center [160, 290] width 17 height 20
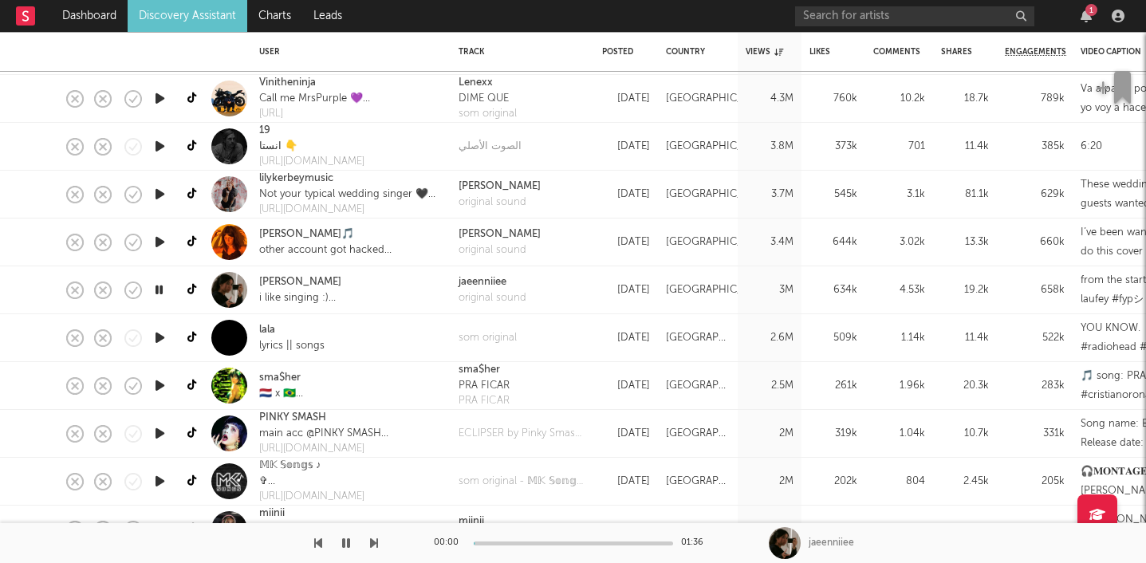
click at [160, 291] on icon "button" at bounding box center [159, 290] width 15 height 20
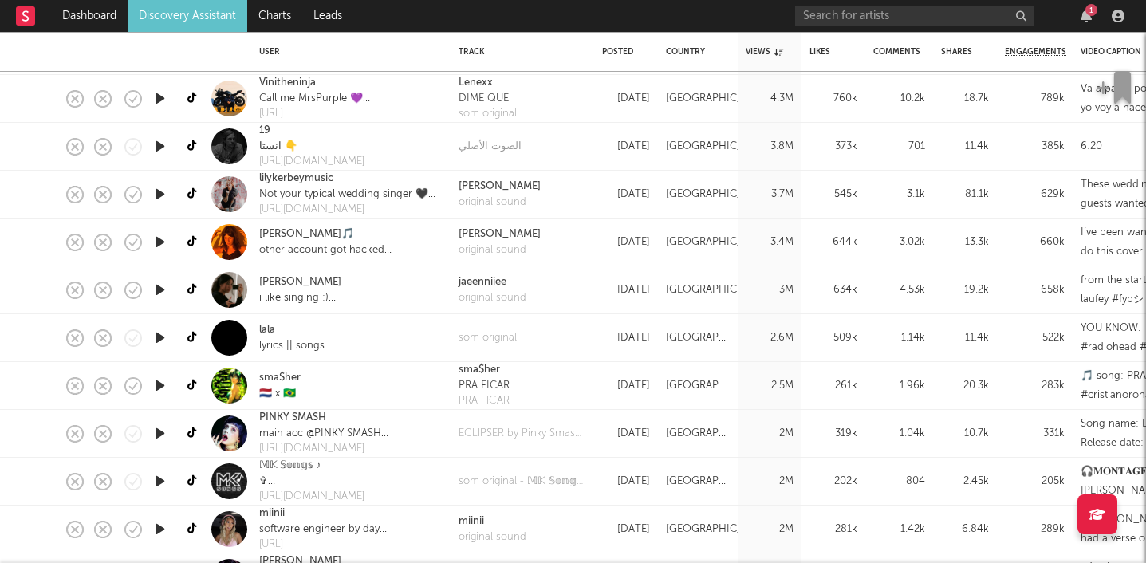
click at [160, 341] on icon "button" at bounding box center [160, 338] width 17 height 20
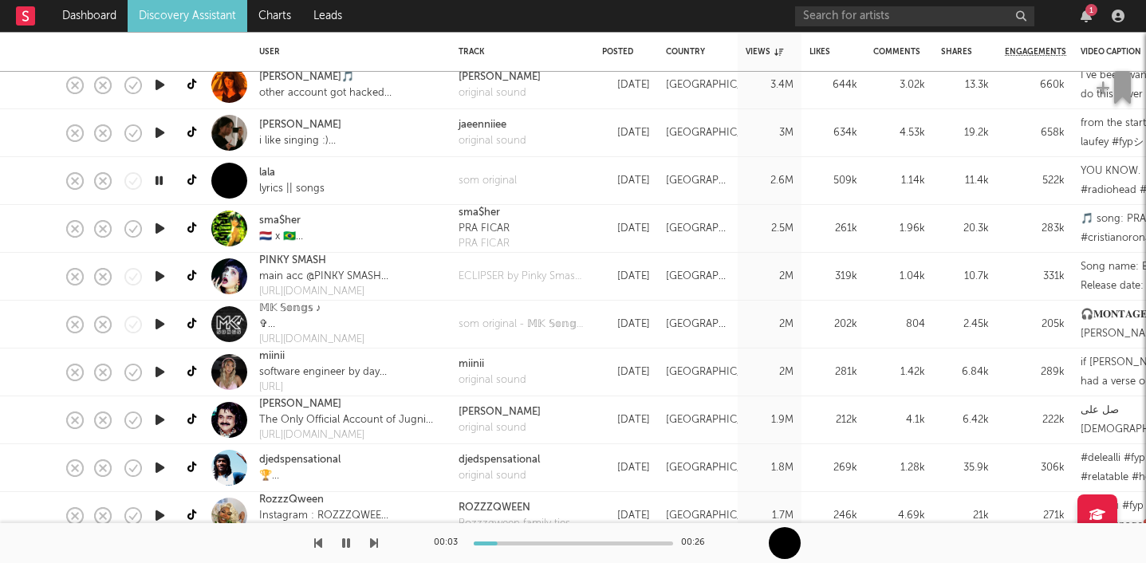
click at [161, 182] on icon "button" at bounding box center [159, 181] width 15 height 20
